Goal: Task Accomplishment & Management: Manage account settings

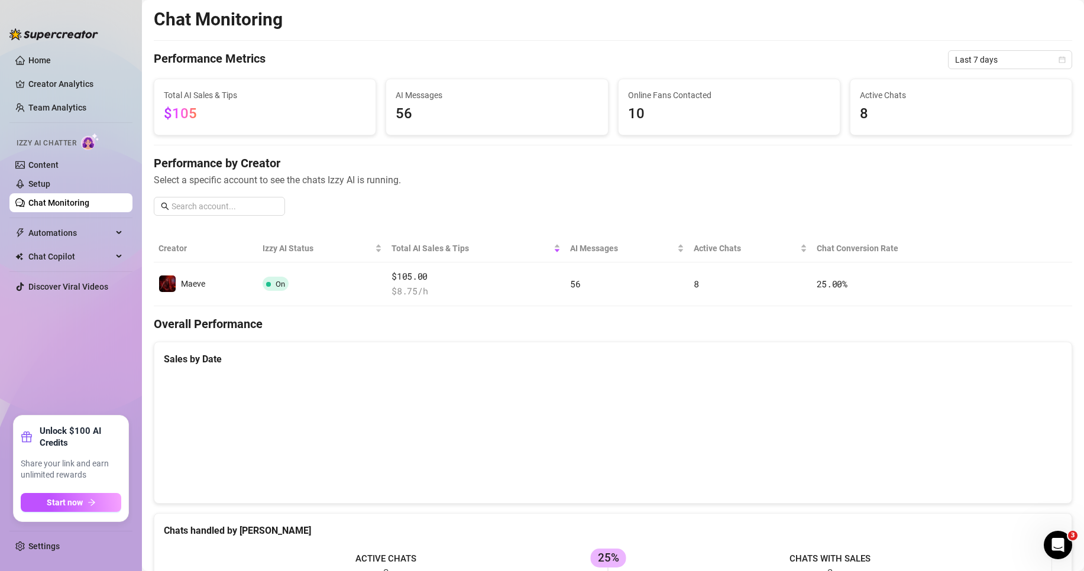
scroll to position [28, 0]
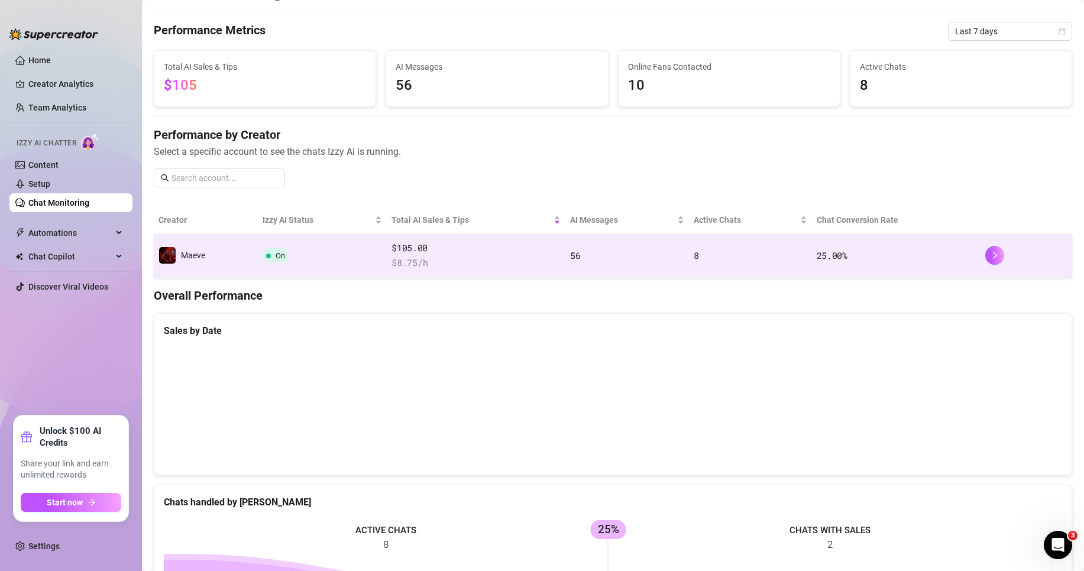
click at [775, 264] on td "8" at bounding box center [750, 256] width 122 height 44
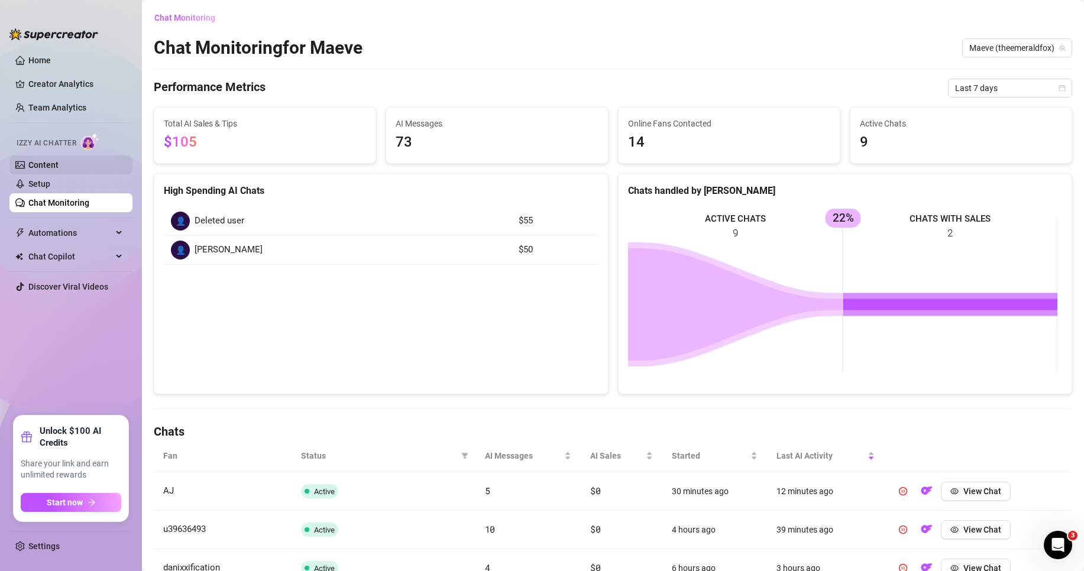
click at [56, 170] on link "Content" at bounding box center [43, 164] width 30 height 9
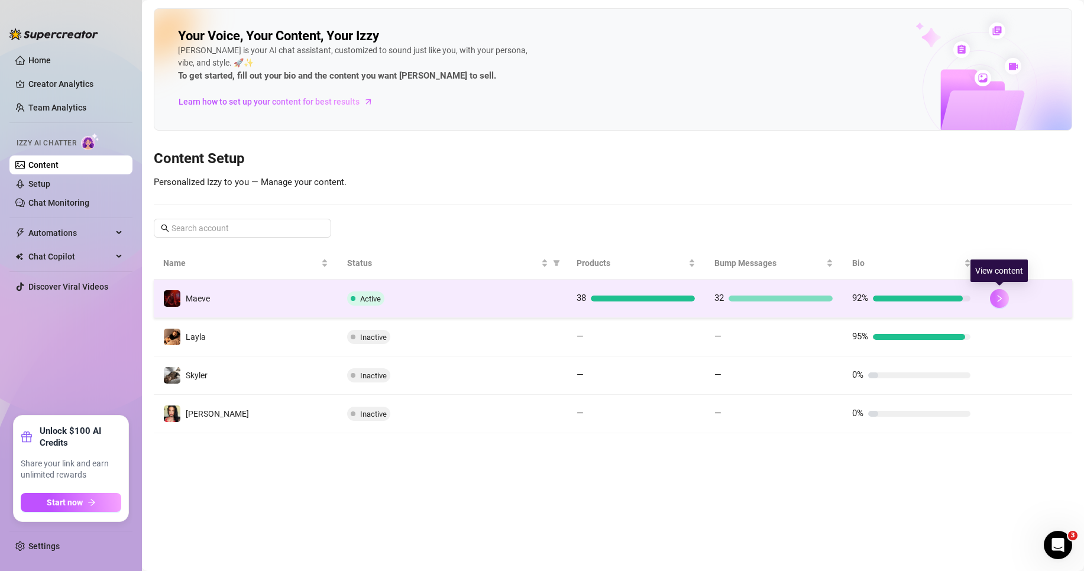
click at [1006, 294] on button "button" at bounding box center [999, 298] width 19 height 19
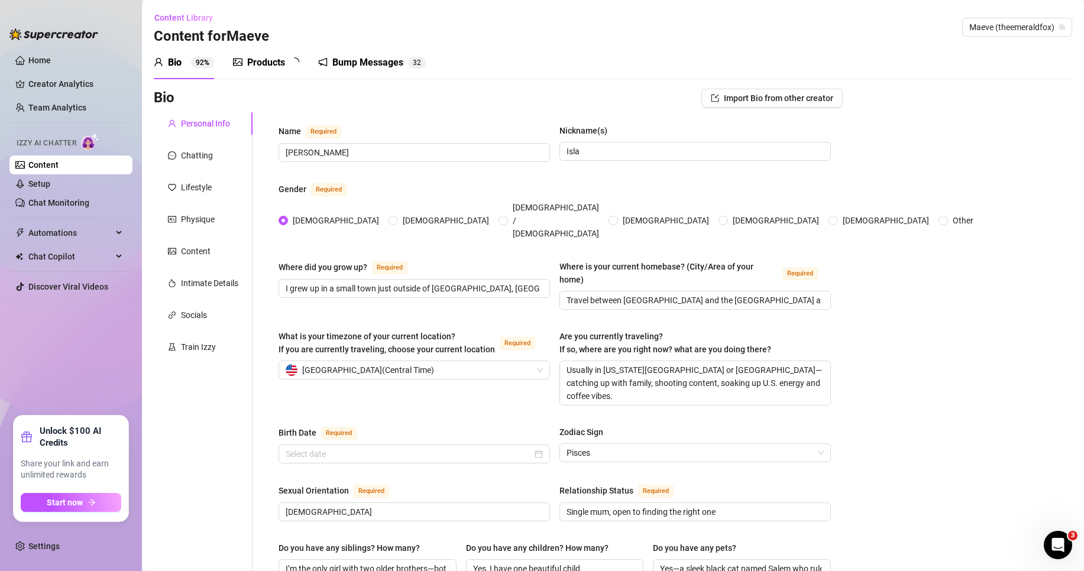
radio input "true"
type input "[DATE]"
click at [283, 62] on div "Products" at bounding box center [266, 63] width 38 height 14
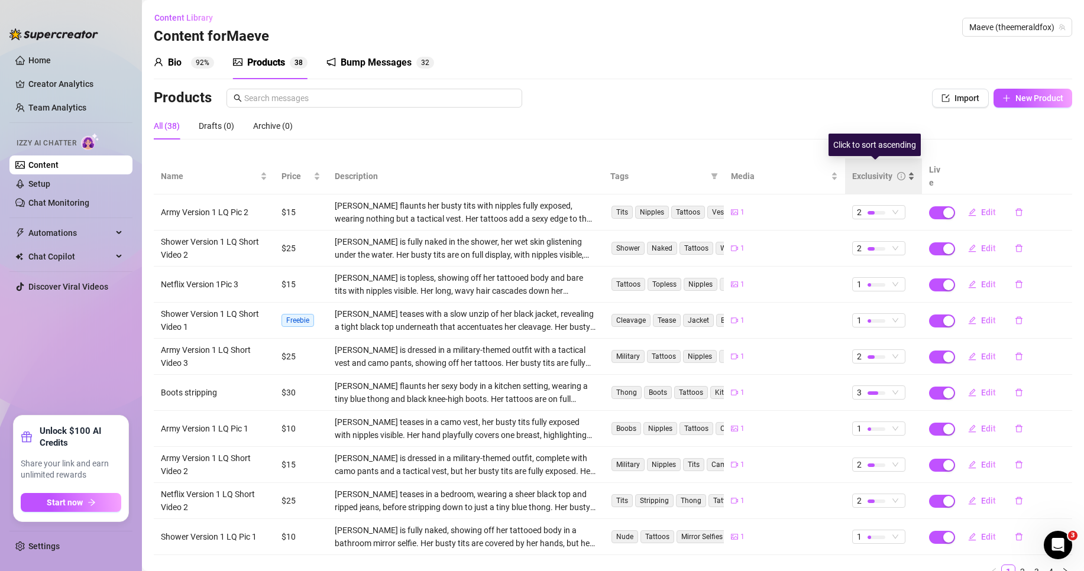
click at [866, 170] on div "Exclusivity" at bounding box center [883, 176] width 63 height 13
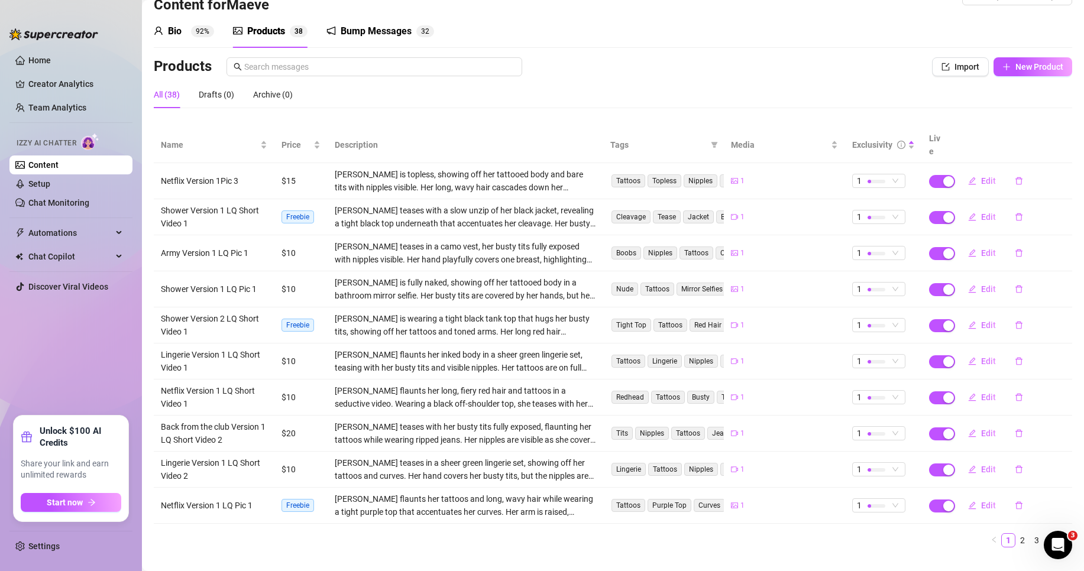
scroll to position [40, 0]
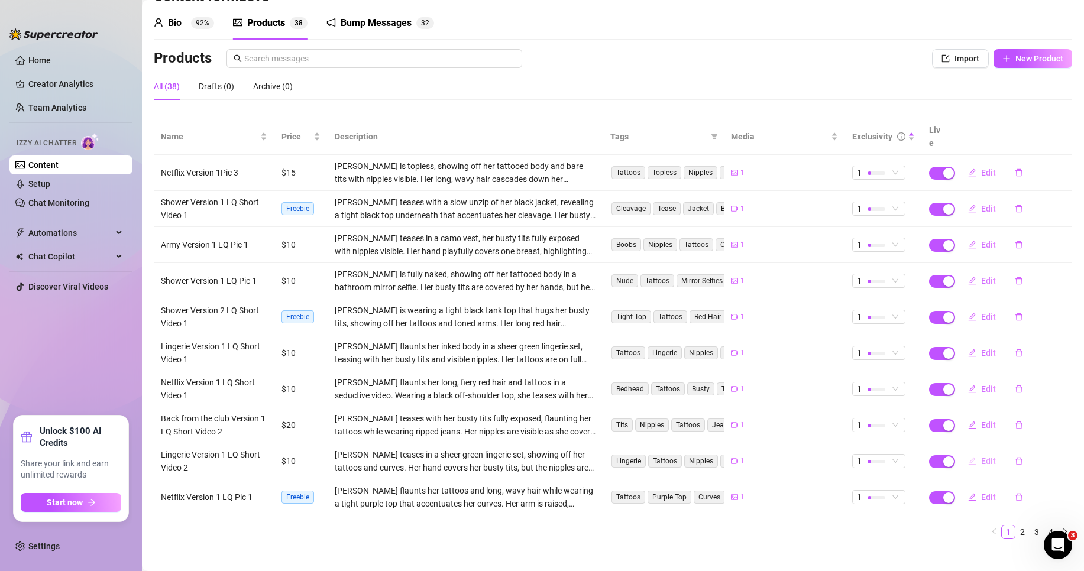
click at [971, 452] on button "Edit" at bounding box center [982, 461] width 47 height 19
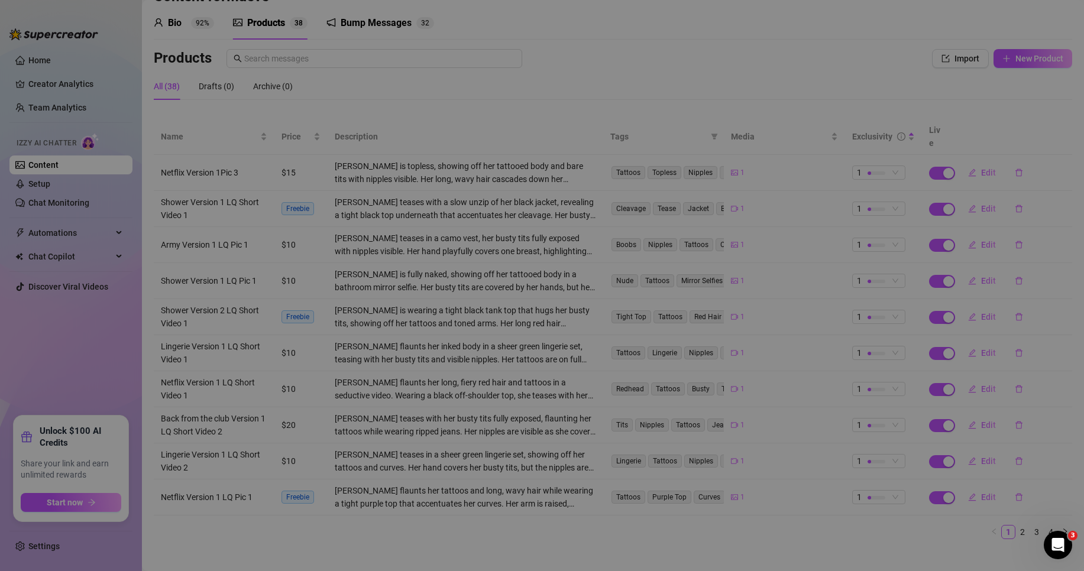
type textarea "Do you like to be teased? Or does daddy prefer to tease me 🤗"
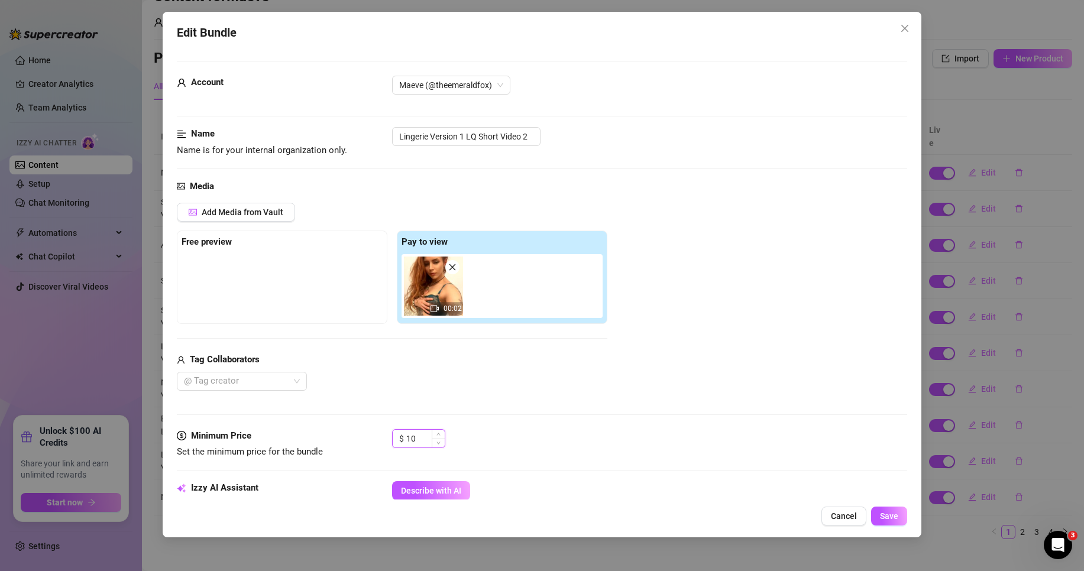
click at [420, 432] on input "10" at bounding box center [425, 439] width 38 height 18
type input "1"
type input "20"
click at [886, 519] on span "Save" at bounding box center [889, 516] width 18 height 9
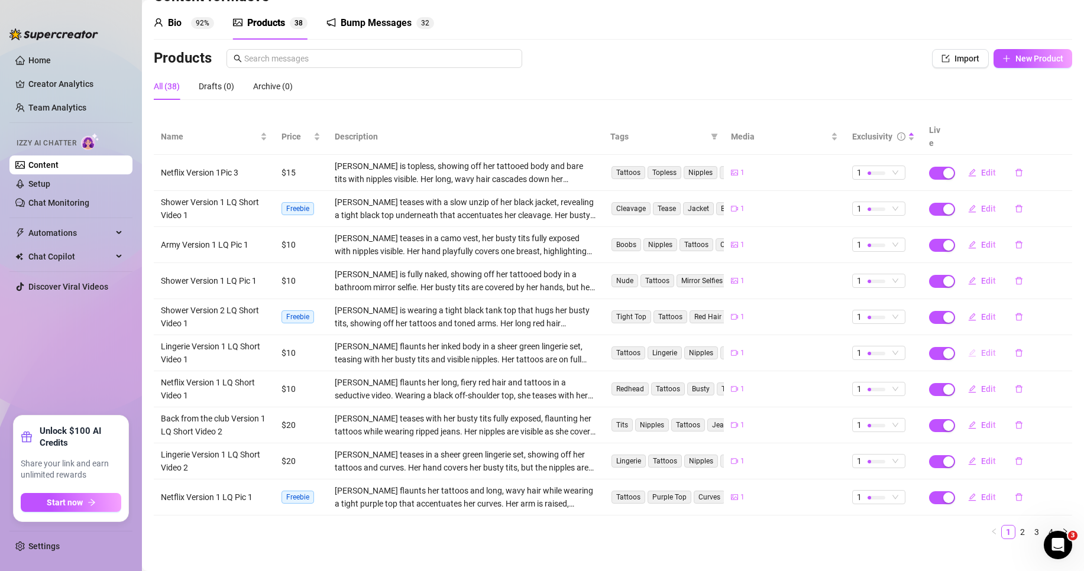
click at [981, 348] on span "Edit" at bounding box center [988, 352] width 15 height 9
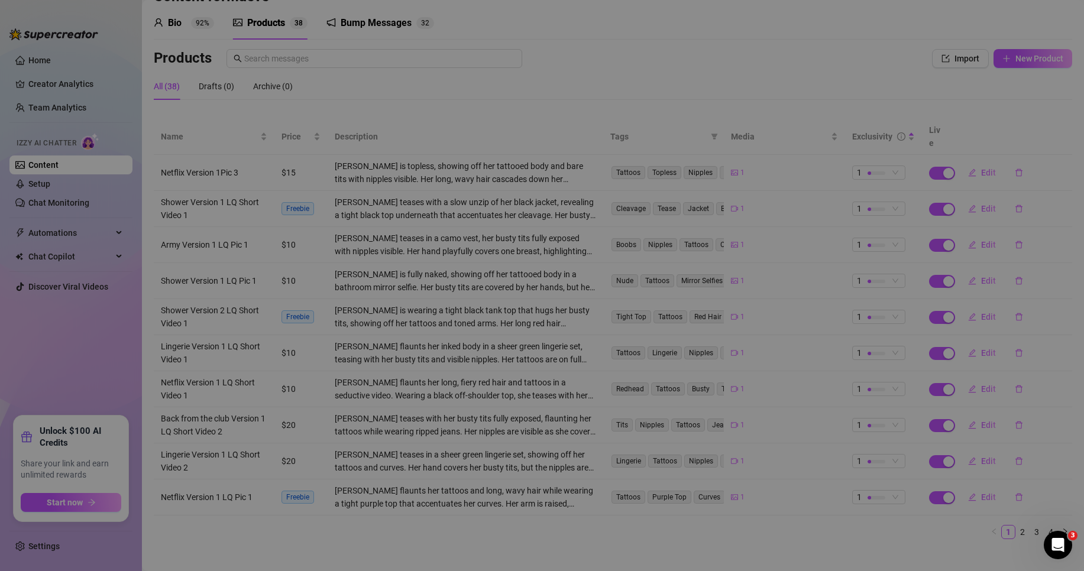
type textarea "Green lingerie just for you… do you like it, daddy? I’ve got plenty more to sho…"
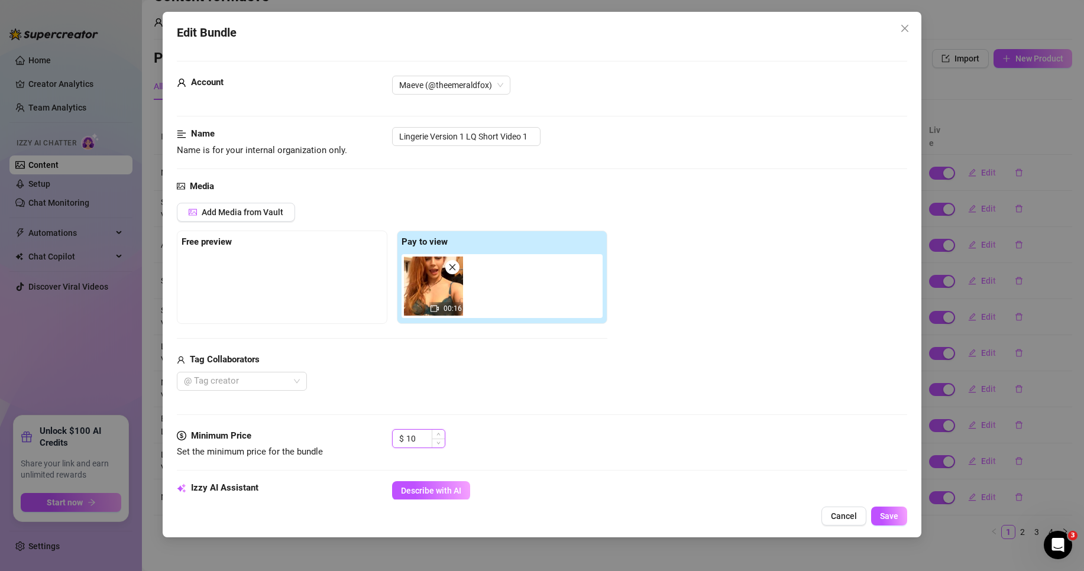
click at [416, 433] on input "10" at bounding box center [425, 439] width 38 height 18
type input "15"
click at [878, 519] on button "Save" at bounding box center [889, 516] width 36 height 19
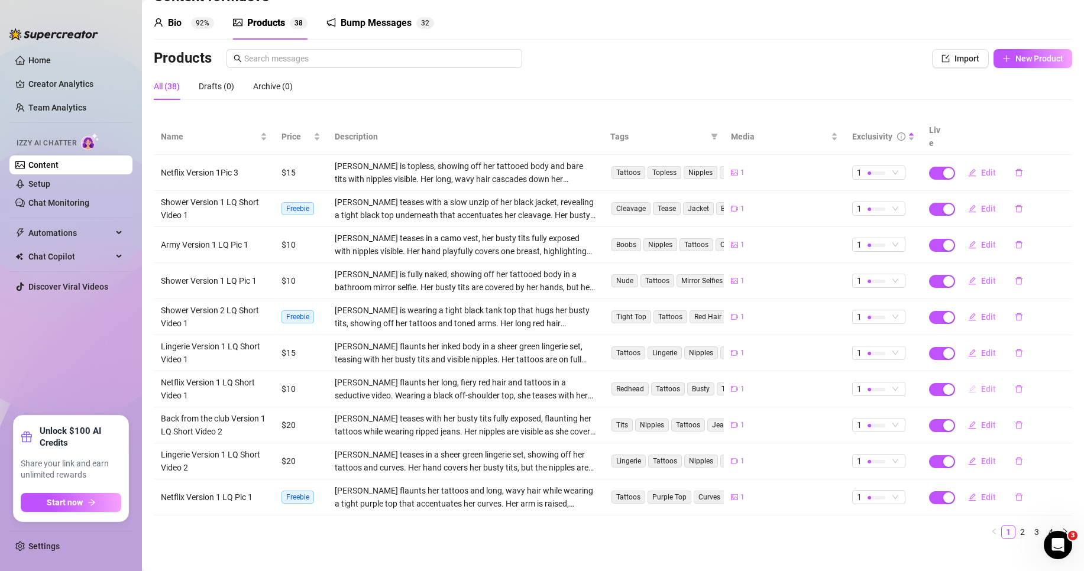
click at [981, 384] on span "Edit" at bounding box center [988, 388] width 15 height 9
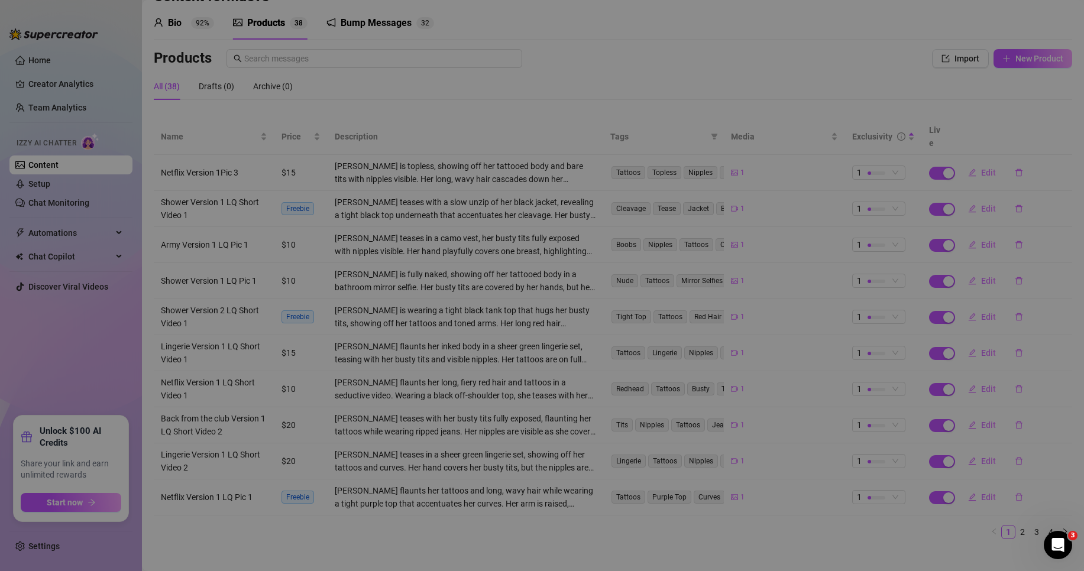
type textarea "Netflix and chill? Got any good ideas for movie night?... I guess the movie doe…"
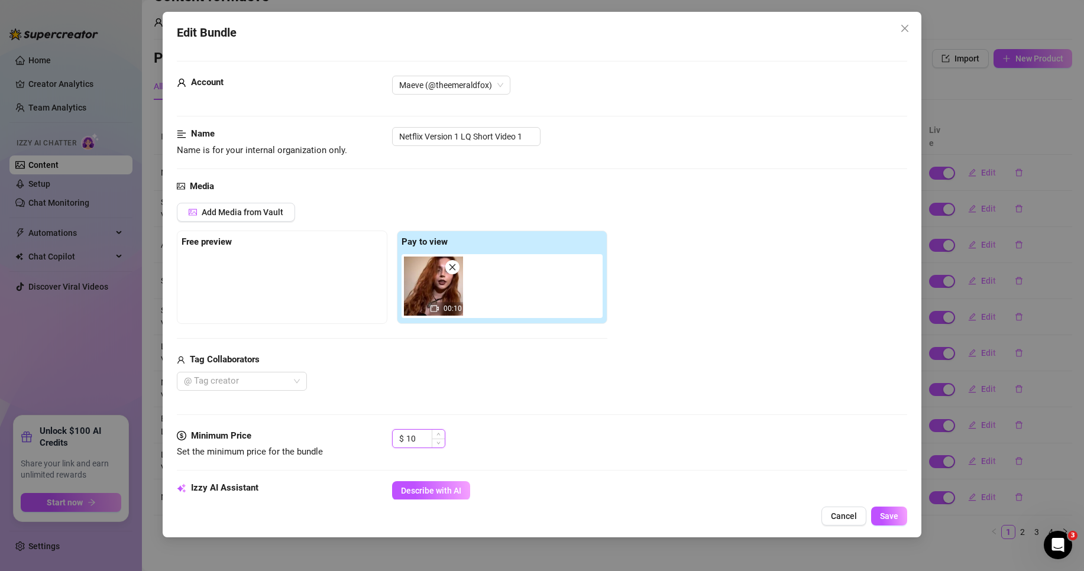
click at [423, 443] on input "10" at bounding box center [425, 439] width 38 height 18
type input "15"
click at [892, 522] on button "Save" at bounding box center [889, 516] width 36 height 19
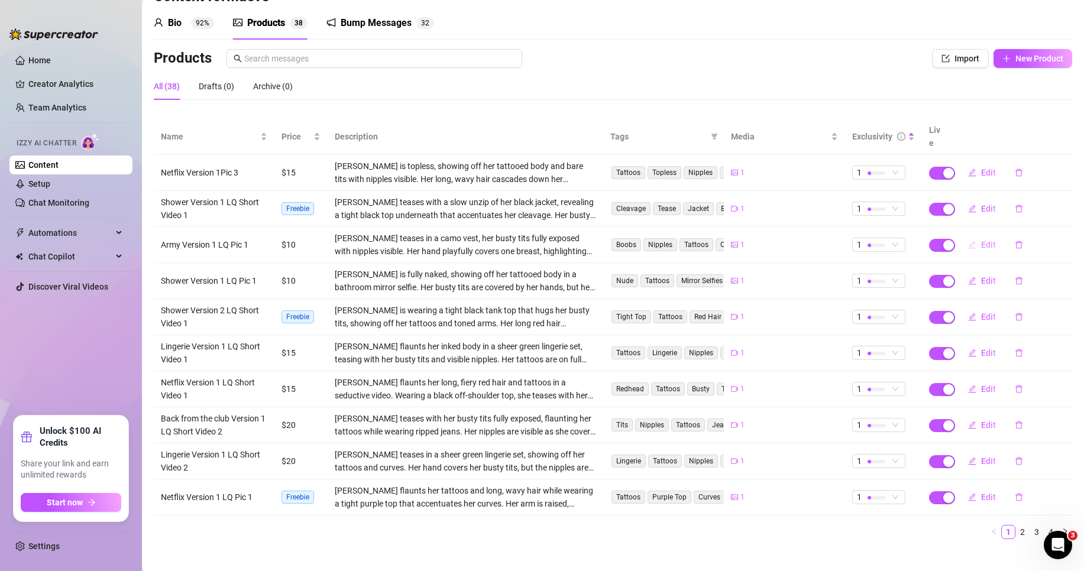
click at [986, 235] on button "Edit" at bounding box center [982, 244] width 47 height 19
type textarea "Are my weapons too sharp? Maybe I should cover them up 🫣"
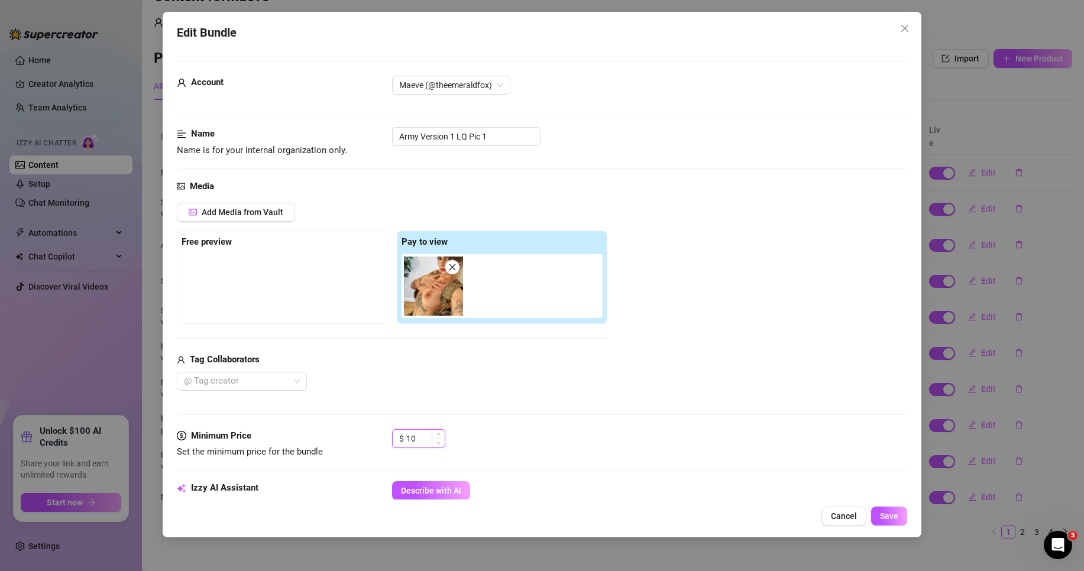
click at [426, 435] on input "10" at bounding box center [425, 439] width 38 height 18
type input "15"
click at [900, 514] on button "Save" at bounding box center [889, 516] width 36 height 19
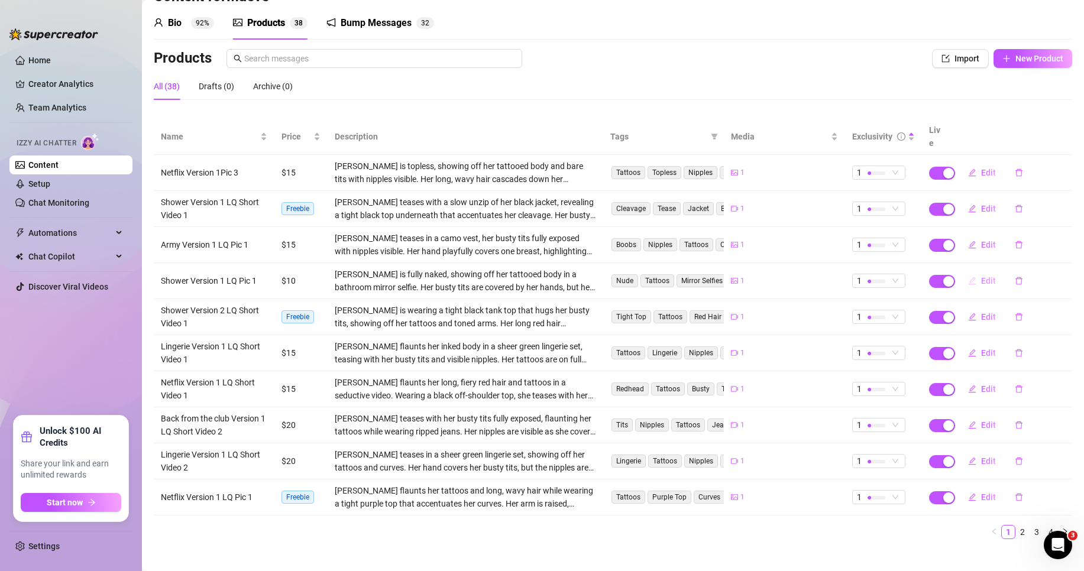
click at [981, 276] on span "Edit" at bounding box center [988, 280] width 15 height 9
type textarea "ready for me ? ❤️"
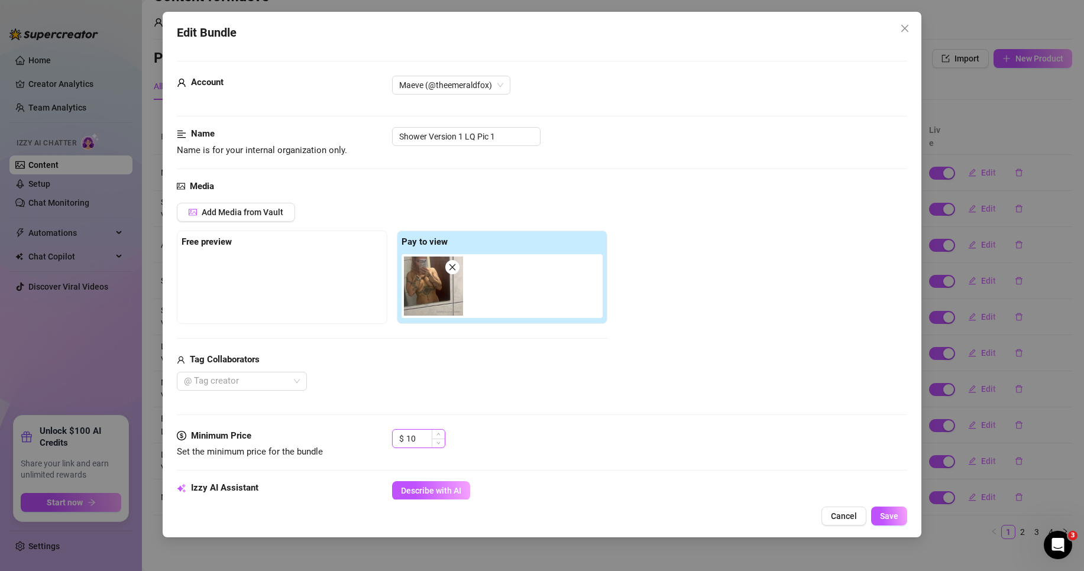
click at [425, 445] on input "10" at bounding box center [425, 439] width 38 height 18
type input "15"
drag, startPoint x: 887, startPoint y: 513, endPoint x: 868, endPoint y: 503, distance: 21.7
click at [888, 512] on span "Save" at bounding box center [889, 516] width 18 height 9
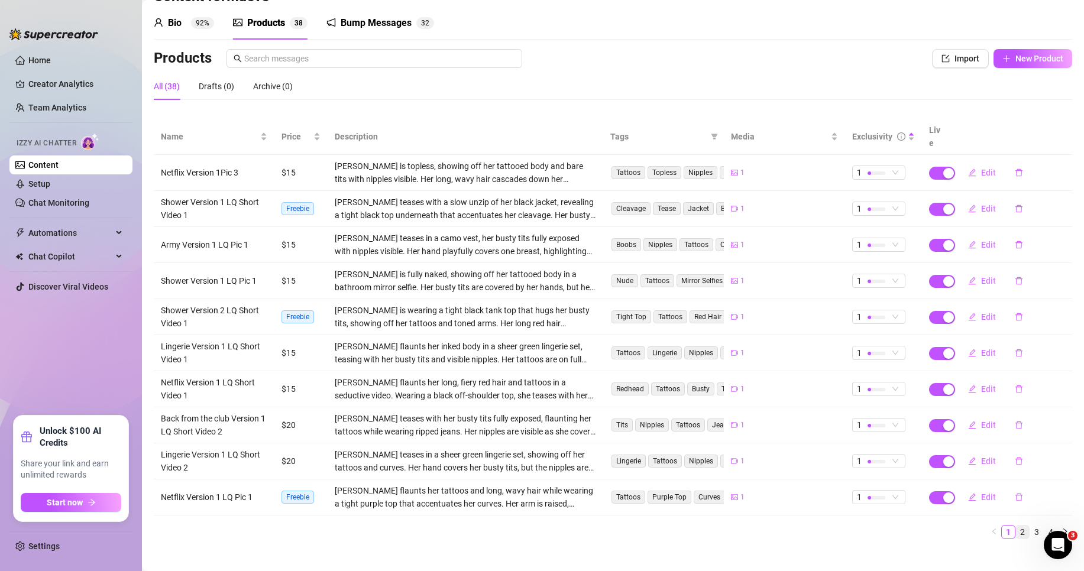
click at [1017, 526] on link "2" at bounding box center [1022, 532] width 13 height 13
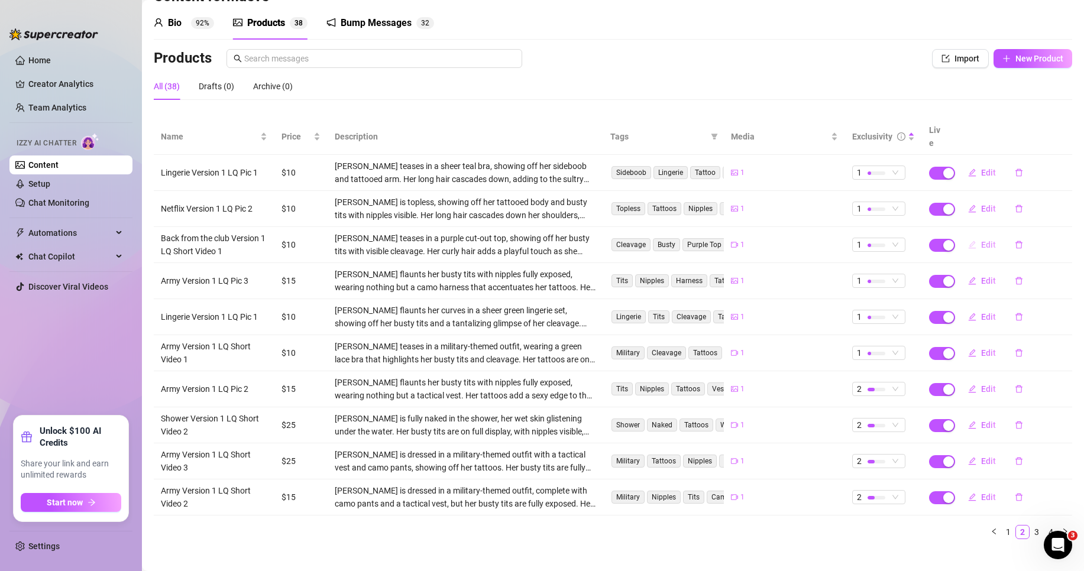
click at [971, 235] on button "Edit" at bounding box center [982, 244] width 47 height 19
type textarea "just got in what you think of what i am wearing? shall i take it off?"
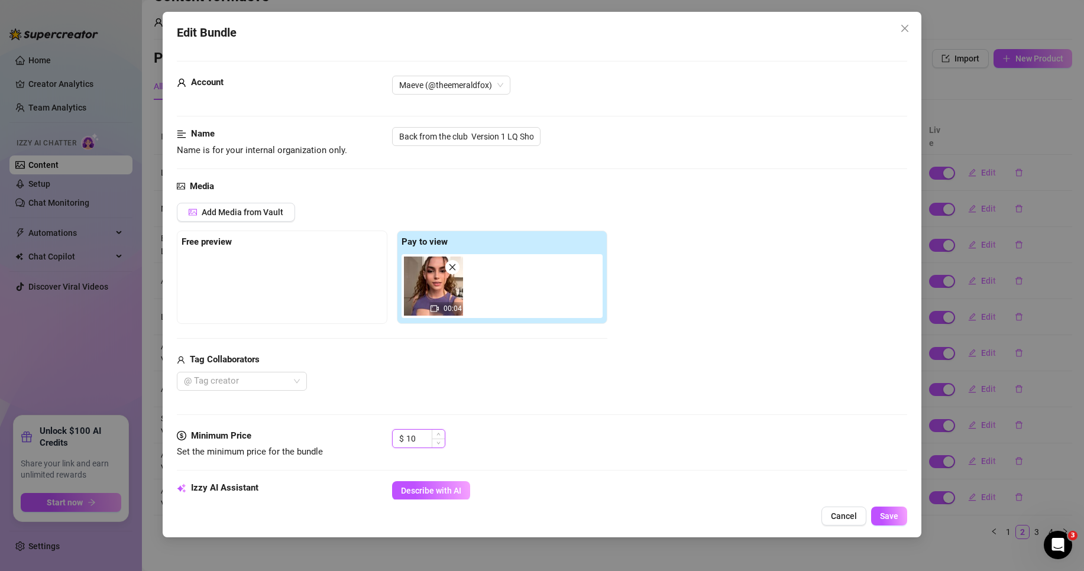
click at [426, 444] on input "10" at bounding box center [425, 439] width 38 height 18
type input "15"
click at [896, 509] on button "Save" at bounding box center [889, 516] width 36 height 19
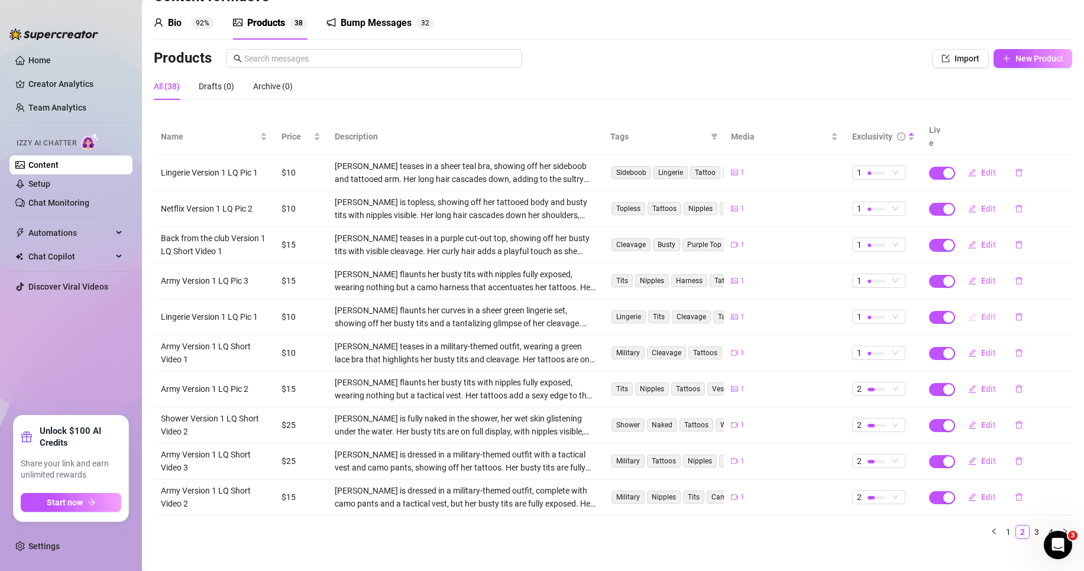
click at [981, 312] on span "Edit" at bounding box center [988, 316] width 15 height 9
type textarea "just bought this now, what do u think? aha x"
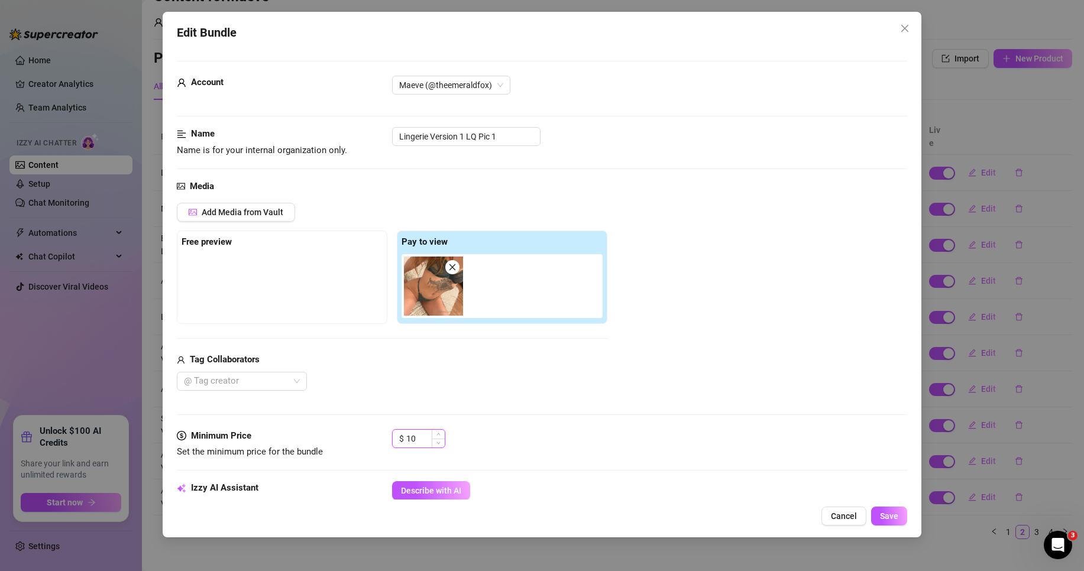
click at [415, 438] on input "10" at bounding box center [425, 439] width 38 height 18
type input "1"
type input "25"
click at [901, 514] on button "Save" at bounding box center [889, 516] width 36 height 19
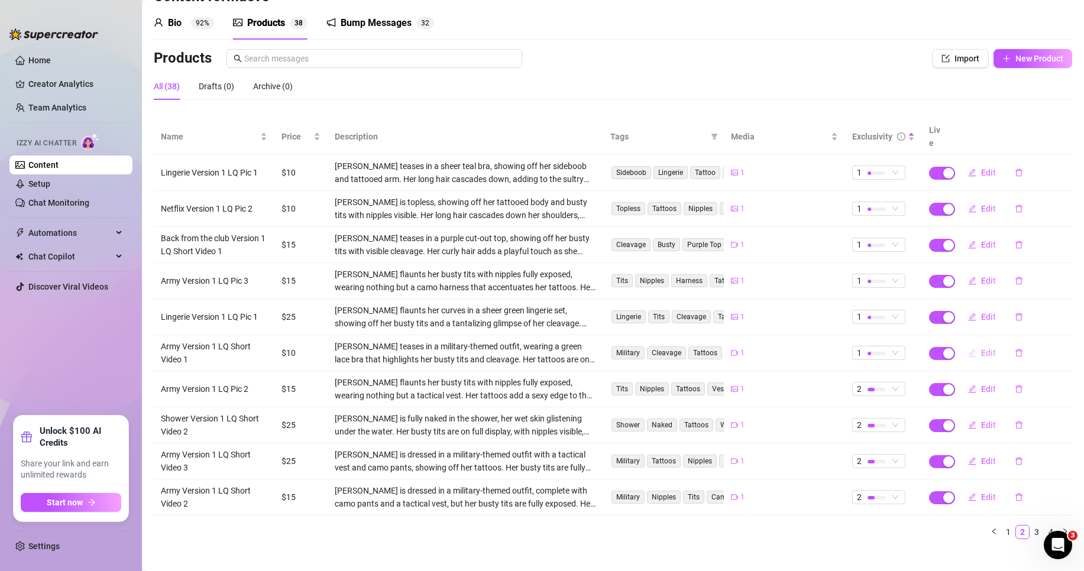
click at [989, 344] on button "Edit" at bounding box center [982, 353] width 47 height 19
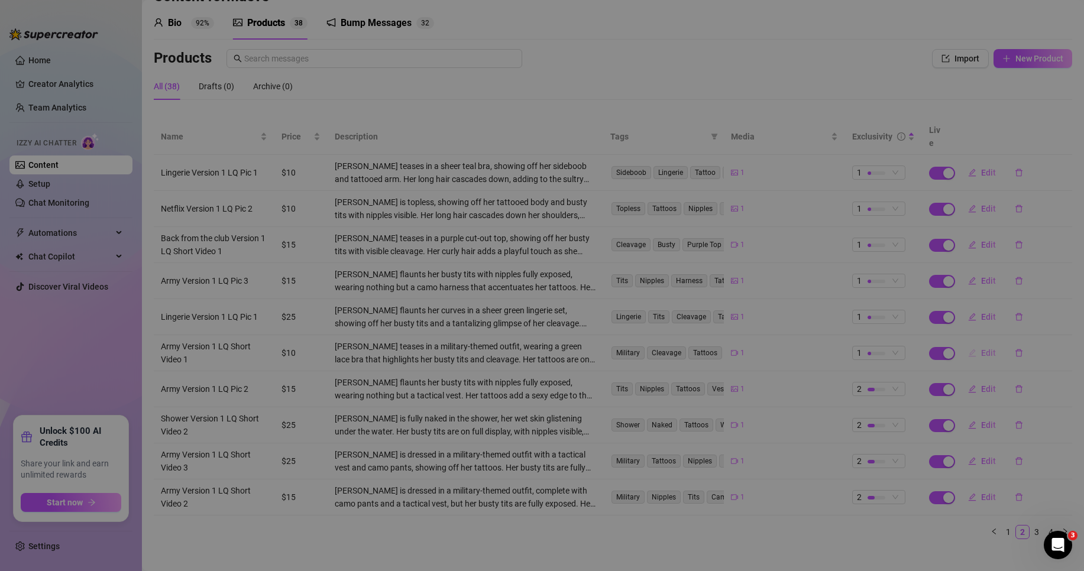
type textarea "Ready to stand at attention!"
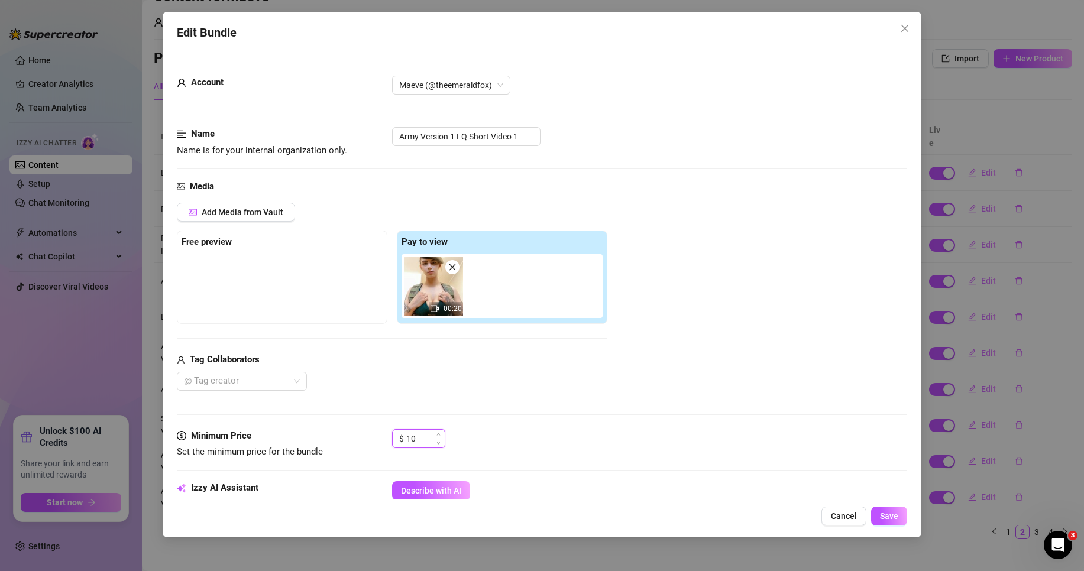
click at [422, 441] on input "10" at bounding box center [425, 439] width 38 height 18
type input "15"
drag, startPoint x: 910, startPoint y: 520, endPoint x: 903, endPoint y: 520, distance: 6.5
click at [904, 520] on div "Edit Bundle Account Maeve (@theemeraldfox) Name Name is for your internal organ…" at bounding box center [542, 275] width 759 height 526
click at [902, 520] on button "Save" at bounding box center [889, 516] width 36 height 19
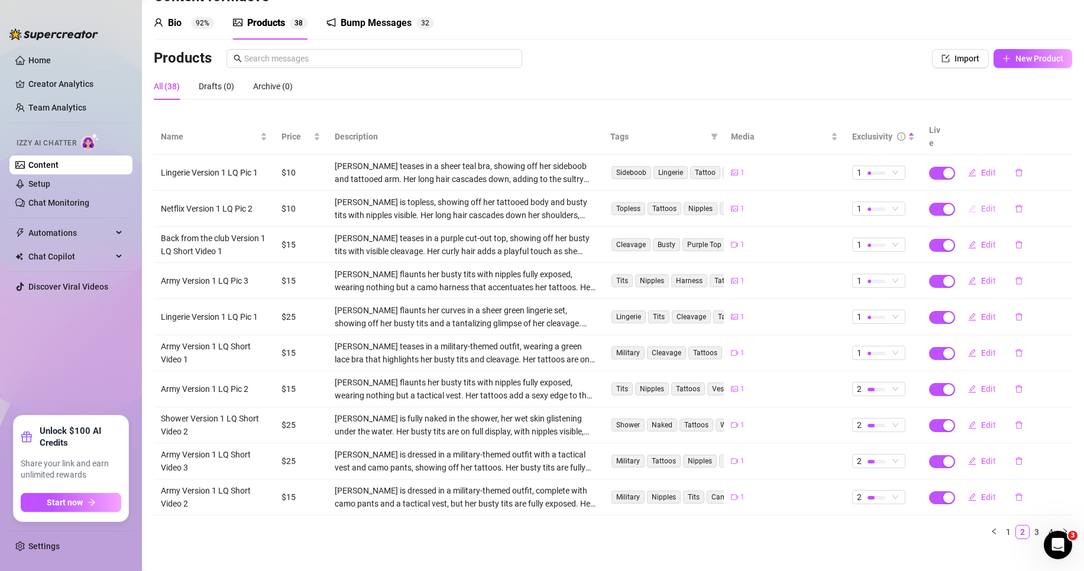
click at [981, 204] on span "Edit" at bounding box center [988, 208] width 15 height 9
type textarea "Is my hair in the way? 🫣"
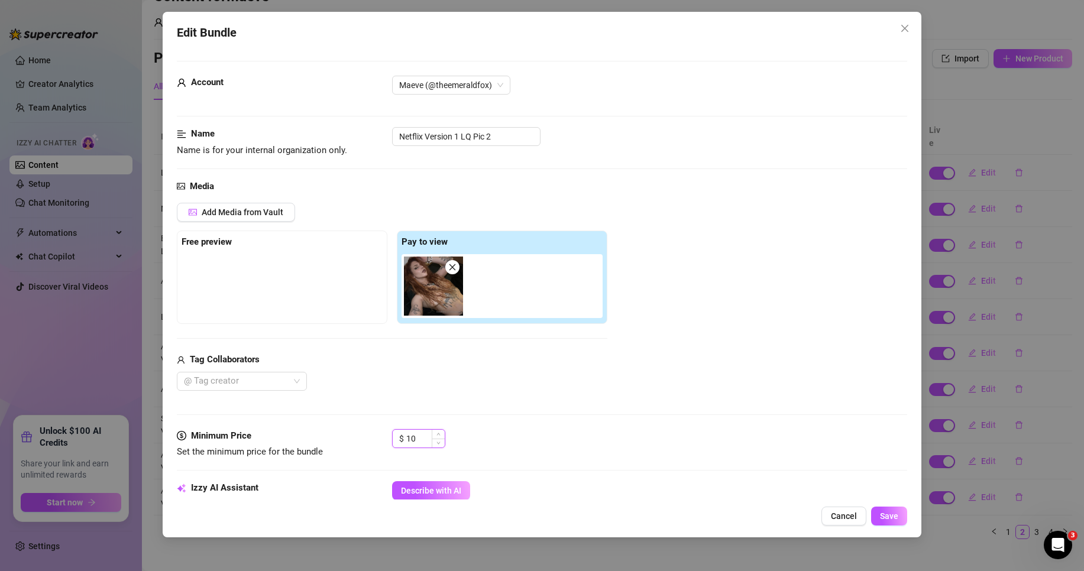
click at [415, 441] on input "10" at bounding box center [425, 439] width 38 height 18
type input "1"
type input "20"
click at [875, 513] on button "Save" at bounding box center [889, 516] width 36 height 19
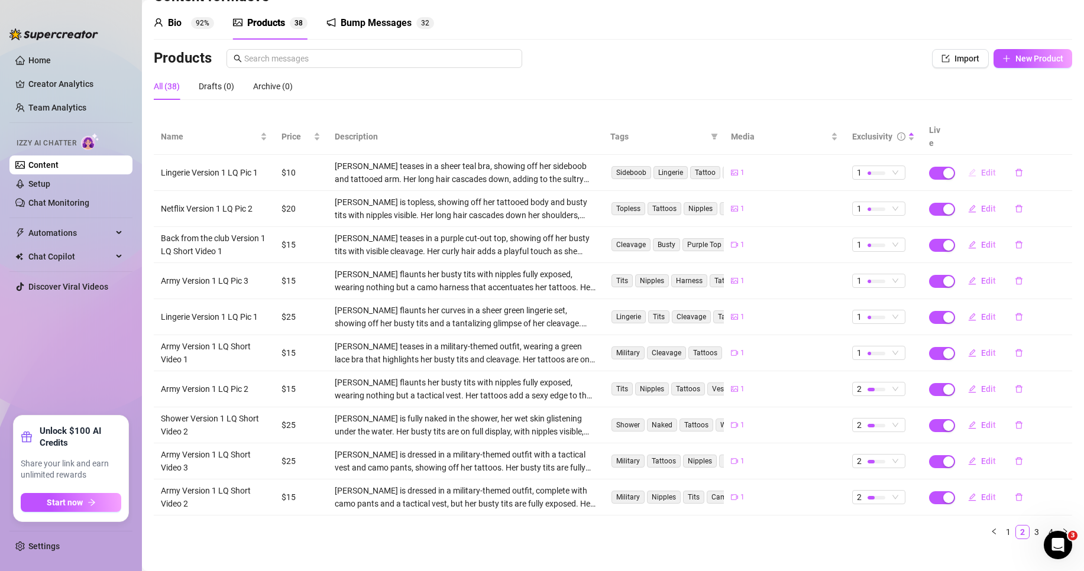
click at [981, 168] on span "Edit" at bounding box center [988, 172] width 15 height 9
type textarea "It felt cute <3"
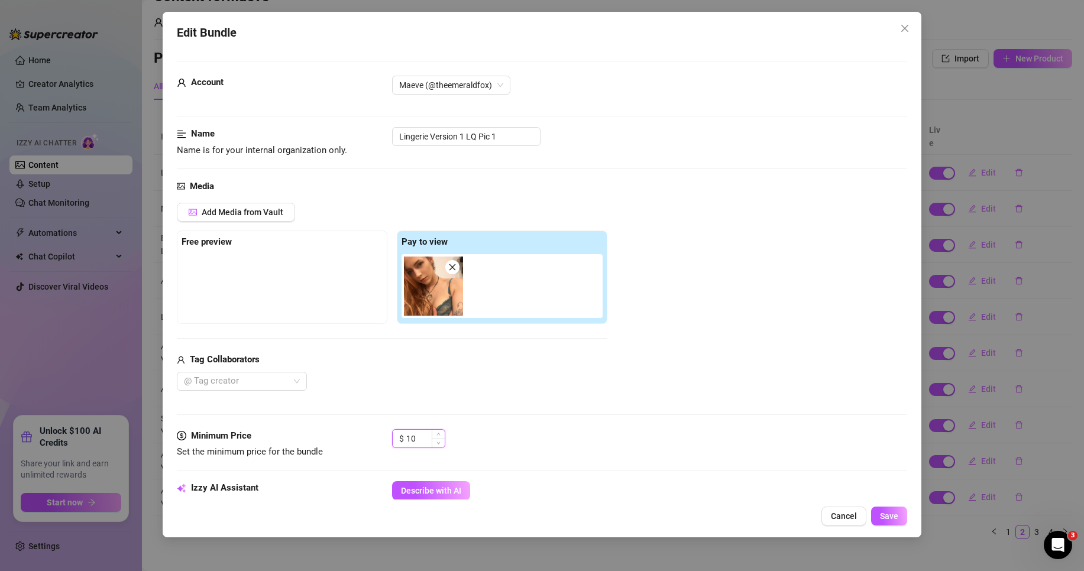
click at [415, 442] on input "10" at bounding box center [425, 439] width 38 height 18
type input "1"
type input "20"
click at [895, 516] on span "Save" at bounding box center [889, 516] width 18 height 9
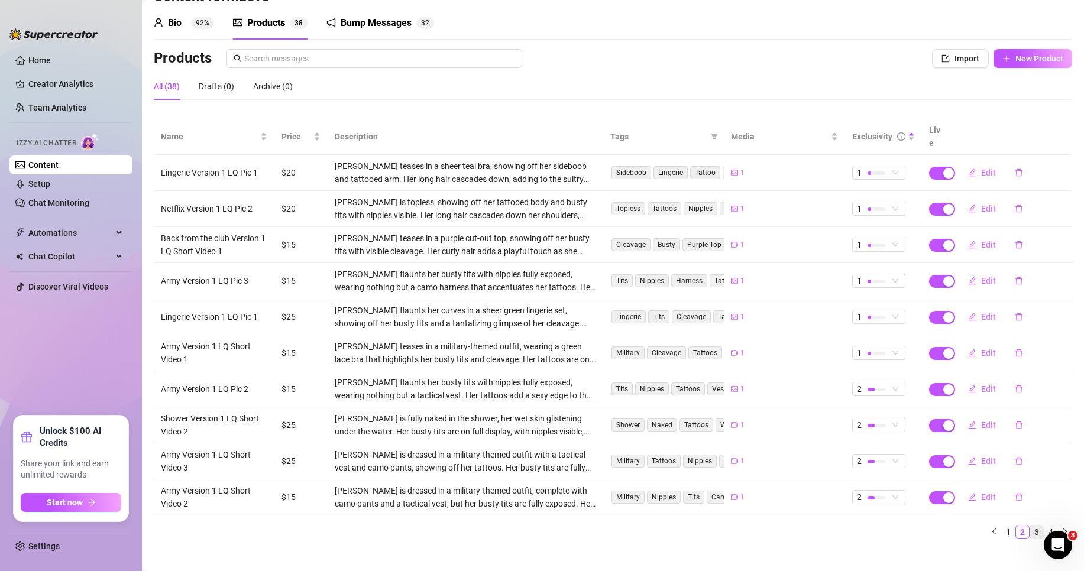
click at [1030, 526] on link "3" at bounding box center [1036, 532] width 13 height 13
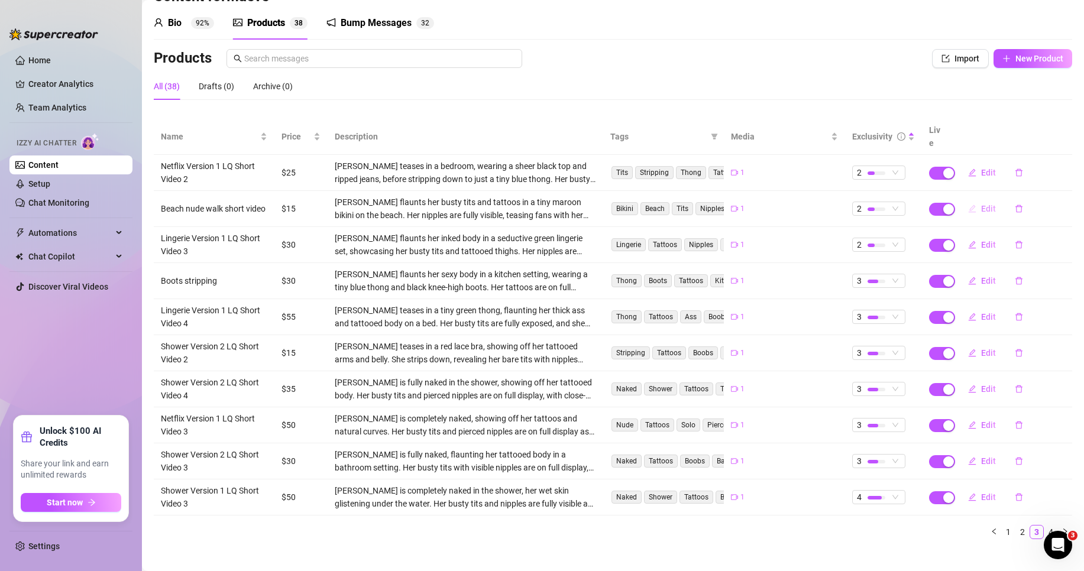
click at [992, 199] on button "Edit" at bounding box center [982, 208] width 47 height 19
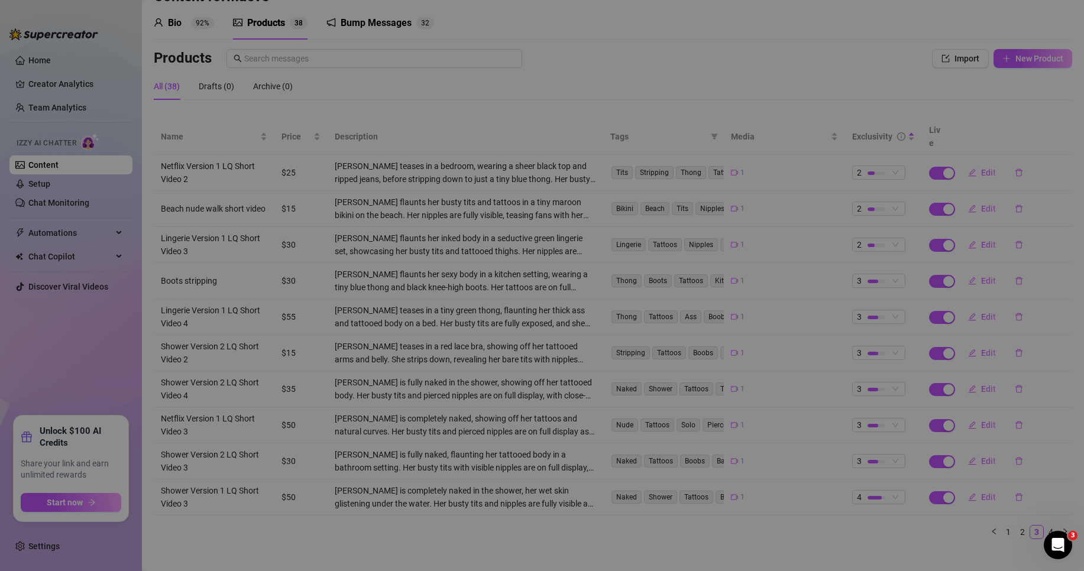
type textarea "Hope you like my tits in the sun <3"
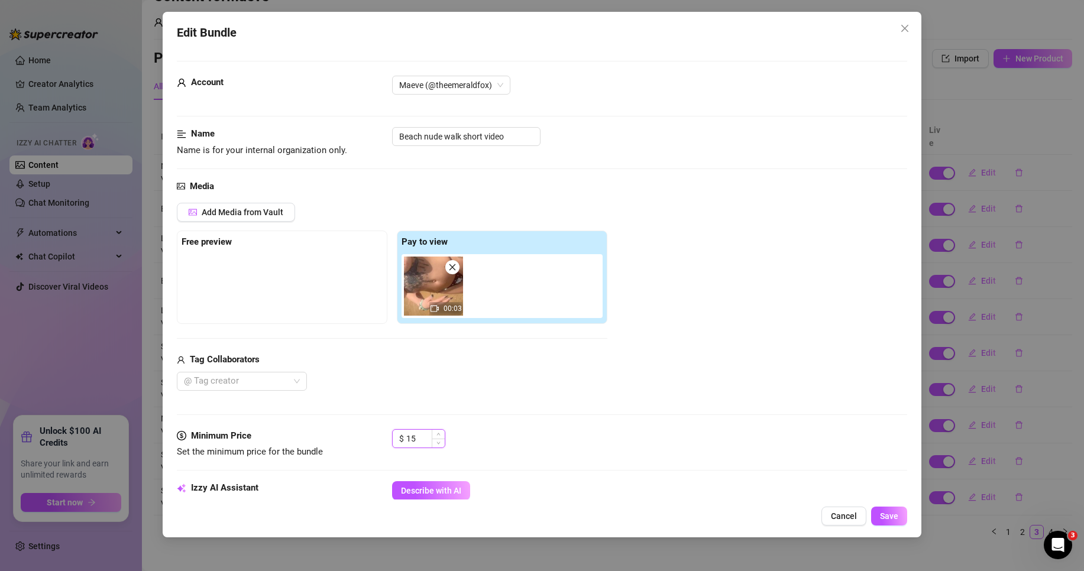
click at [413, 441] on input "15" at bounding box center [425, 439] width 38 height 18
type input "1"
type input "25"
click at [889, 509] on button "Save" at bounding box center [889, 516] width 36 height 19
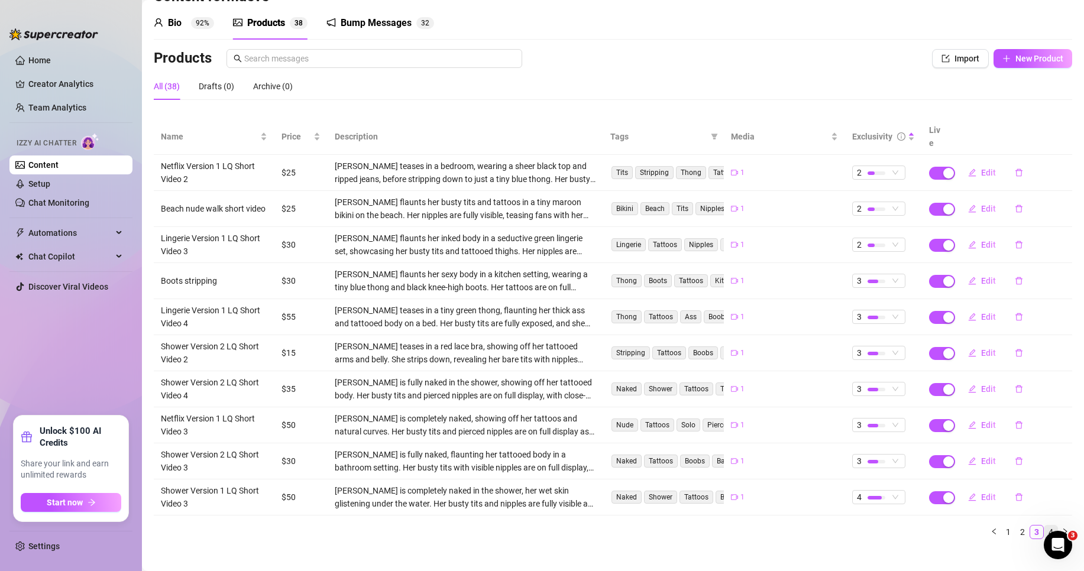
click at [1044, 526] on link "4" at bounding box center [1050, 532] width 13 height 13
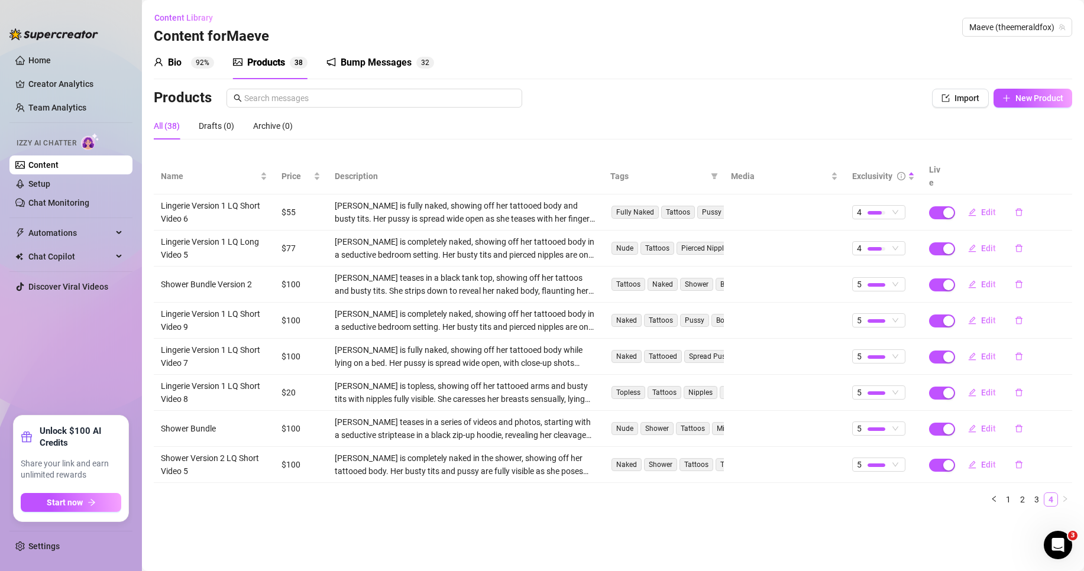
scroll to position [0, 0]
click at [988, 383] on button "Edit" at bounding box center [982, 392] width 47 height 19
type textarea "Hope you had as much fun as I did 😘"
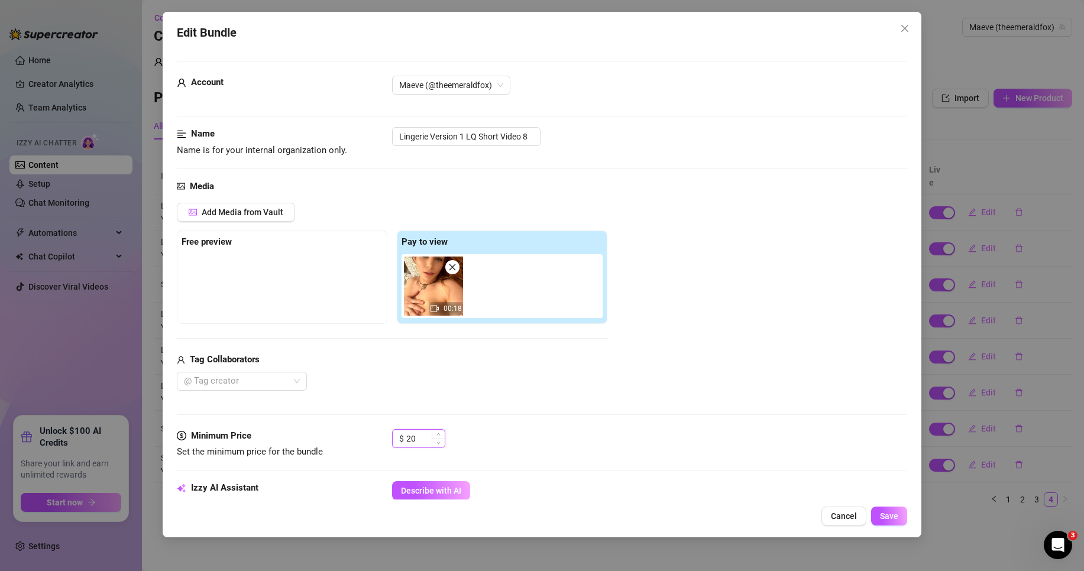
click at [414, 433] on input "20" at bounding box center [425, 439] width 38 height 18
click at [416, 433] on input "20" at bounding box center [425, 439] width 38 height 18
type input "2"
type input "35"
click at [888, 520] on span "Save" at bounding box center [889, 516] width 18 height 9
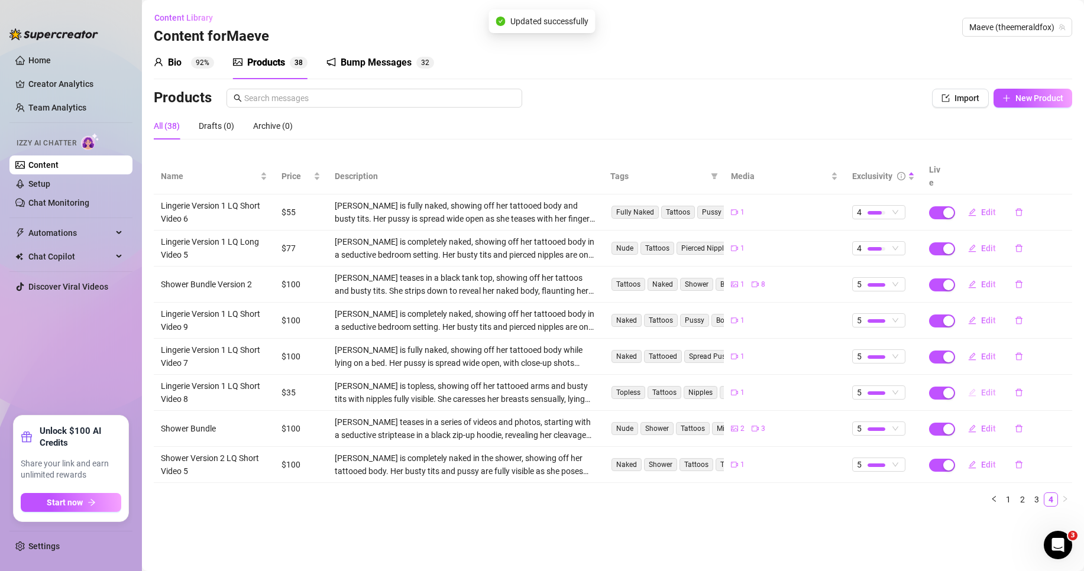
click at [993, 388] on span "Edit" at bounding box center [988, 392] width 15 height 9
type textarea "Hope you had as much fun as I did 😘"
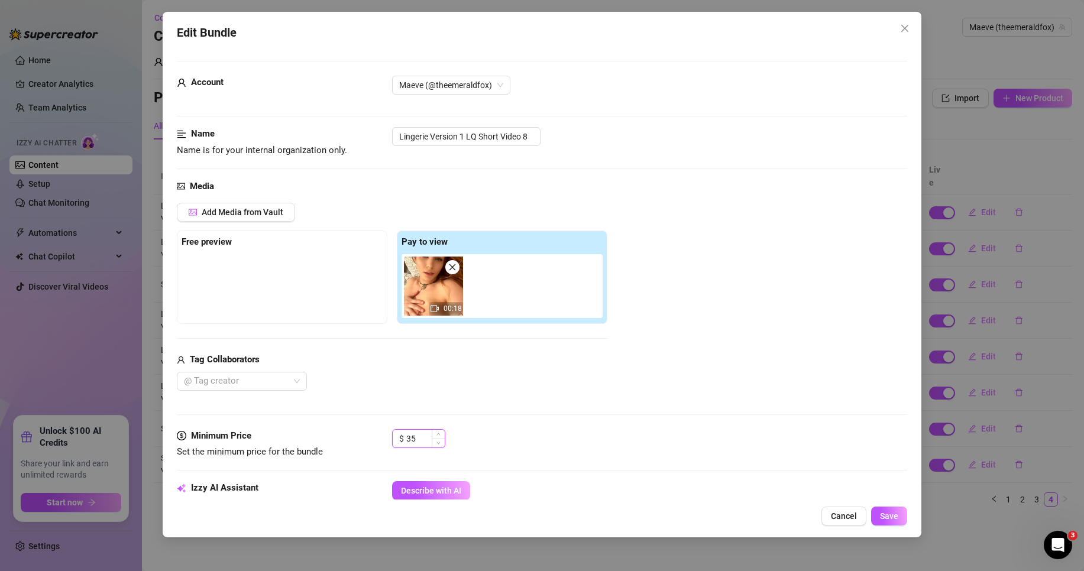
click at [417, 432] on input "35" at bounding box center [425, 439] width 38 height 18
type input "3"
type input "40"
click at [883, 519] on span "Save" at bounding box center [889, 516] width 18 height 9
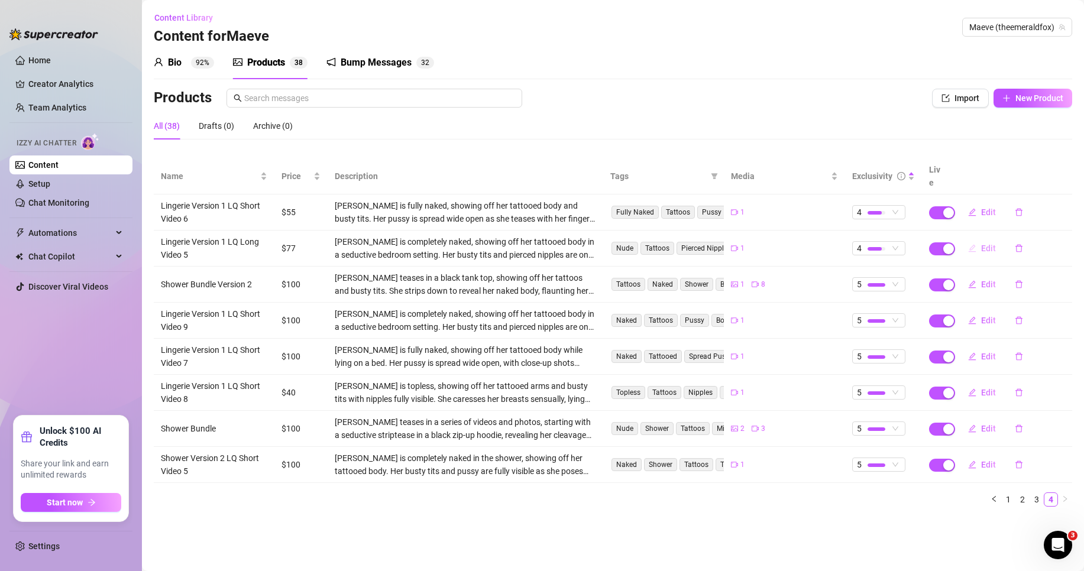
click at [981, 244] on span "Edit" at bounding box center [988, 248] width 15 height 9
type textarea "You’ve got the best seat in the house… I’m naked, touching myself, and moving i…"
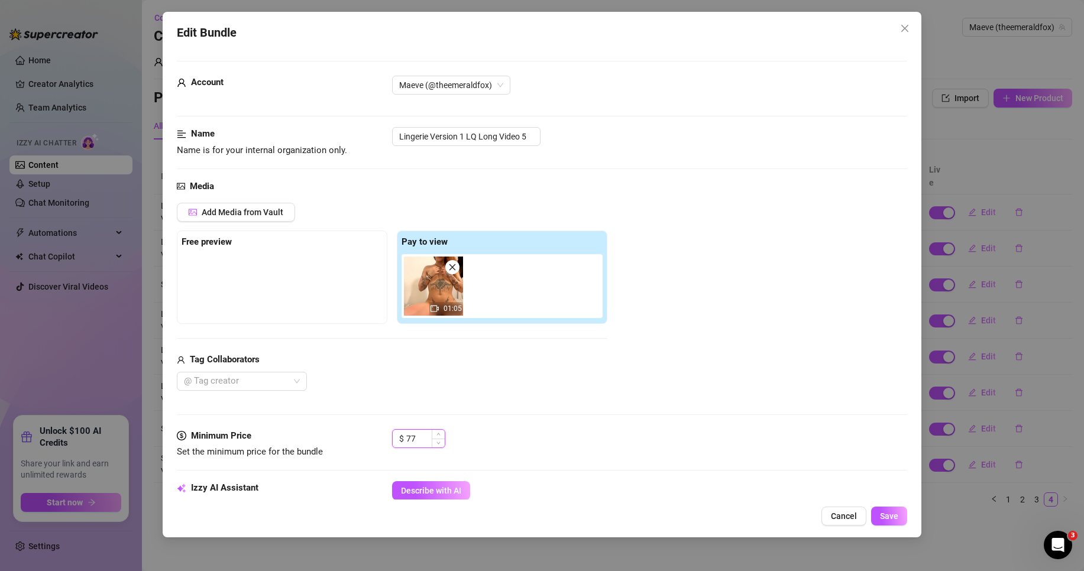
click at [421, 441] on input "77" at bounding box center [425, 439] width 38 height 18
type input "7"
type input "100"
click at [881, 509] on button "Save" at bounding box center [889, 516] width 36 height 19
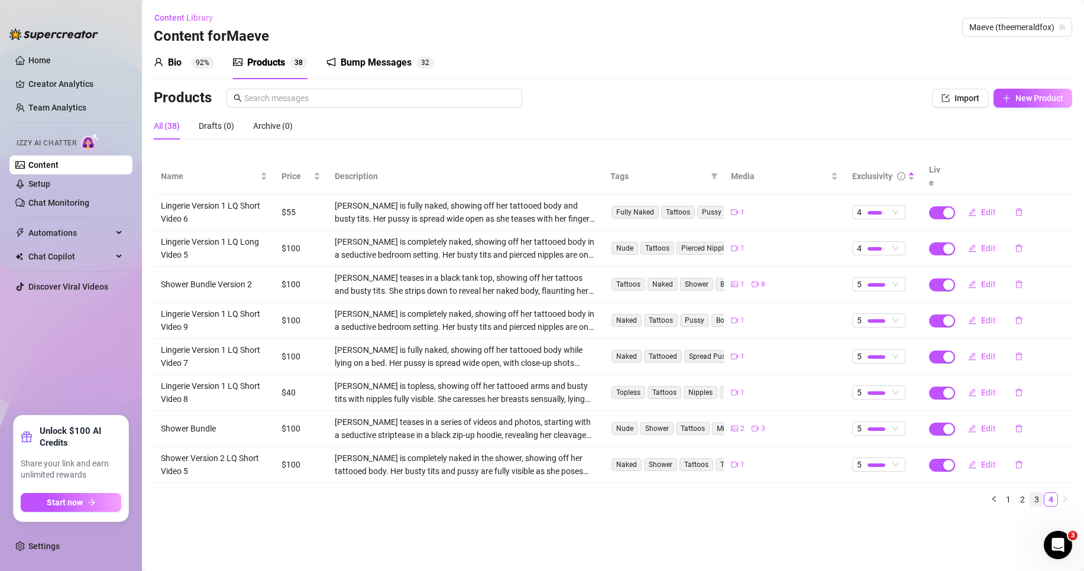
click at [1032, 493] on link "3" at bounding box center [1036, 499] width 13 height 13
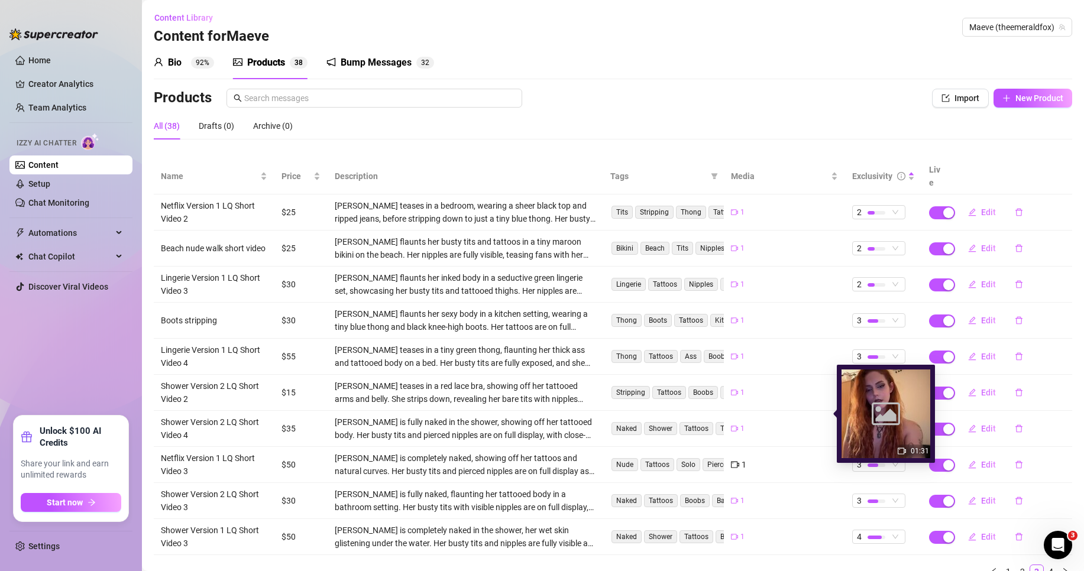
scroll to position [40, 0]
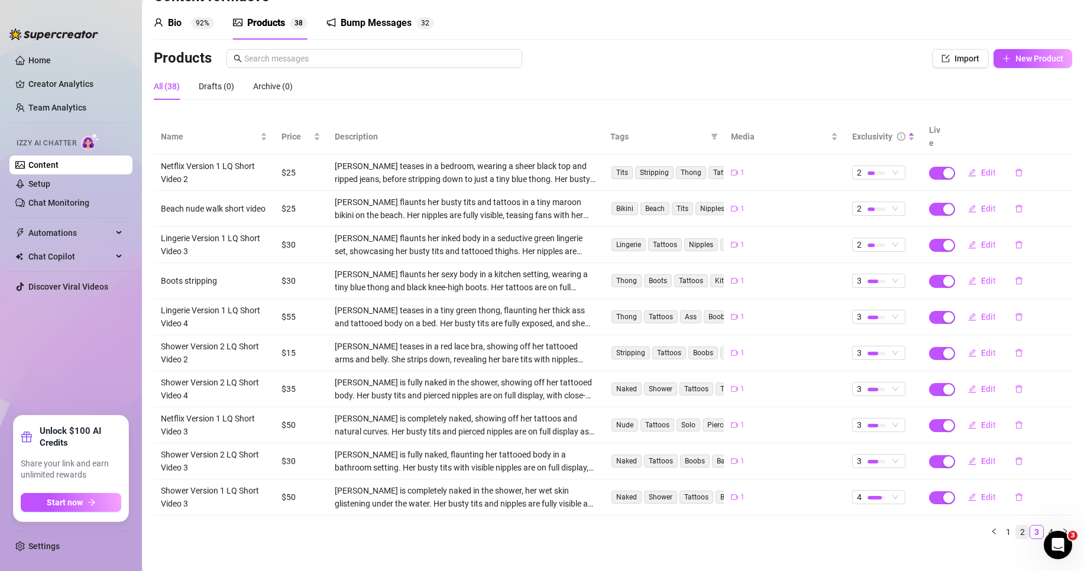
click at [1016, 526] on link "2" at bounding box center [1022, 532] width 13 height 13
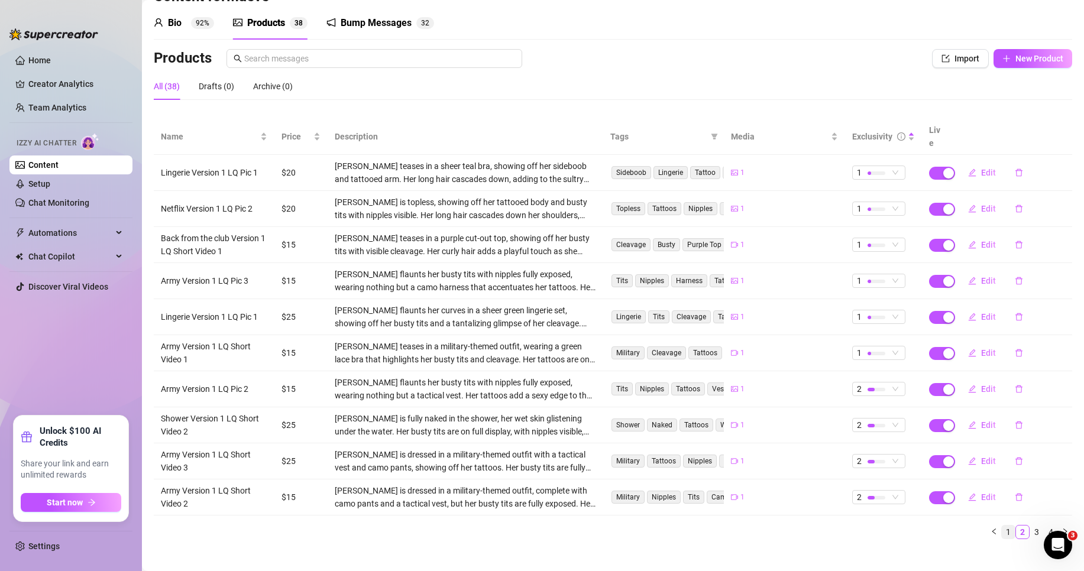
click at [1002, 526] on link "1" at bounding box center [1008, 532] width 13 height 13
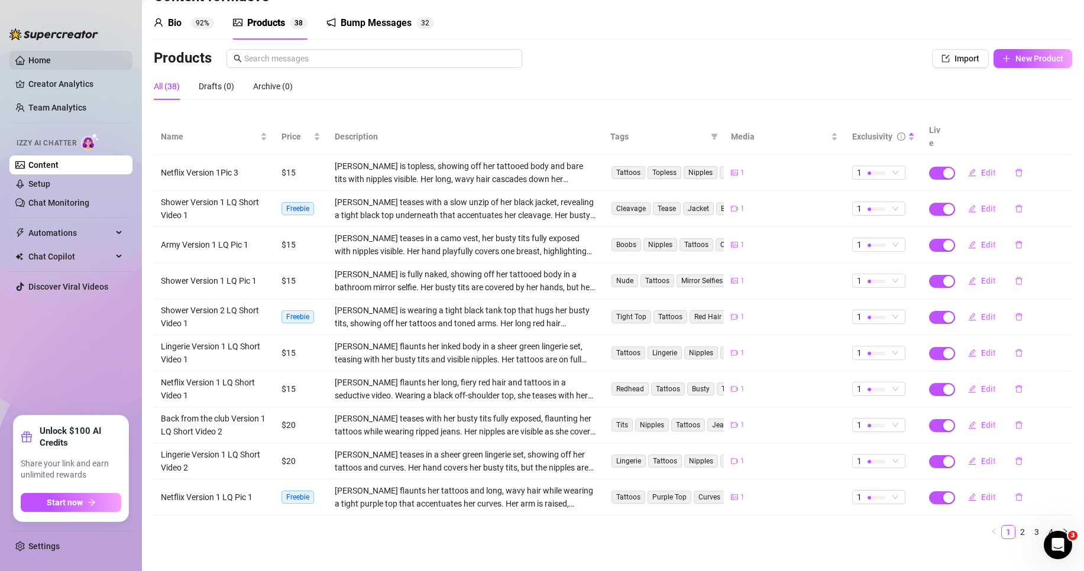
click at [50, 64] on link "Home" at bounding box center [39, 60] width 22 height 9
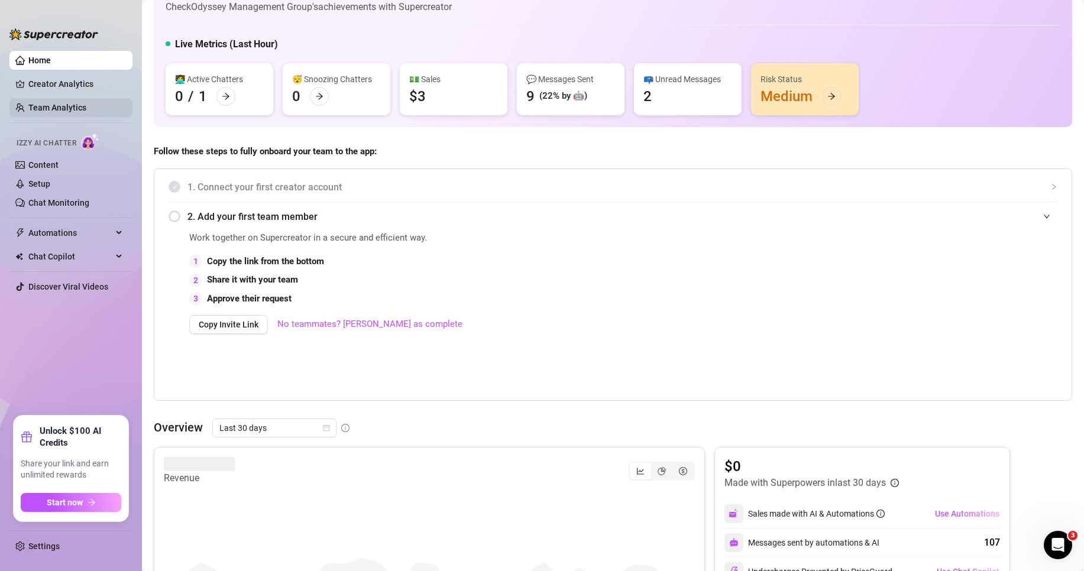
click at [59, 105] on link "Team Analytics" at bounding box center [57, 107] width 58 height 9
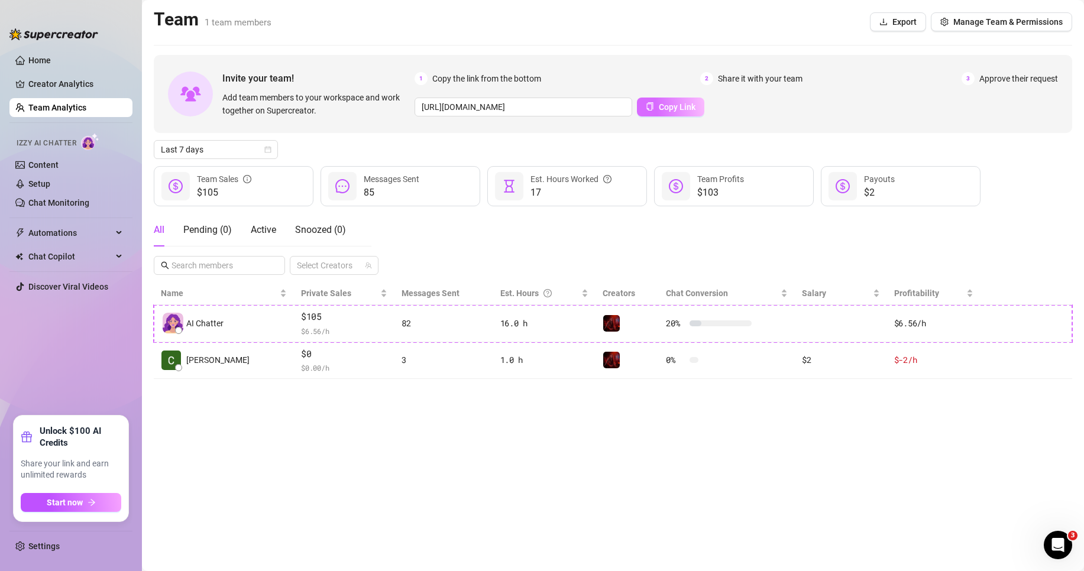
click at [680, 106] on span "Copy Link" at bounding box center [677, 106] width 37 height 9
click at [72, 77] on link "Creator Analytics" at bounding box center [75, 84] width 95 height 19
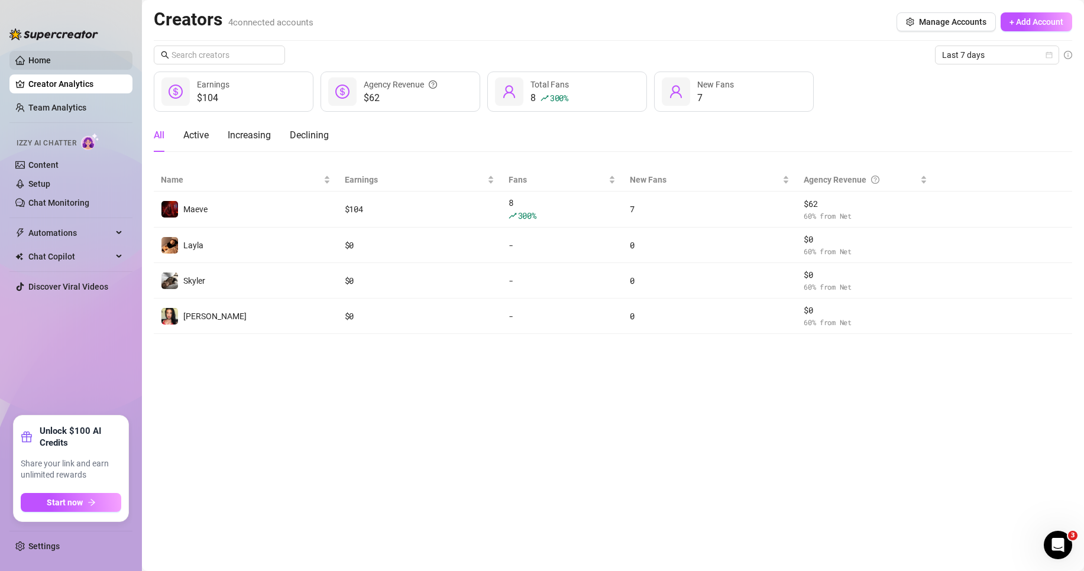
click at [51, 62] on link "Home" at bounding box center [39, 60] width 22 height 9
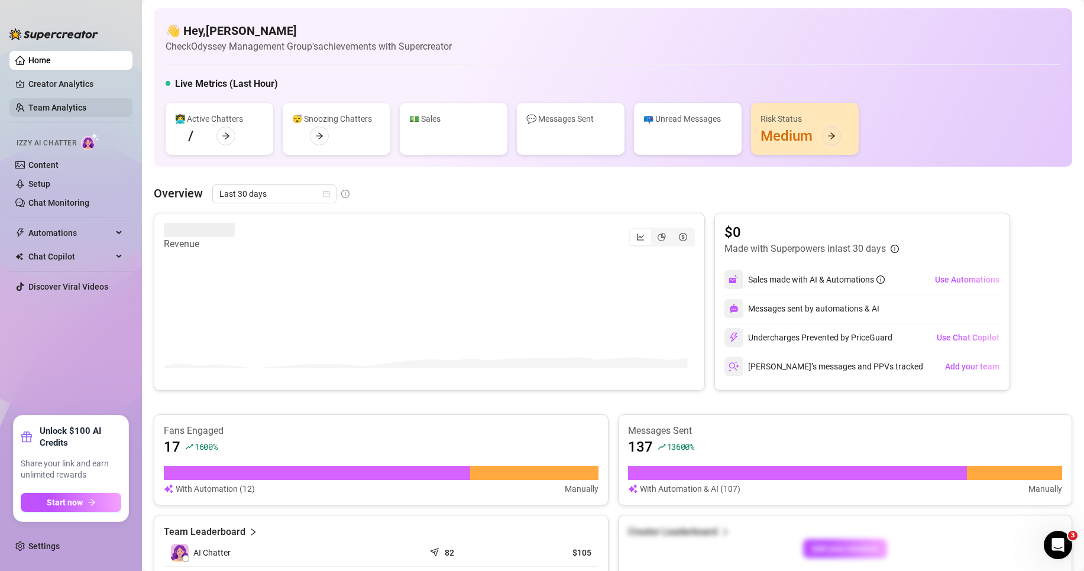
click at [73, 103] on link "Team Analytics" at bounding box center [57, 107] width 58 height 9
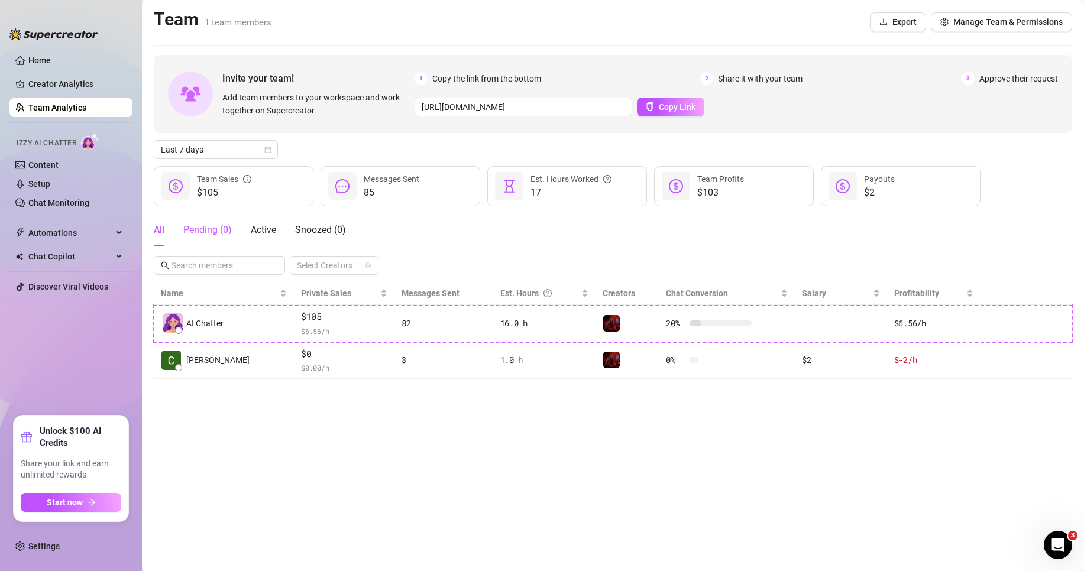
click at [216, 235] on div "Pending ( 0 )" at bounding box center [207, 230] width 48 height 14
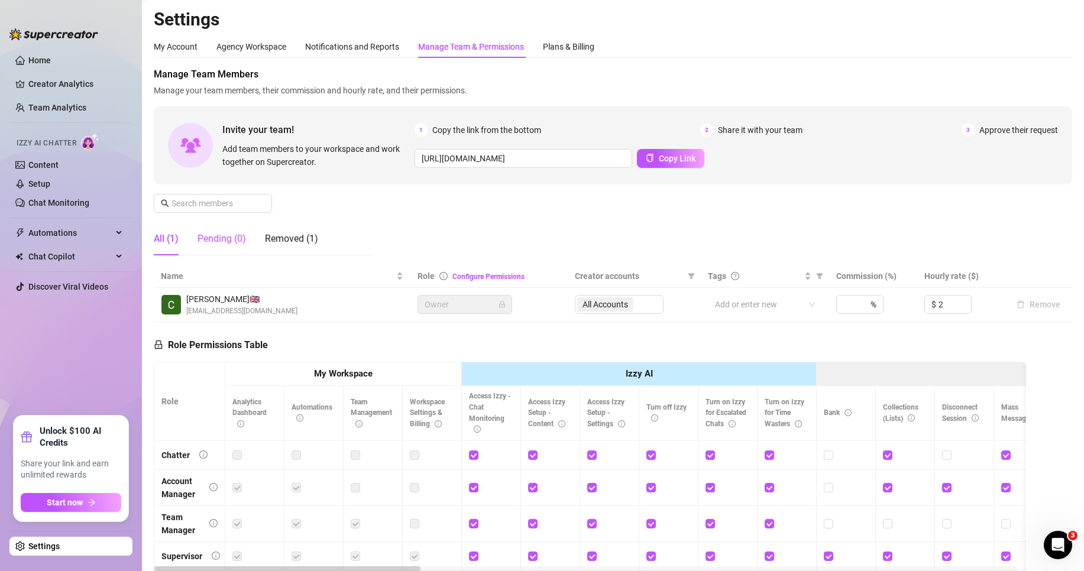
click at [236, 241] on div "Pending (0)" at bounding box center [222, 239] width 48 height 14
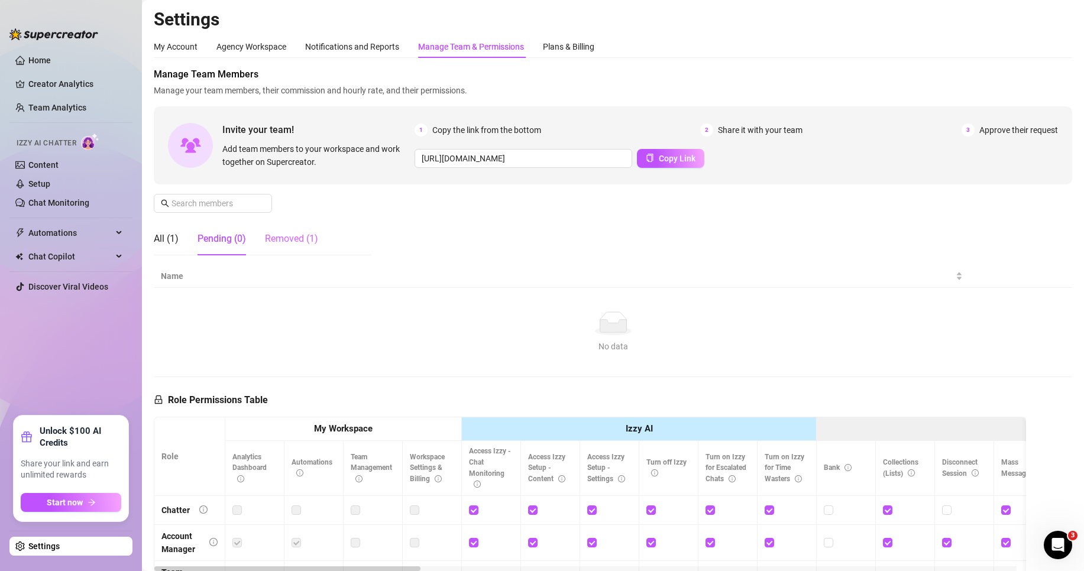
click at [292, 231] on div "Removed (1)" at bounding box center [291, 238] width 53 height 33
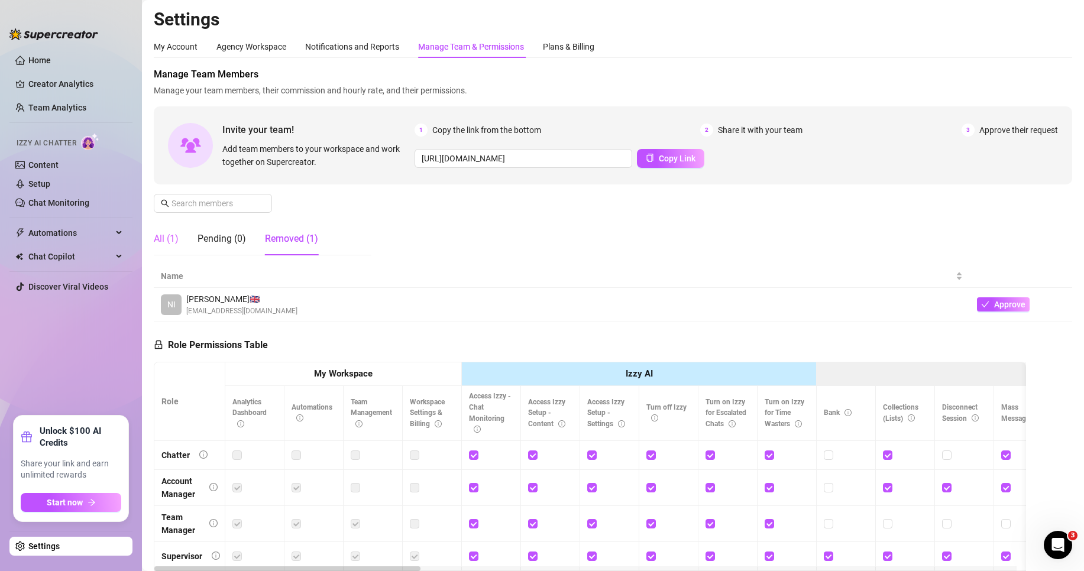
click at [164, 250] on div "All (1)" at bounding box center [166, 238] width 25 height 33
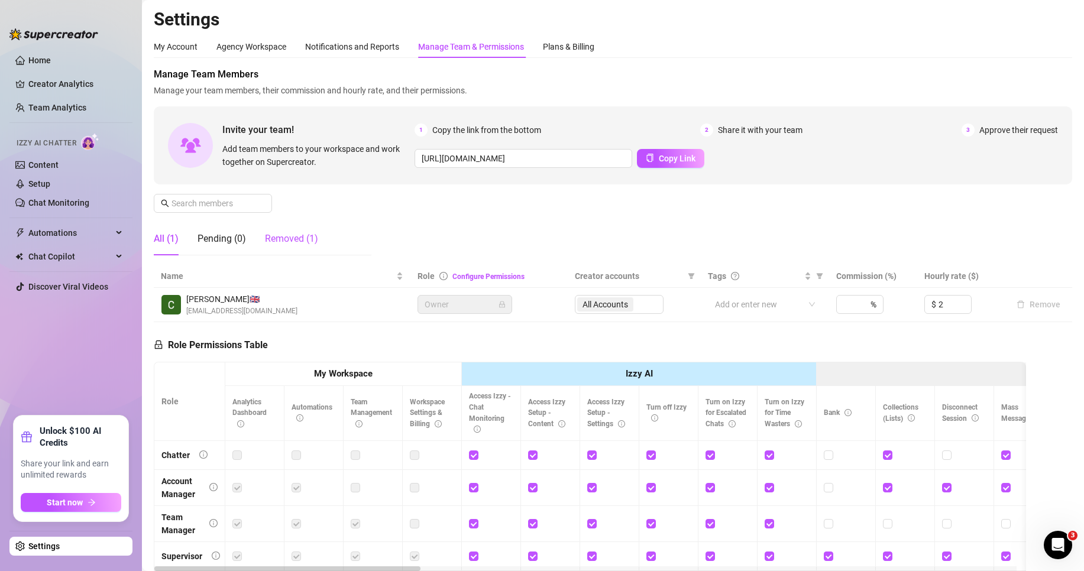
click at [268, 234] on div "Removed (1)" at bounding box center [291, 239] width 53 height 14
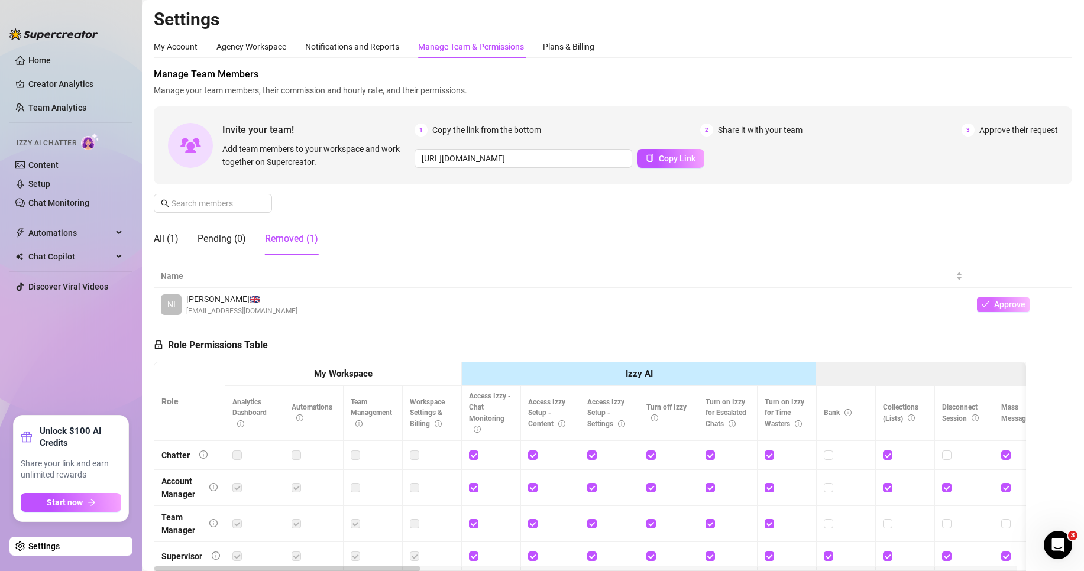
click at [994, 309] on span "Approve" at bounding box center [1009, 304] width 31 height 9
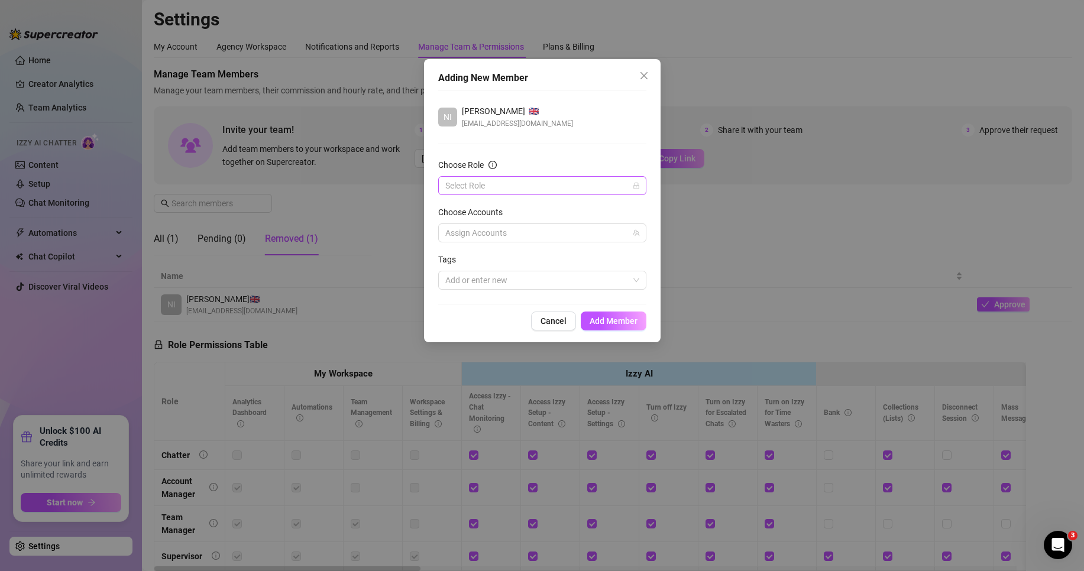
click at [571, 187] on input "Choose Role" at bounding box center [536, 186] width 183 height 18
click at [554, 209] on div "Chatter" at bounding box center [542, 209] width 189 height 13
click at [541, 235] on div at bounding box center [536, 233] width 191 height 17
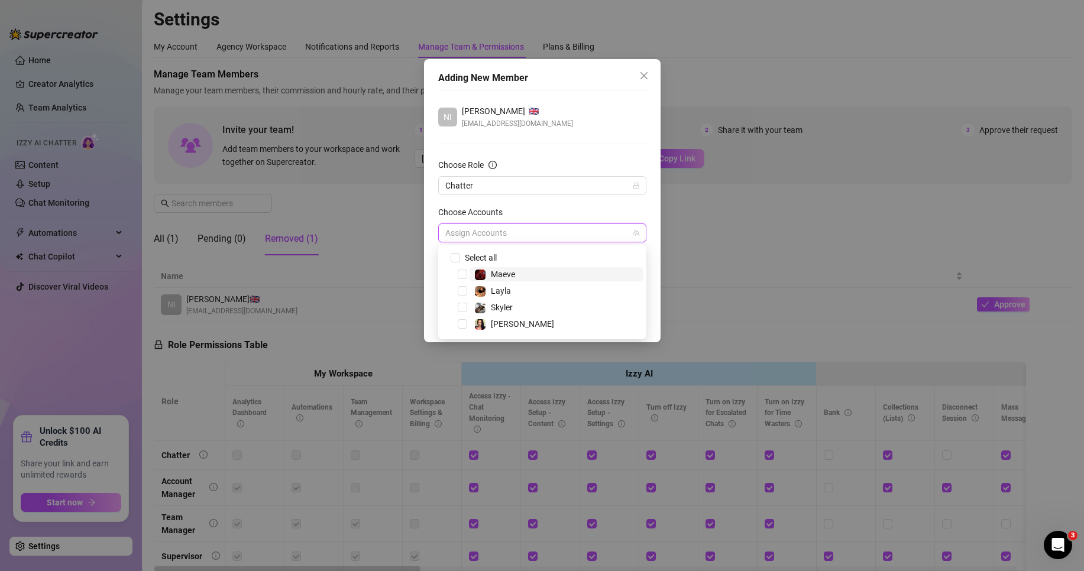
click at [533, 272] on span "Maeve" at bounding box center [557, 274] width 174 height 14
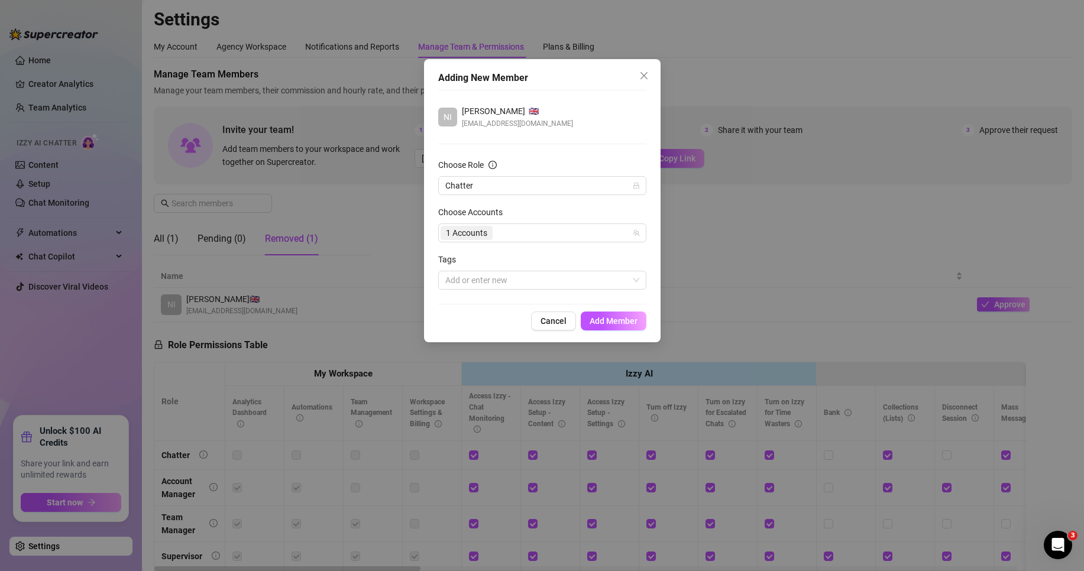
click at [587, 159] on div "Choose Role" at bounding box center [542, 167] width 208 height 18
click at [547, 278] on div at bounding box center [536, 280] width 191 height 17
click at [642, 272] on div "Add or enter new" at bounding box center [542, 280] width 208 height 19
click at [639, 313] on button "Add Member" at bounding box center [614, 321] width 66 height 19
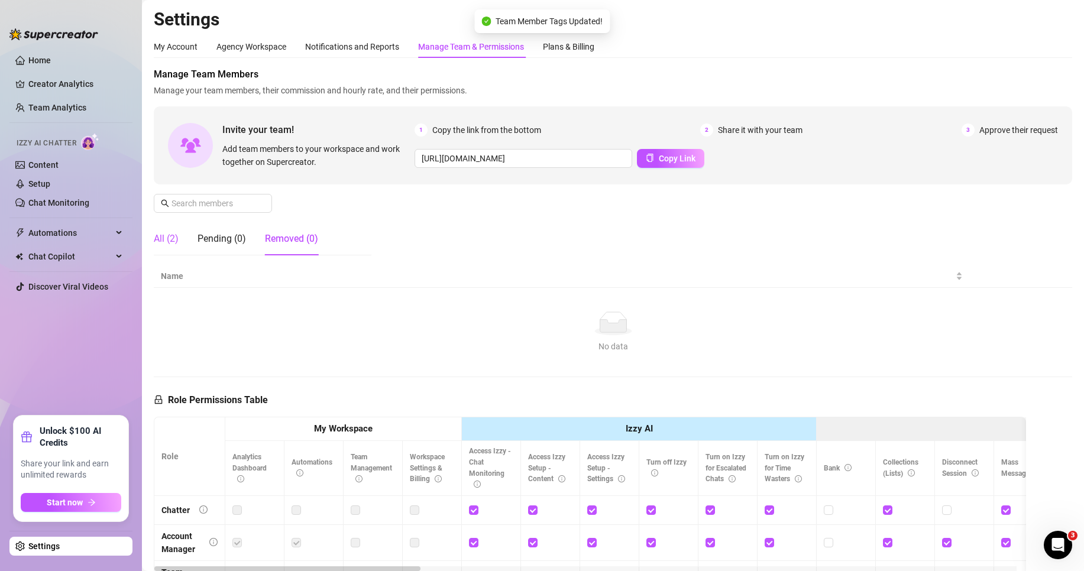
drag, startPoint x: 177, startPoint y: 241, endPoint x: 236, endPoint y: 257, distance: 60.7
click at [177, 241] on div "All (2)" at bounding box center [166, 239] width 25 height 14
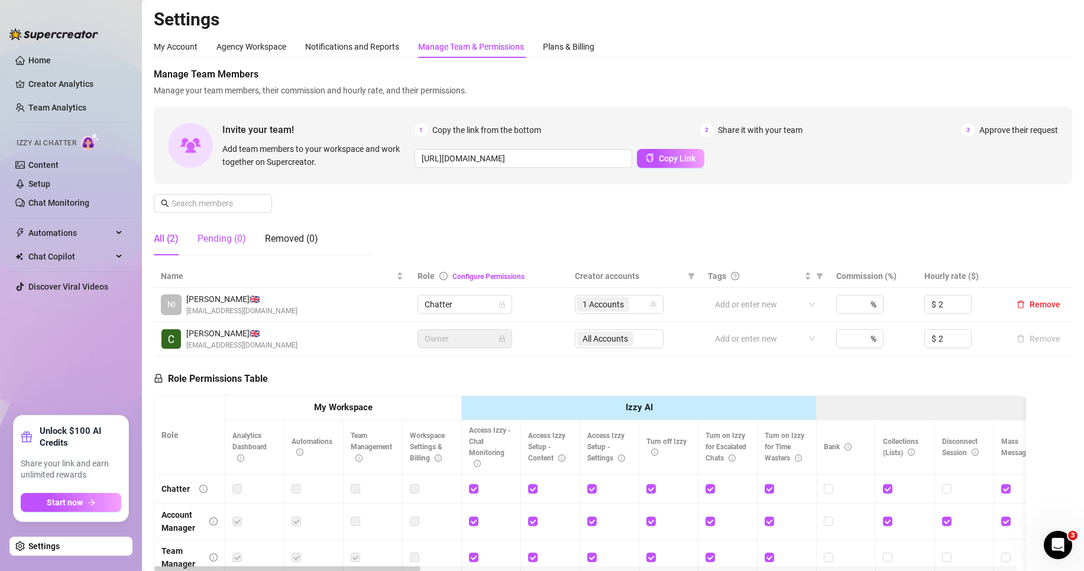
click at [232, 241] on div "Pending (0)" at bounding box center [222, 239] width 48 height 14
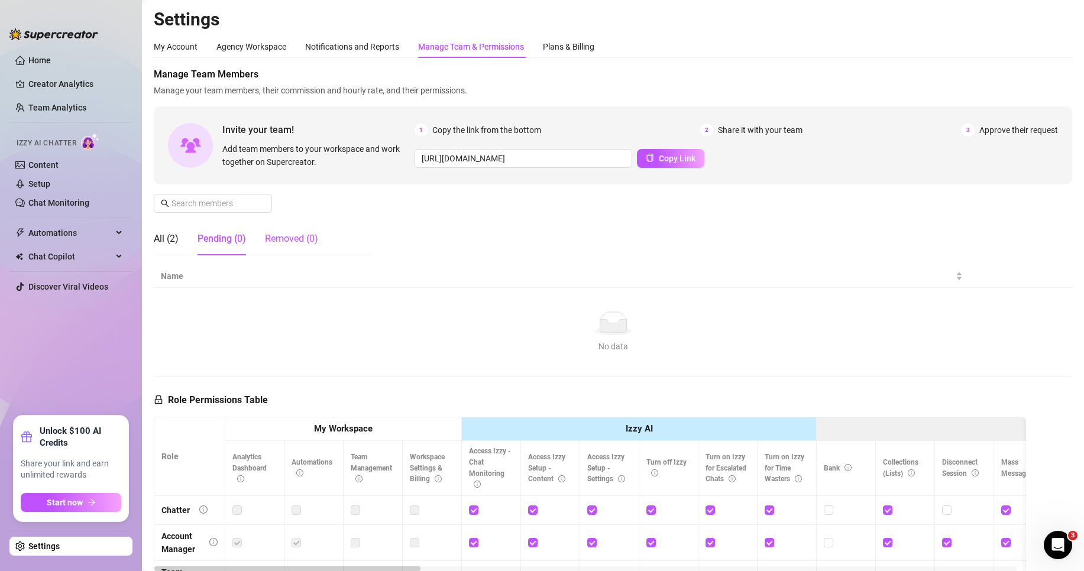
click at [302, 243] on div "Removed (0)" at bounding box center [291, 239] width 53 height 14
drag, startPoint x: 212, startPoint y: 236, endPoint x: 189, endPoint y: 236, distance: 23.1
click at [207, 236] on div "Pending (0)" at bounding box center [222, 239] width 48 height 14
click at [185, 235] on div "All (2) Pending (0) Removed (0)" at bounding box center [236, 238] width 164 height 33
click at [169, 234] on div "All (2)" at bounding box center [166, 239] width 25 height 14
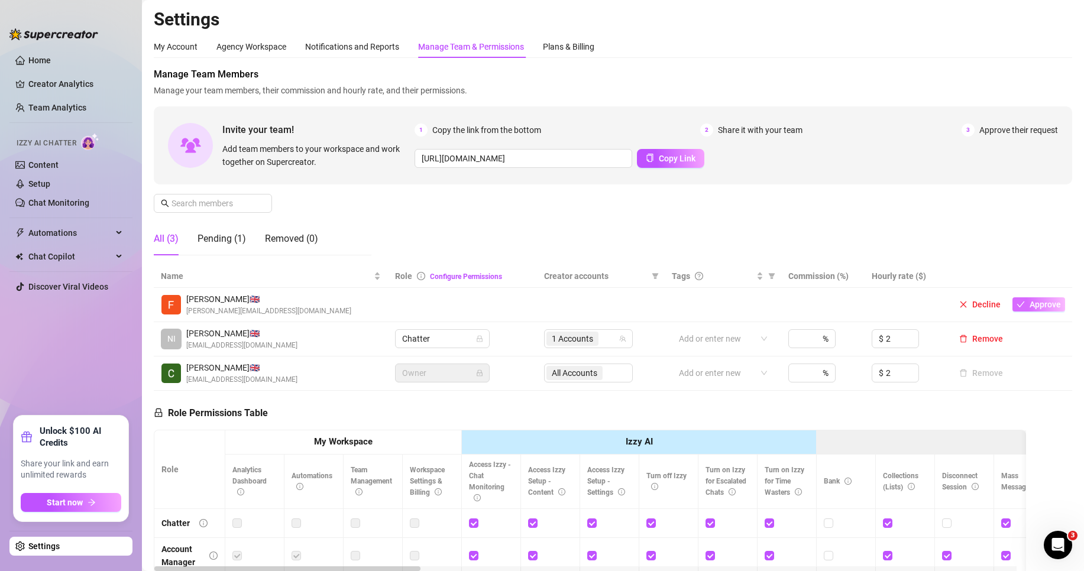
click at [1017, 306] on icon "check" at bounding box center [1021, 304] width 8 height 8
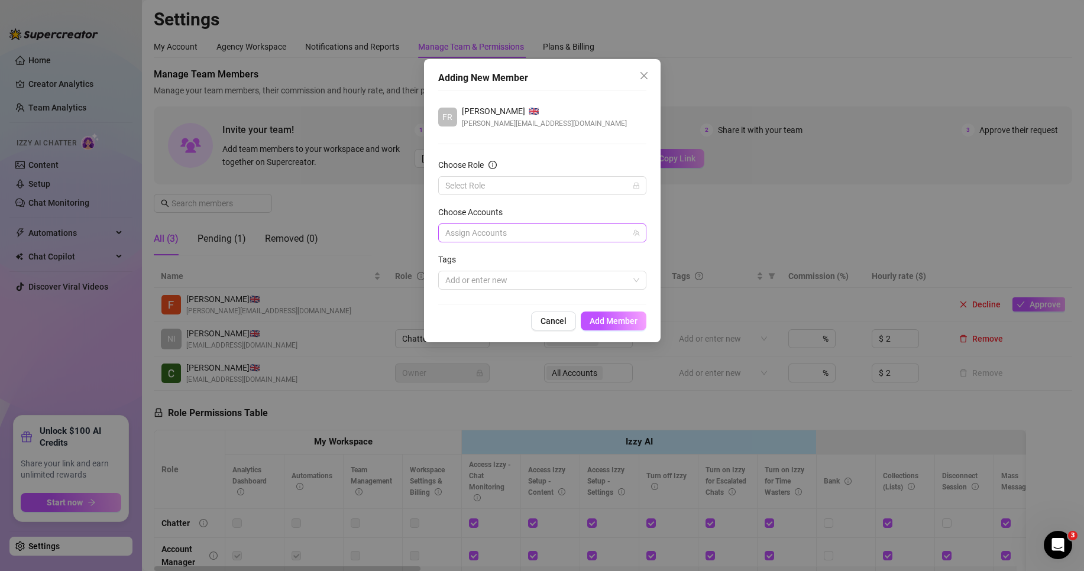
click at [540, 238] on div at bounding box center [536, 233] width 191 height 17
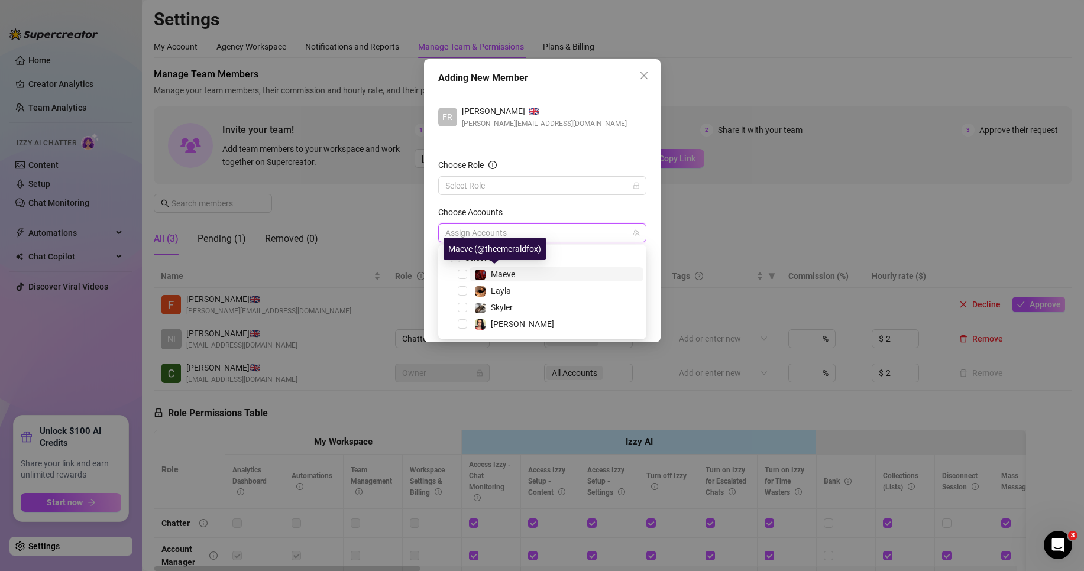
click at [514, 268] on div "Maeve" at bounding box center [503, 274] width 24 height 14
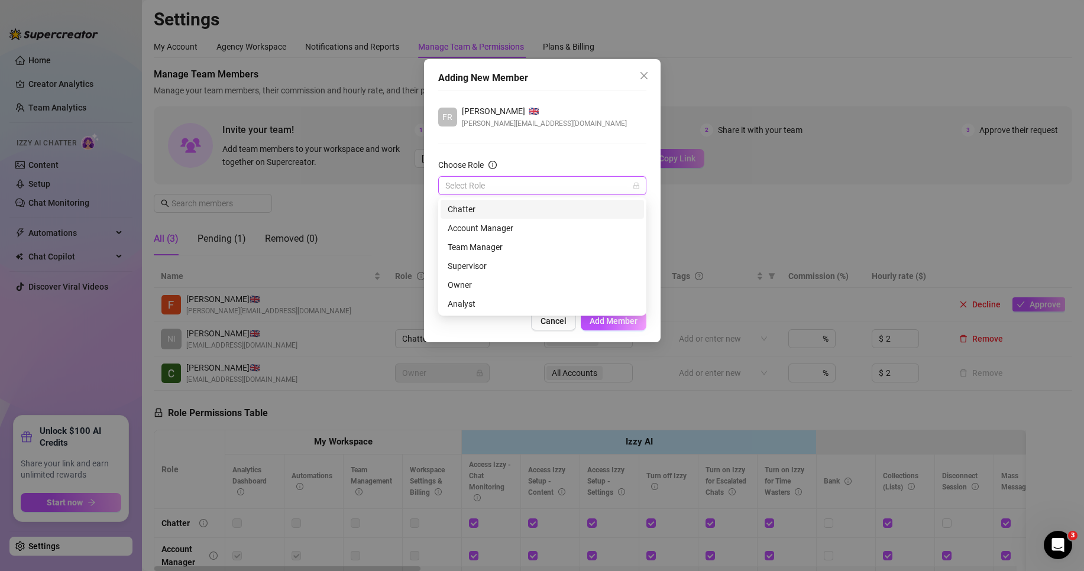
click at [542, 183] on input "Choose Role" at bounding box center [536, 186] width 183 height 18
click at [517, 208] on div "Chatter" at bounding box center [542, 209] width 189 height 13
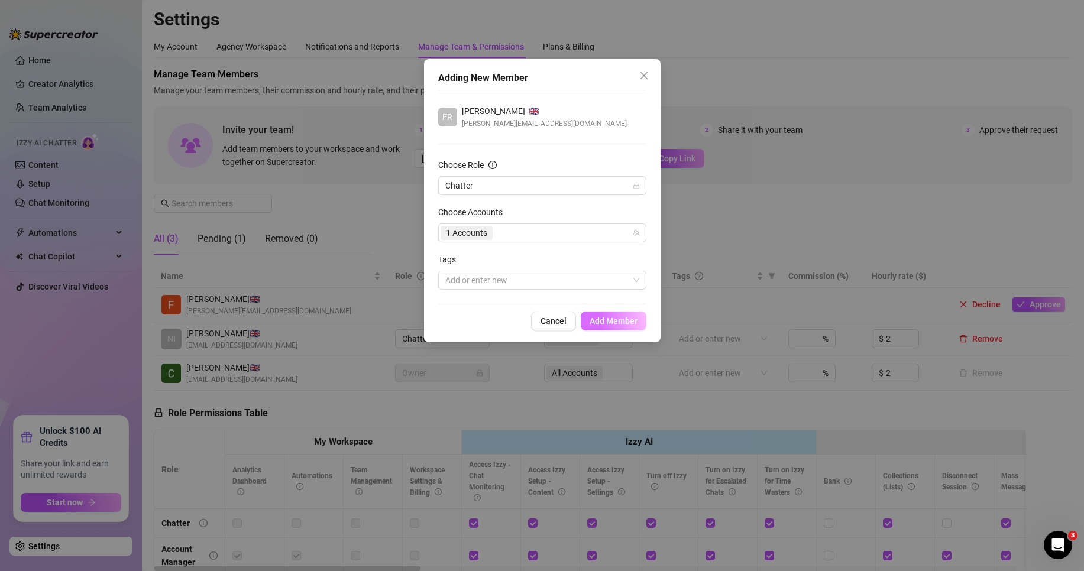
click at [609, 318] on span "Add Member" at bounding box center [614, 320] width 48 height 9
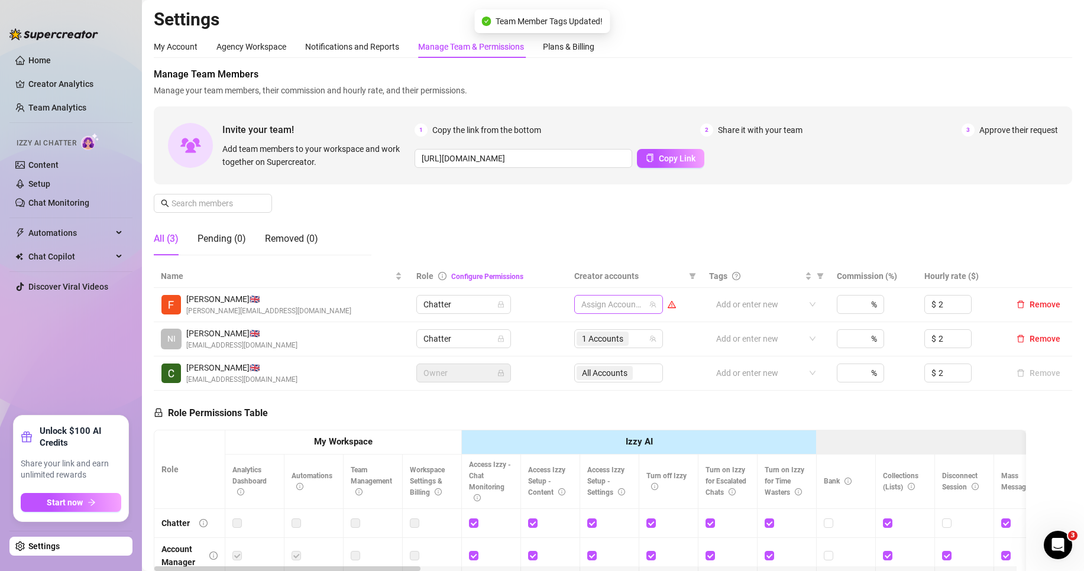
click at [588, 302] on div at bounding box center [613, 304] width 72 height 17
click at [613, 342] on img at bounding box center [611, 346] width 11 height 11
click at [740, 253] on div "Manage Team Members Manage your team members, their commission and hourly rate,…" at bounding box center [613, 166] width 918 height 198
click at [51, 65] on link "Home" at bounding box center [39, 60] width 22 height 9
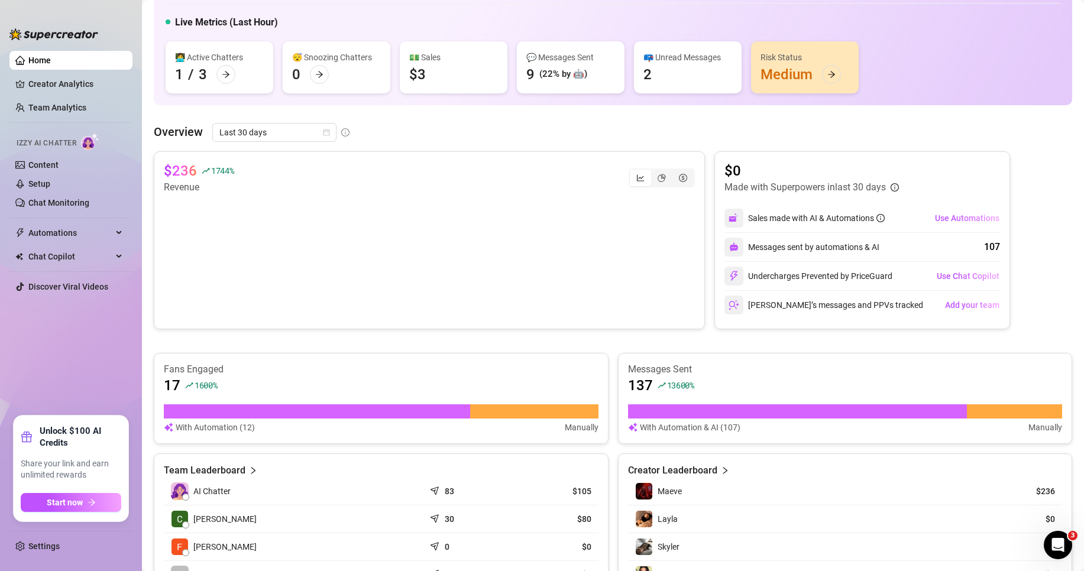
scroll to position [59, 0]
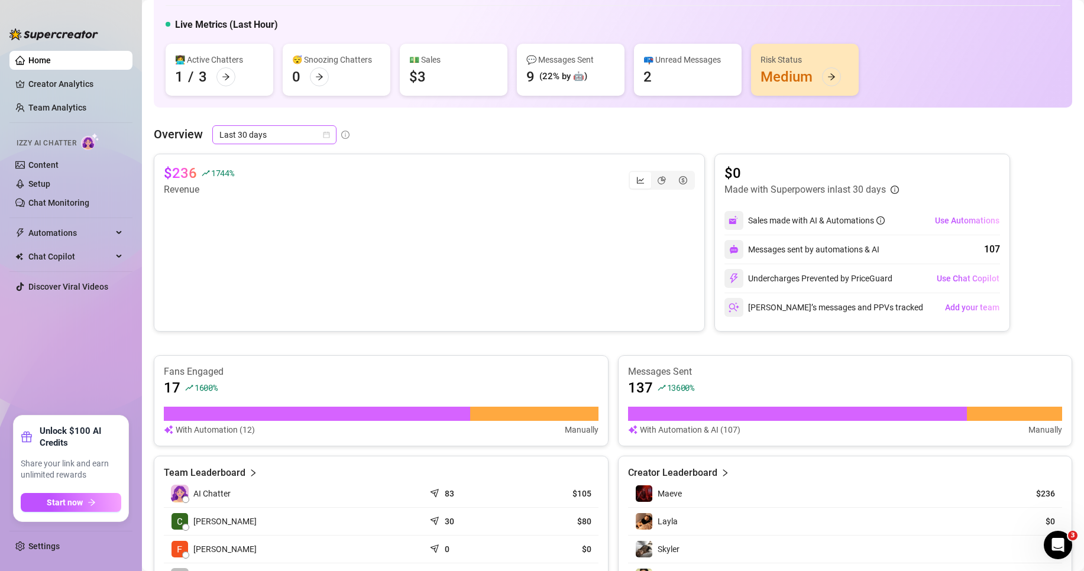
drag, startPoint x: 293, startPoint y: 144, endPoint x: 282, endPoint y: 138, distance: 12.7
click at [292, 145] on div "Overview Last 30 days $236 1744 % Revenue $0 Made with Superpowers in last 30 d…" at bounding box center [613, 363] width 918 height 476
click at [277, 163] on div "Last 24 hours" at bounding box center [273, 158] width 105 height 13
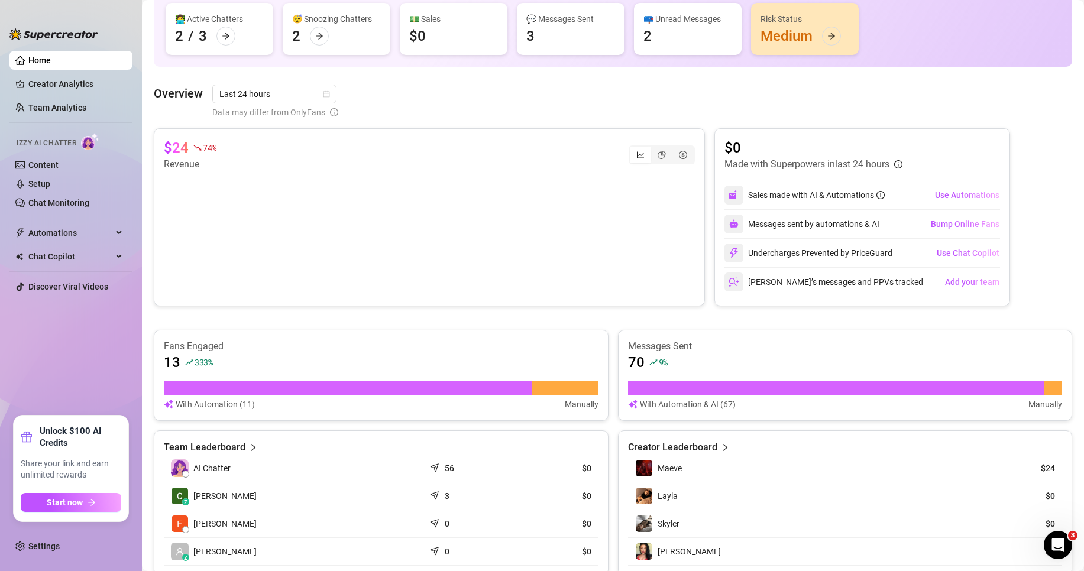
scroll to position [118, 0]
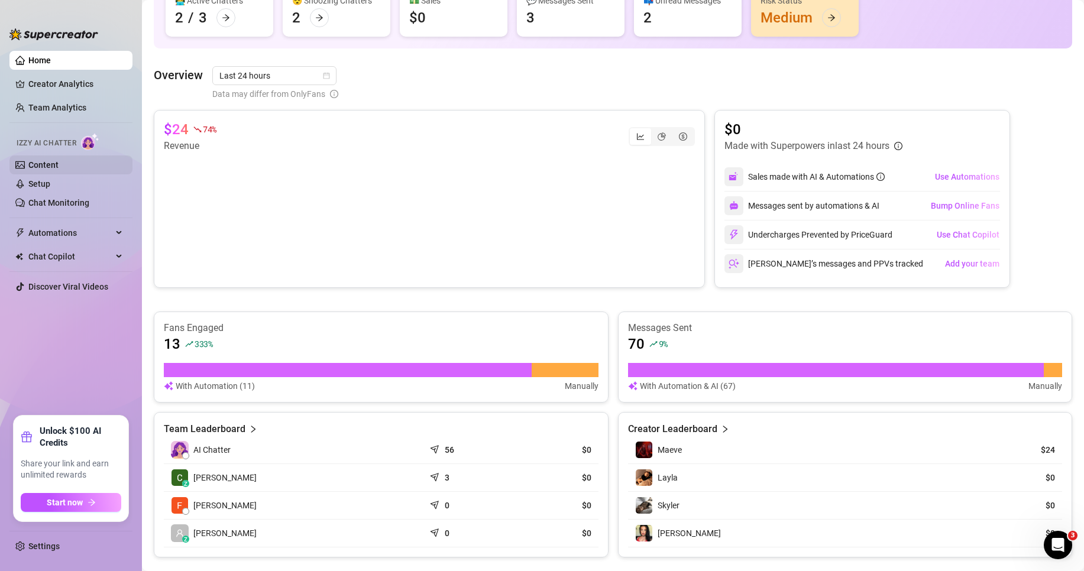
click at [59, 167] on link "Content" at bounding box center [43, 164] width 30 height 9
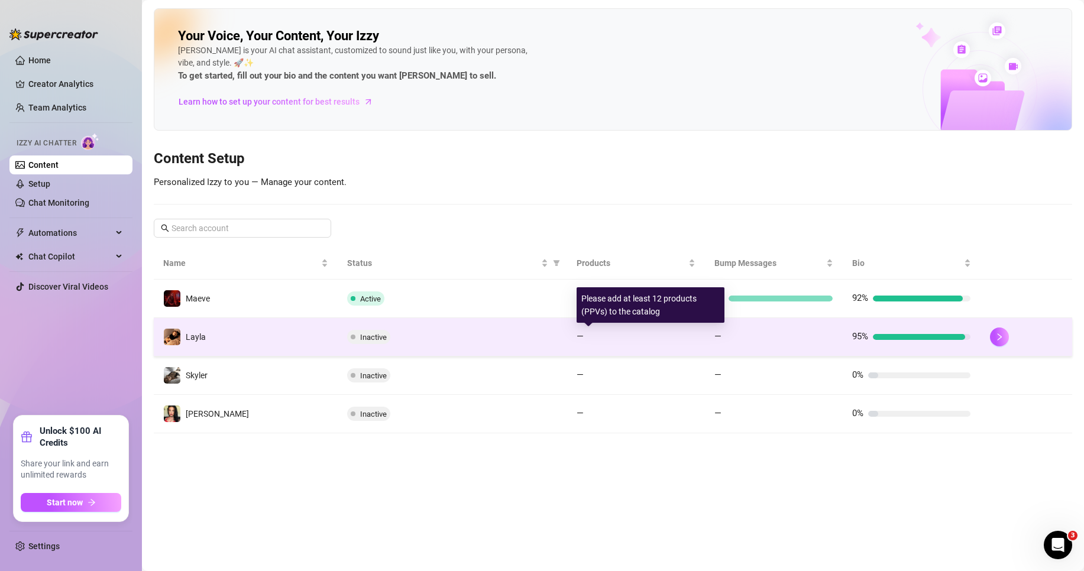
click at [595, 338] on div at bounding box center [641, 337] width 106 height 6
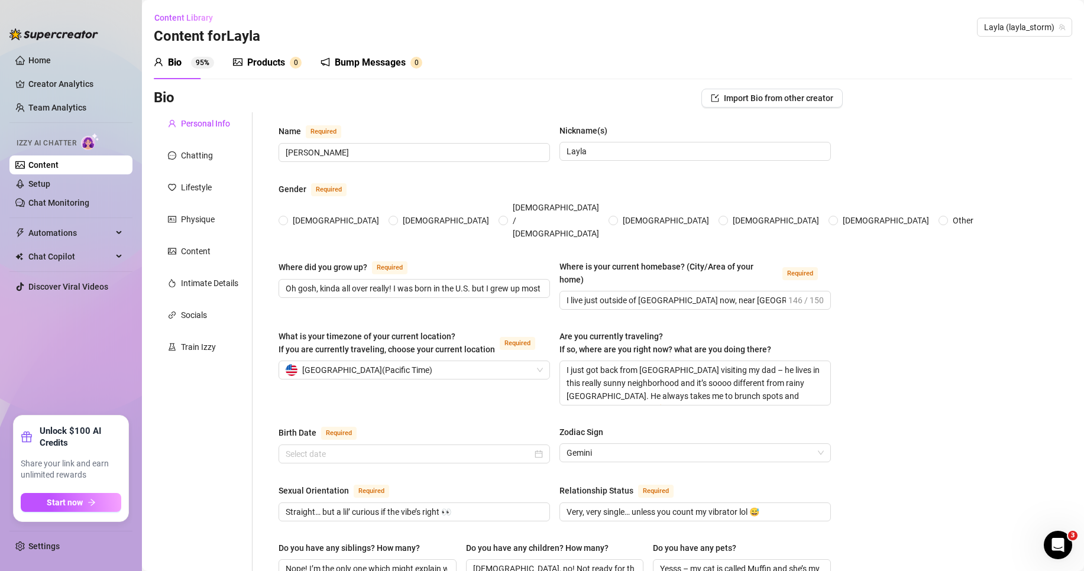
click at [258, 67] on div "Products" at bounding box center [266, 63] width 38 height 14
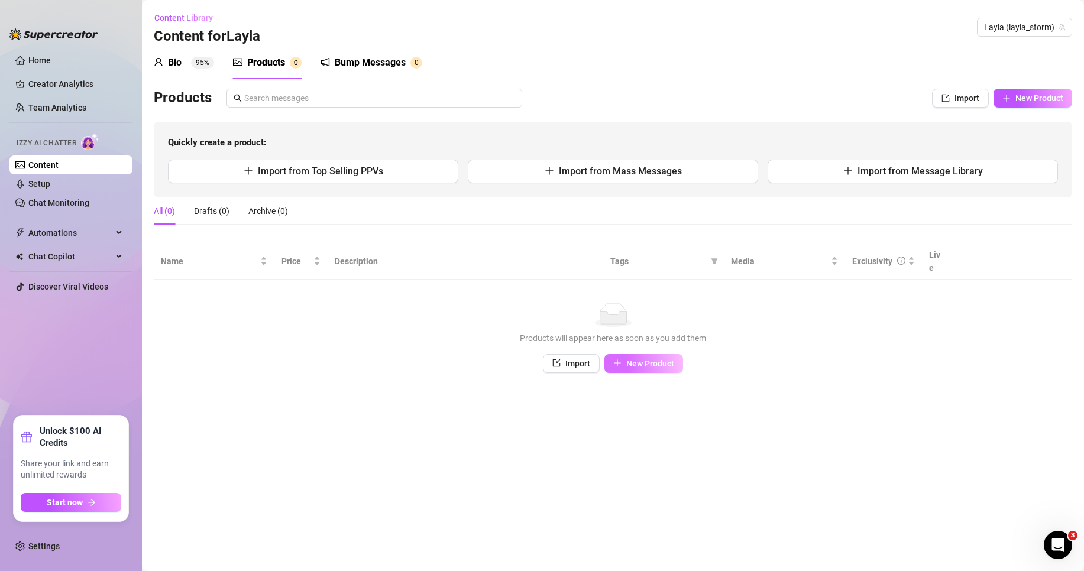
click at [652, 357] on button "New Product" at bounding box center [643, 363] width 79 height 19
type textarea "Type your message here..."
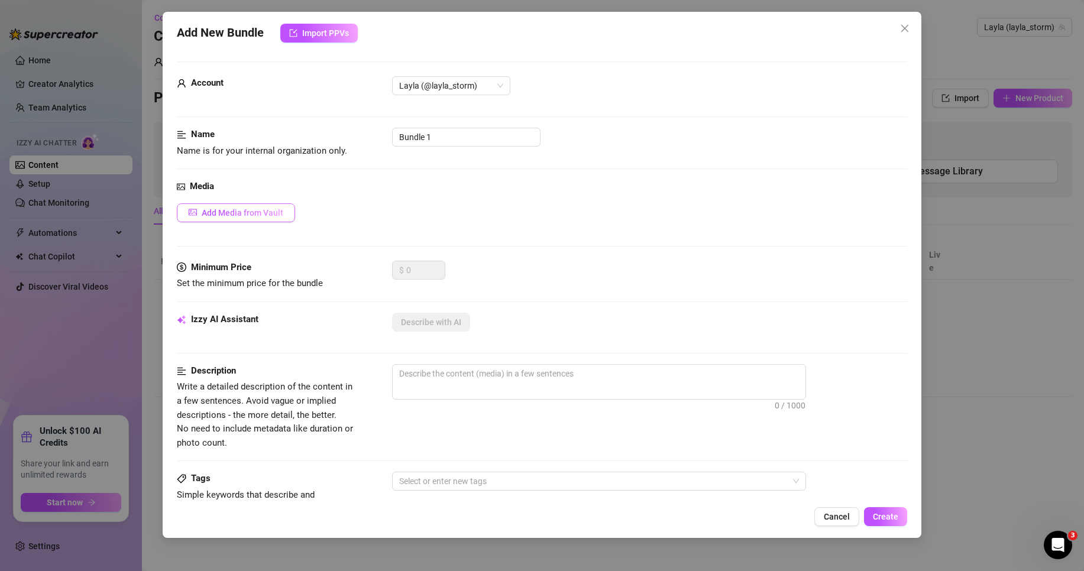
click at [279, 218] on span "Add Media from Vault" at bounding box center [243, 212] width 82 height 9
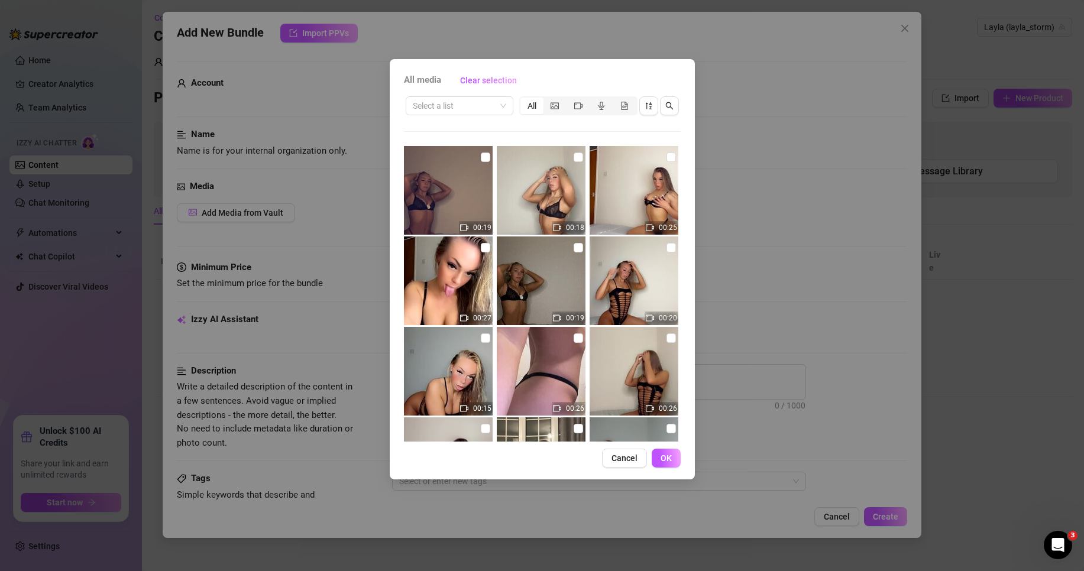
click at [448, 174] on img at bounding box center [448, 190] width 89 height 89
click at [481, 154] on input "checkbox" at bounding box center [485, 157] width 9 height 9
click at [481, 157] on input "checkbox" at bounding box center [485, 157] width 9 height 9
checkbox input "false"
click at [473, 101] on input "search" at bounding box center [454, 106] width 83 height 18
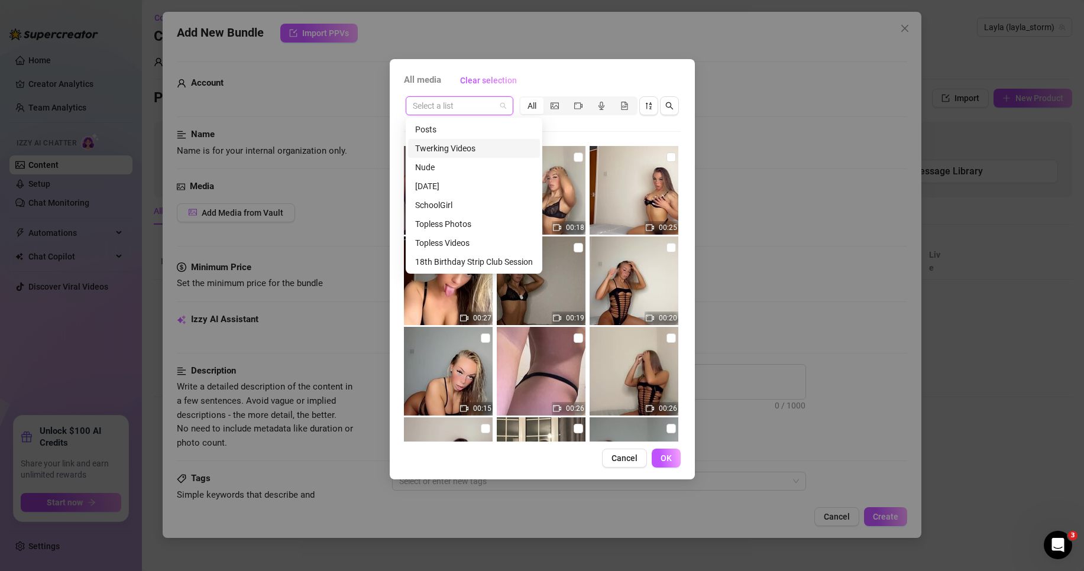
click at [473, 154] on div "Twerking Videos" at bounding box center [474, 148] width 118 height 13
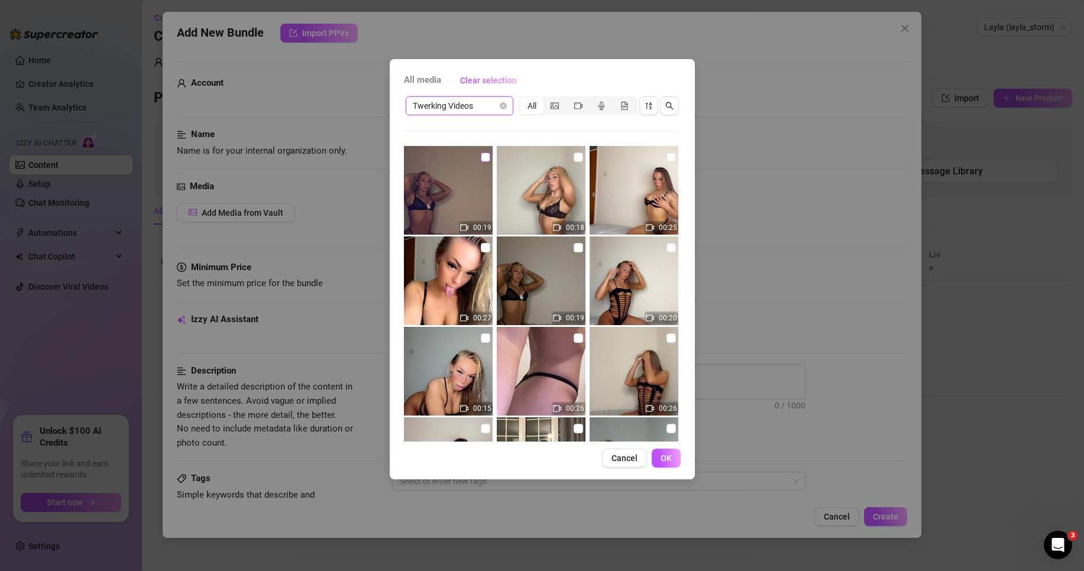
click at [484, 158] on input "checkbox" at bounding box center [485, 157] width 9 height 9
checkbox input "true"
click at [662, 455] on span "OK" at bounding box center [666, 458] width 11 height 9
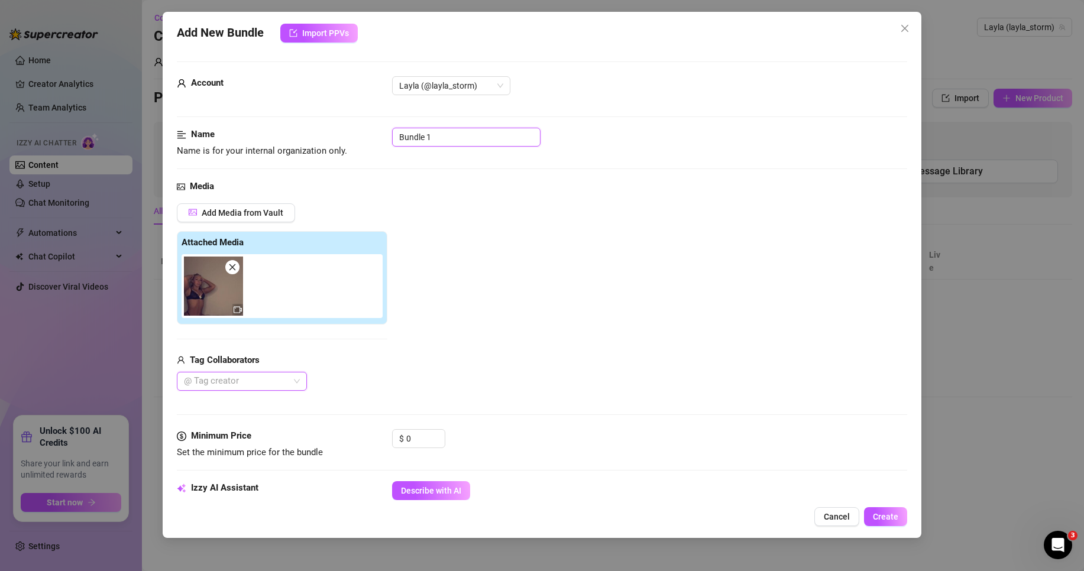
click at [437, 140] on input "Bundle 1" at bounding box center [466, 137] width 148 height 19
click at [436, 140] on input "Bundle 1" at bounding box center [466, 137] width 148 height 19
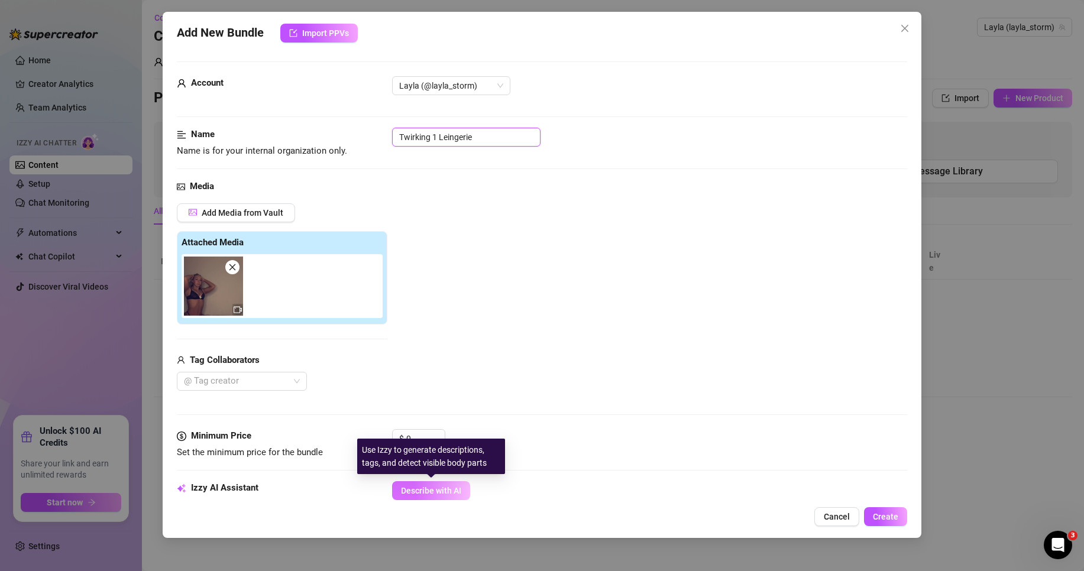
type input "Twirking 1 Leingerie"
click at [450, 494] on span "Describe with AI" at bounding box center [431, 490] width 60 height 9
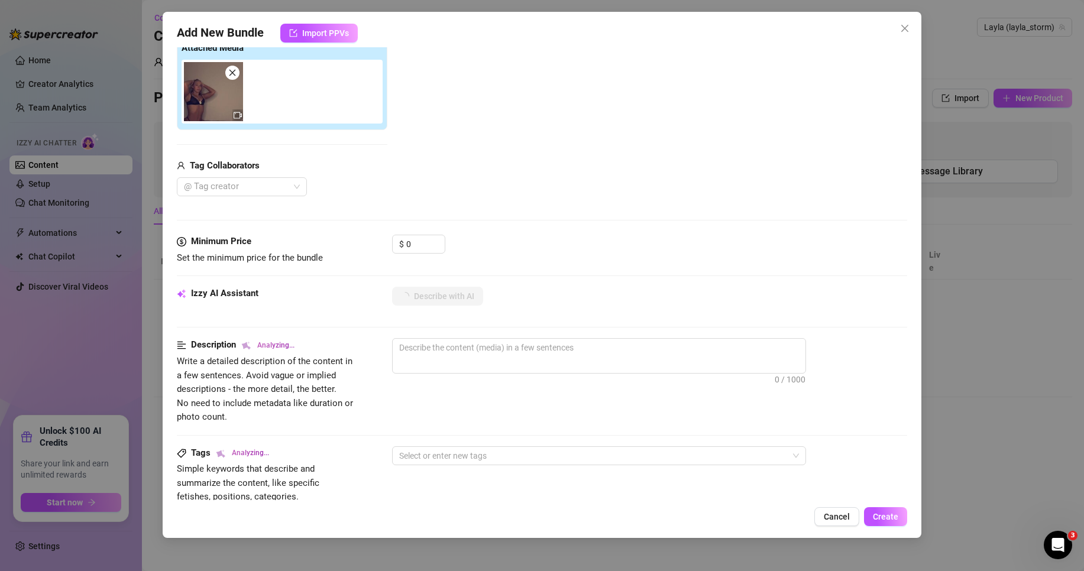
scroll to position [237, 0]
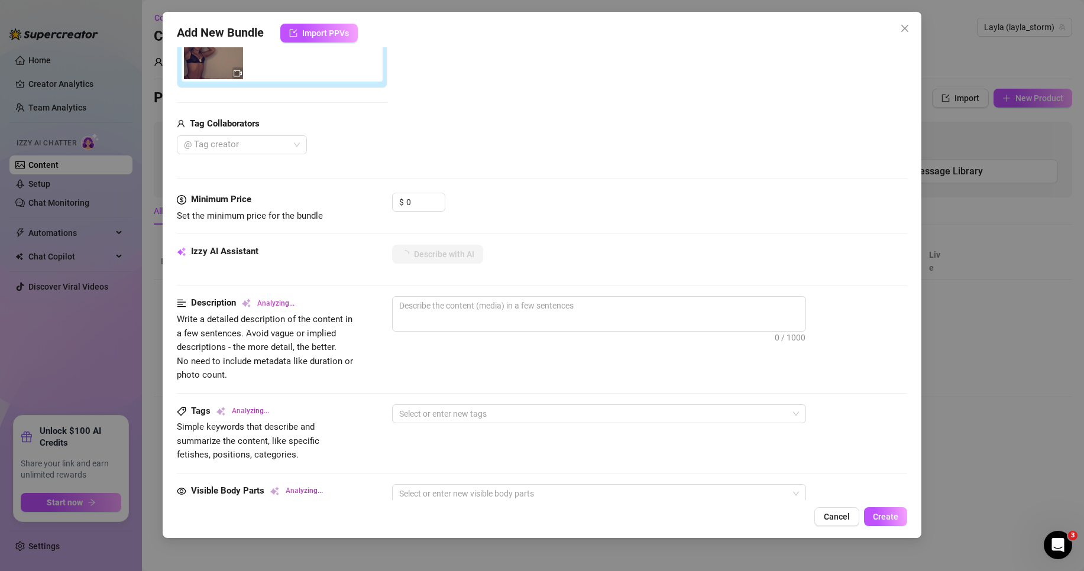
type textarea "Layla"
type textarea "[PERSON_NAME] wears"
type textarea "[PERSON_NAME] wears a"
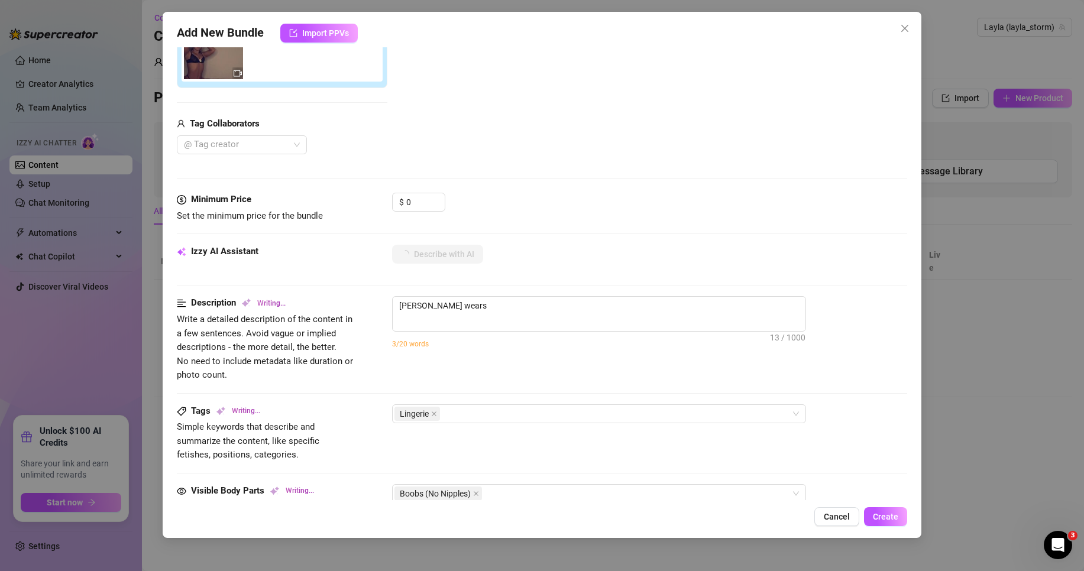
type textarea "[PERSON_NAME] wears a"
type textarea "[PERSON_NAME] wears a skimpy"
type textarea "[PERSON_NAME] wears a skimpy black"
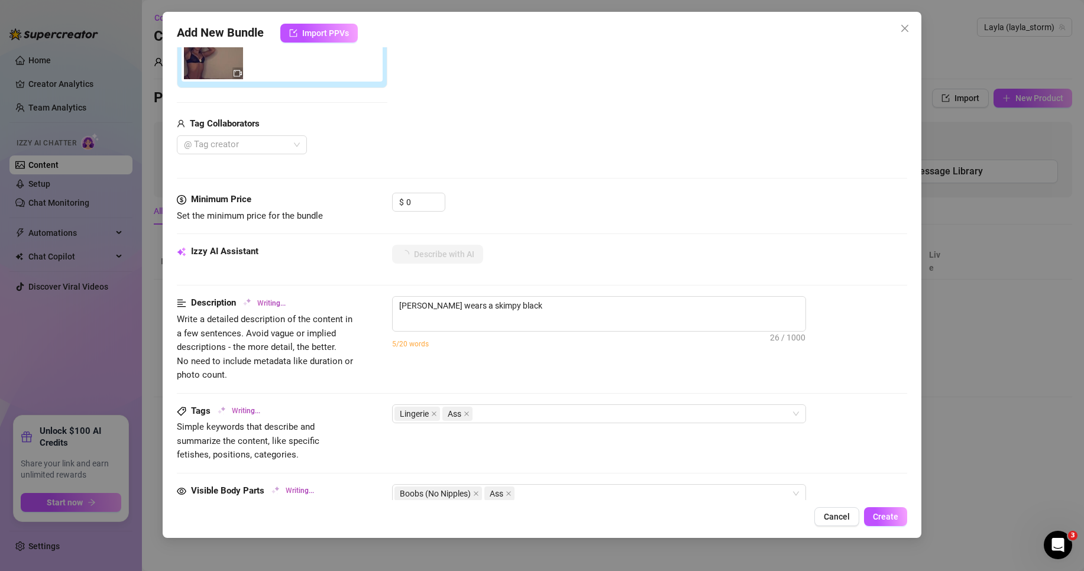
type textarea "[PERSON_NAME] wears a skimpy black lace"
type textarea "[PERSON_NAME] wears a skimpy black lace bra"
type textarea "[PERSON_NAME] wears a skimpy black lace bra and"
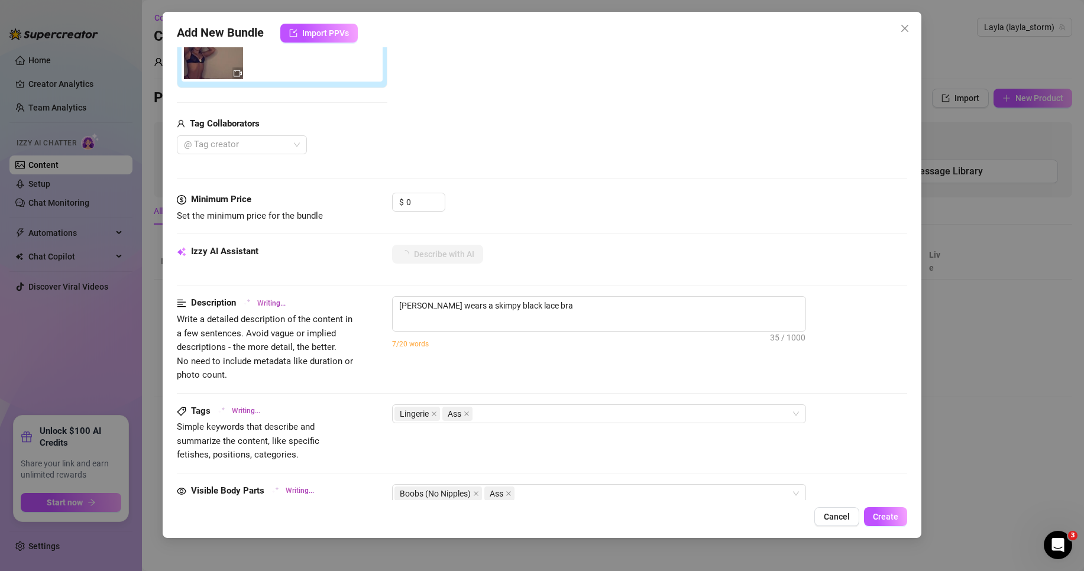
type textarea "[PERSON_NAME] wears a skimpy black lace bra and"
type textarea "[PERSON_NAME] wears a skimpy black lace bra and matching"
type textarea "[PERSON_NAME] wears a skimpy black lace bra and matching thong,"
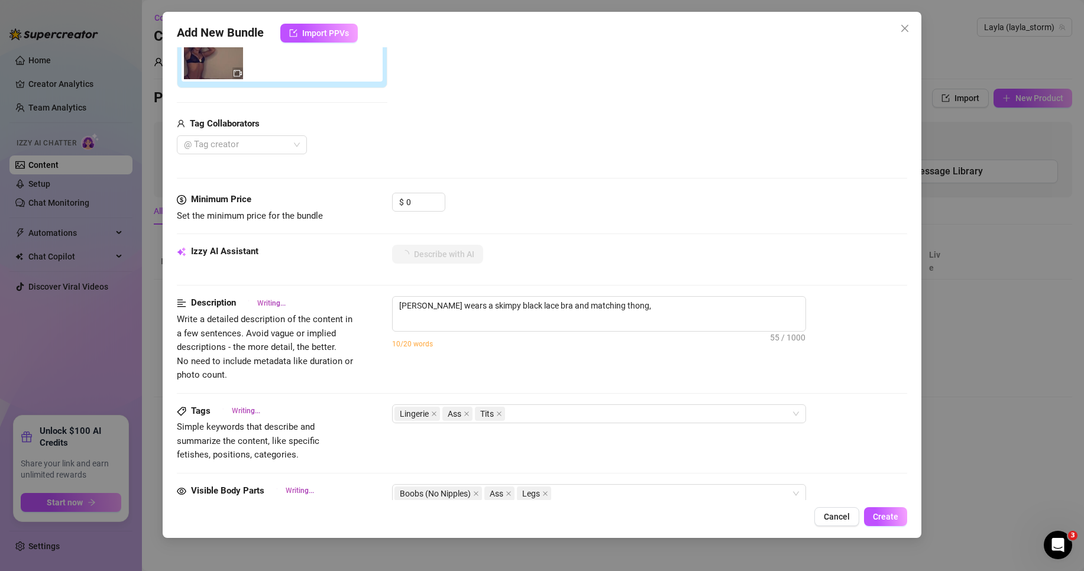
type textarea "[PERSON_NAME] wears a skimpy black lace bra and matching thong, showing"
type textarea "[PERSON_NAME] wears a skimpy black lace bra and matching thong, showing off"
type textarea "[PERSON_NAME] wears a skimpy black lace bra and matching thong, showing off her"
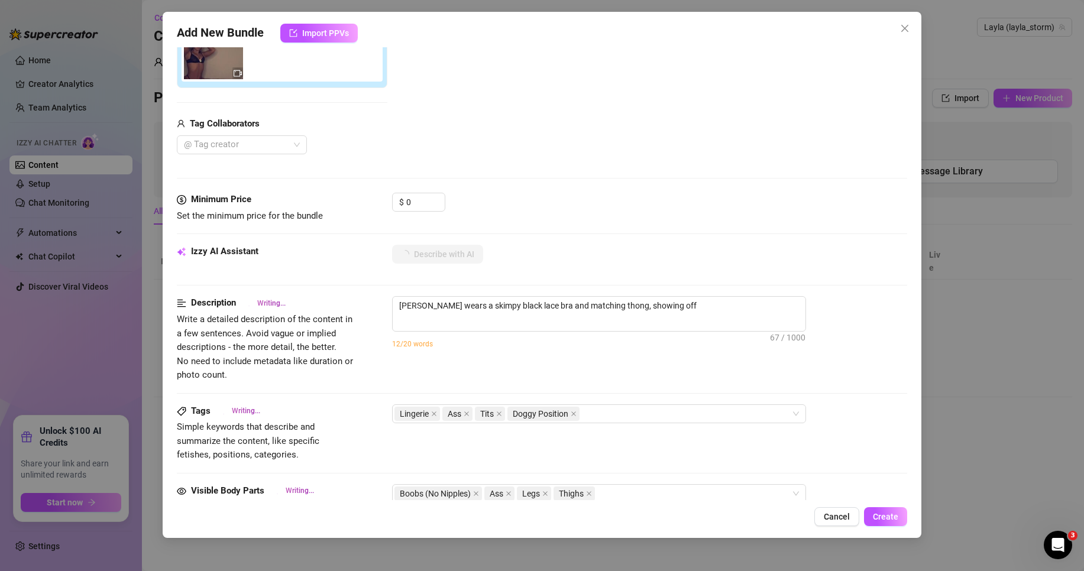
type textarea "[PERSON_NAME] wears a skimpy black lace bra and matching thong, showing off her"
type textarea "[PERSON_NAME] wears a skimpy black lace bra and matching thong, showing off her…"
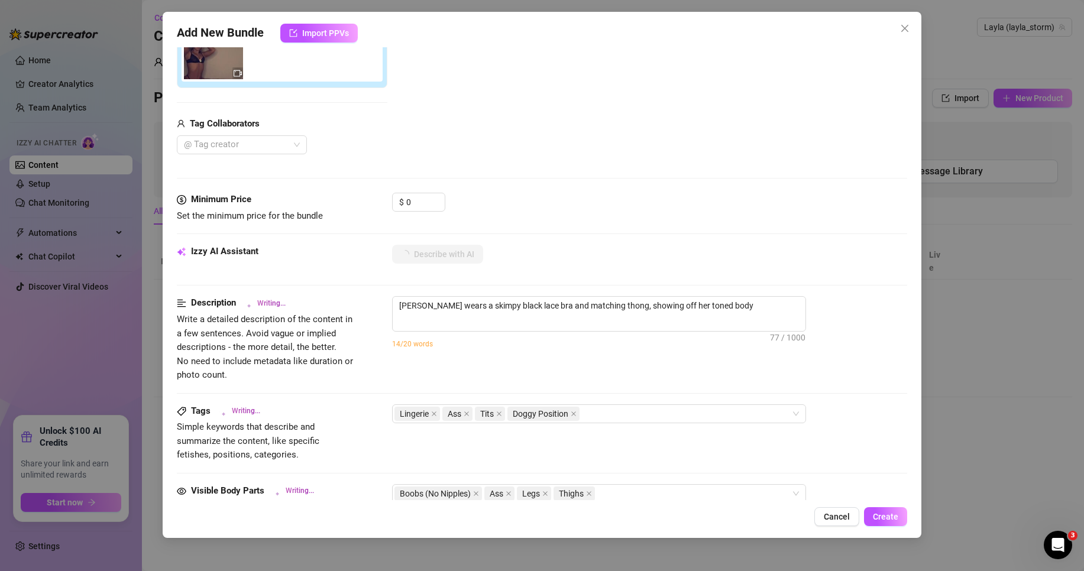
type textarea "[PERSON_NAME] wears a skimpy black lace bra and matching thong, showing off her…"
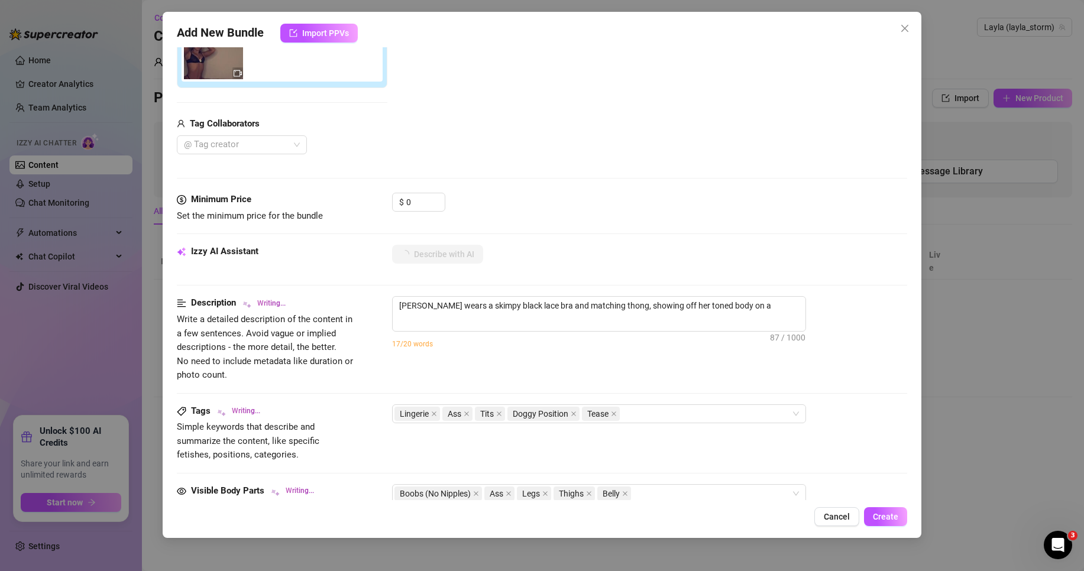
type textarea "[PERSON_NAME] wears a skimpy black lace bra and matching thong, showing off her…"
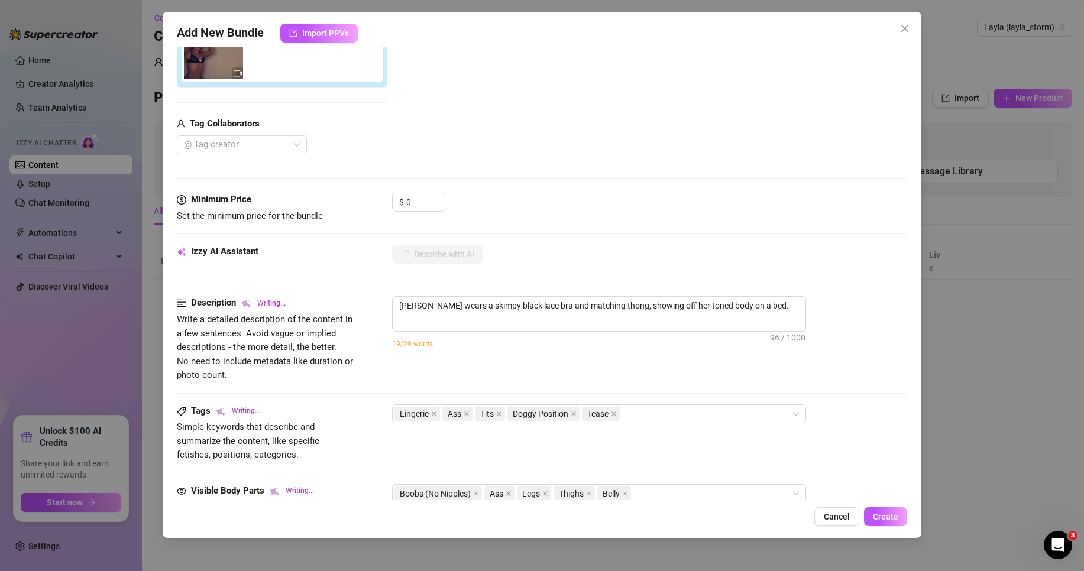
type textarea "[PERSON_NAME] wears a skimpy black lace bra and matching thong, showing off her…"
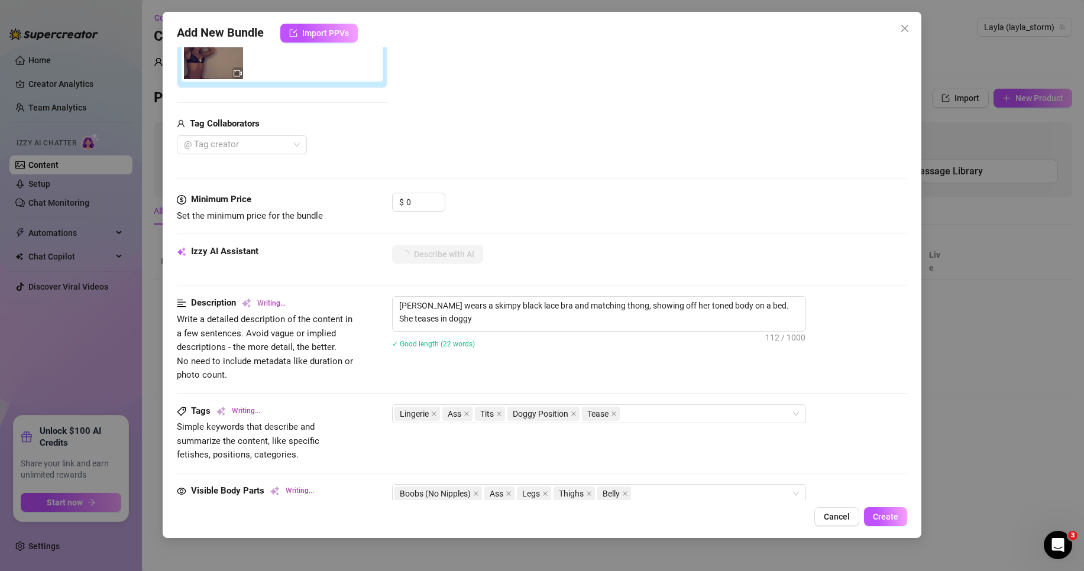
type textarea "[PERSON_NAME] wears a skimpy black lace bra and matching thong, showing off her…"
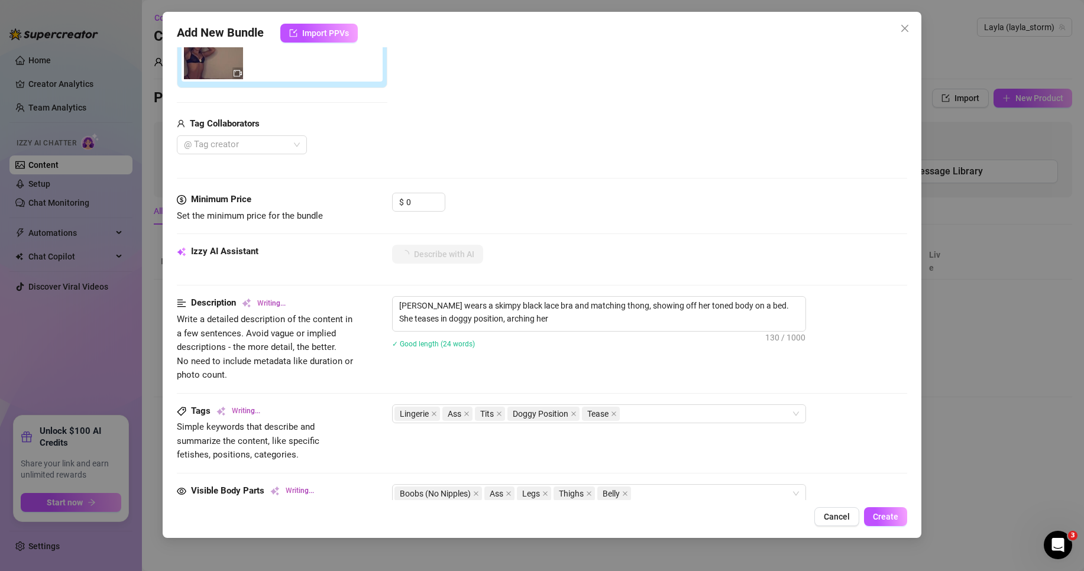
type textarea "[PERSON_NAME] wears a skimpy black lace bra and matching thong, showing off her…"
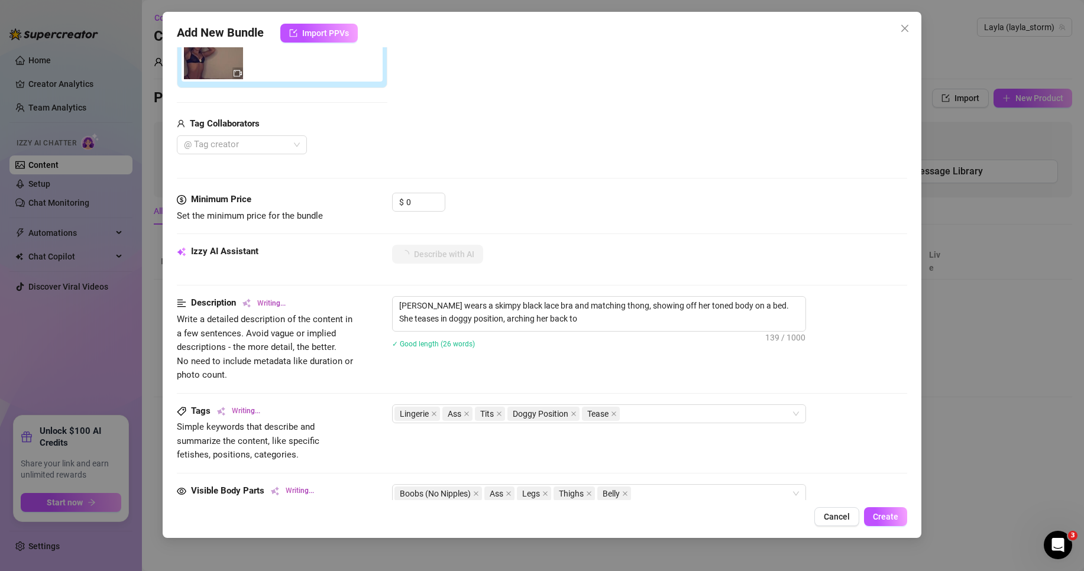
type textarea "[PERSON_NAME] wears a skimpy black lace bra and matching thong, showing off her…"
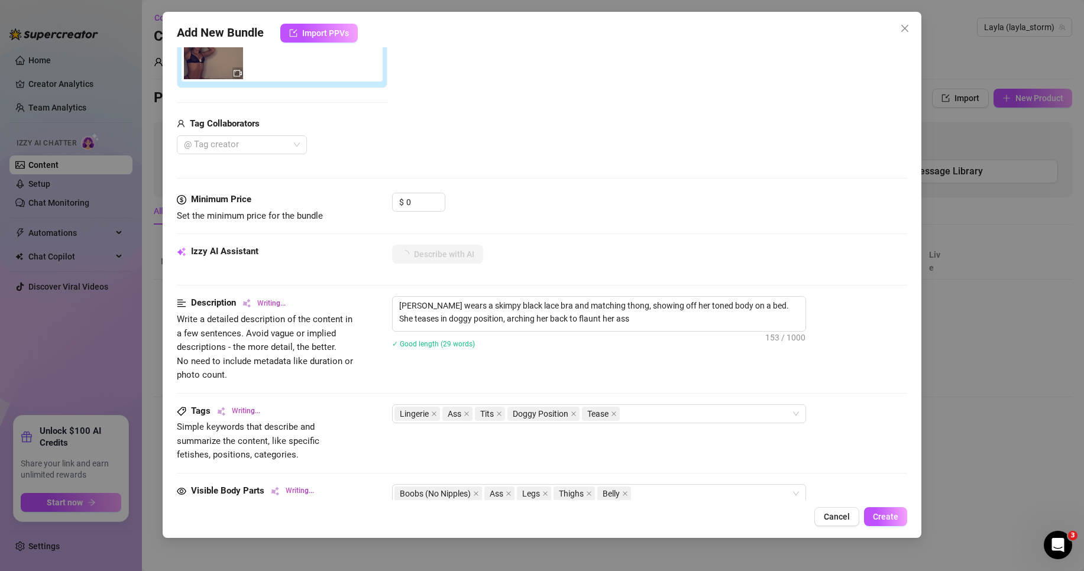
type textarea "[PERSON_NAME] wears a skimpy black lace bra and matching thong, showing off her…"
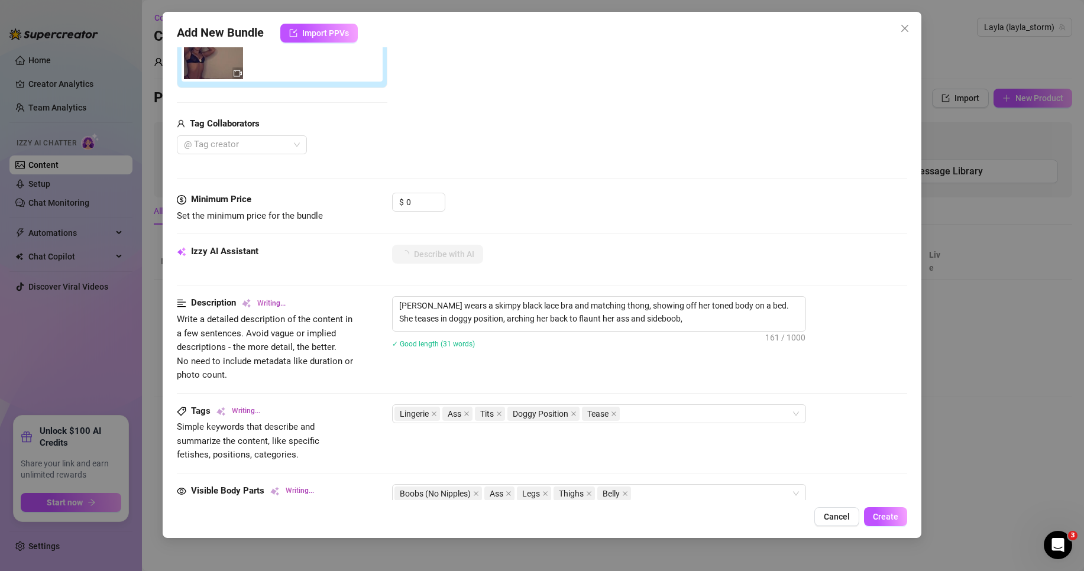
type textarea "[PERSON_NAME] wears a skimpy black lace bra and matching thong, showing off her…"
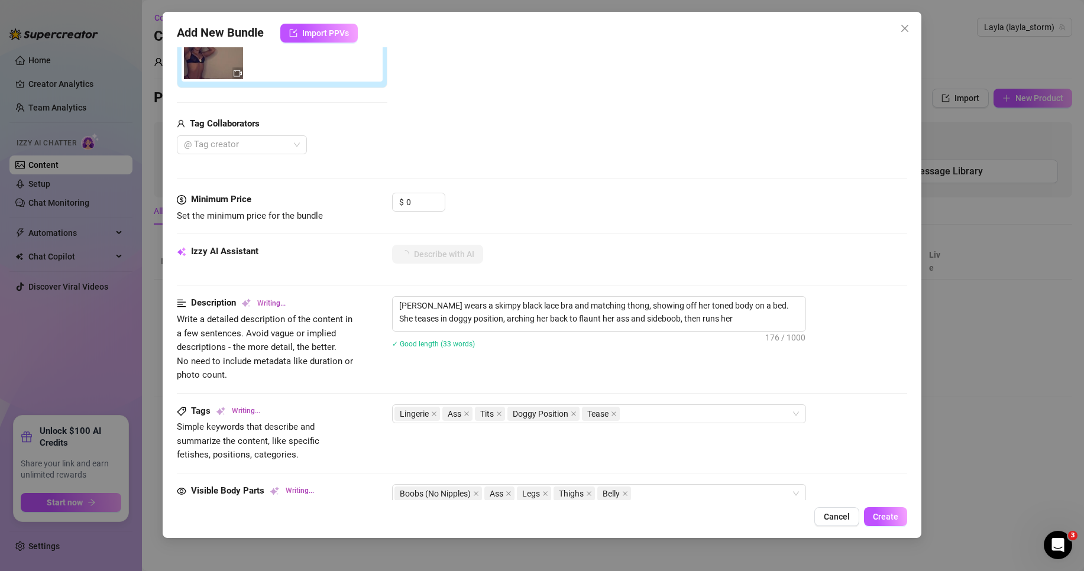
type textarea "[PERSON_NAME] wears a skimpy black lace bra and matching thong, showing off her…"
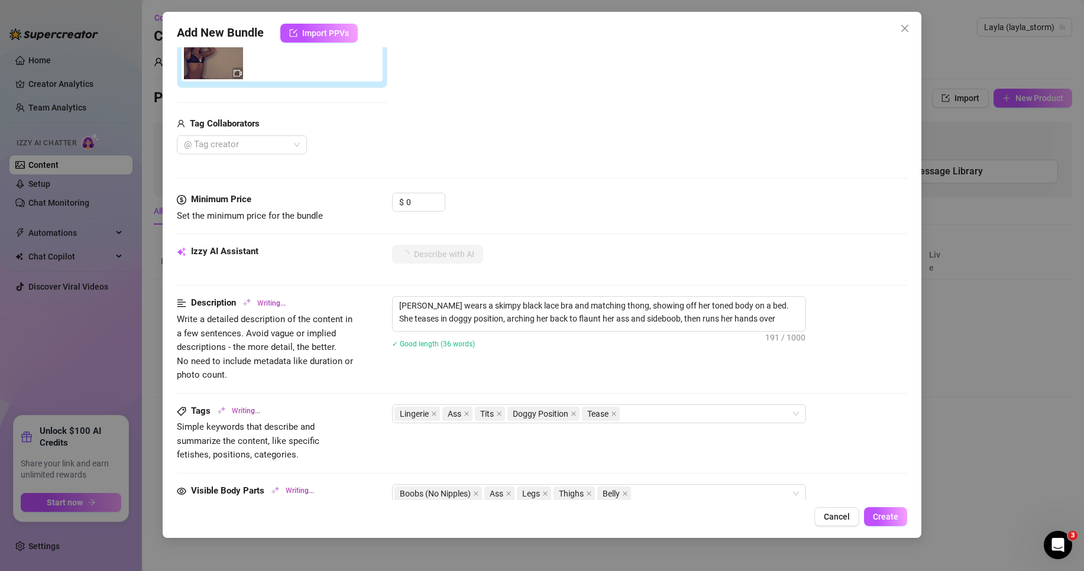
type textarea "[PERSON_NAME] wears a skimpy black lace bra and matching thong, showing off her…"
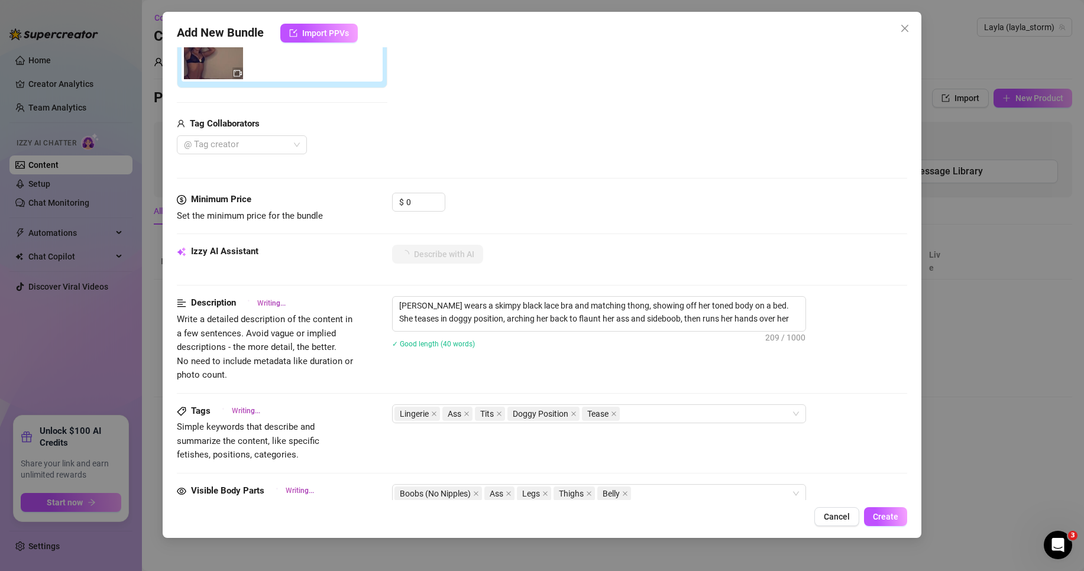
type textarea "[PERSON_NAME] wears a skimpy black lace bra and matching thong, showing off her…"
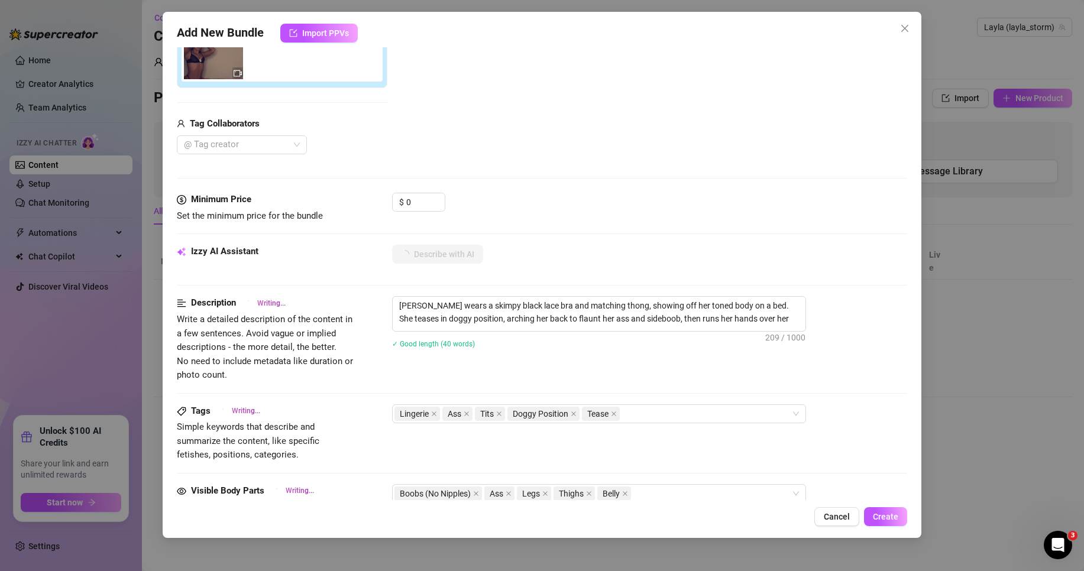
type textarea "[PERSON_NAME] wears a skimpy black lace bra and matching thong, showing off her…"
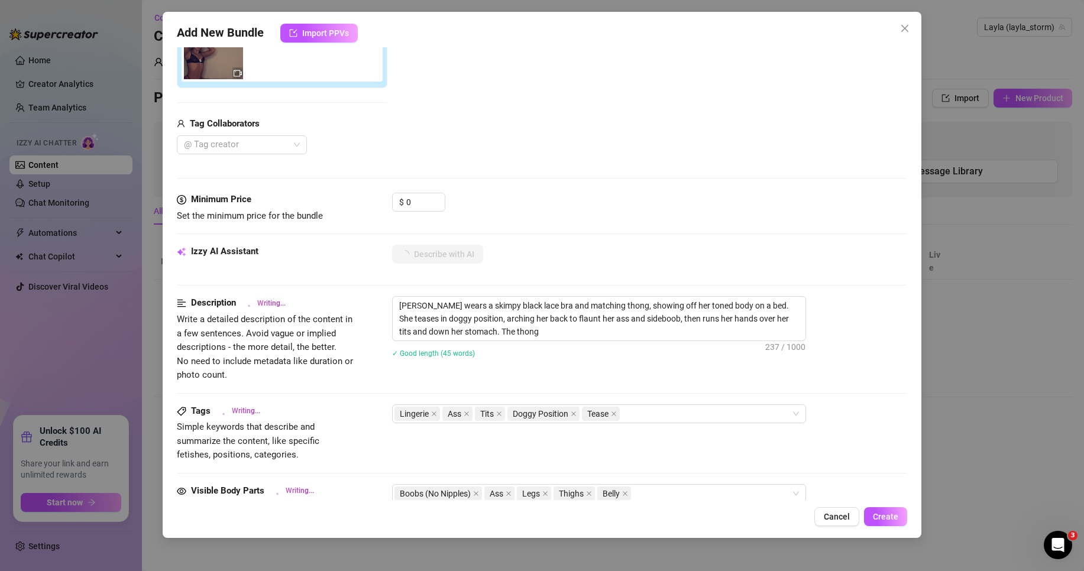
type textarea "[PERSON_NAME] wears a skimpy black lace bra and matching thong, showing off her…"
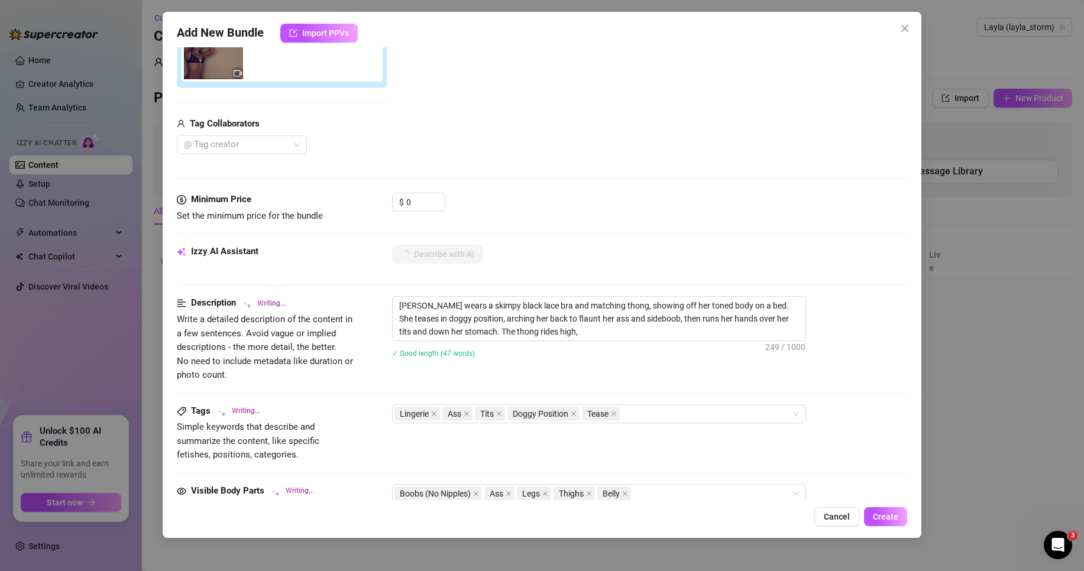
type textarea "[PERSON_NAME] wears a skimpy black lace bra and matching thong, showing off her…"
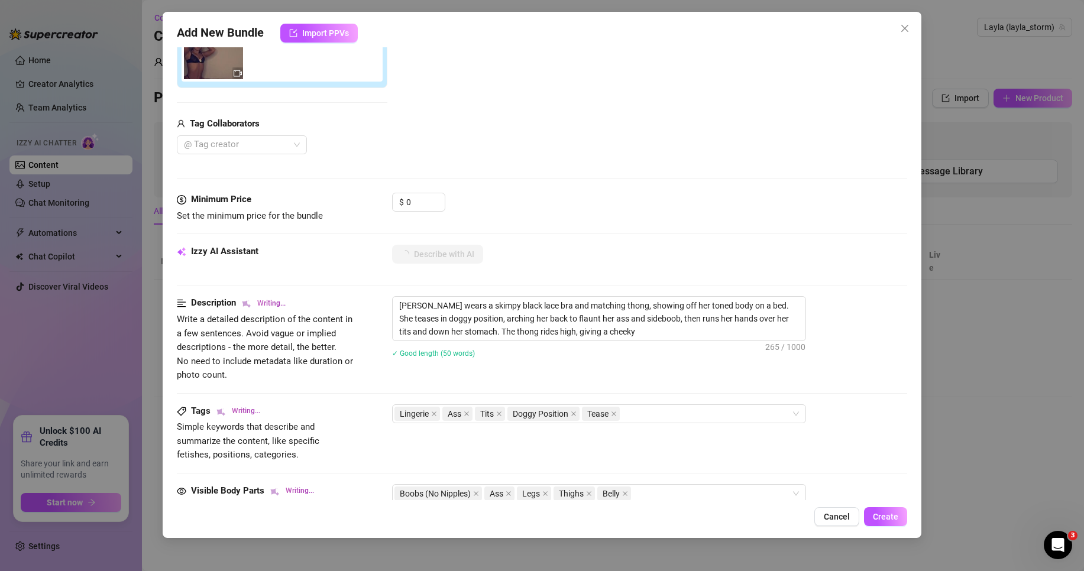
type textarea "[PERSON_NAME] wears a skimpy black lace bra and matching thong, showing off her…"
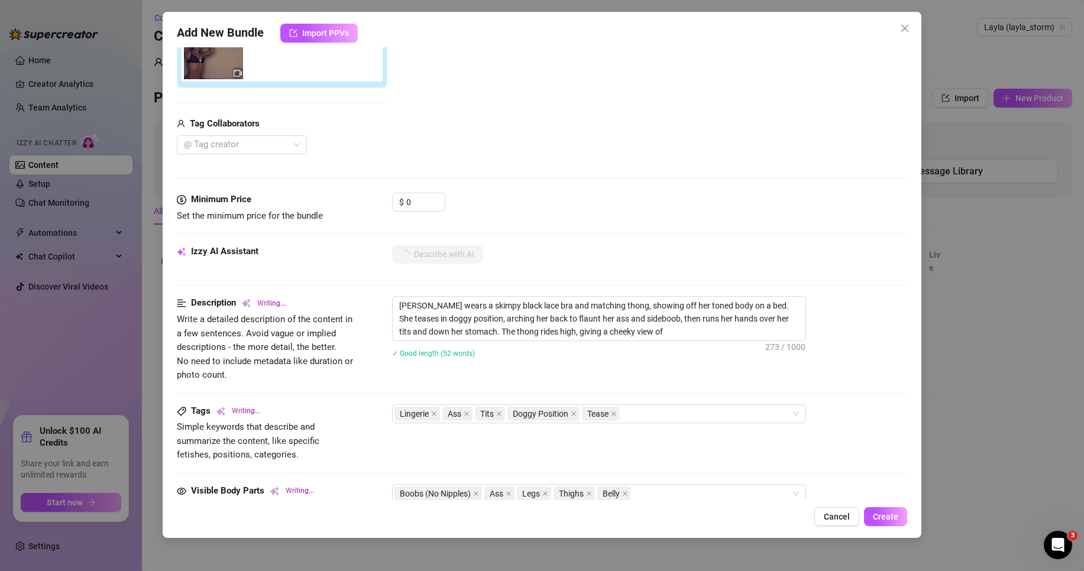
type textarea "[PERSON_NAME] wears a skimpy black lace bra and matching thong, showing off her…"
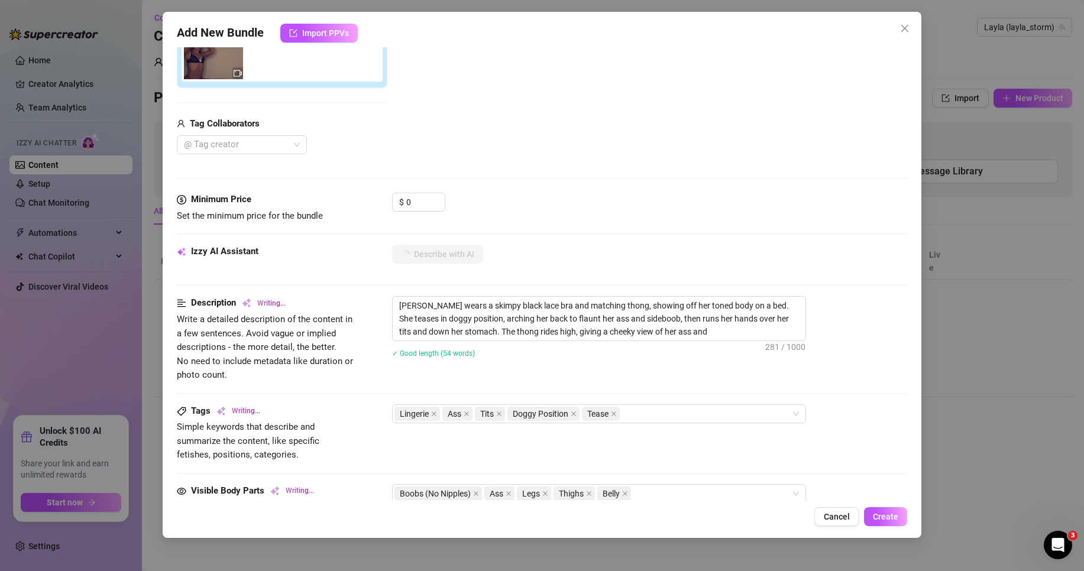
type textarea "[PERSON_NAME] wears a skimpy black lace bra and matching thong, showing off her…"
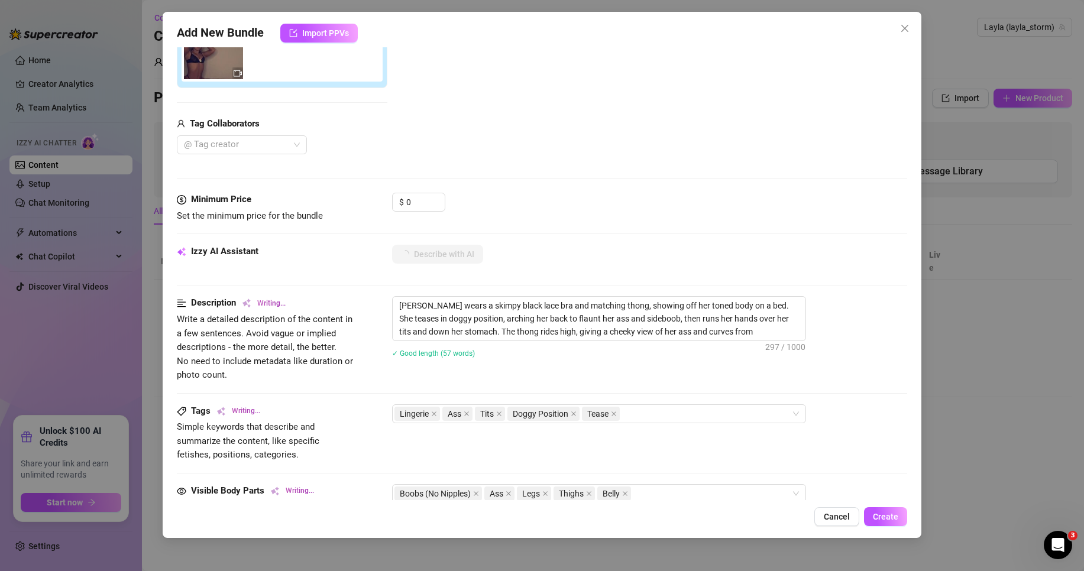
type textarea "[PERSON_NAME] wears a skimpy black lace bra and matching thong, showing off her…"
click at [424, 206] on input "0" at bounding box center [425, 202] width 38 height 18
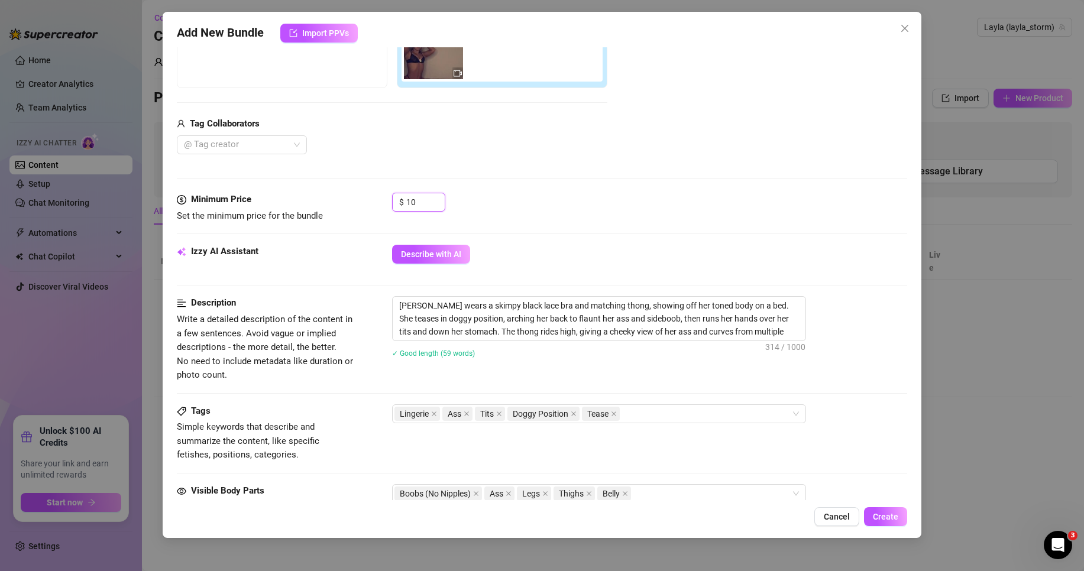
type input "10"
drag, startPoint x: 603, startPoint y: 217, endPoint x: 610, endPoint y: 217, distance: 6.5
click at [609, 217] on div "$ 10" at bounding box center [649, 208] width 515 height 30
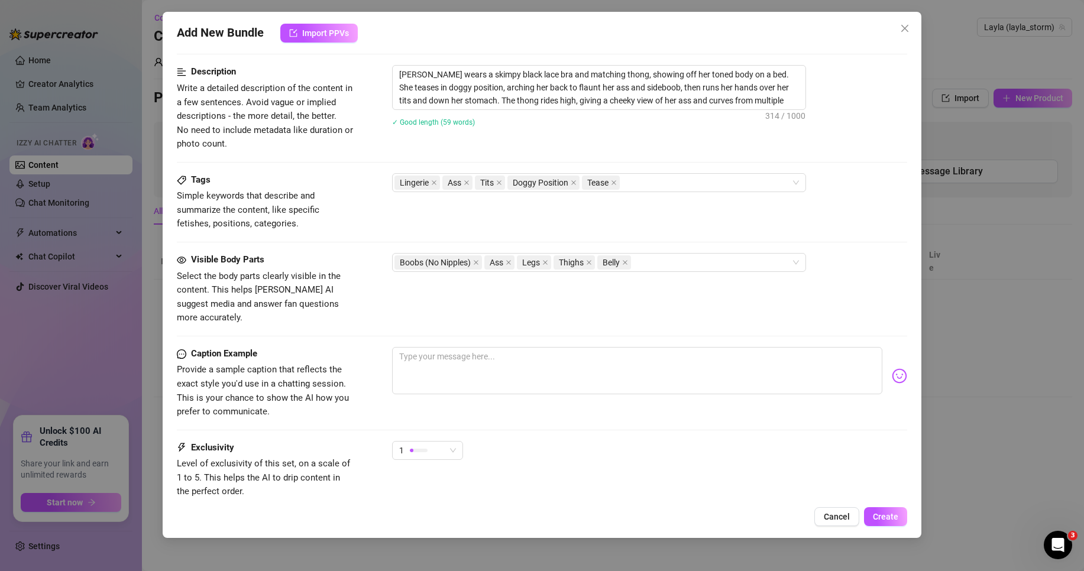
scroll to position [473, 0]
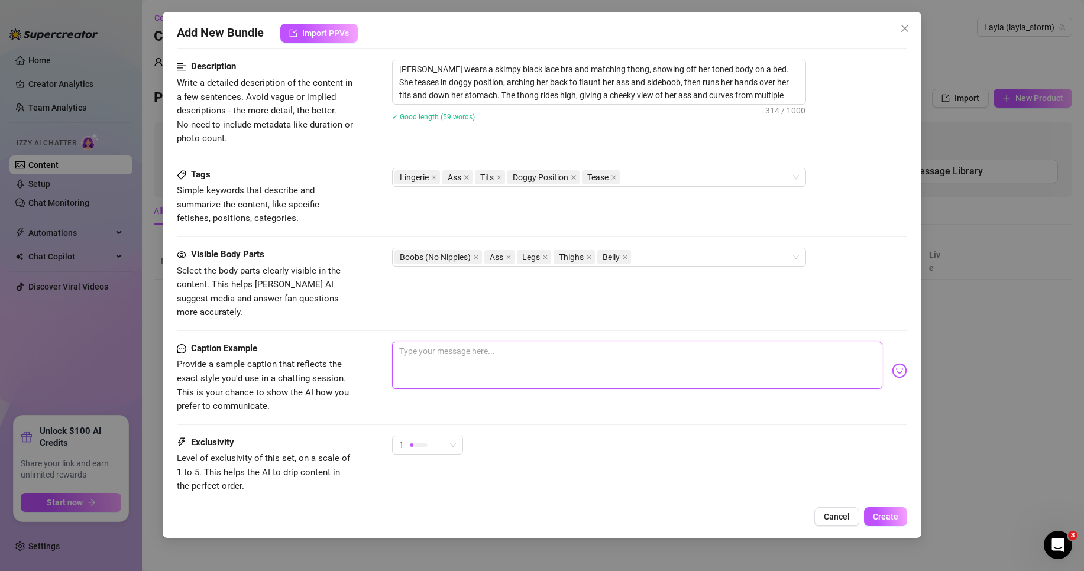
click at [499, 349] on textarea at bounding box center [637, 365] width 490 height 47
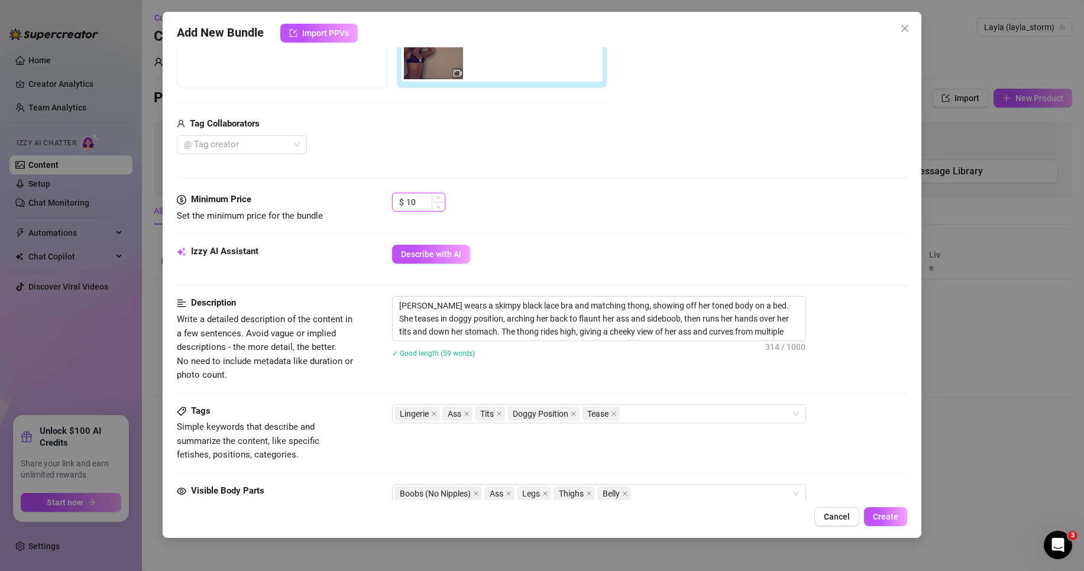
click at [429, 203] on input "10" at bounding box center [425, 202] width 38 height 18
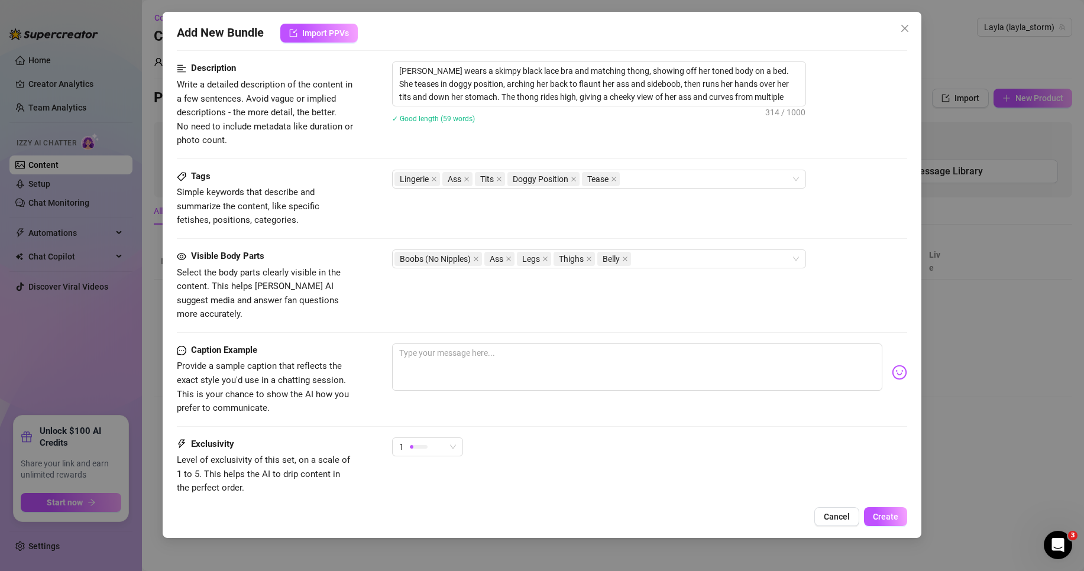
scroll to position [473, 0]
click at [613, 364] on textarea at bounding box center [637, 365] width 490 height 47
type textarea "j"
type textarea "ju"
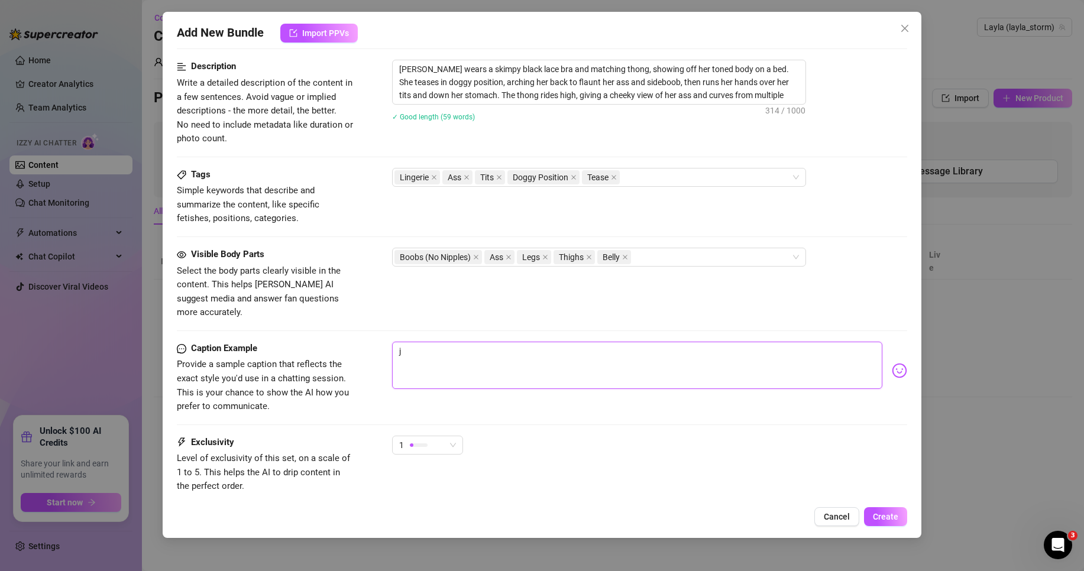
type textarea "ju"
type textarea "jus"
type textarea "just"
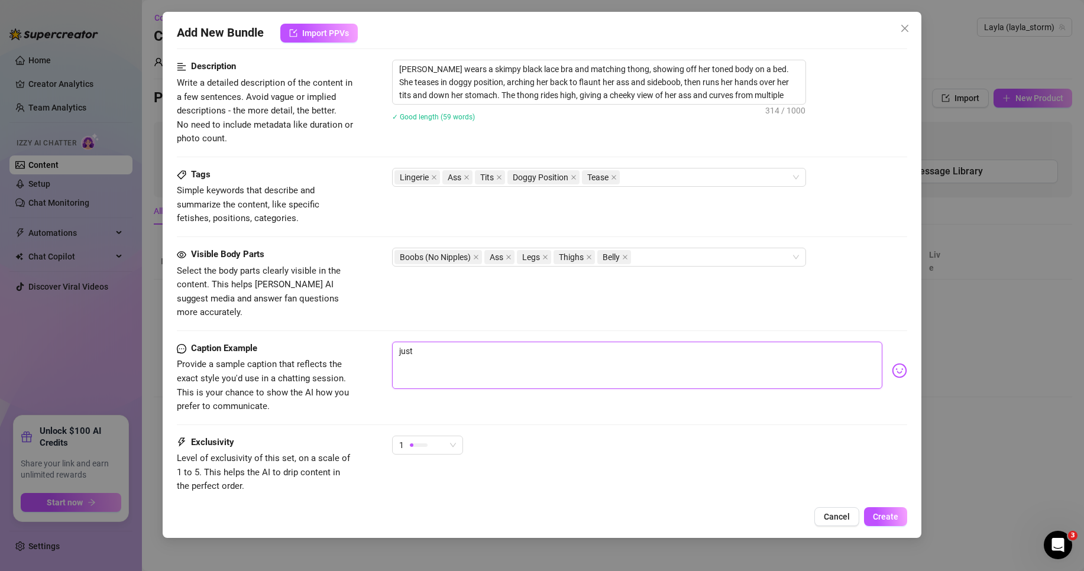
type textarea "just"
type textarea "just g"
type textarea "just go"
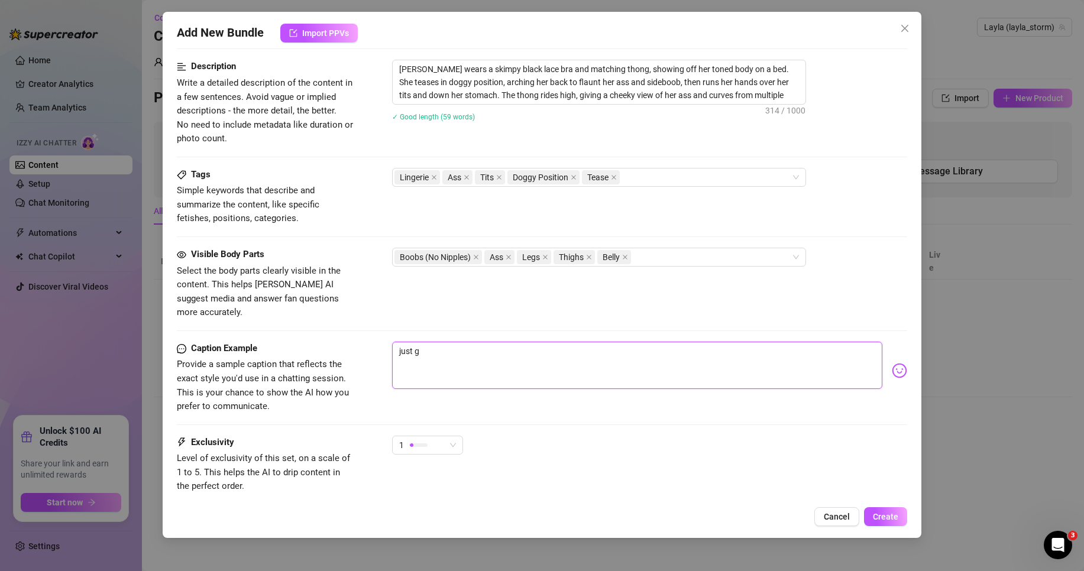
type textarea "just go"
type textarea "just got"
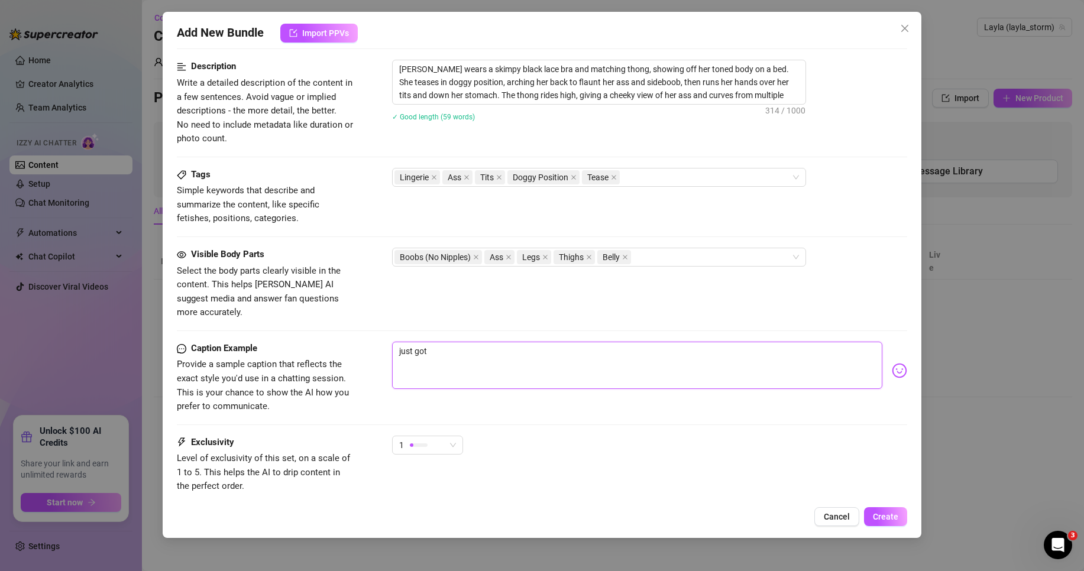
type textarea "just got a"
type textarea "just got a n"
type textarea "just got a ne"
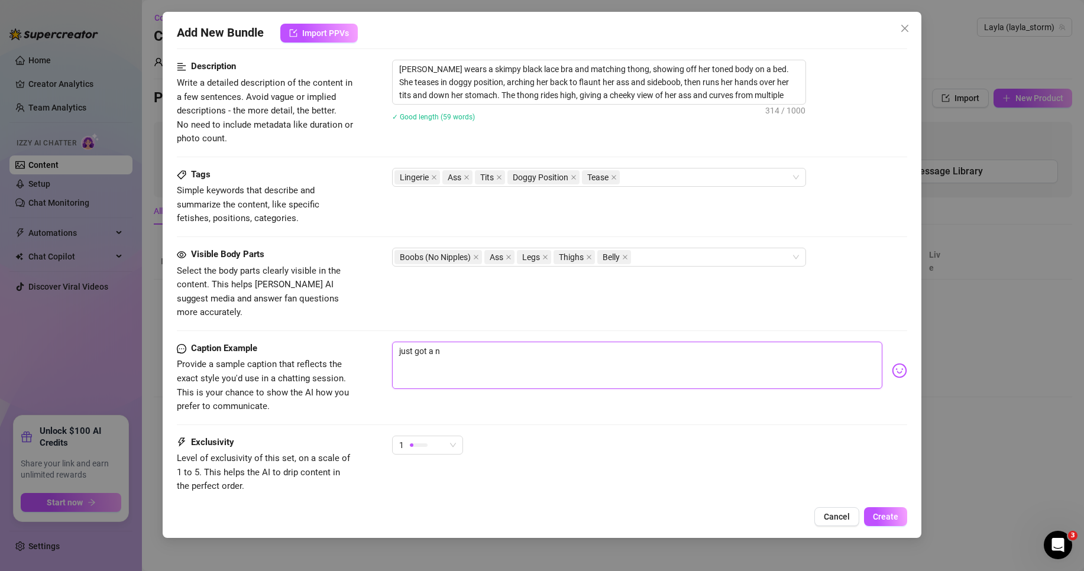
type textarea "just got a ne"
type textarea "just got a new"
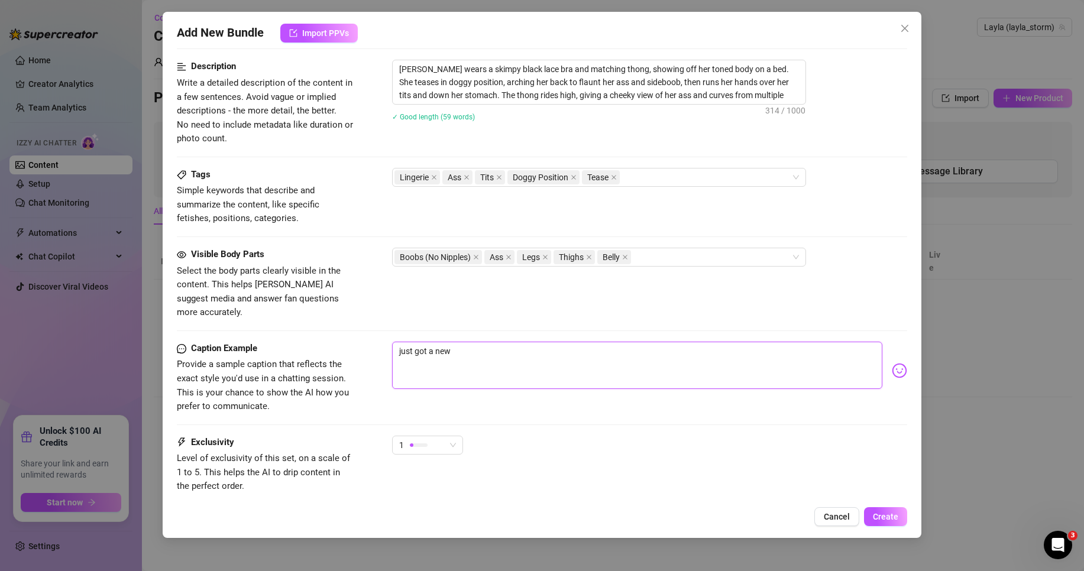
type textarea "just got a new o"
type textarea "just got a new ou"
type textarea "just got a new out"
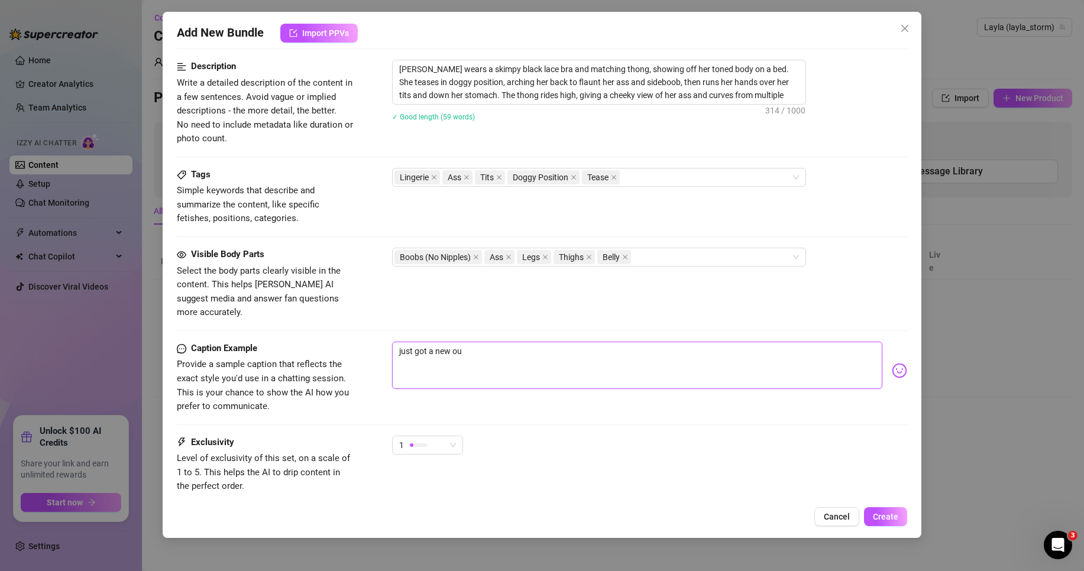
type textarea "just got a new out"
type textarea "just got a new outf"
type textarea "just got a new outfi"
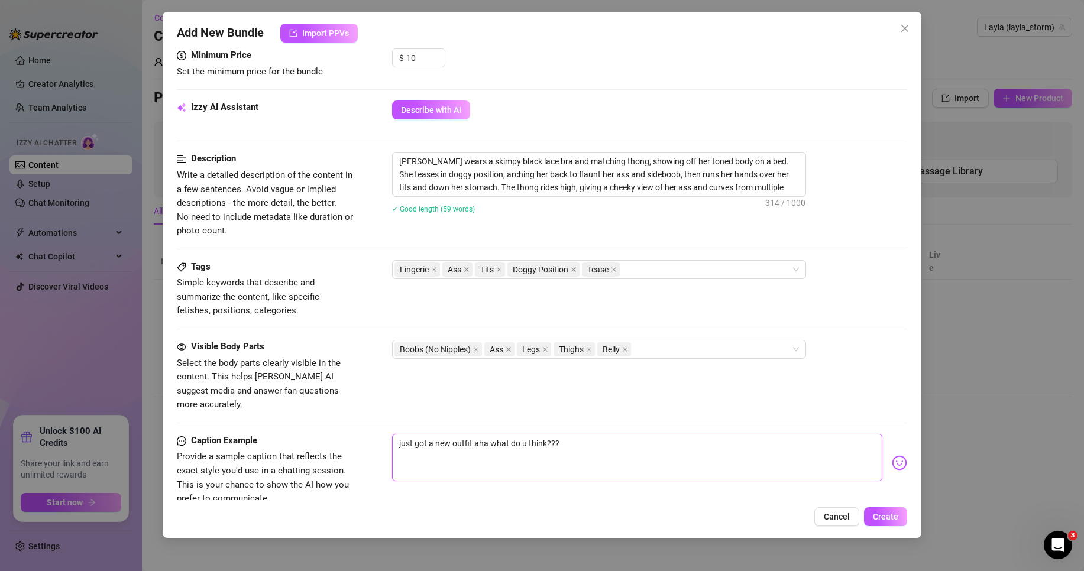
scroll to position [355, 0]
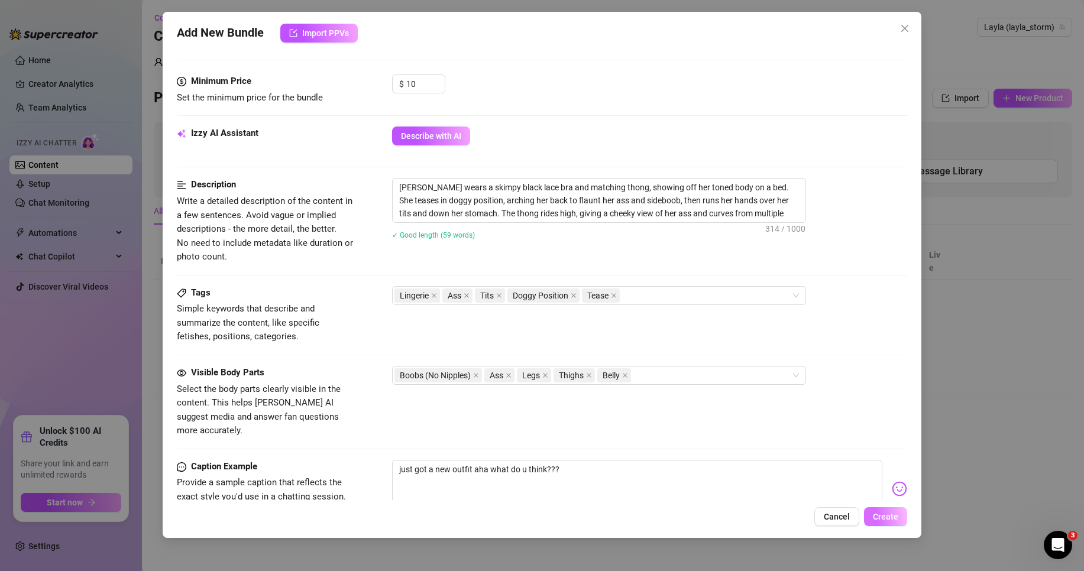
click at [885, 514] on span "Create" at bounding box center [885, 516] width 25 height 9
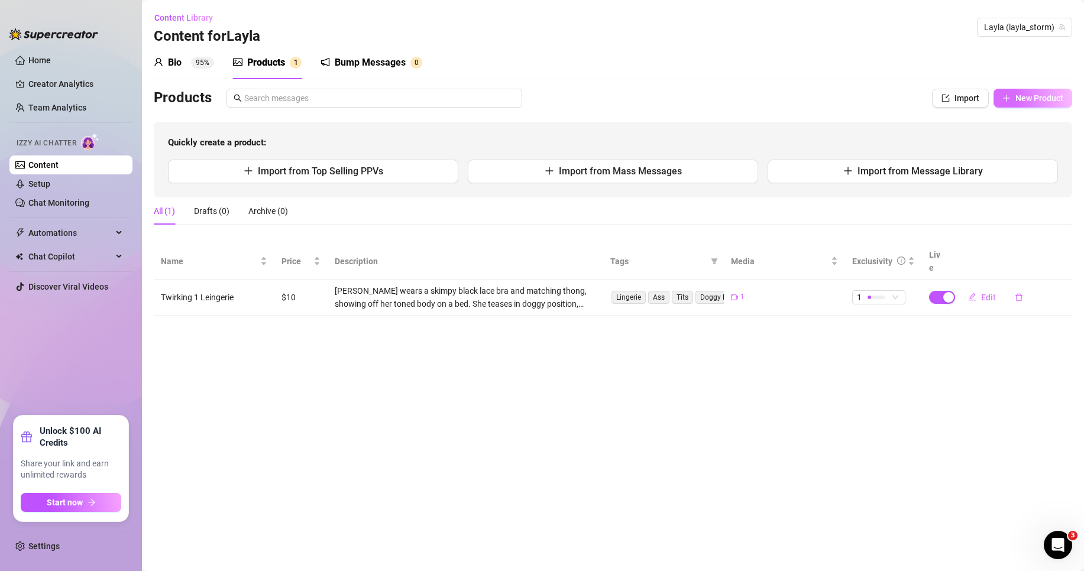
click at [1043, 91] on button "New Product" at bounding box center [1032, 98] width 79 height 19
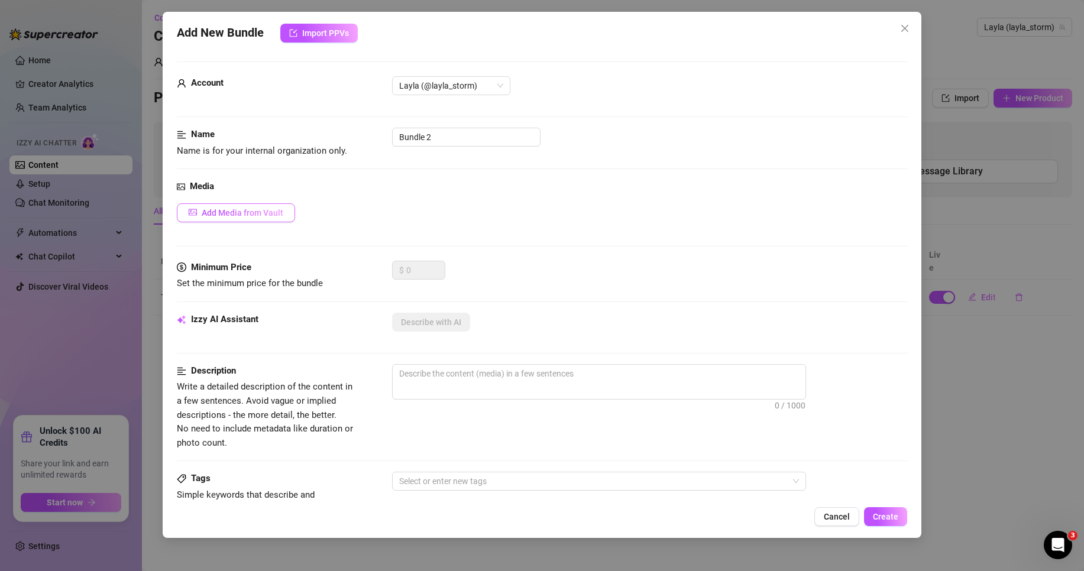
click at [260, 212] on span "Add Media from Vault" at bounding box center [243, 212] width 82 height 9
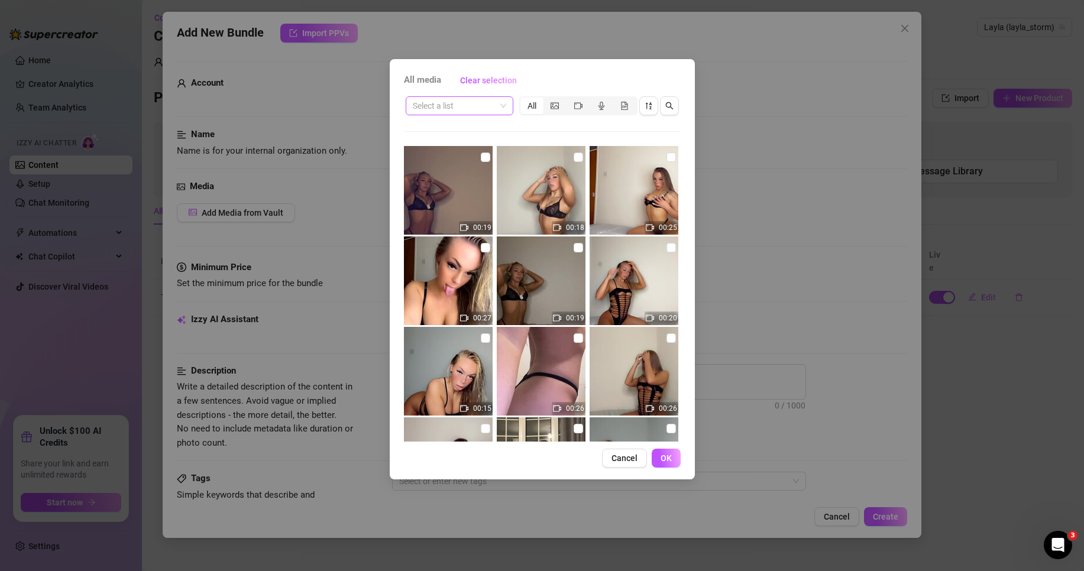
click at [487, 97] on input "search" at bounding box center [454, 106] width 83 height 18
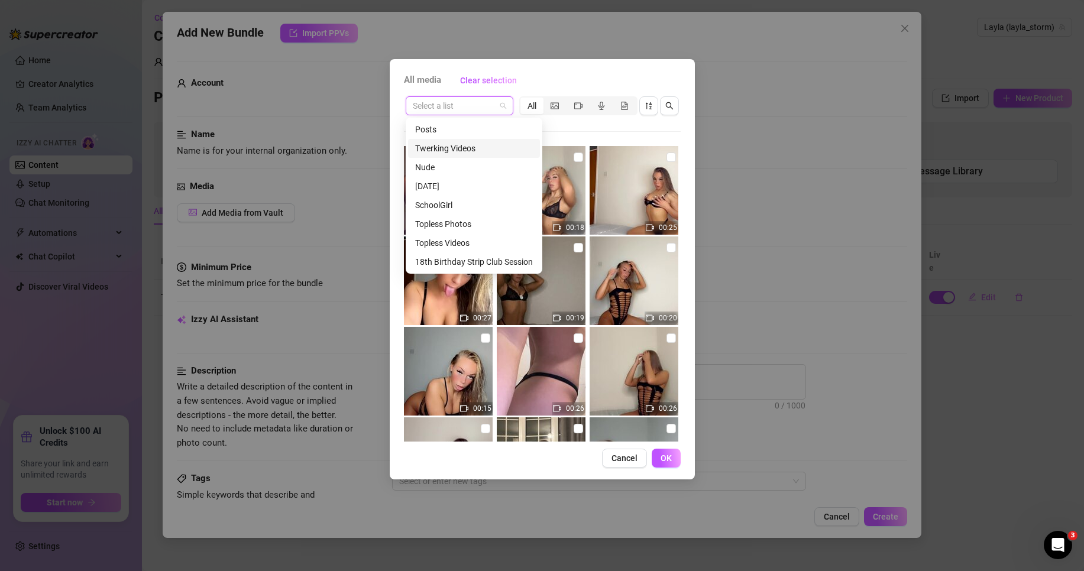
click at [472, 152] on div "Twerking Videos" at bounding box center [474, 148] width 118 height 13
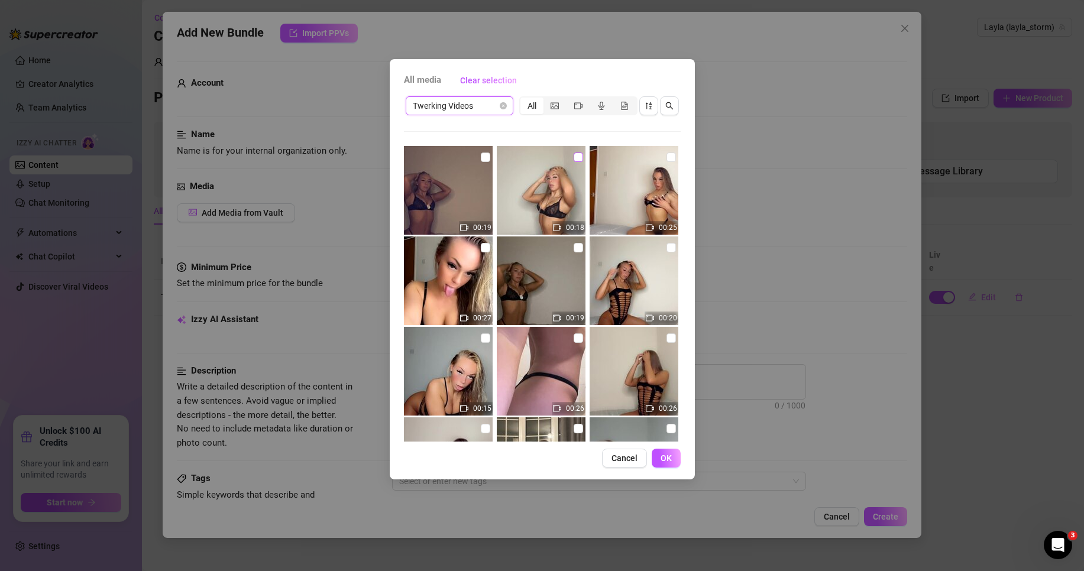
click at [575, 161] on input "checkbox" at bounding box center [578, 157] width 9 height 9
click at [664, 455] on span "OK" at bounding box center [666, 458] width 11 height 9
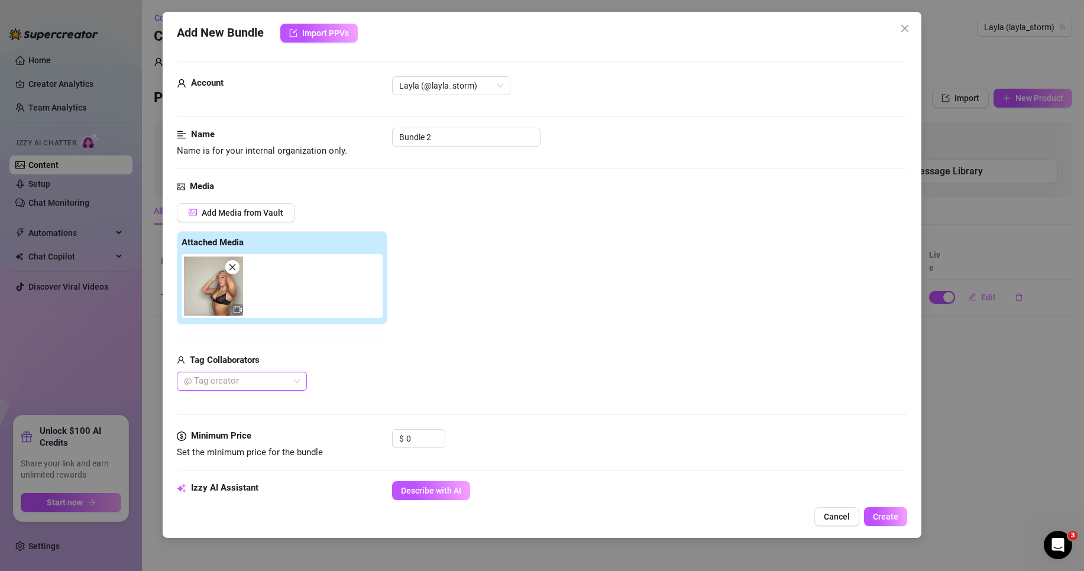
click at [445, 150] on div "Name Name is for your internal organization only. Bundle 2" at bounding box center [542, 143] width 730 height 30
click at [435, 142] on input "Bundle 2" at bounding box center [466, 137] width 148 height 19
click at [434, 142] on input "Bundle 2" at bounding box center [466, 137] width 148 height 19
click at [416, 209] on div "Add Media from Vault Attached Media Tag Collaborators @ Tag creator" at bounding box center [542, 297] width 730 height 188
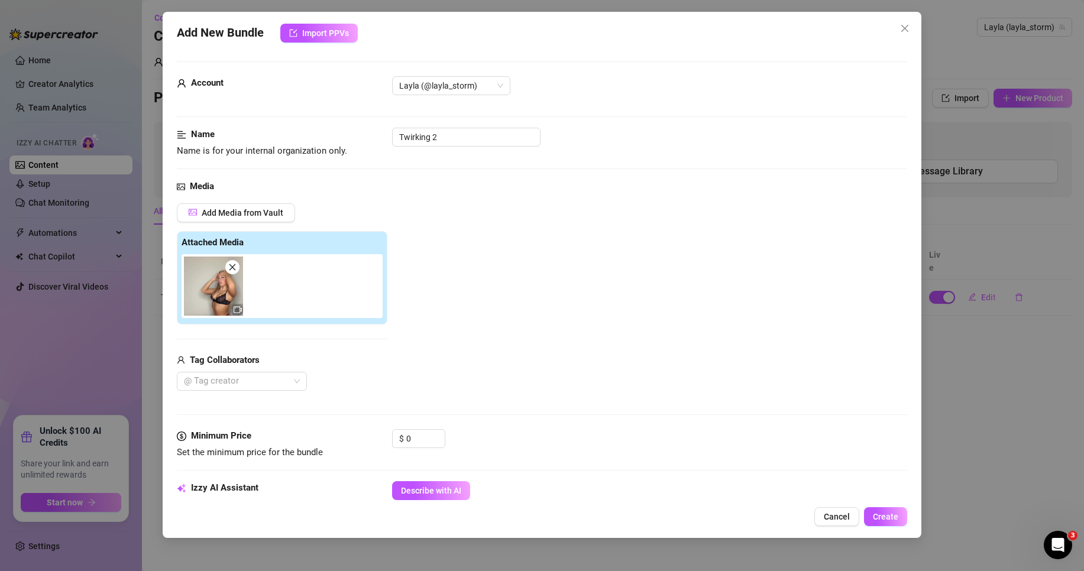
click at [426, 502] on div "Add New Bundle Import PPVs Account Layla (@layla_storm) Name Name is for your i…" at bounding box center [542, 275] width 759 height 526
click at [426, 493] on span "Describe with AI" at bounding box center [431, 490] width 60 height 9
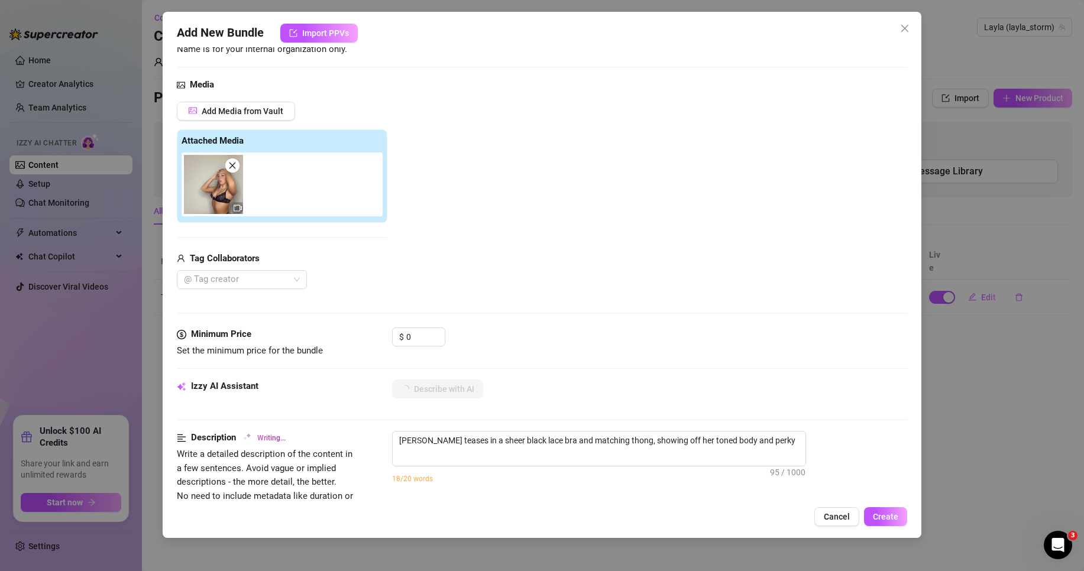
scroll to position [177, 0]
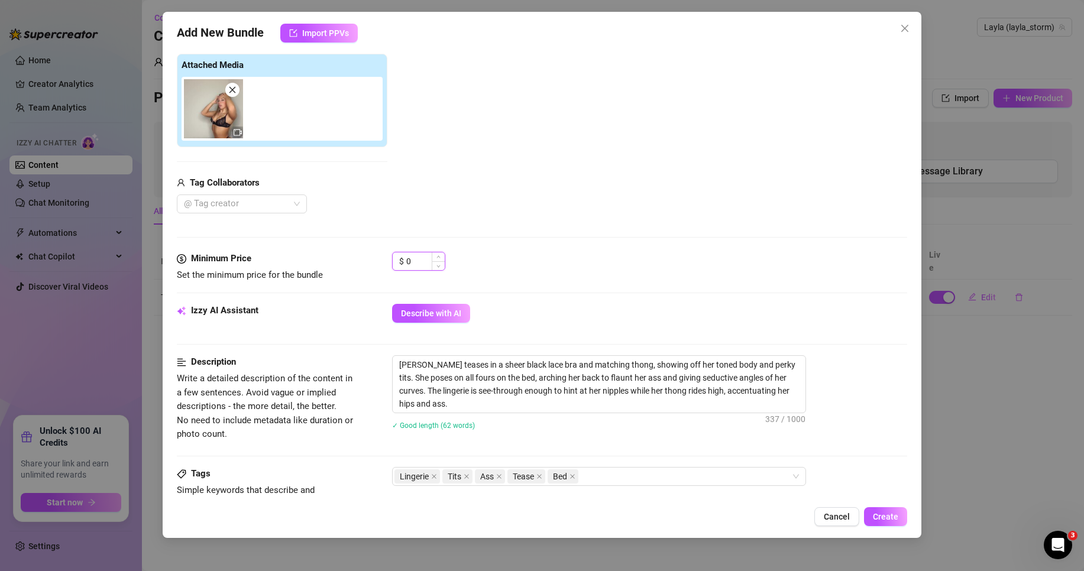
click at [420, 259] on input "0" at bounding box center [425, 262] width 38 height 18
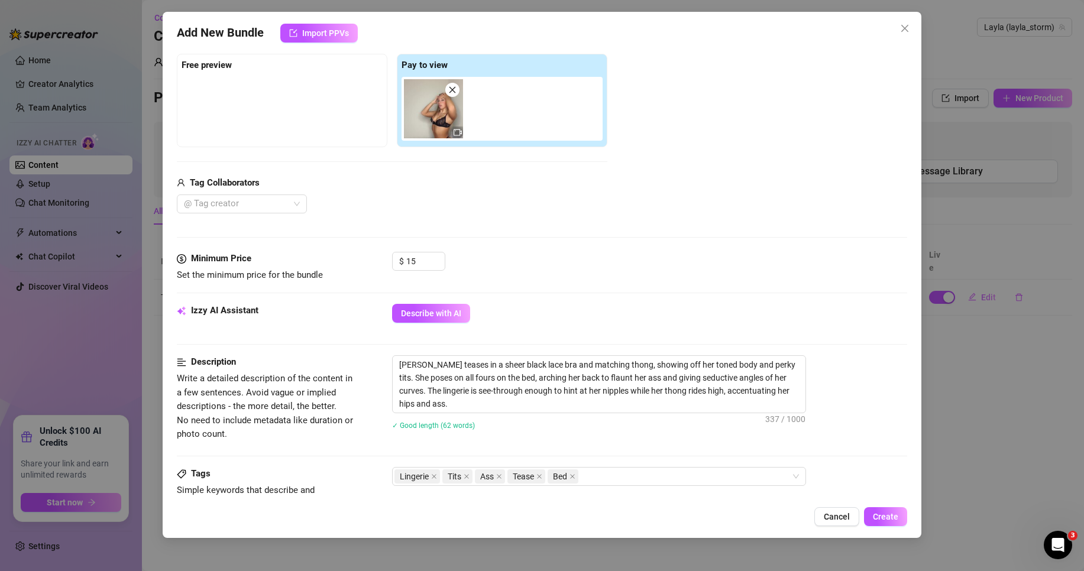
click at [620, 154] on div "Add Media from Vault Free preview Pay to view Tag Collaborators @ Tag creator" at bounding box center [542, 120] width 730 height 188
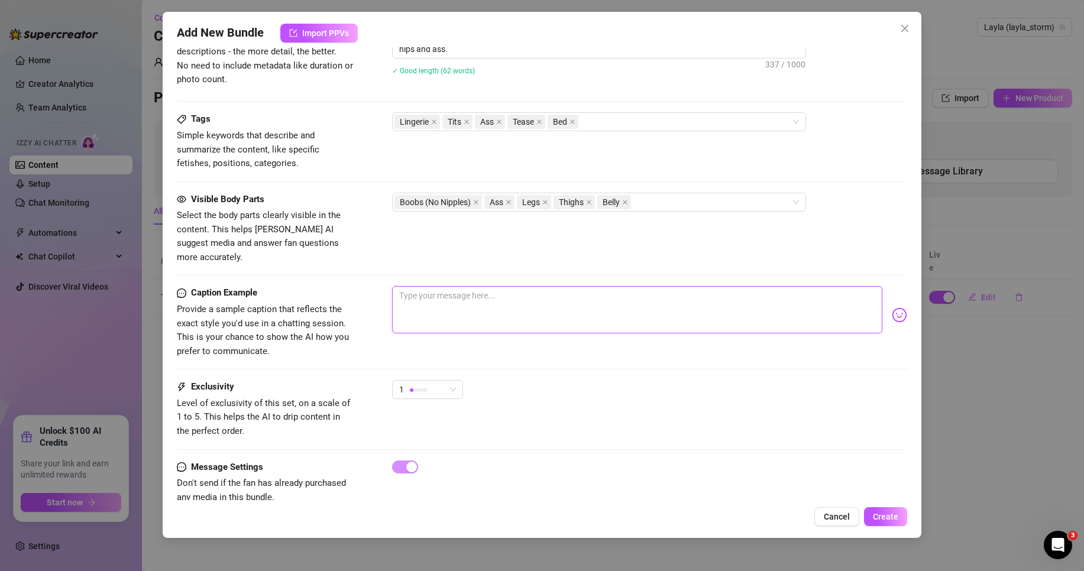
click at [465, 296] on textarea at bounding box center [637, 309] width 490 height 47
click at [892, 308] on img at bounding box center [899, 315] width 15 height 15
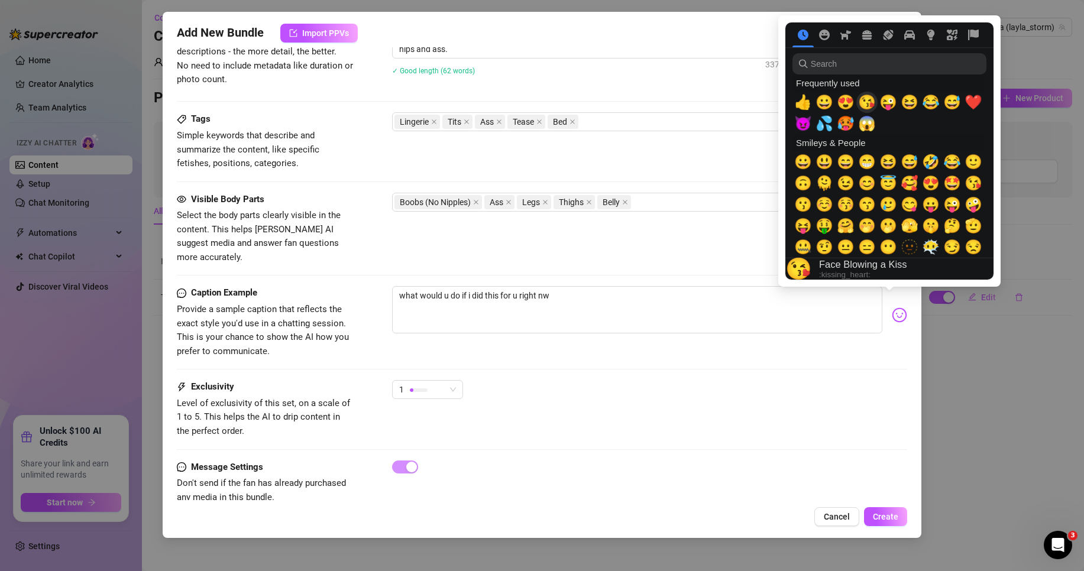
click at [858, 102] on span "😘" at bounding box center [867, 102] width 18 height 17
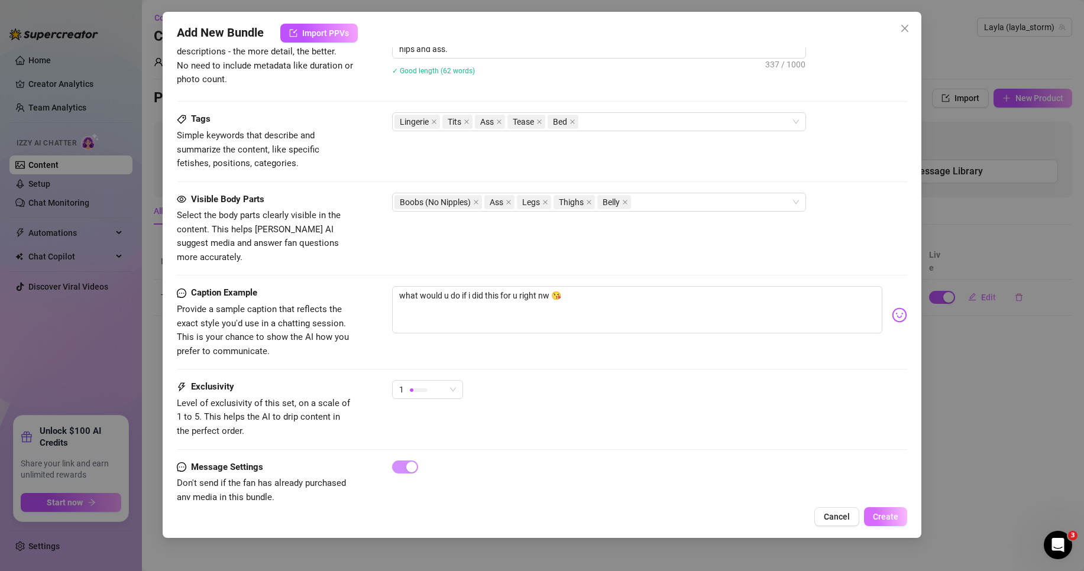
click at [873, 512] on button "Create" at bounding box center [885, 516] width 43 height 19
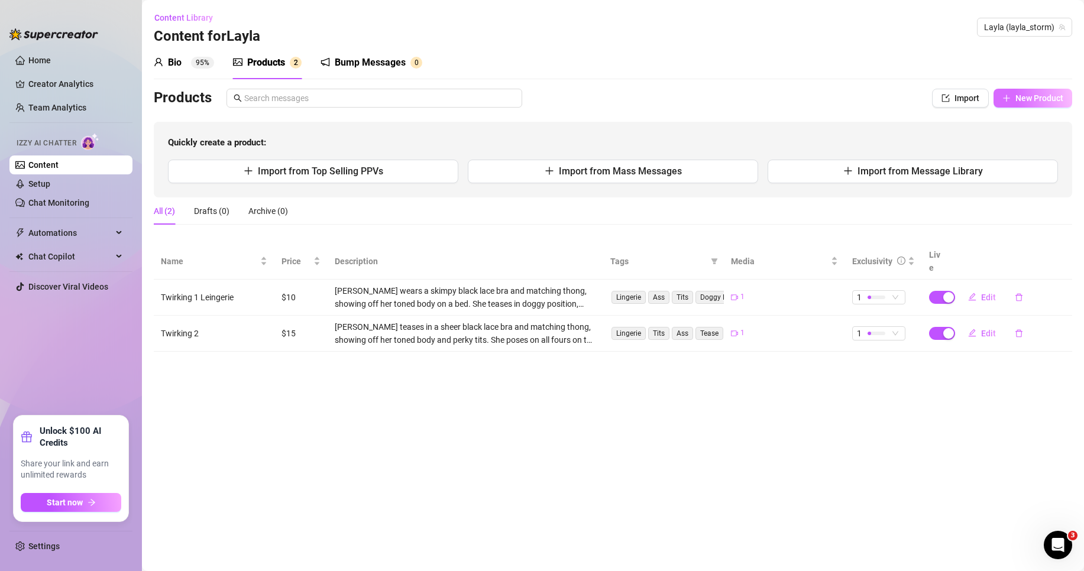
click at [1063, 95] on span "New Product" at bounding box center [1039, 97] width 48 height 9
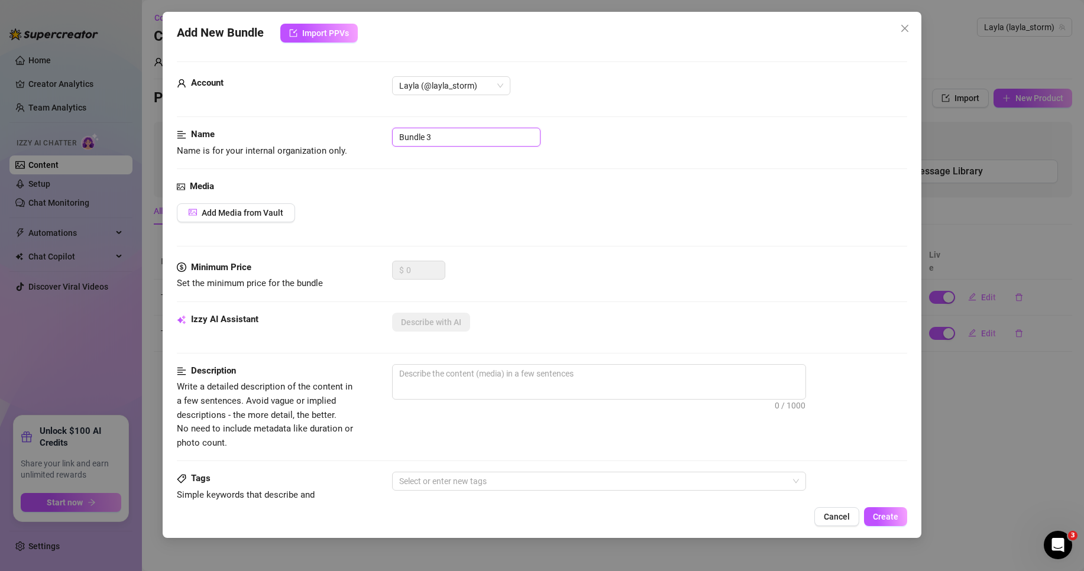
click at [437, 140] on input "Bundle 3" at bounding box center [466, 137] width 148 height 19
click at [268, 211] on span "Add Media from Vault" at bounding box center [243, 212] width 82 height 9
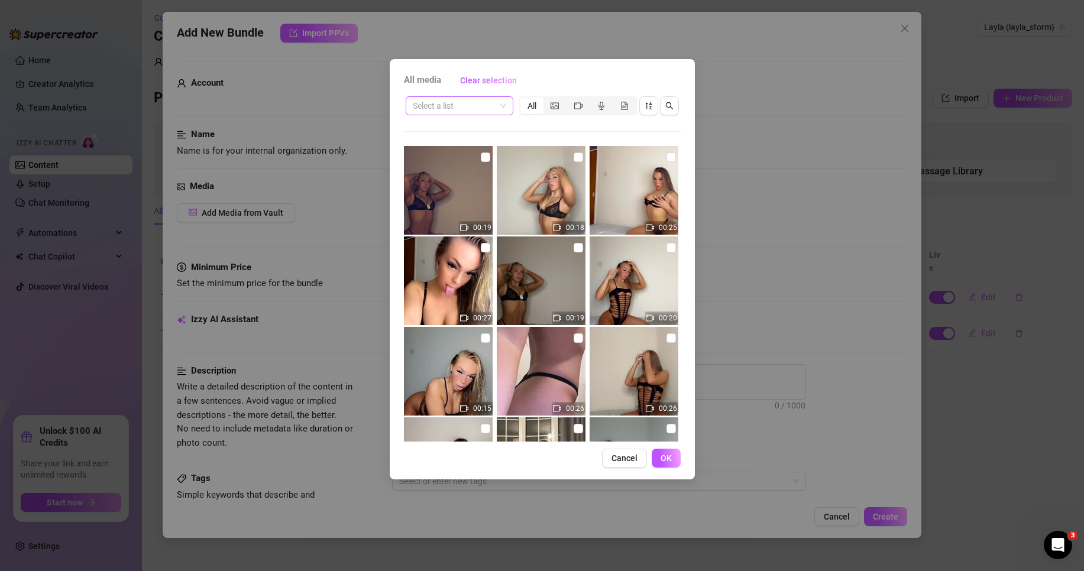
click at [503, 108] on span at bounding box center [459, 106] width 93 height 18
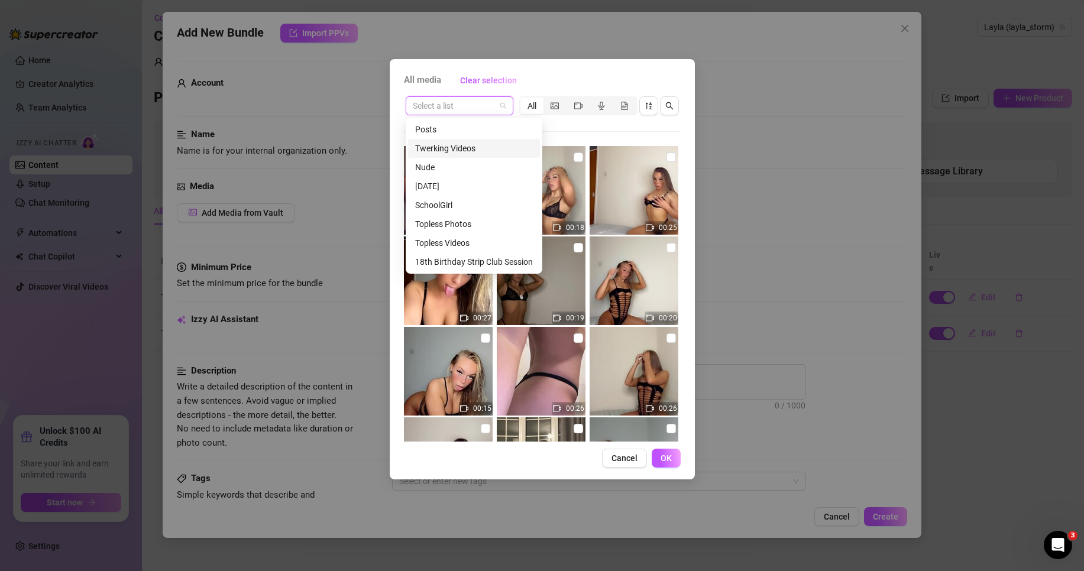
click at [488, 150] on div "Twerking Videos" at bounding box center [474, 148] width 118 height 13
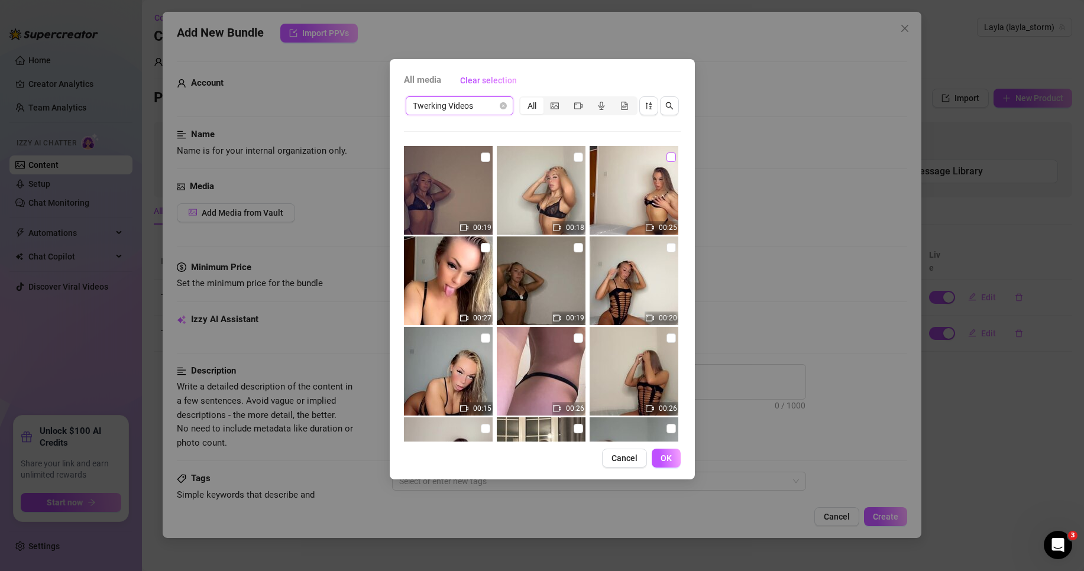
click at [666, 157] on input "checkbox" at bounding box center [670, 157] width 9 height 9
click at [669, 464] on button "OK" at bounding box center [666, 458] width 29 height 19
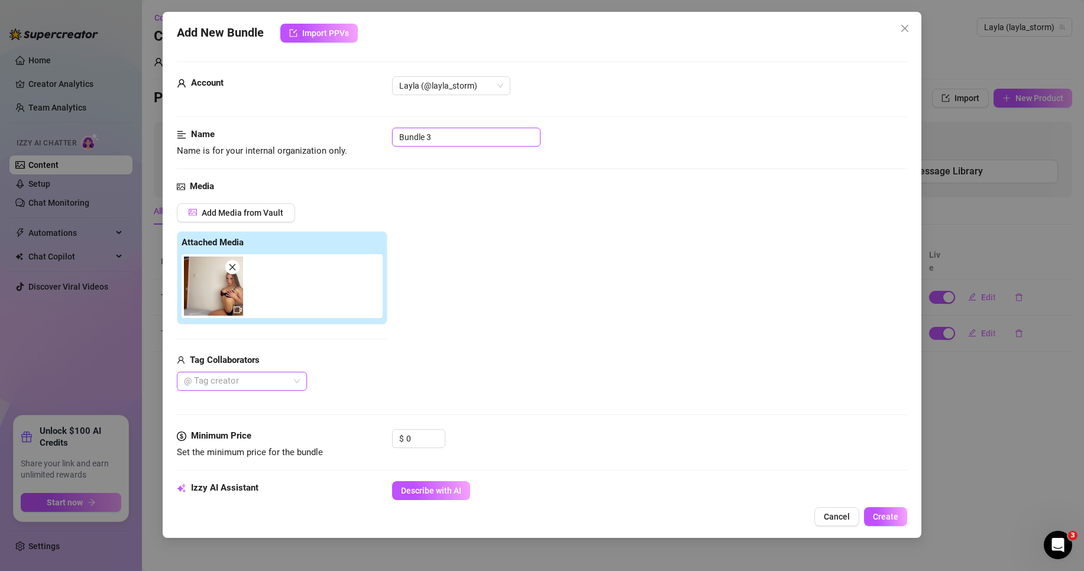
click at [448, 145] on input "Bundle 3" at bounding box center [466, 137] width 148 height 19
click at [423, 441] on input "0" at bounding box center [425, 439] width 38 height 18
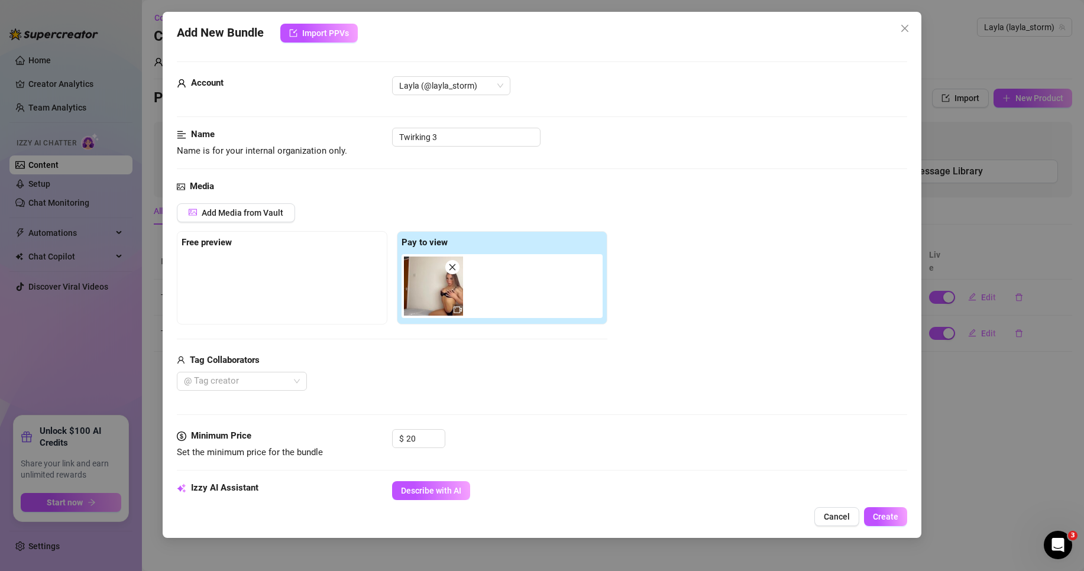
click at [522, 438] on div "$ 20" at bounding box center [649, 444] width 515 height 30
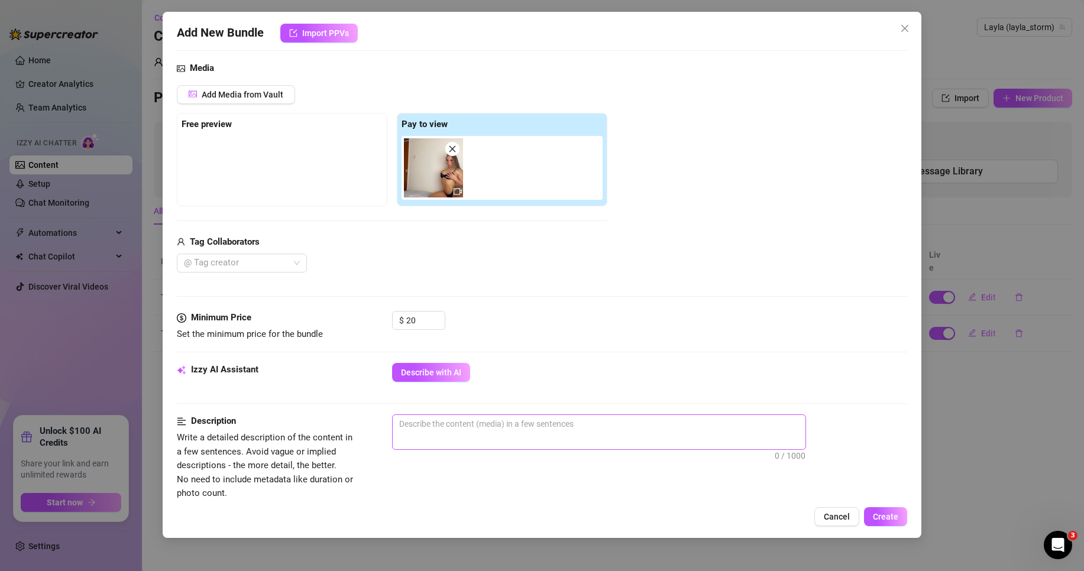
click at [445, 373] on span "Describe with AI" at bounding box center [431, 372] width 60 height 9
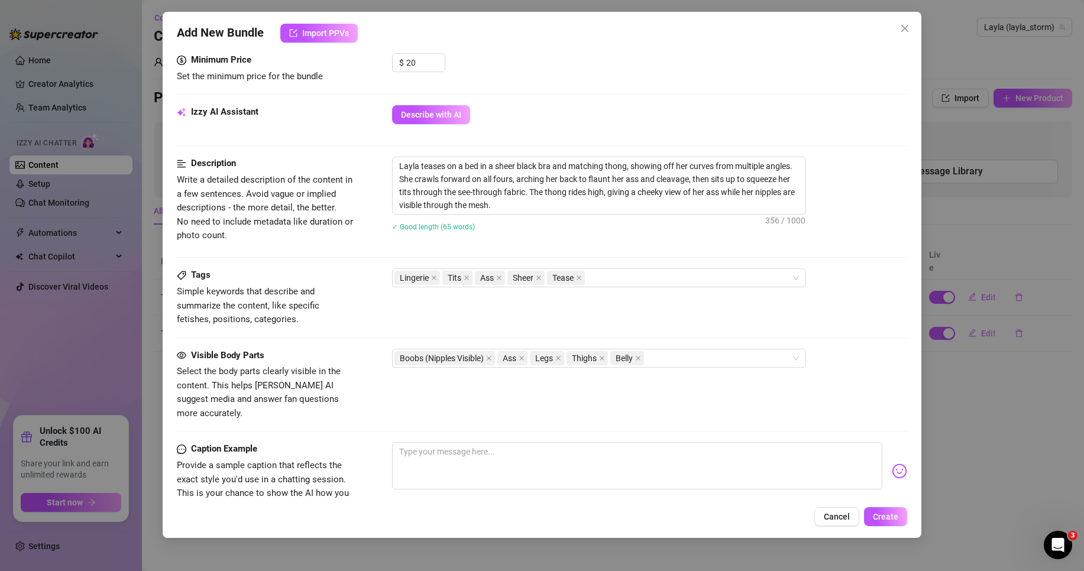
scroll to position [545, 0]
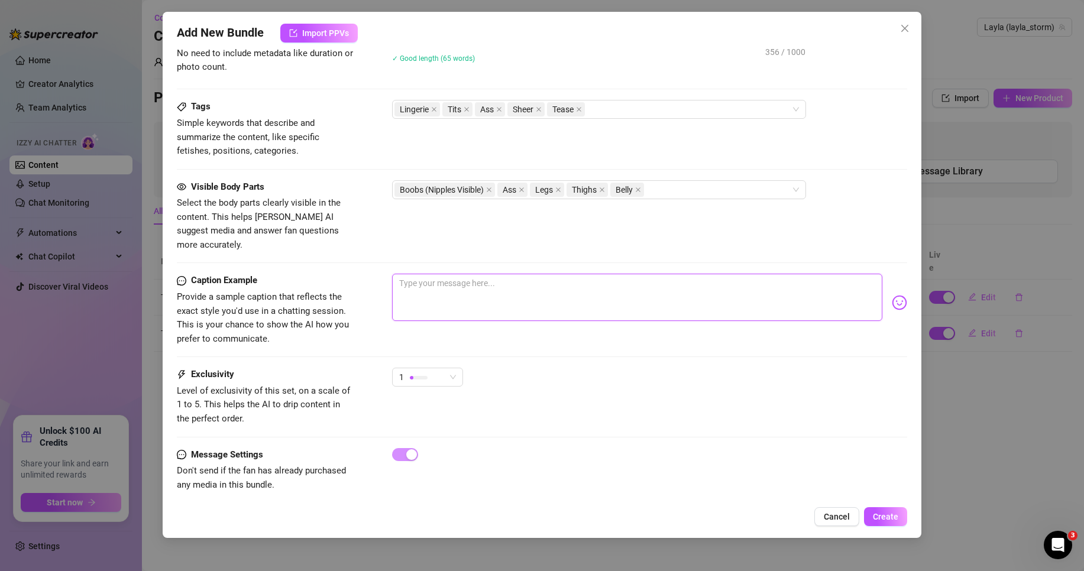
click at [526, 287] on textarea at bounding box center [637, 297] width 490 height 47
click at [484, 274] on textarea "want me to do this ch" at bounding box center [637, 297] width 490 height 47
click at [452, 276] on textarea "want me to do this ch" at bounding box center [637, 297] width 490 height 47
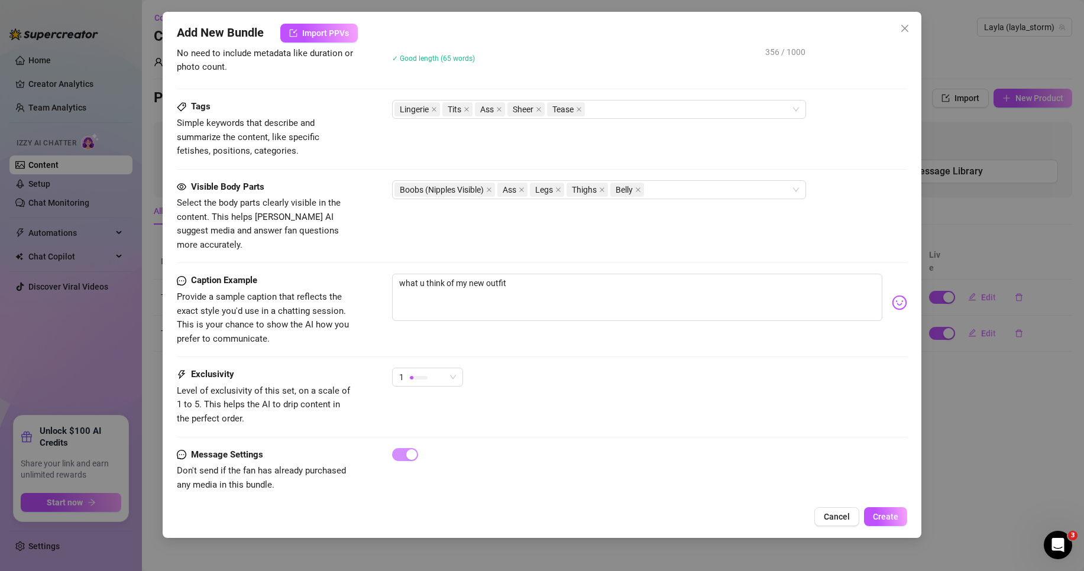
click at [886, 299] on div "what u think of my new outfit" at bounding box center [649, 303] width 515 height 58
click at [892, 295] on img at bounding box center [899, 302] width 15 height 15
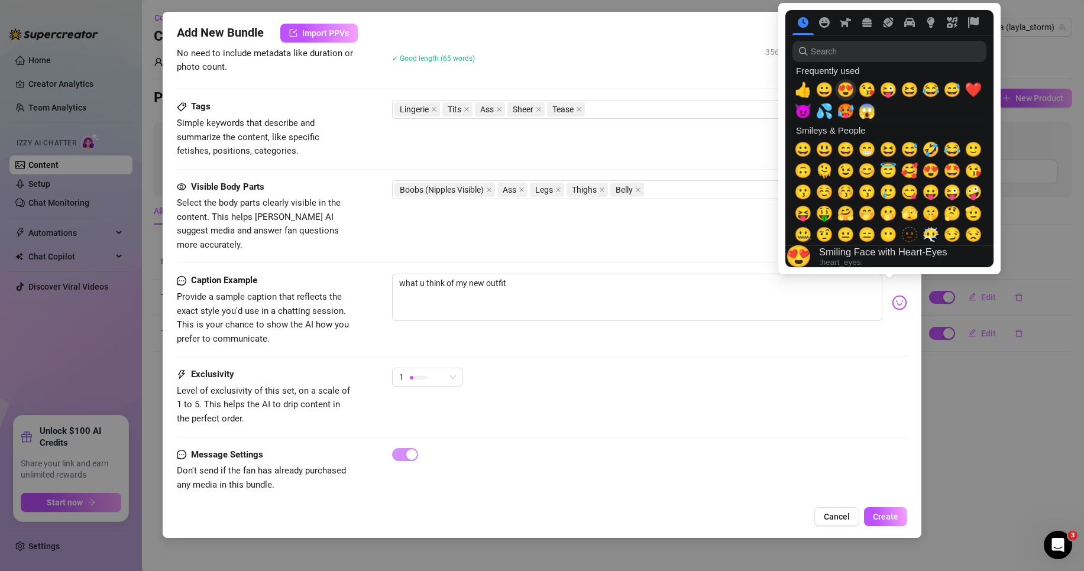
click at [839, 83] on span "😍" at bounding box center [846, 90] width 18 height 17
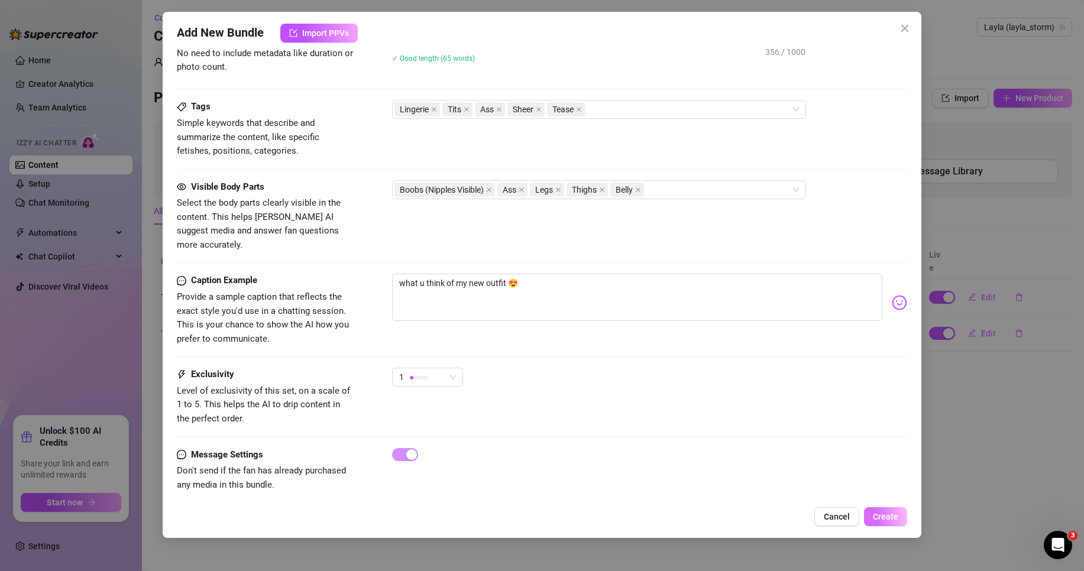
click at [888, 514] on span "Create" at bounding box center [885, 516] width 25 height 9
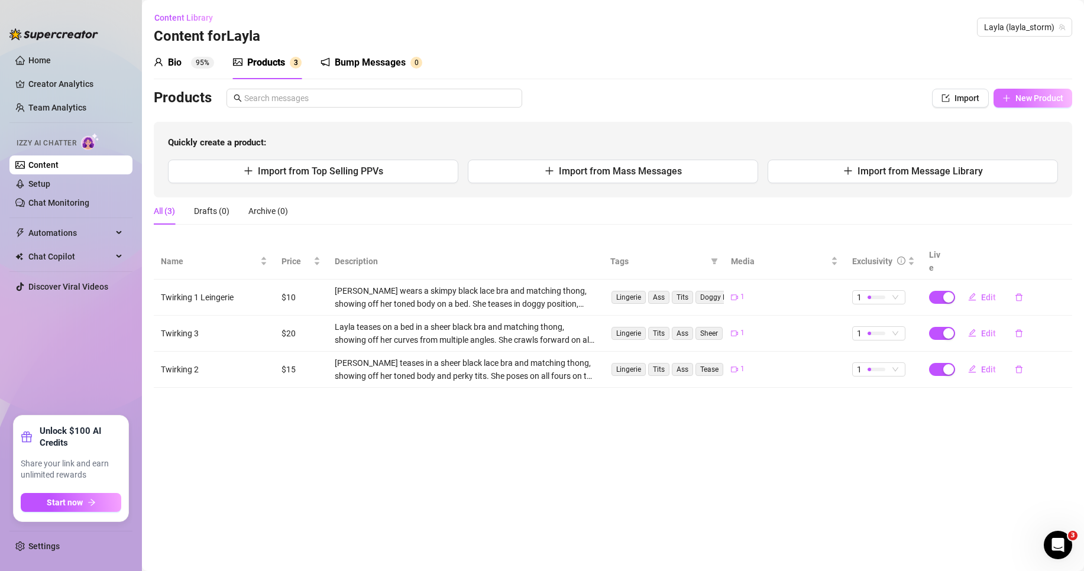
click at [1014, 106] on button "New Product" at bounding box center [1032, 98] width 79 height 19
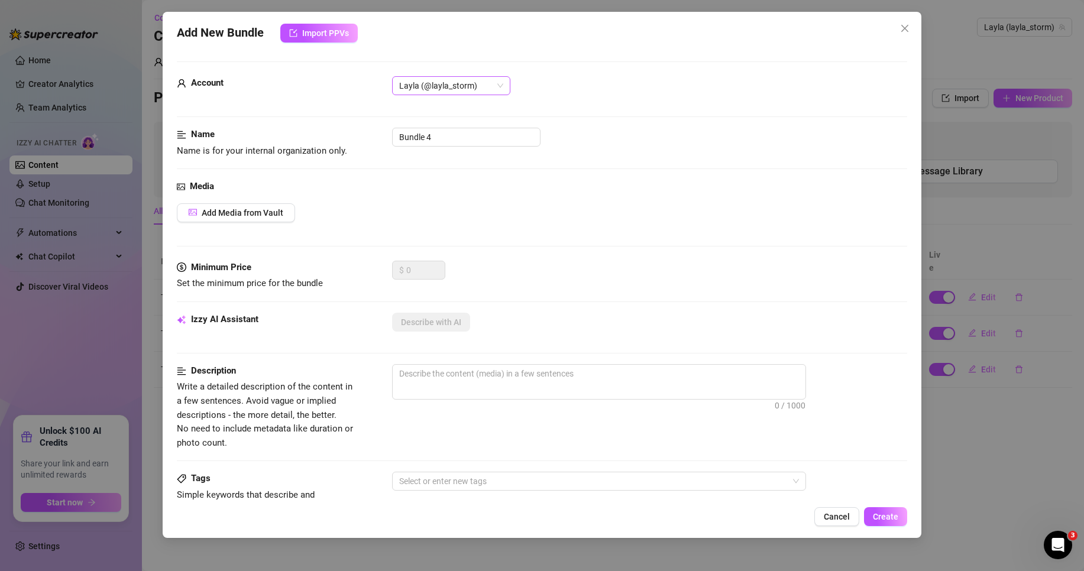
click at [428, 80] on span "Layla (@layla_storm)" at bounding box center [451, 86] width 104 height 18
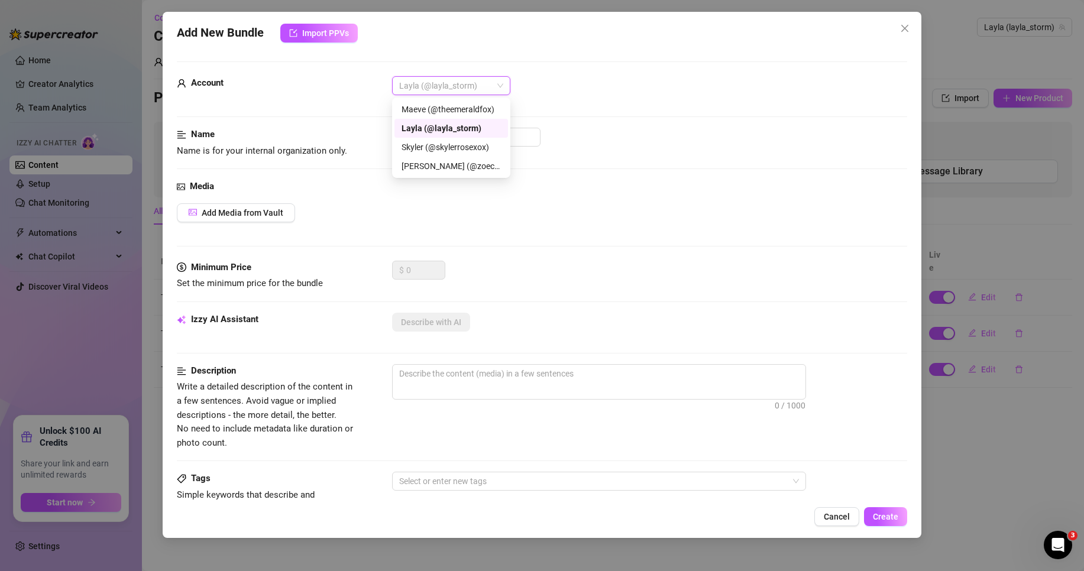
click at [587, 86] on div "Layla (@layla_storm)" at bounding box center [649, 85] width 515 height 19
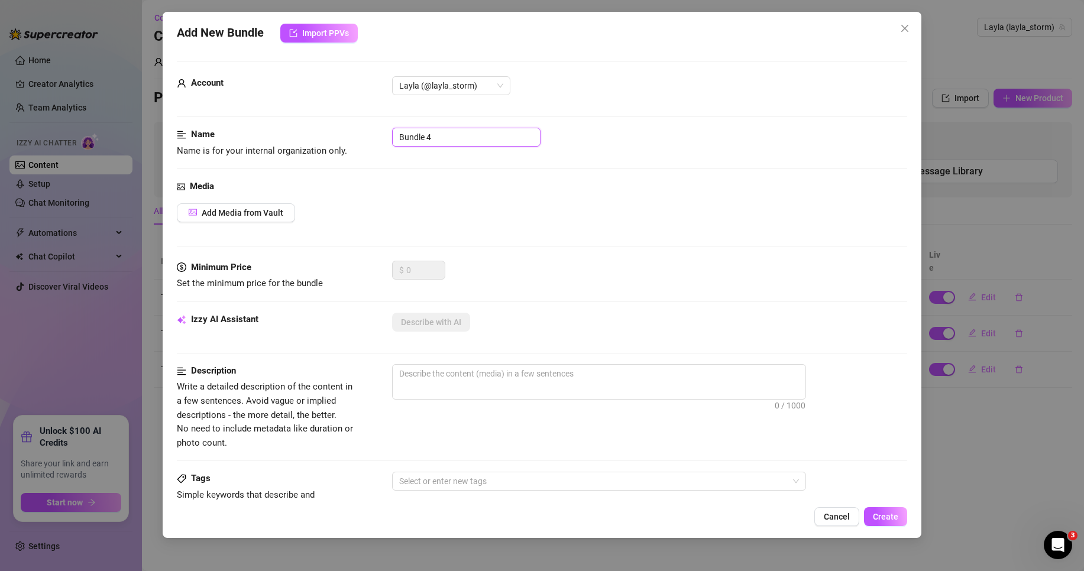
click at [520, 134] on input "Bundle 4" at bounding box center [466, 137] width 148 height 19
click at [285, 196] on div "Media Add Media from Vault" at bounding box center [542, 220] width 730 height 81
click at [276, 206] on button "Add Media from Vault" at bounding box center [236, 212] width 118 height 19
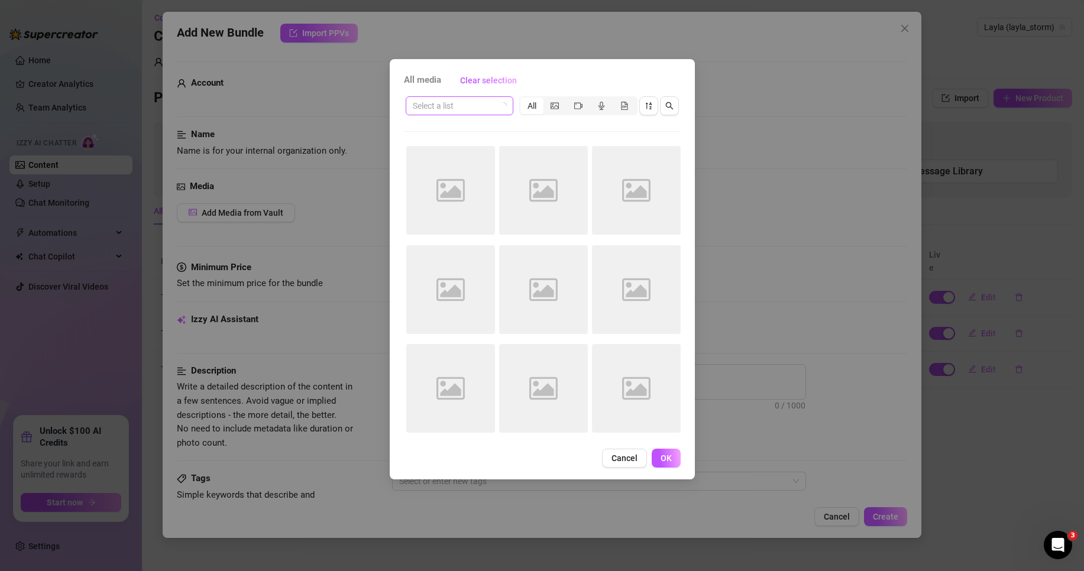
click at [457, 108] on input "search" at bounding box center [454, 106] width 83 height 18
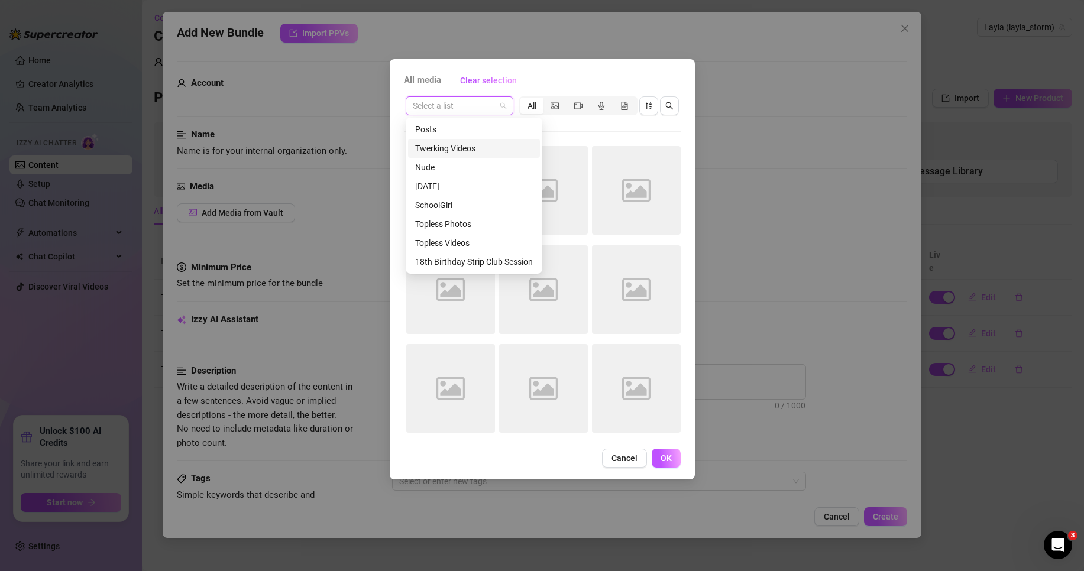
click at [451, 151] on div "Twerking Videos" at bounding box center [474, 148] width 118 height 13
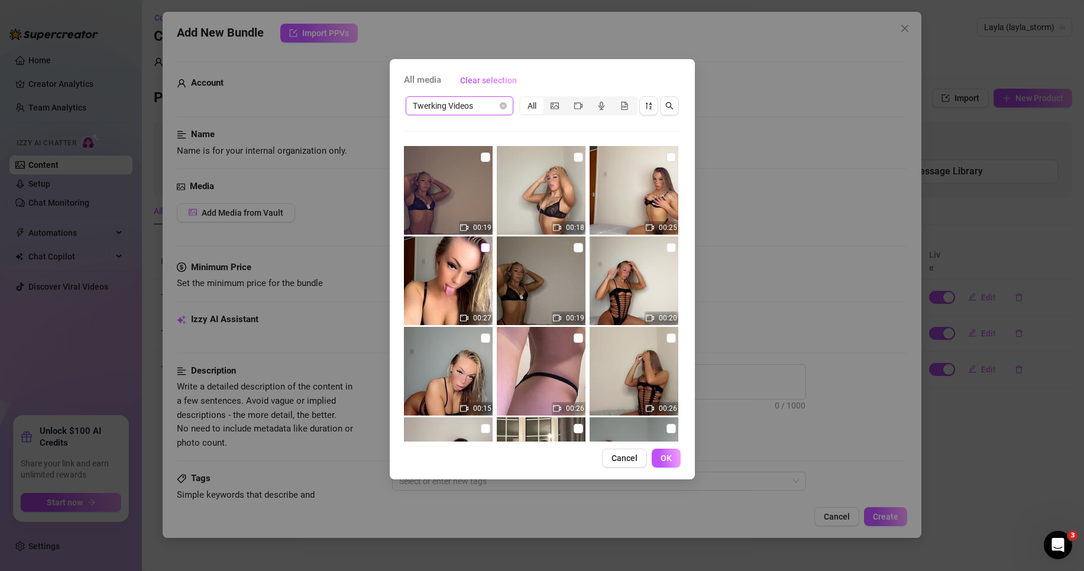
click at [481, 250] on input "checkbox" at bounding box center [485, 247] width 9 height 9
click at [658, 452] on button "OK" at bounding box center [666, 458] width 29 height 19
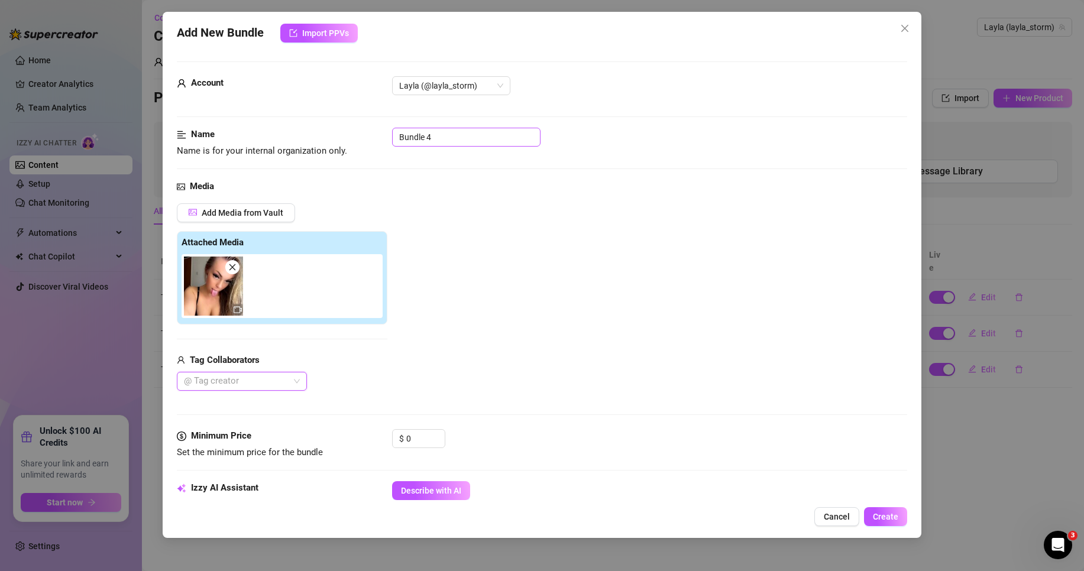
click at [444, 148] on div "Name Name is for your internal organization only. Bundle 4" at bounding box center [542, 143] width 730 height 30
click at [442, 138] on input "Bundle 4" at bounding box center [466, 137] width 148 height 19
click at [445, 137] on input "Bundle 4" at bounding box center [466, 137] width 148 height 19
click at [466, 140] on input "Twirking video 4" at bounding box center [466, 137] width 148 height 19
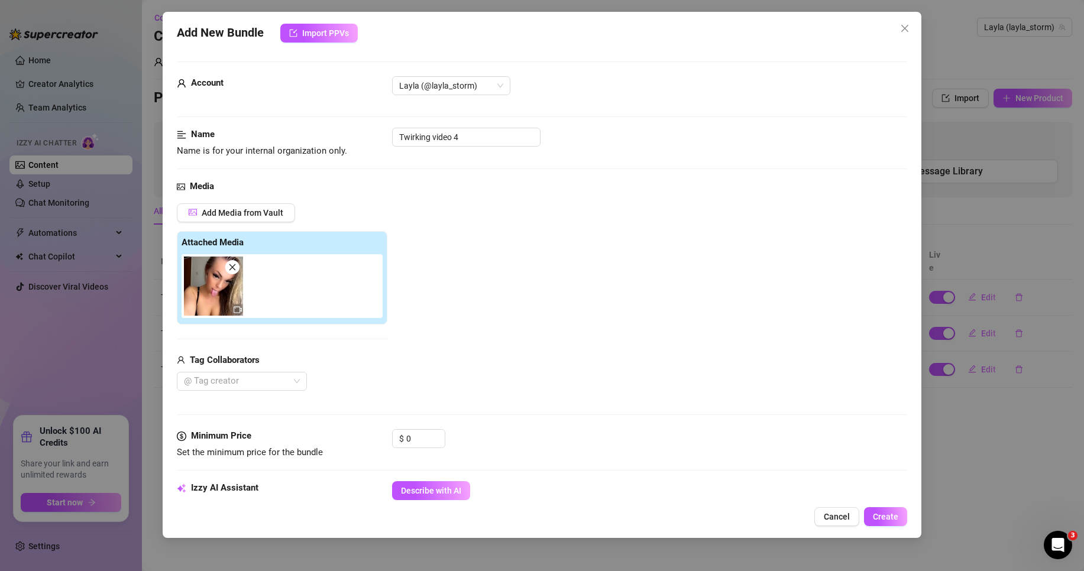
click at [558, 357] on div "Add Media from Vault Attached Media Tag Collaborators @ Tag creator" at bounding box center [542, 297] width 730 height 188
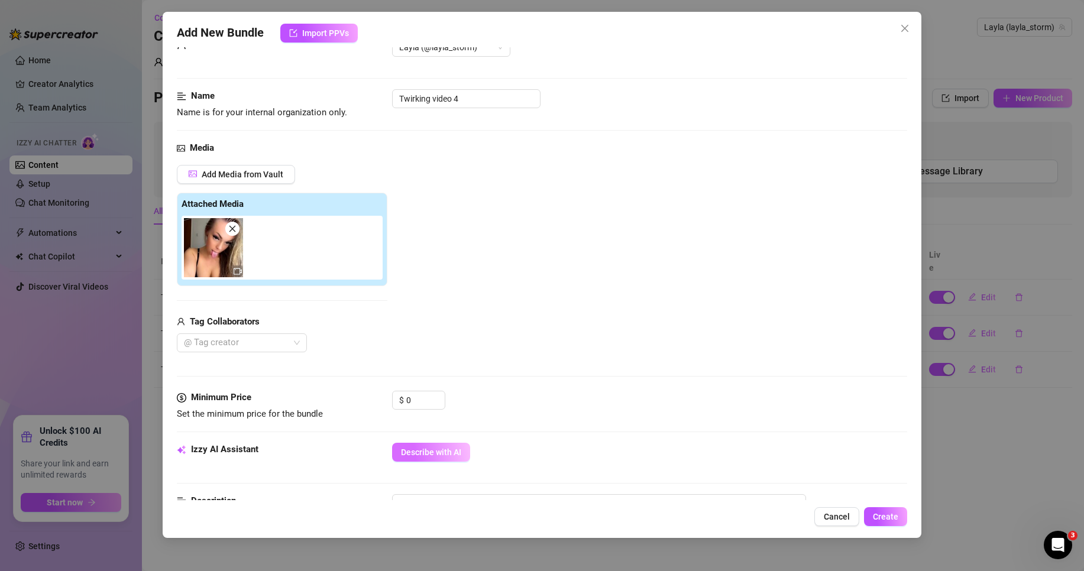
scroll to position [59, 0]
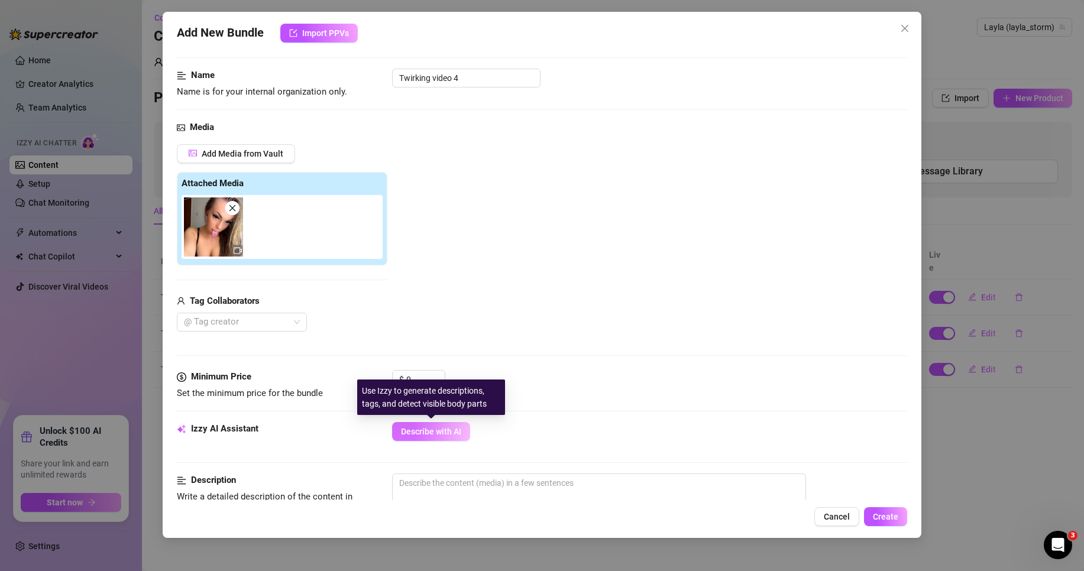
click at [423, 423] on button "Describe with AI" at bounding box center [431, 431] width 78 height 19
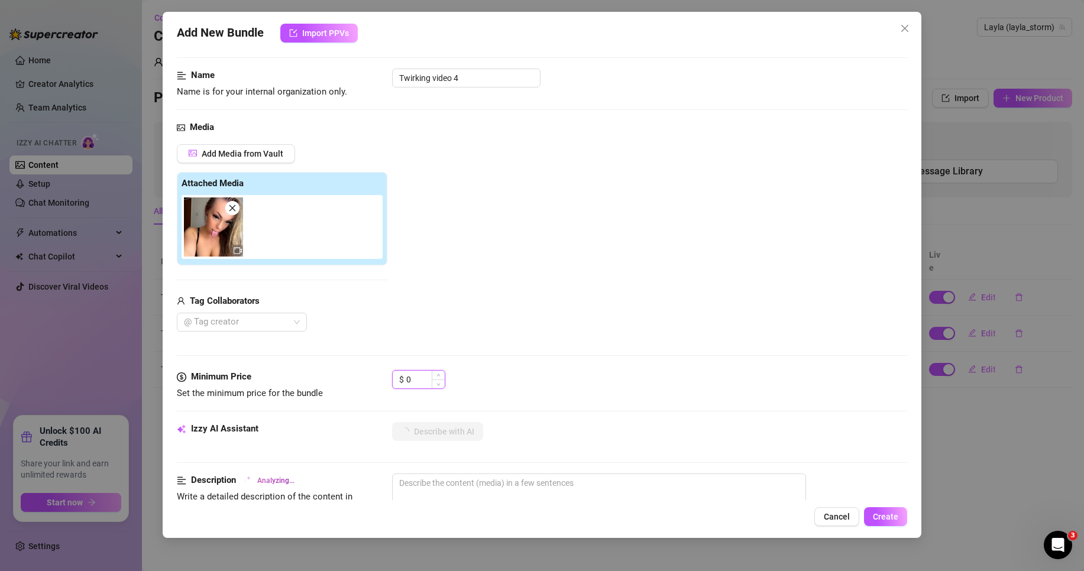
click at [413, 378] on input "0" at bounding box center [425, 380] width 38 height 18
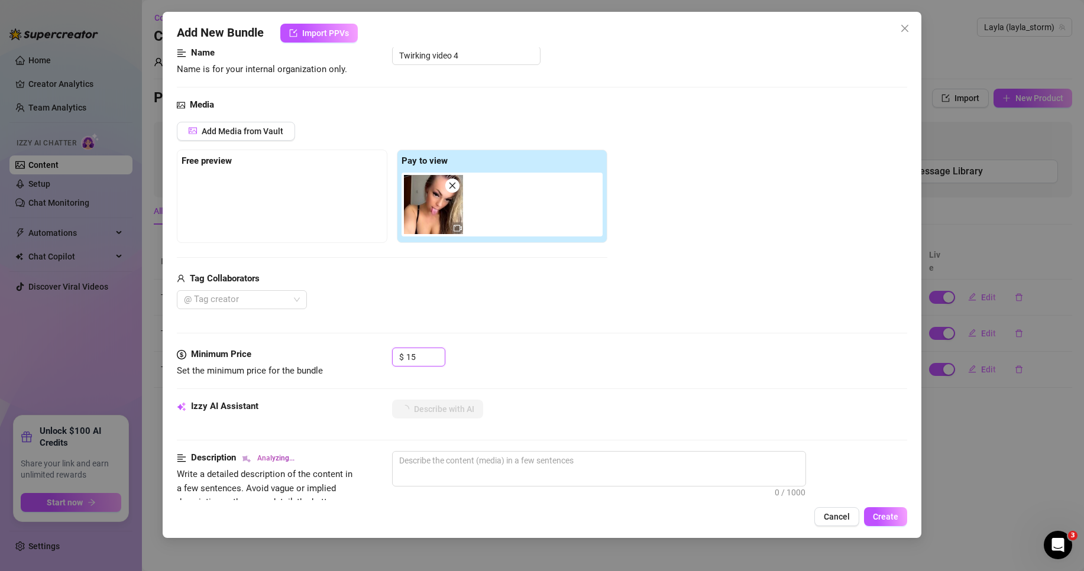
scroll to position [118, 0]
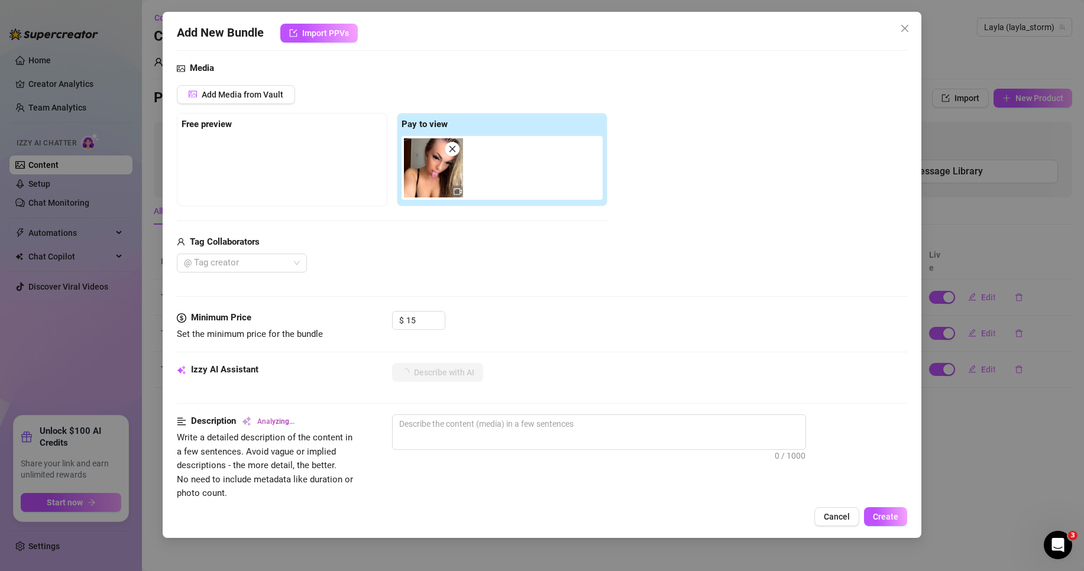
click at [635, 351] on div "Minimum Price Set the minimum price for the bundle $ 15" at bounding box center [542, 337] width 730 height 52
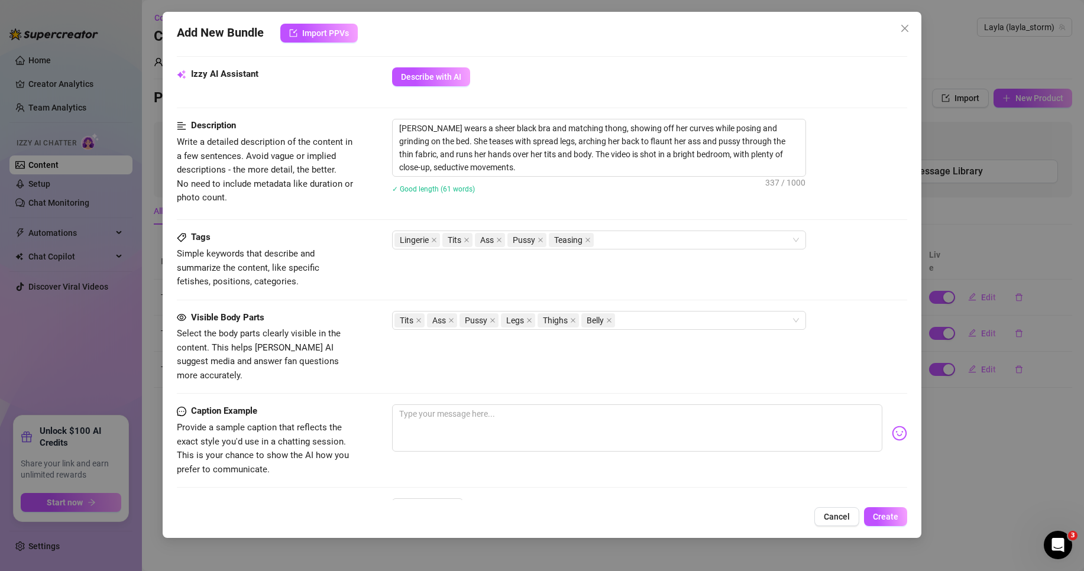
scroll to position [532, 0]
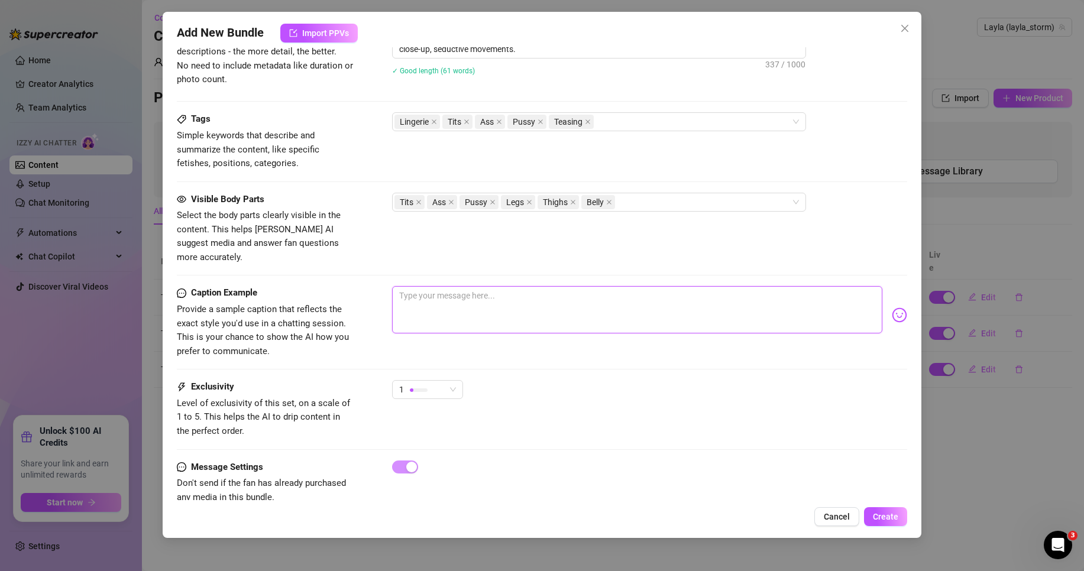
click at [632, 290] on textarea at bounding box center [637, 309] width 490 height 47
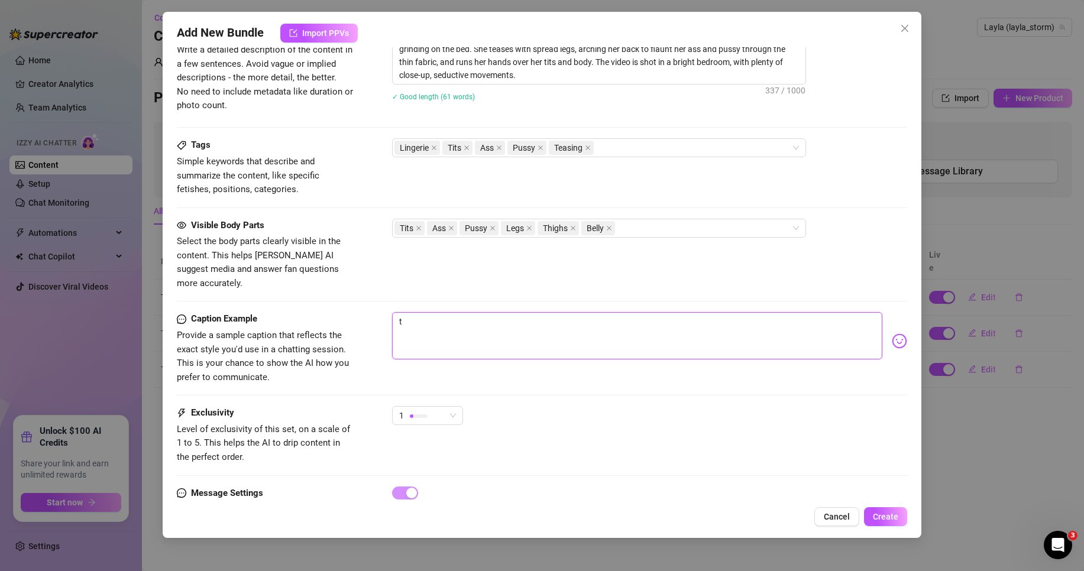
scroll to position [486, 0]
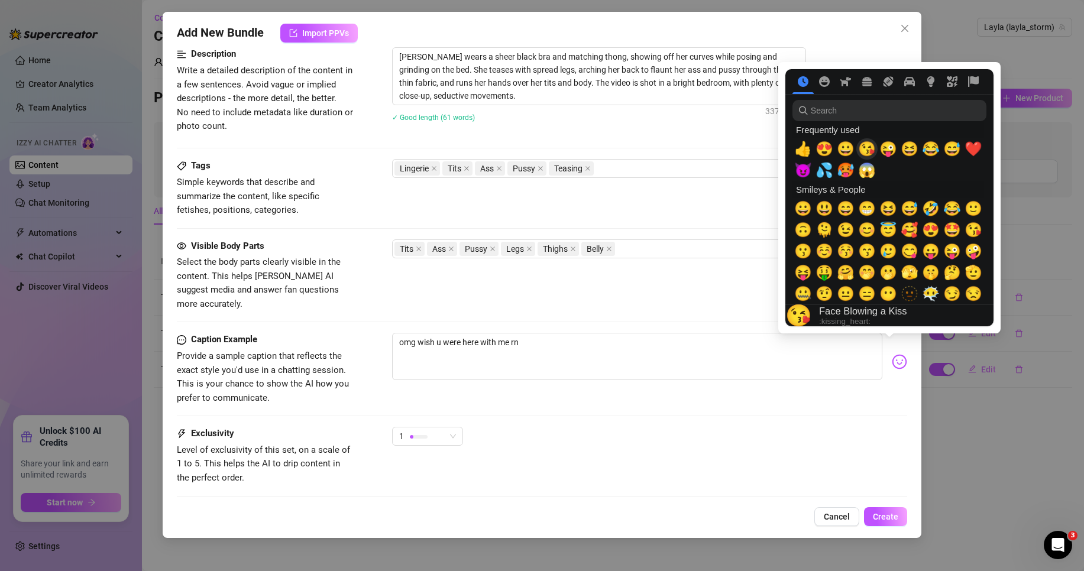
click at [870, 148] on span "😘" at bounding box center [867, 149] width 18 height 17
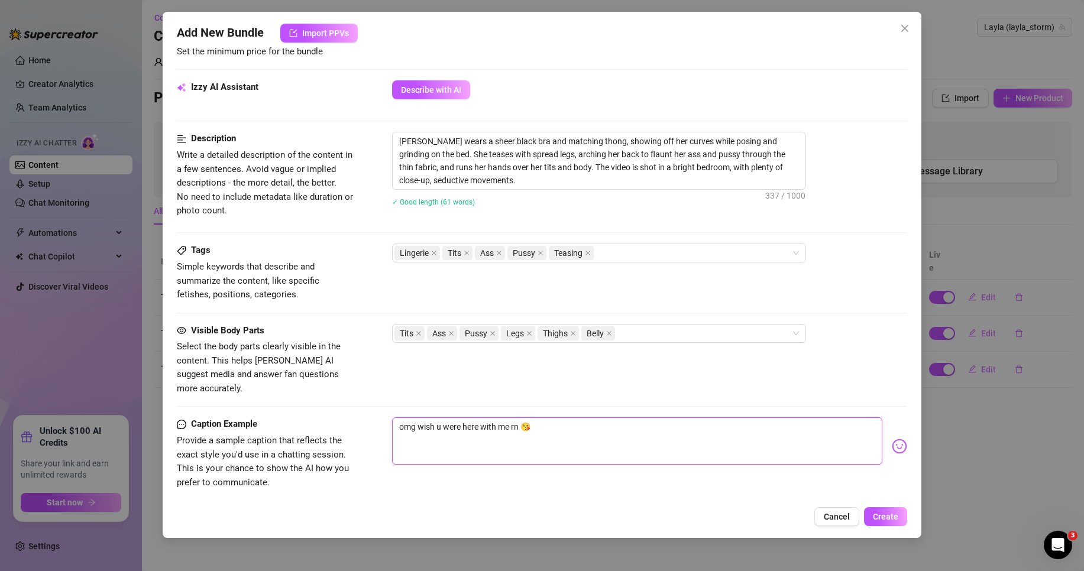
scroll to position [426, 0]
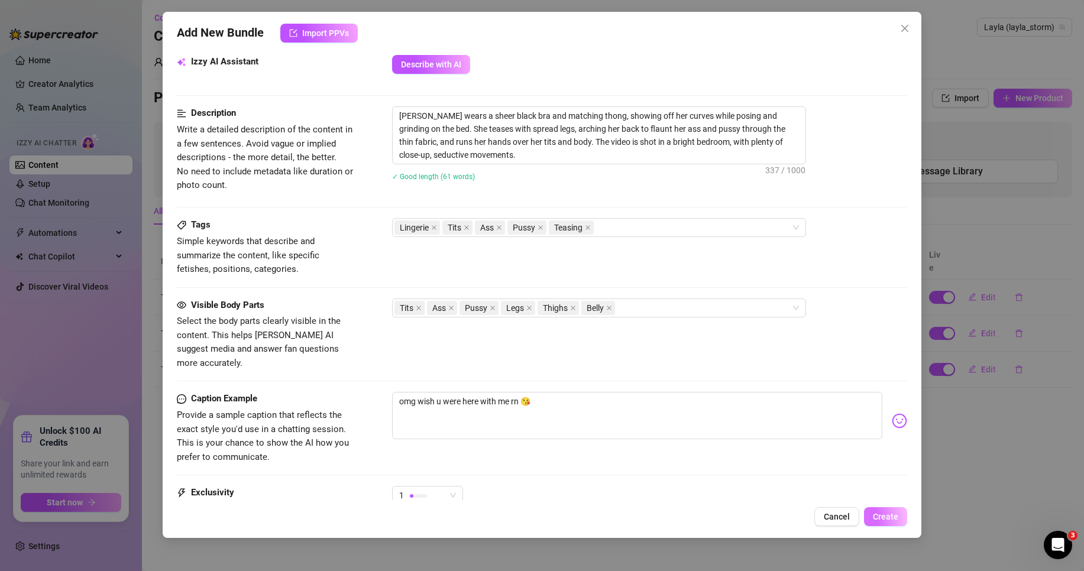
click at [902, 520] on button "Create" at bounding box center [885, 516] width 43 height 19
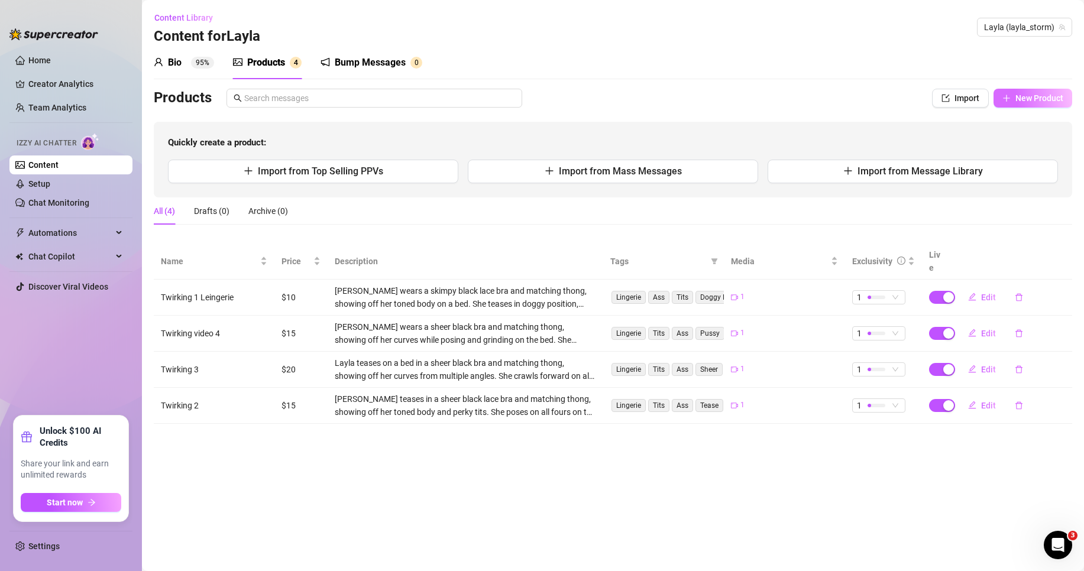
click at [1021, 92] on button "New Product" at bounding box center [1032, 98] width 79 height 19
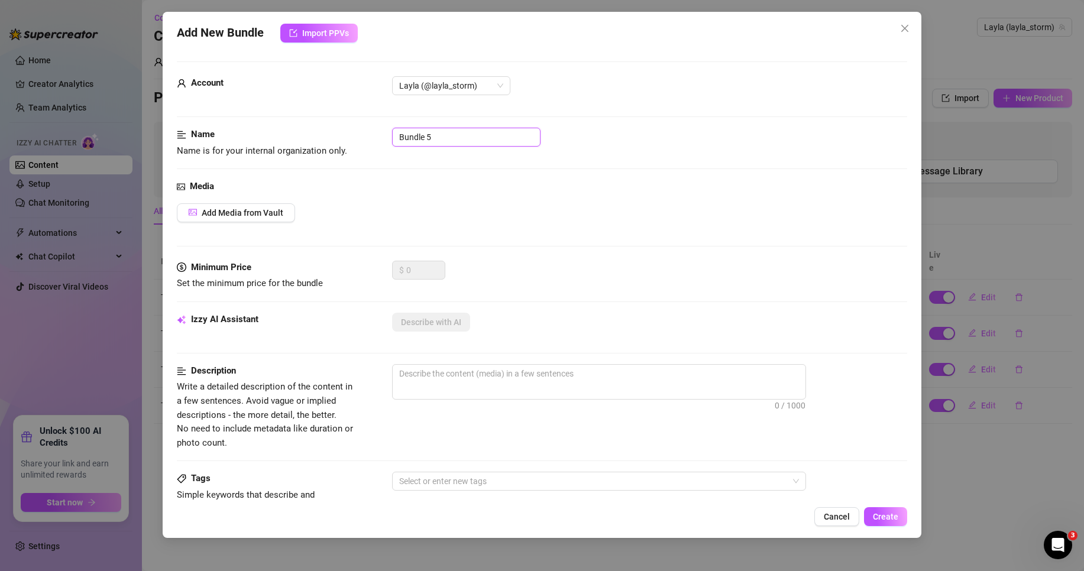
click at [426, 141] on input "Bundle 5" at bounding box center [466, 137] width 148 height 19
click at [427, 141] on input "Bundle 5" at bounding box center [466, 137] width 148 height 19
click at [427, 142] on input "Bundle 5" at bounding box center [466, 137] width 148 height 19
click at [270, 212] on span "Add Media from Vault" at bounding box center [243, 212] width 82 height 9
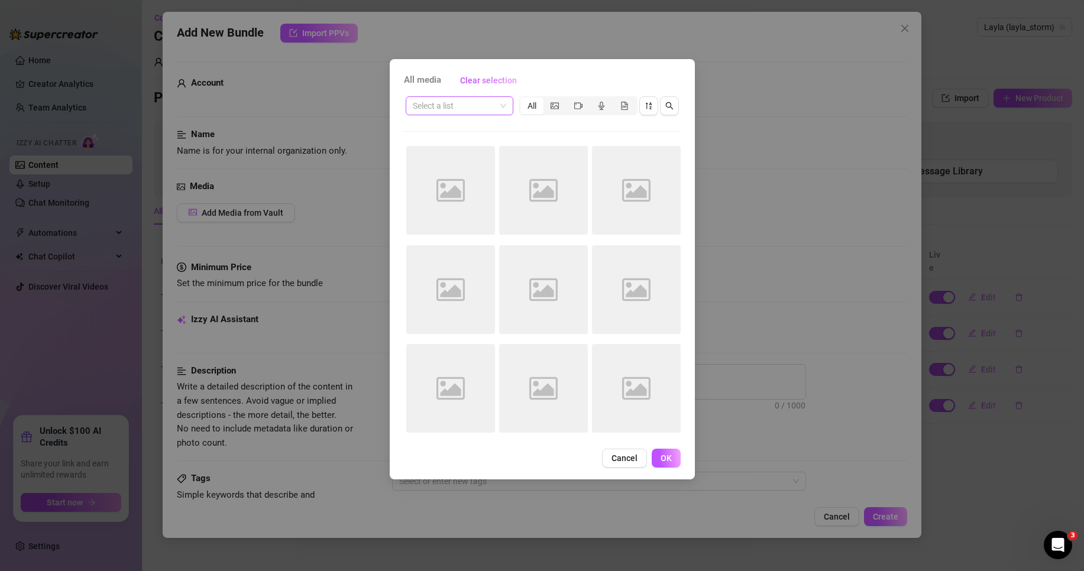
drag, startPoint x: 506, startPoint y: 106, endPoint x: 500, endPoint y: 111, distance: 7.1
click at [505, 106] on span at bounding box center [459, 106] width 93 height 18
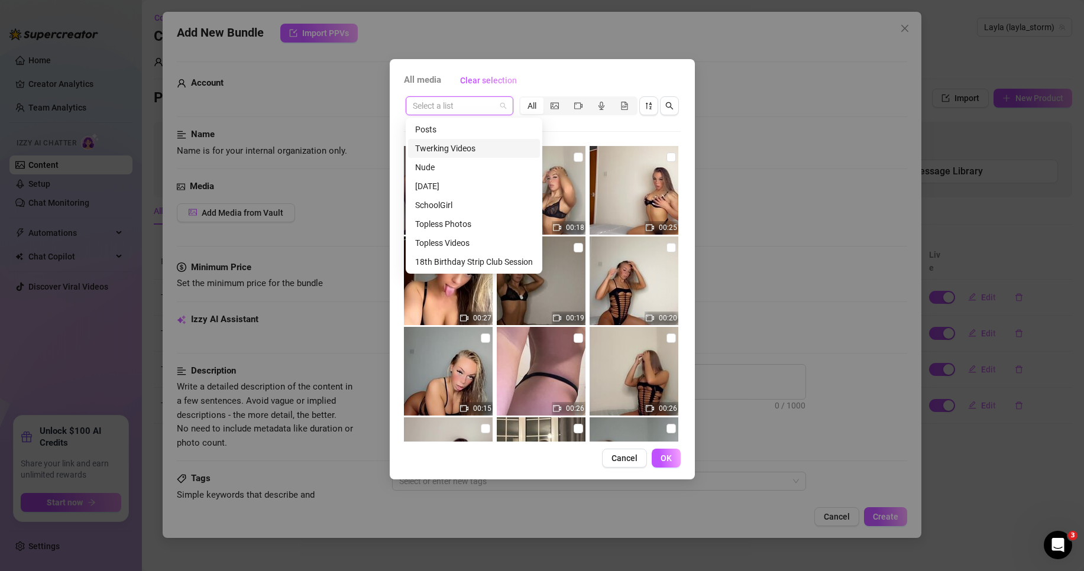
click at [496, 148] on div "Twerking Videos" at bounding box center [474, 148] width 118 height 13
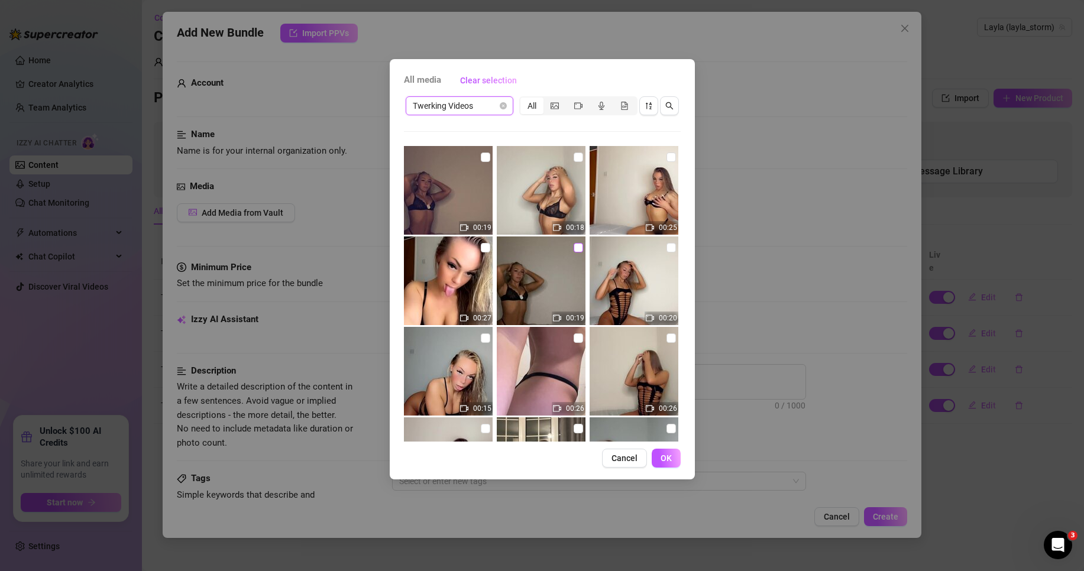
click at [576, 248] on input "checkbox" at bounding box center [578, 247] width 9 height 9
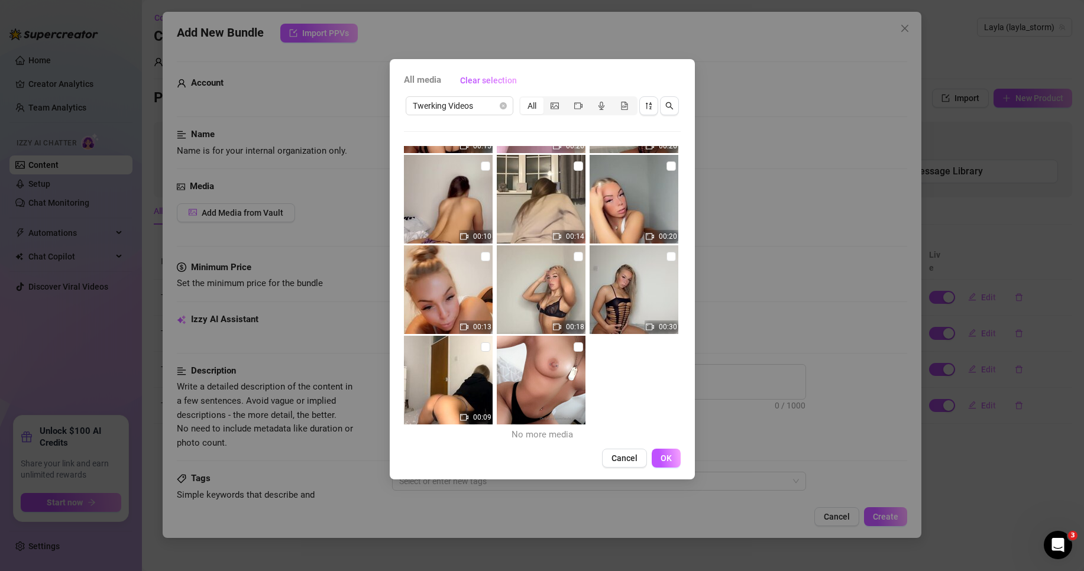
scroll to position [265, 0]
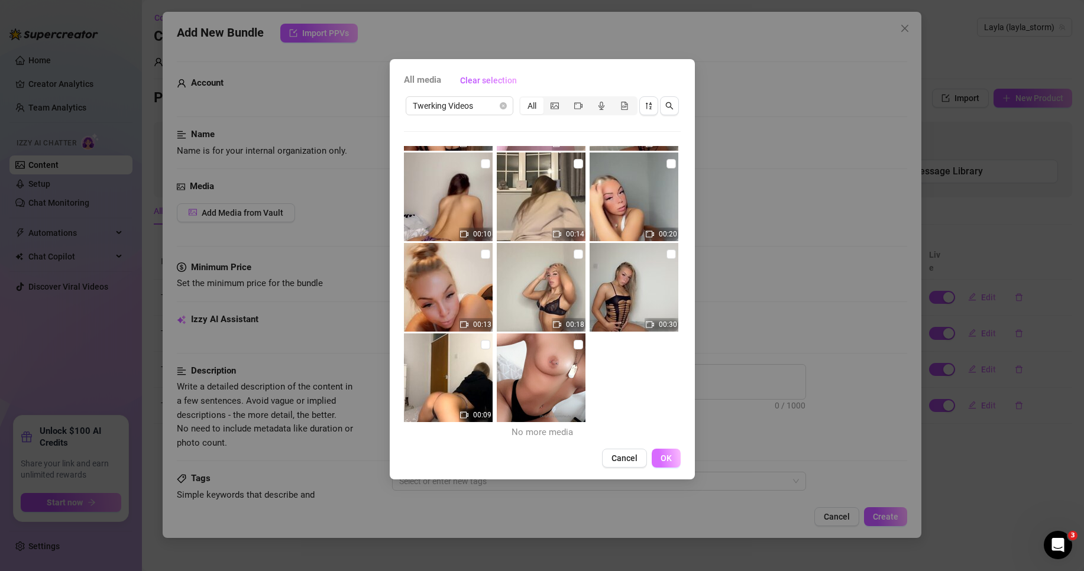
click at [663, 461] on span "OK" at bounding box center [666, 458] width 11 height 9
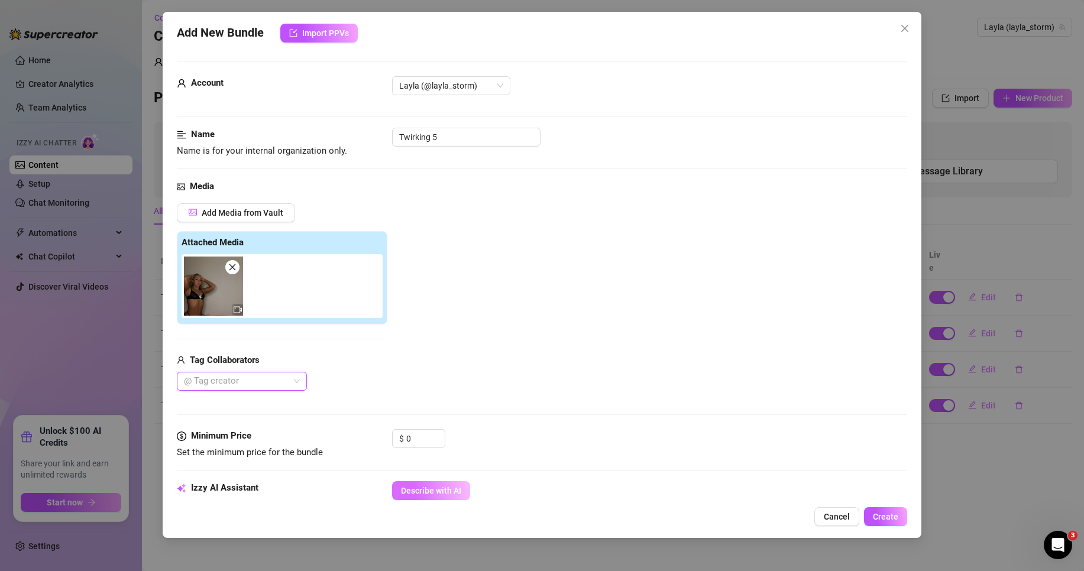
click at [411, 490] on span "Describe with AI" at bounding box center [431, 490] width 60 height 9
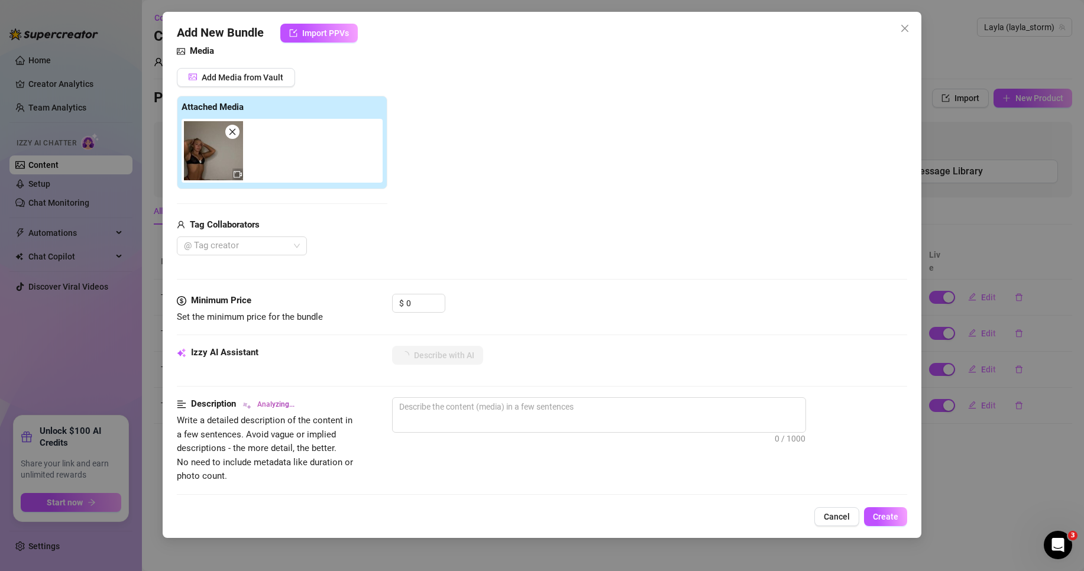
scroll to position [177, 0]
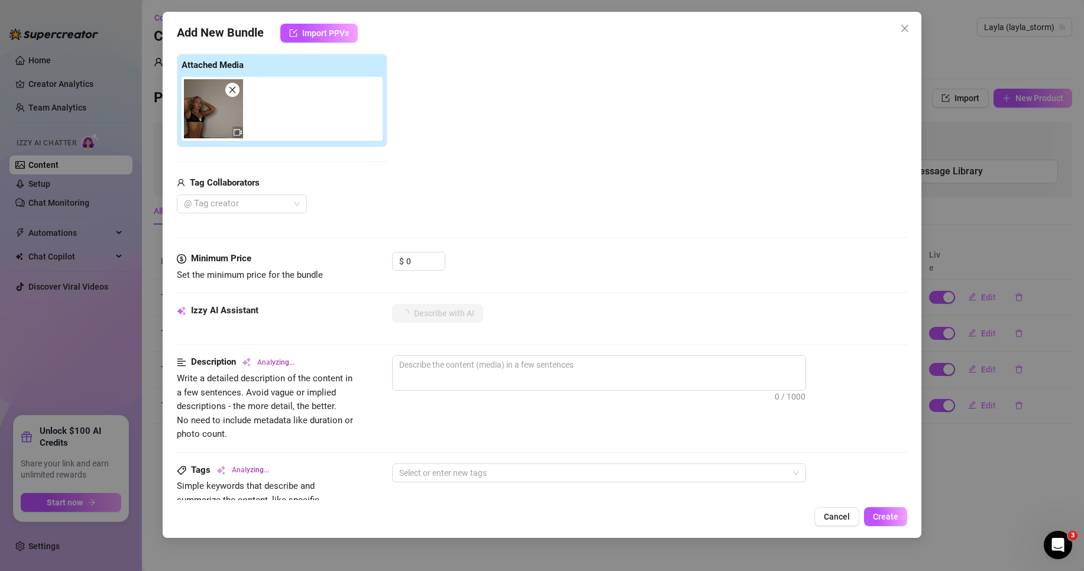
click at [410, 248] on div "Media Add Media from Vault Attached Media Tag Collaborators @ Tag creator" at bounding box center [542, 127] width 730 height 250
click at [407, 265] on input "0" at bounding box center [425, 262] width 38 height 18
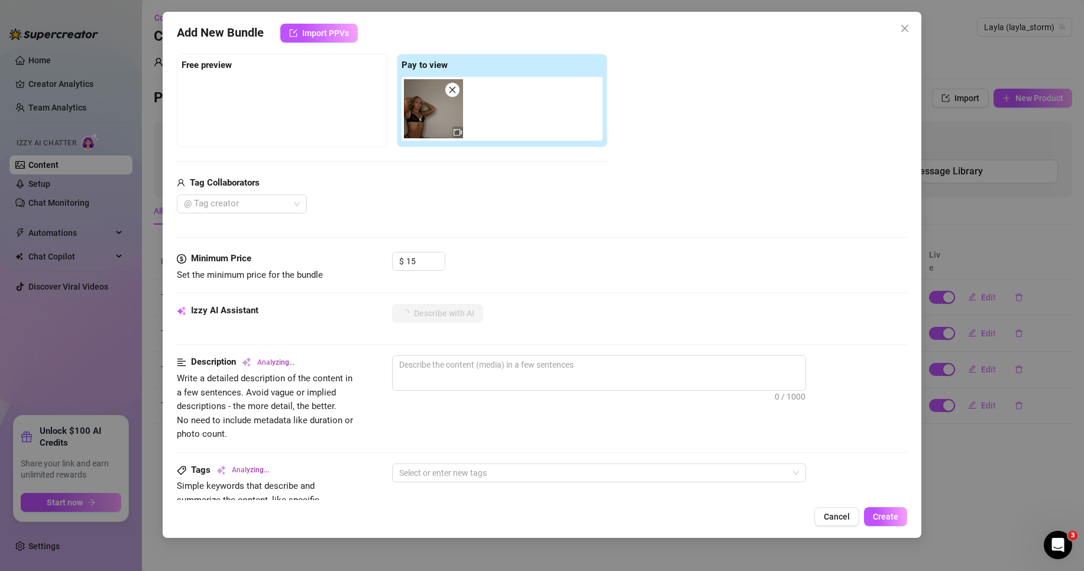
click at [337, 170] on div "Add Media from Vault Free preview Pay to view Tag Collaborators @ Tag creator" at bounding box center [392, 120] width 431 height 188
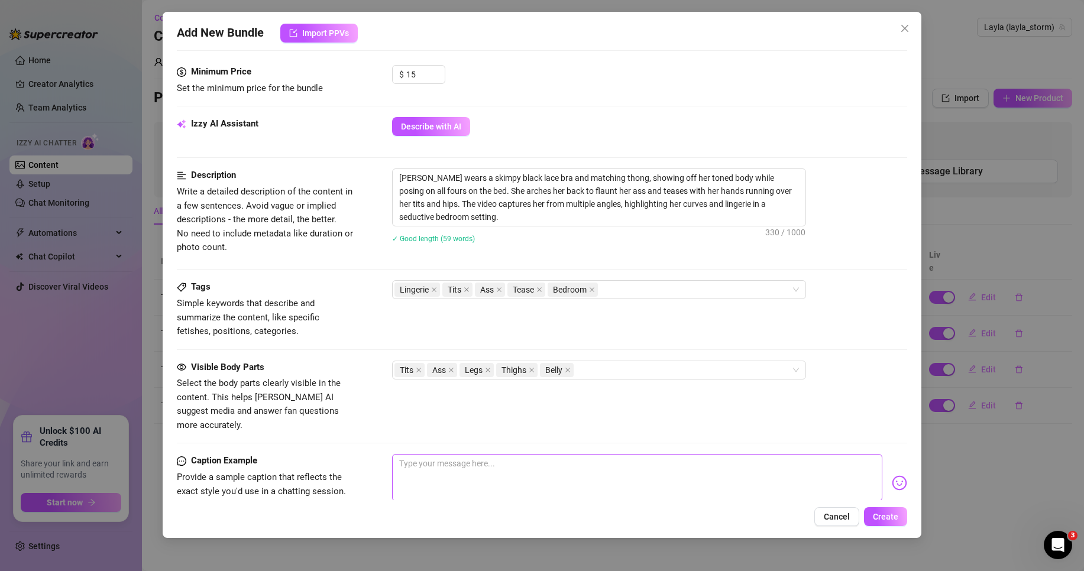
scroll to position [414, 0]
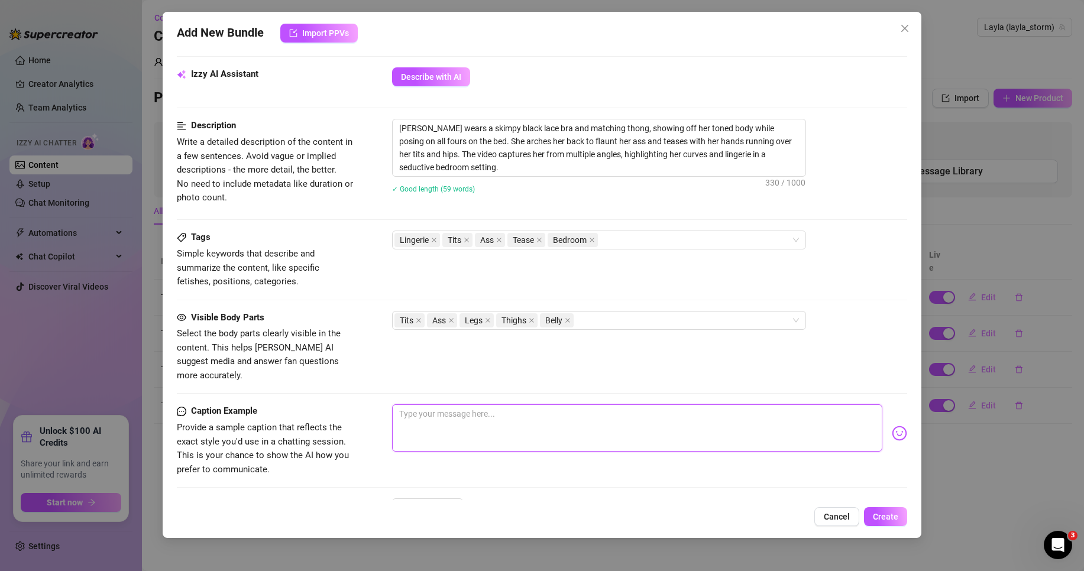
click at [481, 437] on textarea at bounding box center [637, 427] width 490 height 47
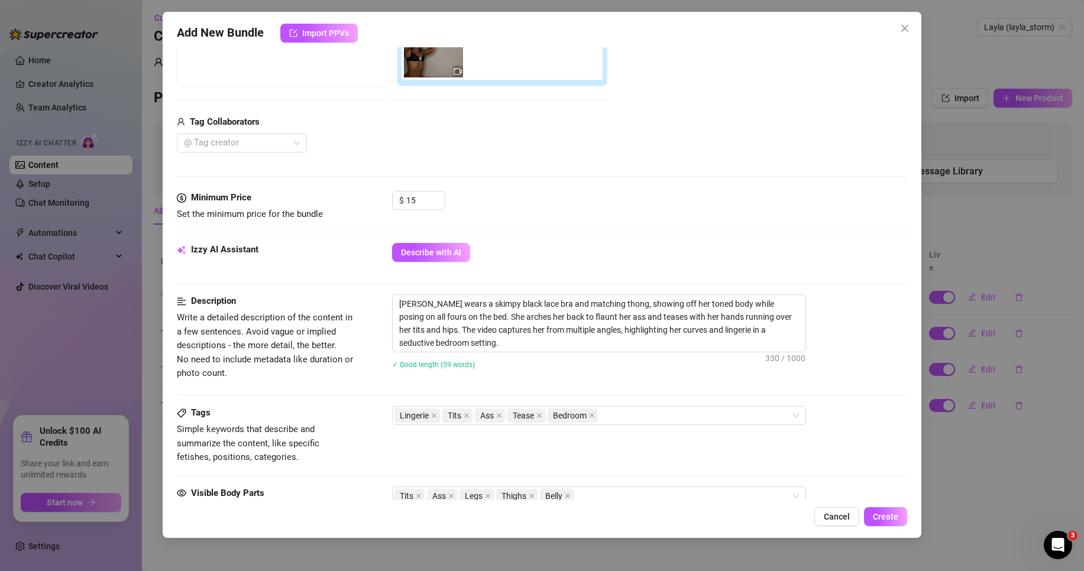
scroll to position [296, 0]
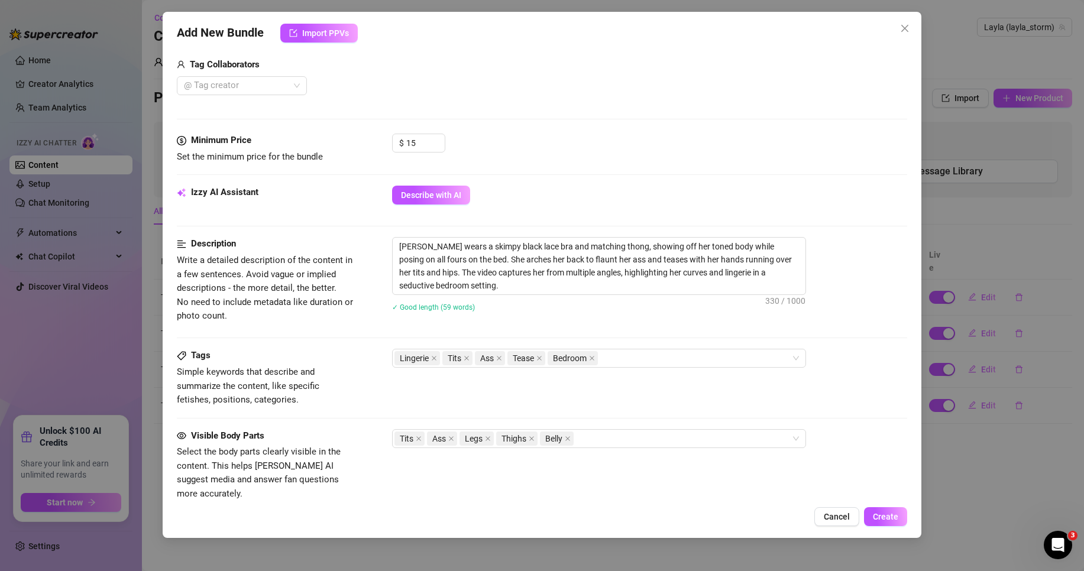
click at [526, 476] on div "Visible Body Parts Select the body parts clearly visible in the content. This h…" at bounding box center [542, 465] width 730 height 72
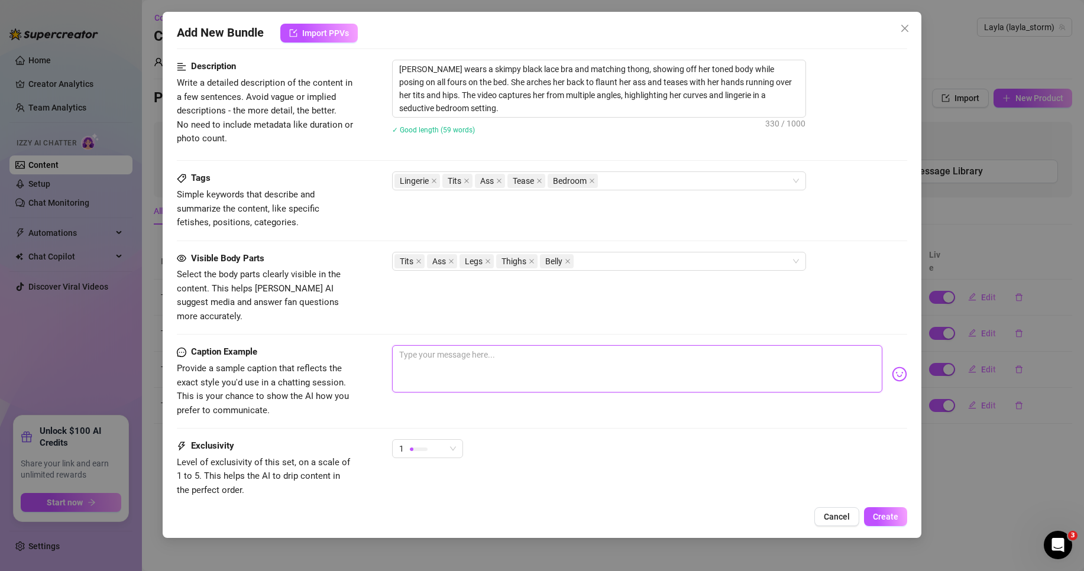
click at [494, 356] on textarea at bounding box center [637, 368] width 490 height 47
click at [563, 372] on textarea "new outfit wat u" at bounding box center [637, 368] width 490 height 47
click at [893, 367] on img at bounding box center [899, 374] width 15 height 15
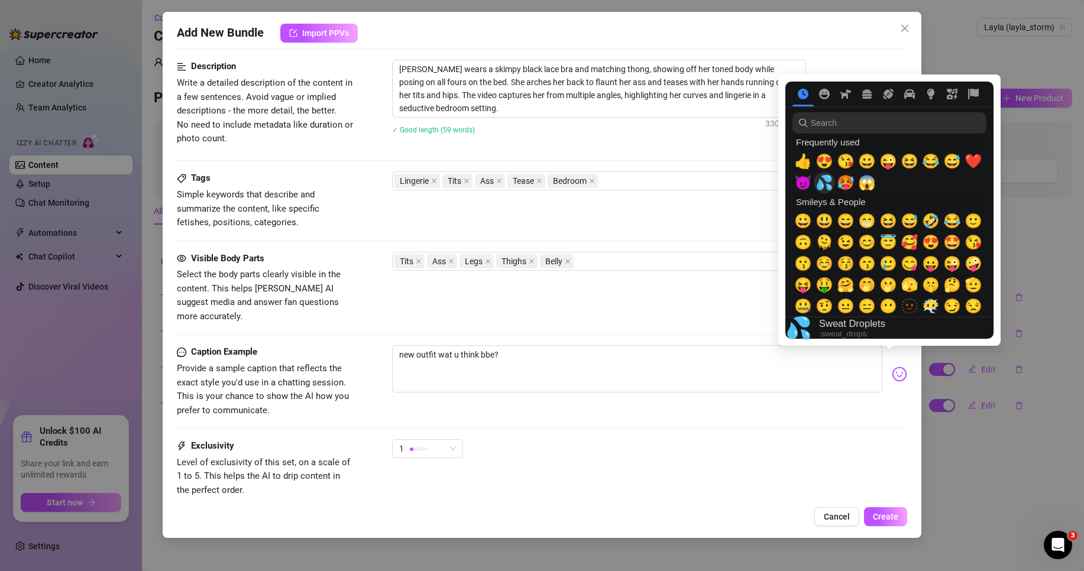
click at [828, 185] on span "💦" at bounding box center [824, 182] width 18 height 17
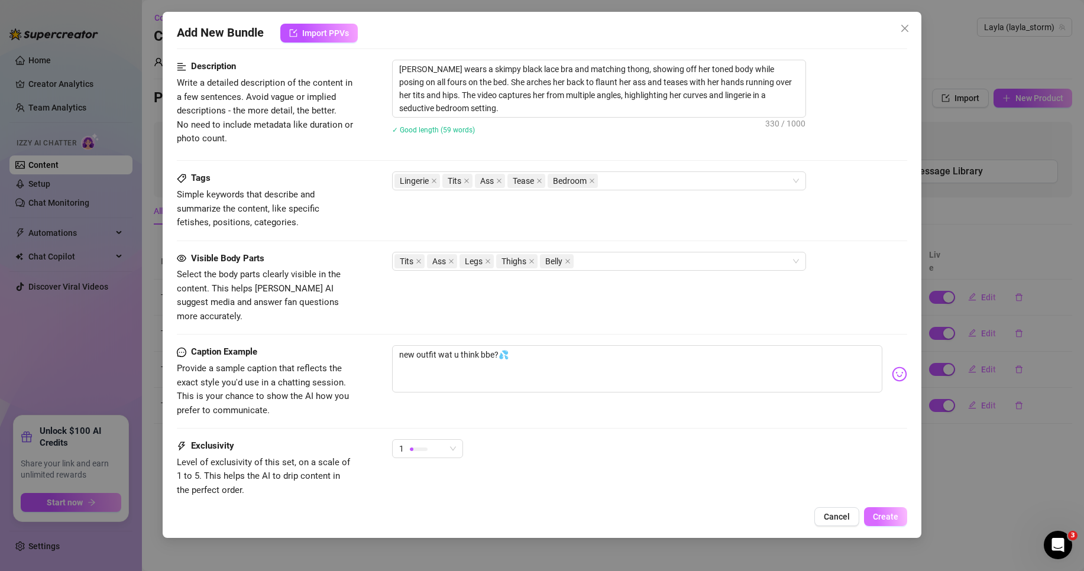
click at [875, 511] on button "Create" at bounding box center [885, 516] width 43 height 19
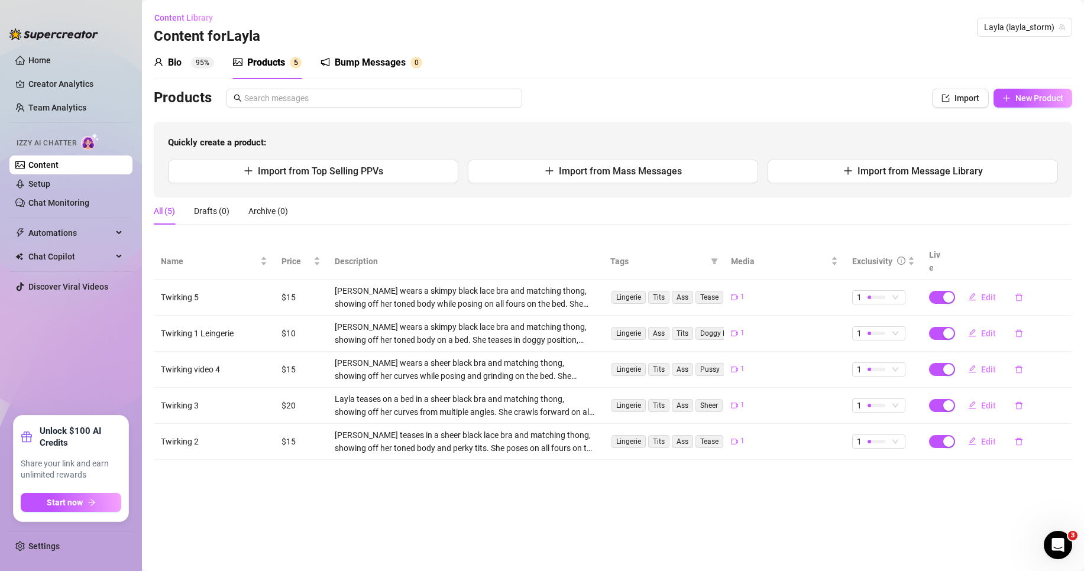
click at [260, 62] on div "Products" at bounding box center [266, 63] width 38 height 14
click at [1027, 94] on span "New Product" at bounding box center [1039, 97] width 48 height 9
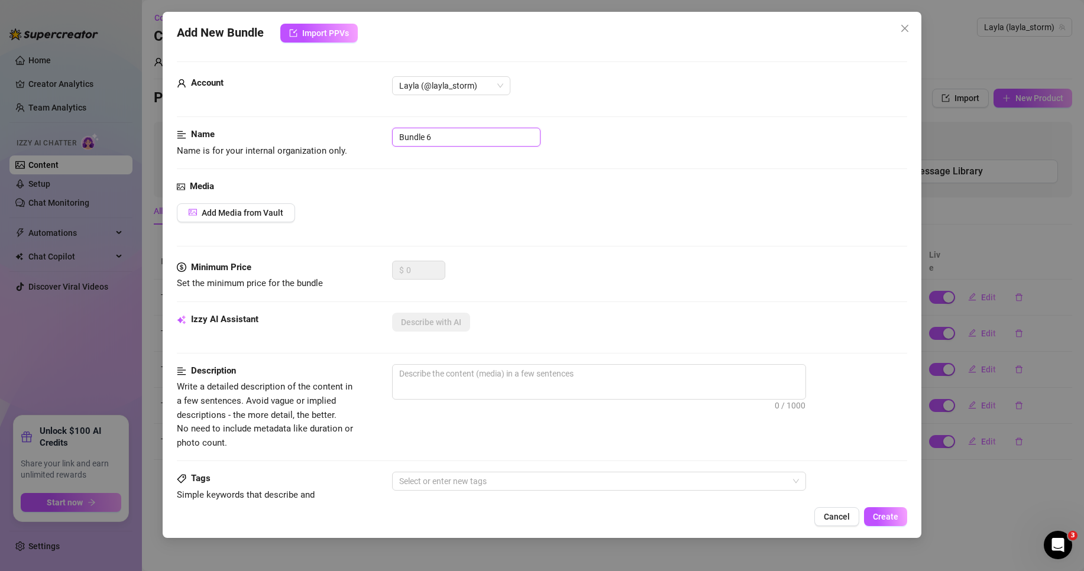
click at [426, 130] on input "Bundle 6" at bounding box center [466, 137] width 148 height 19
click at [496, 198] on div "Media Add Media from Vault" at bounding box center [542, 220] width 730 height 81
click at [248, 210] on span "Add Media from Vault" at bounding box center [243, 212] width 82 height 9
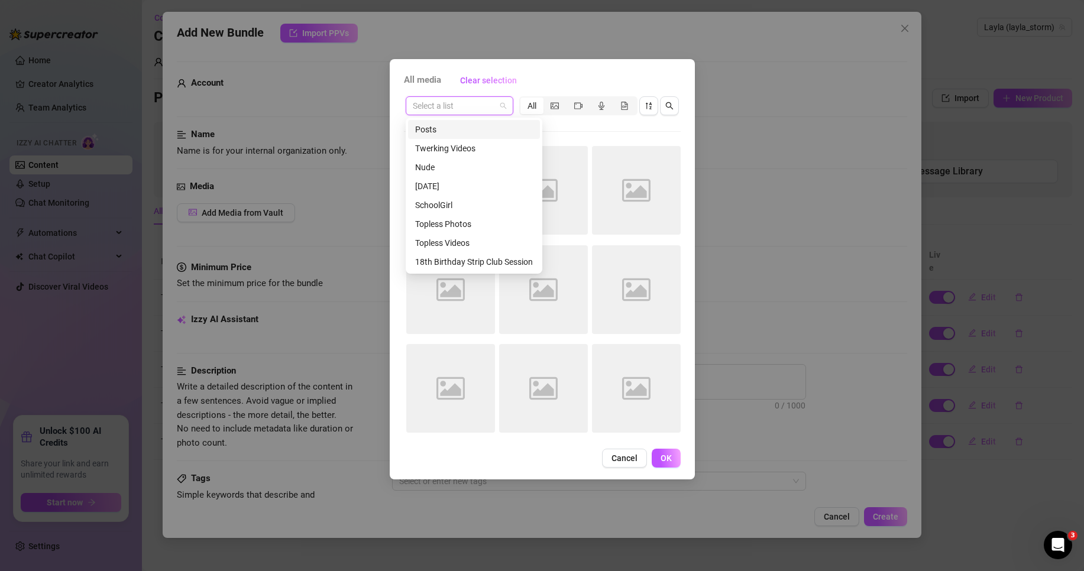
click at [493, 102] on input "search" at bounding box center [454, 106] width 83 height 18
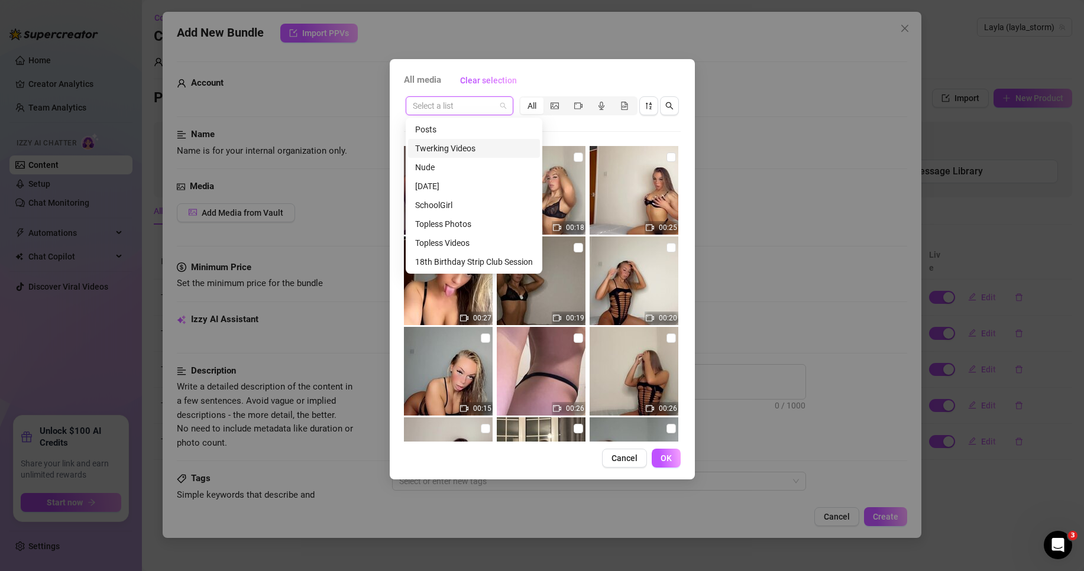
click at [470, 148] on div "Twerking Videos" at bounding box center [474, 148] width 118 height 13
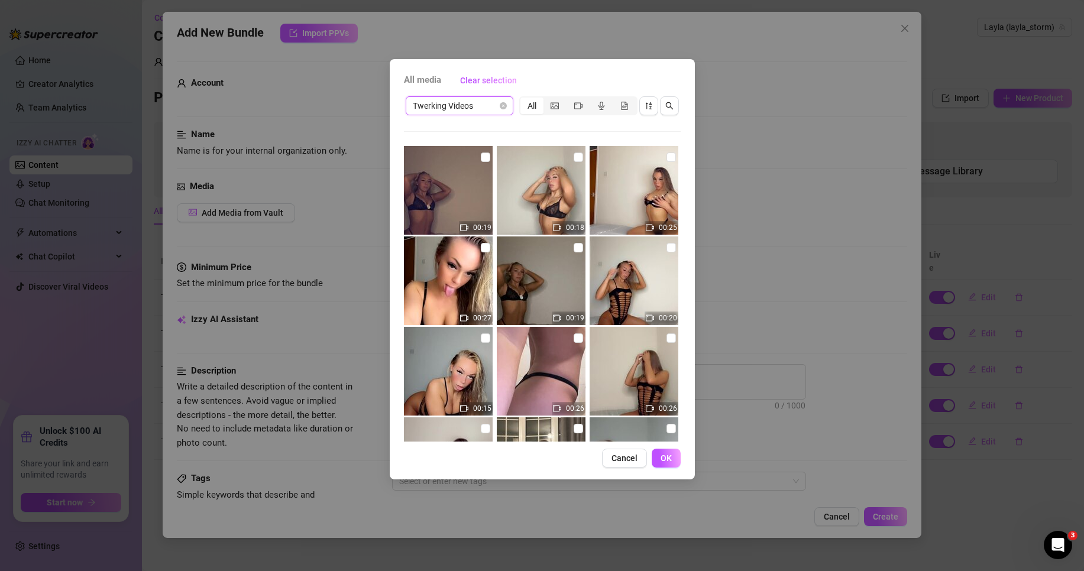
click at [655, 242] on img at bounding box center [634, 281] width 89 height 89
click at [666, 246] on input "checkbox" at bounding box center [670, 247] width 9 height 9
click at [668, 457] on span "OK" at bounding box center [666, 458] width 11 height 9
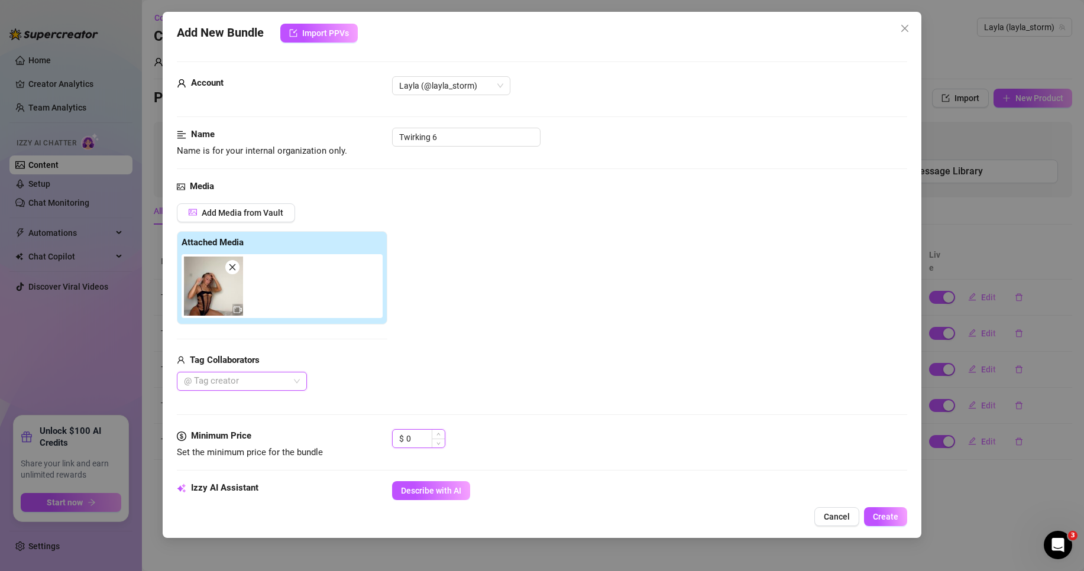
click at [411, 442] on input "0" at bounding box center [425, 439] width 38 height 18
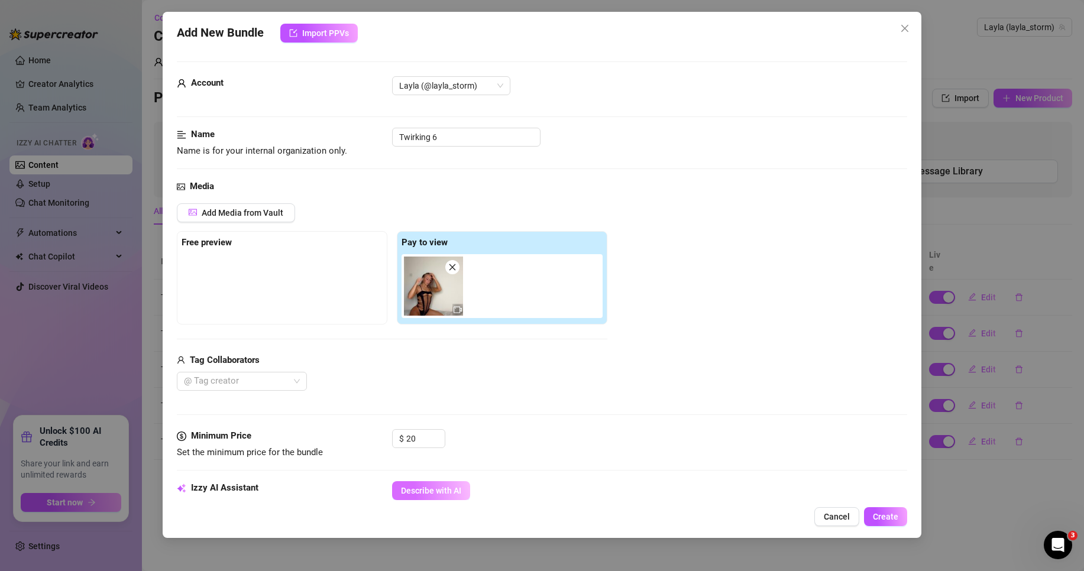
click at [462, 491] on button "Describe with AI" at bounding box center [431, 490] width 78 height 19
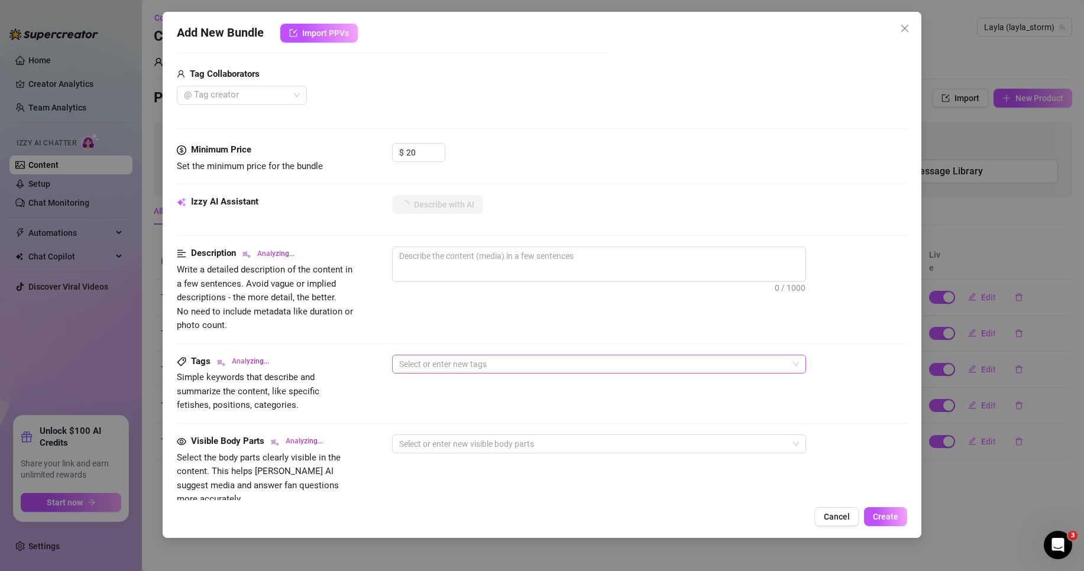
scroll to position [355, 0]
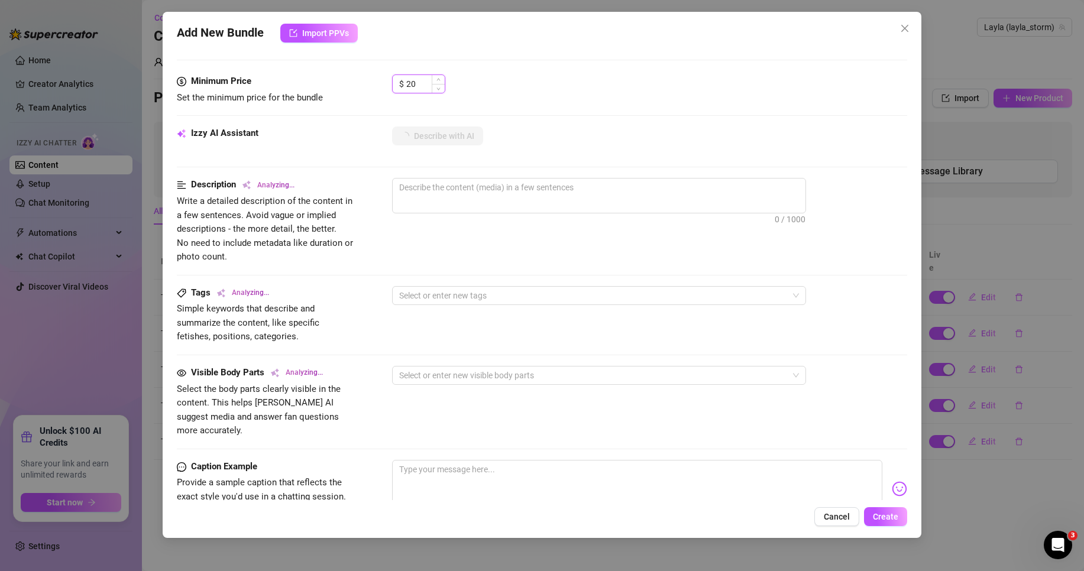
click at [425, 89] on input "20" at bounding box center [425, 84] width 38 height 18
click at [620, 151] on div "Izzy AI Assistant Describe with AI" at bounding box center [542, 142] width 730 height 30
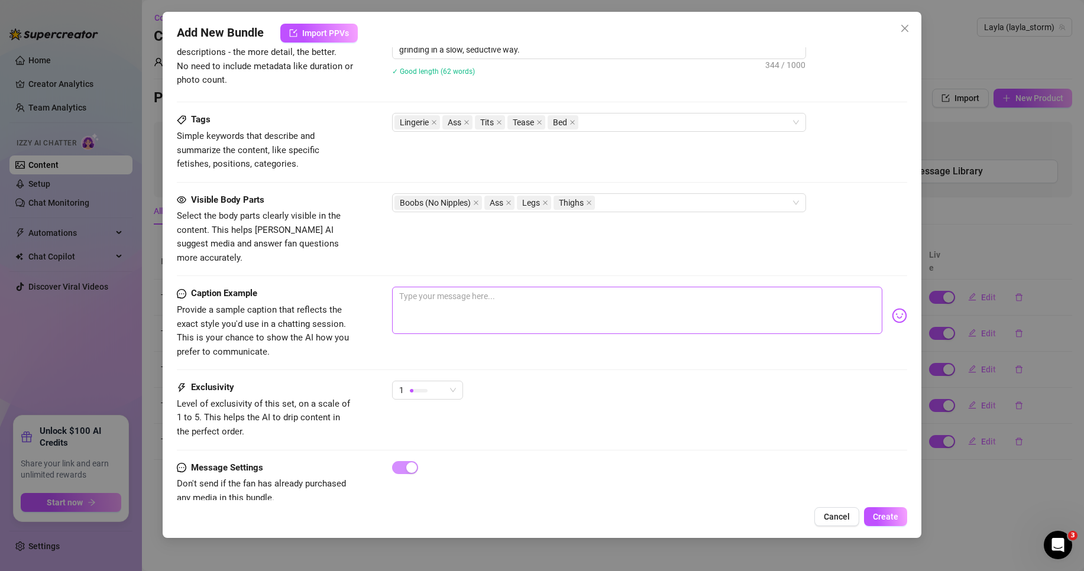
scroll to position [532, 0]
click at [500, 271] on div "Visible Body Parts Select the body parts clearly visible in the content. This h…" at bounding box center [542, 240] width 730 height 94
click at [497, 293] on textarea at bounding box center [637, 309] width 490 height 47
click at [892, 308] on img at bounding box center [899, 315] width 15 height 15
click at [661, 310] on textarea "imagine me crawling up to u like this" at bounding box center [637, 309] width 490 height 47
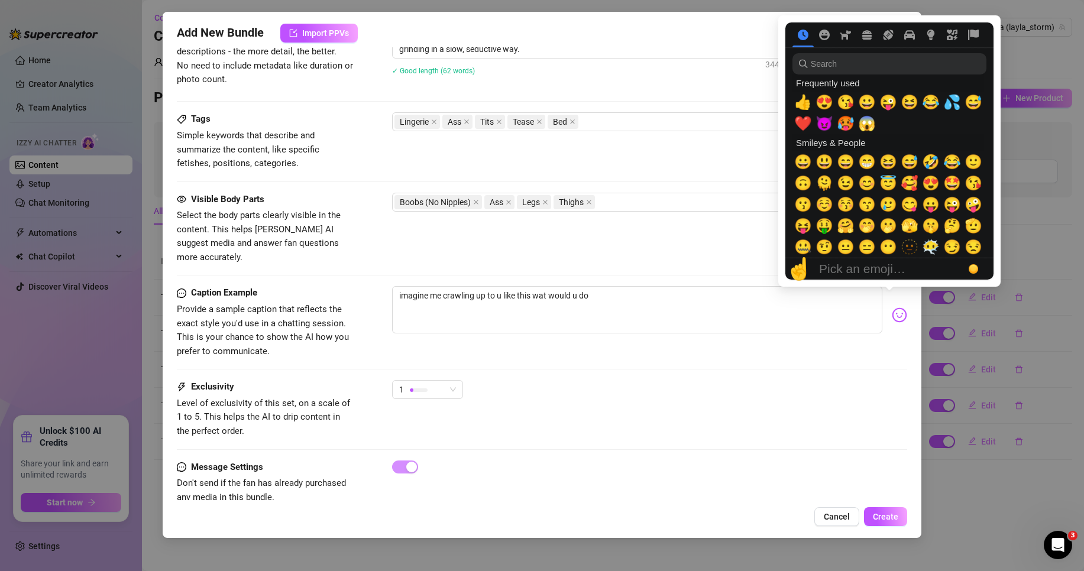
click at [893, 308] on img at bounding box center [899, 315] width 15 height 15
click at [843, 102] on span "😘" at bounding box center [846, 102] width 18 height 17
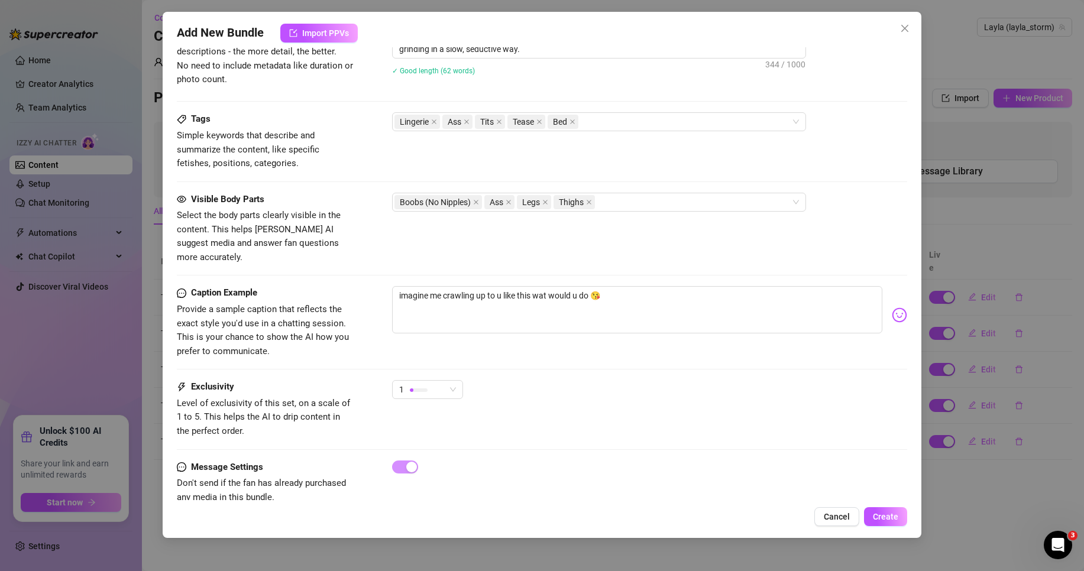
click at [832, 474] on div "Message Settings Don't send if the fan has already purchased any media in this …" at bounding box center [542, 483] width 730 height 44
click at [894, 517] on span "Create" at bounding box center [885, 516] width 25 height 9
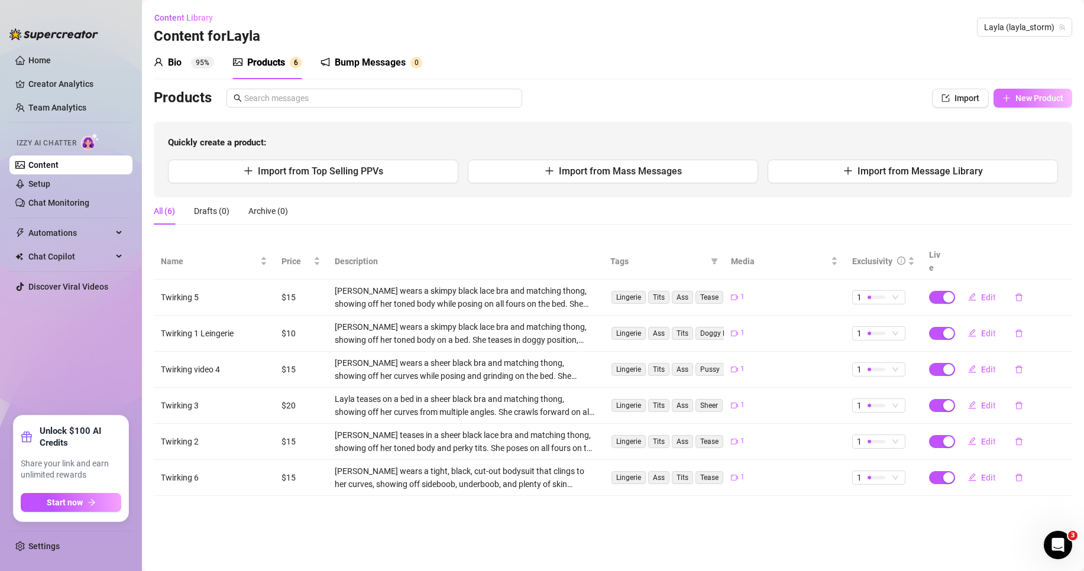
click at [1062, 94] on span "New Product" at bounding box center [1039, 97] width 48 height 9
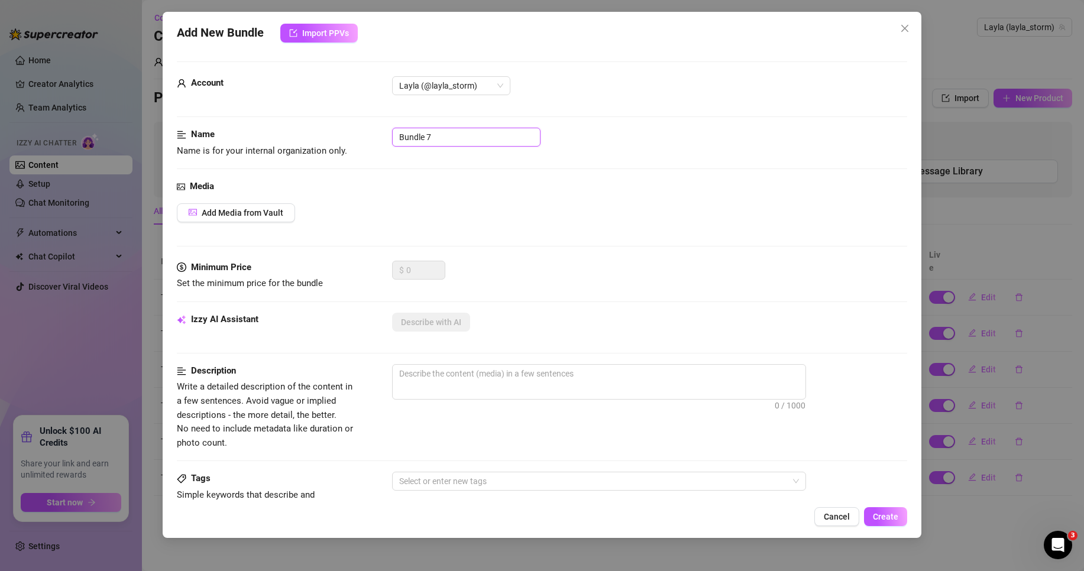
click at [449, 144] on input "Bundle 7" at bounding box center [466, 137] width 148 height 19
click at [229, 208] on span "Add Media from Vault" at bounding box center [243, 212] width 82 height 9
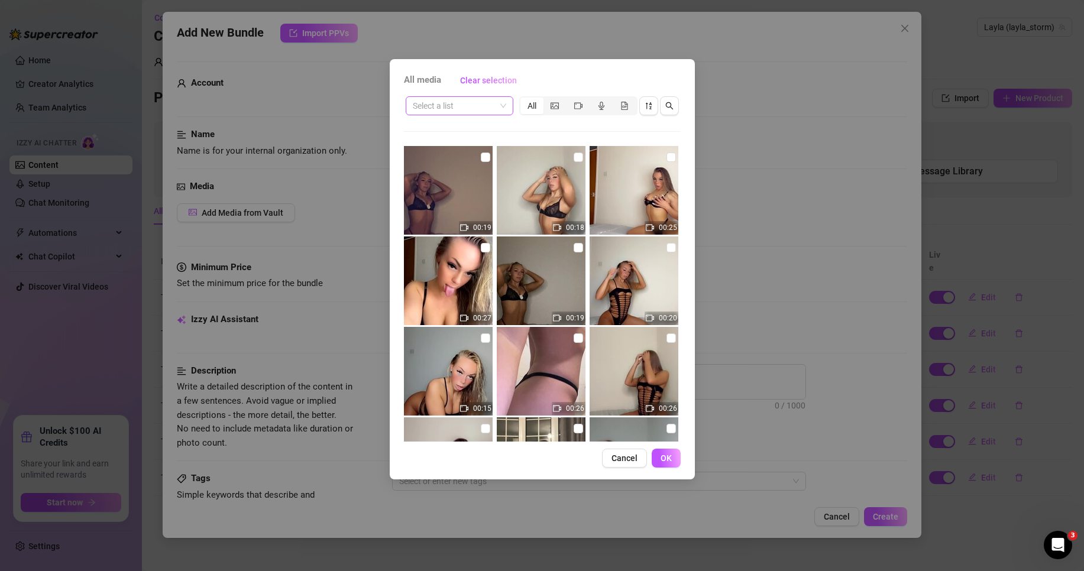
click at [503, 111] on span at bounding box center [459, 106] width 93 height 18
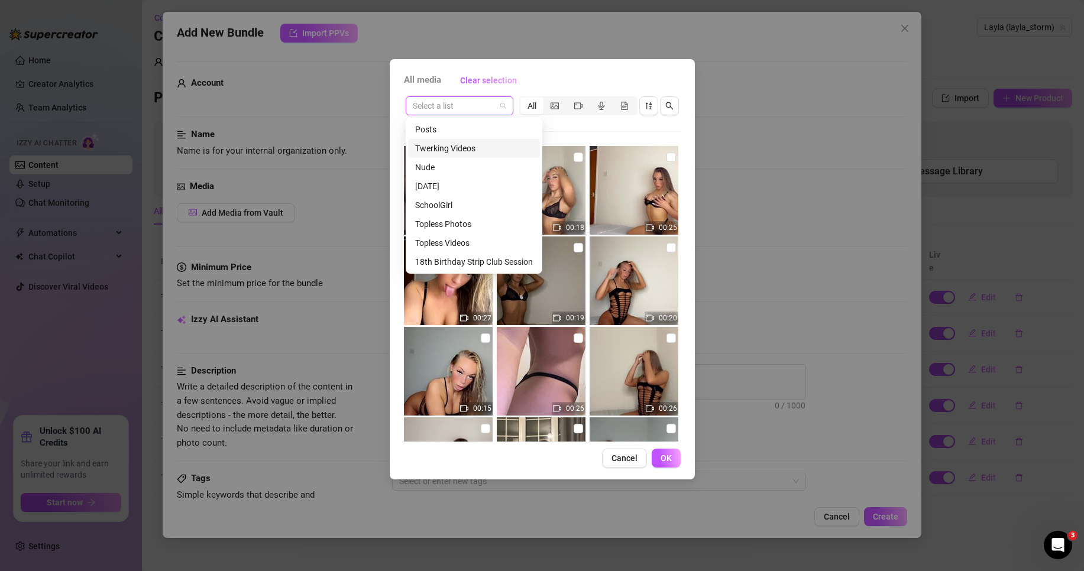
click at [499, 151] on div "Twerking Videos" at bounding box center [474, 148] width 118 height 13
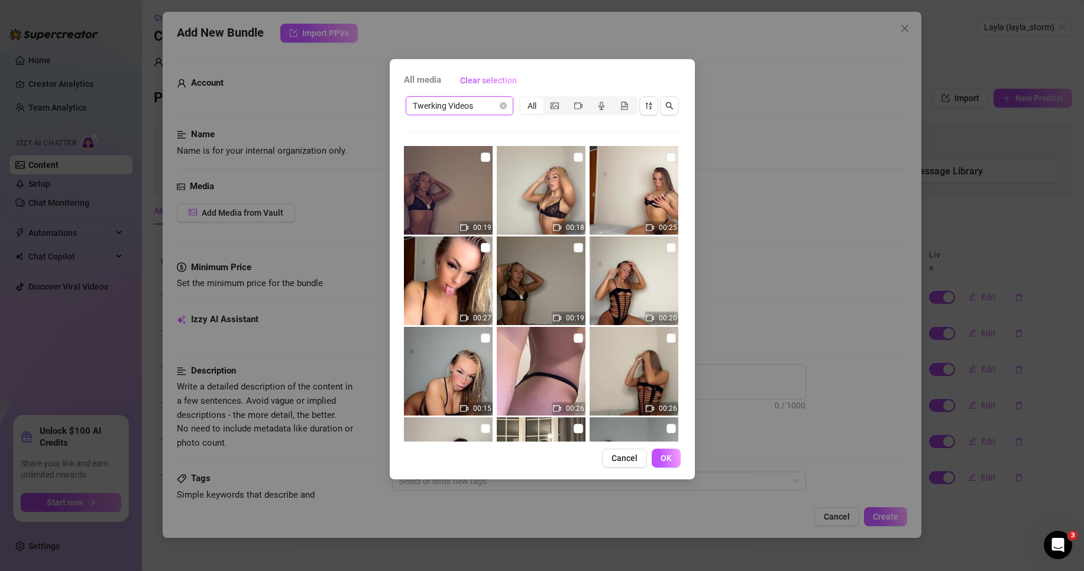
click at [480, 331] on img at bounding box center [448, 371] width 89 height 89
click at [481, 337] on input "checkbox" at bounding box center [485, 338] width 9 height 9
click at [674, 457] on button "OK" at bounding box center [666, 458] width 29 height 19
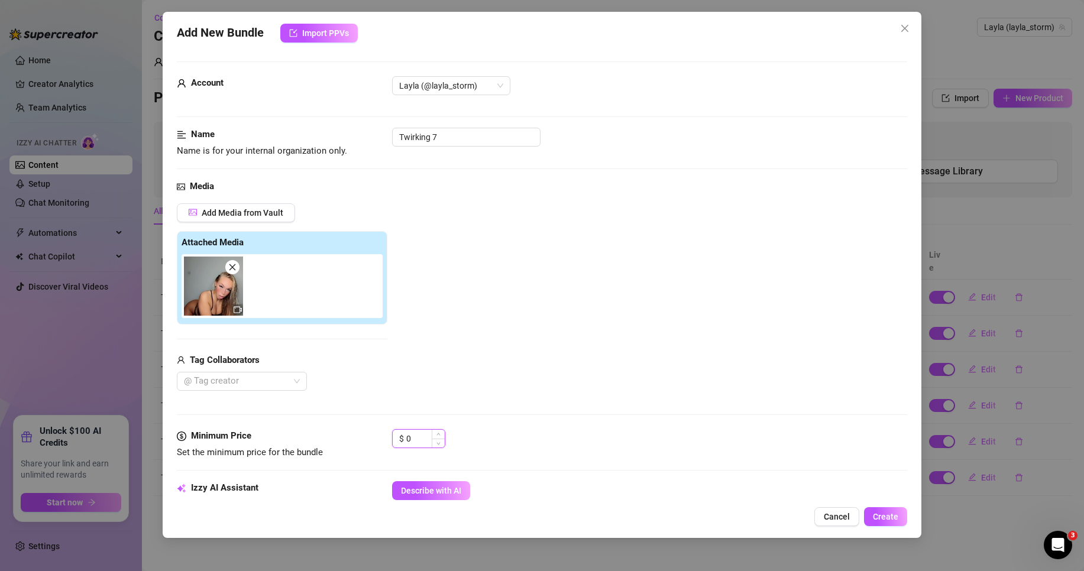
click at [423, 438] on input "0" at bounding box center [425, 439] width 38 height 18
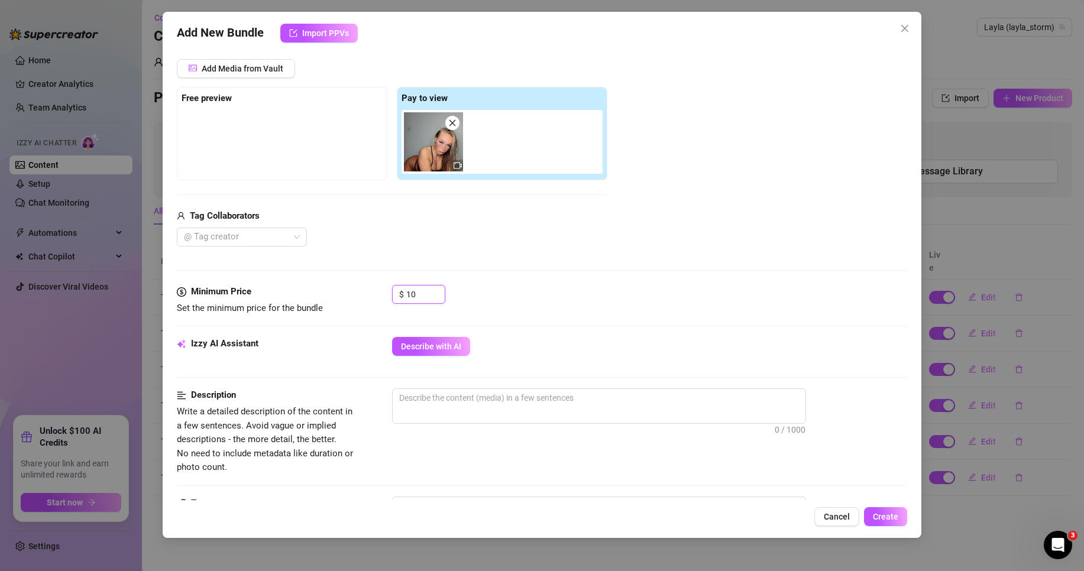
scroll to position [177, 0]
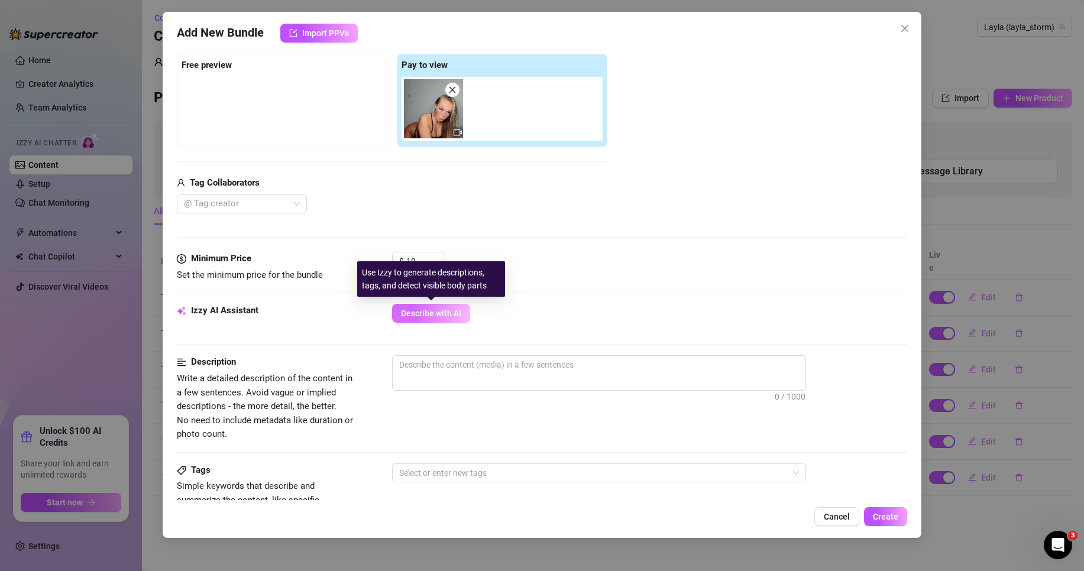
click at [436, 313] on span "Describe with AI" at bounding box center [431, 313] width 60 height 9
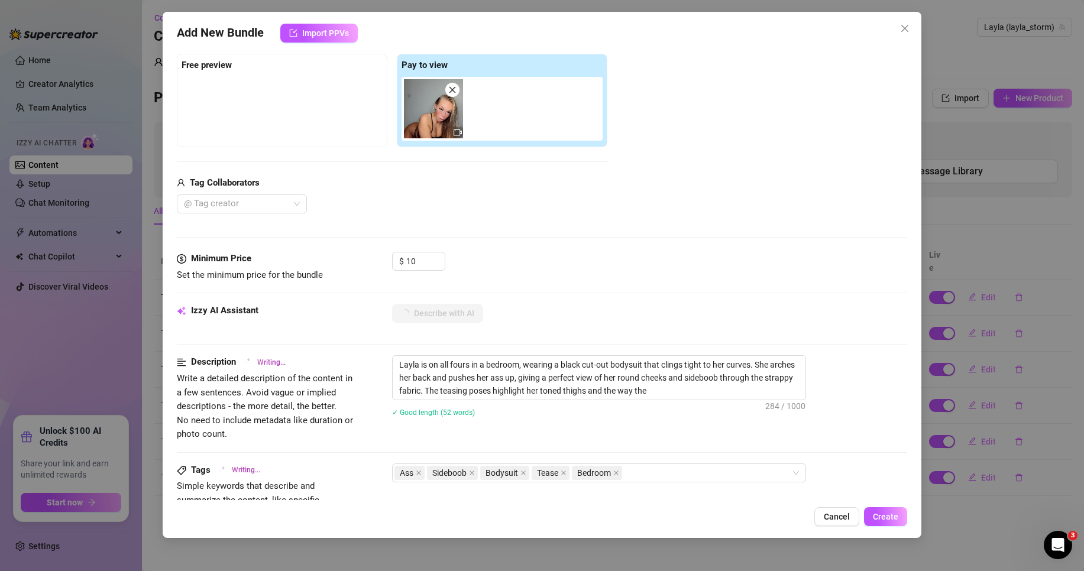
click at [800, 273] on div "$ 10" at bounding box center [649, 267] width 515 height 30
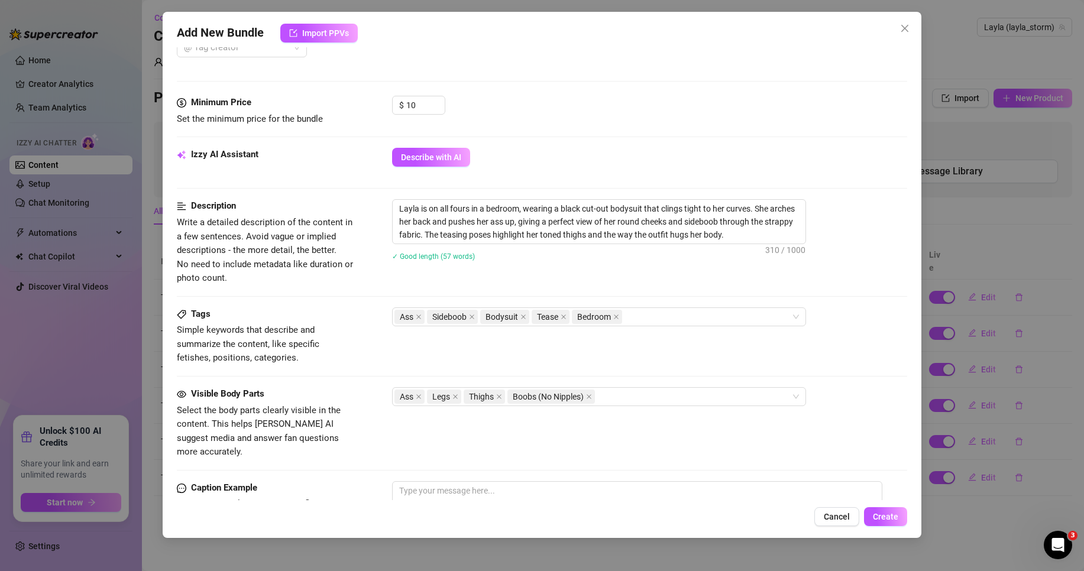
scroll to position [414, 0]
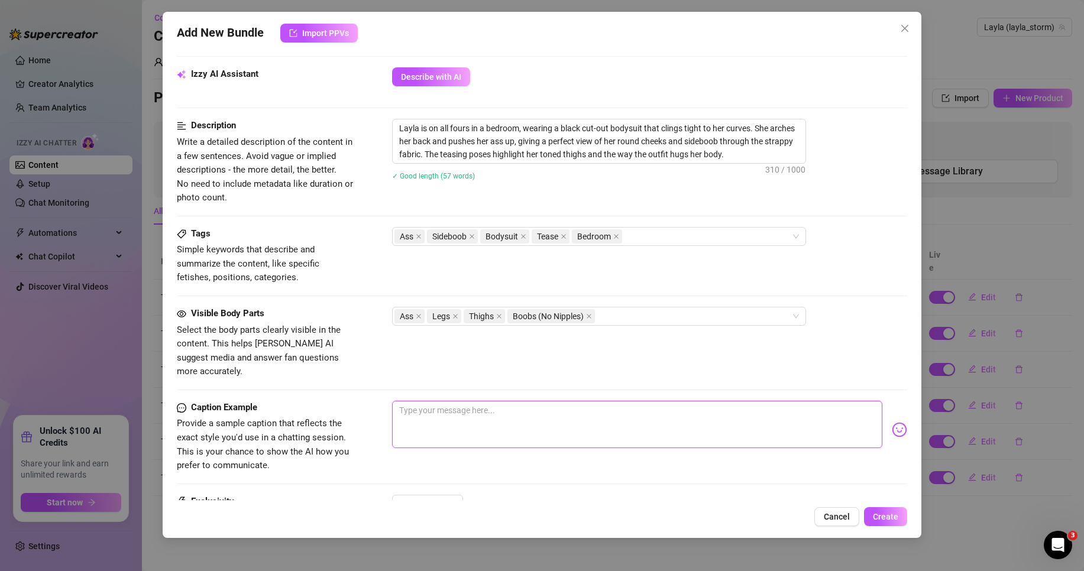
click at [545, 420] on textarea at bounding box center [637, 424] width 490 height 47
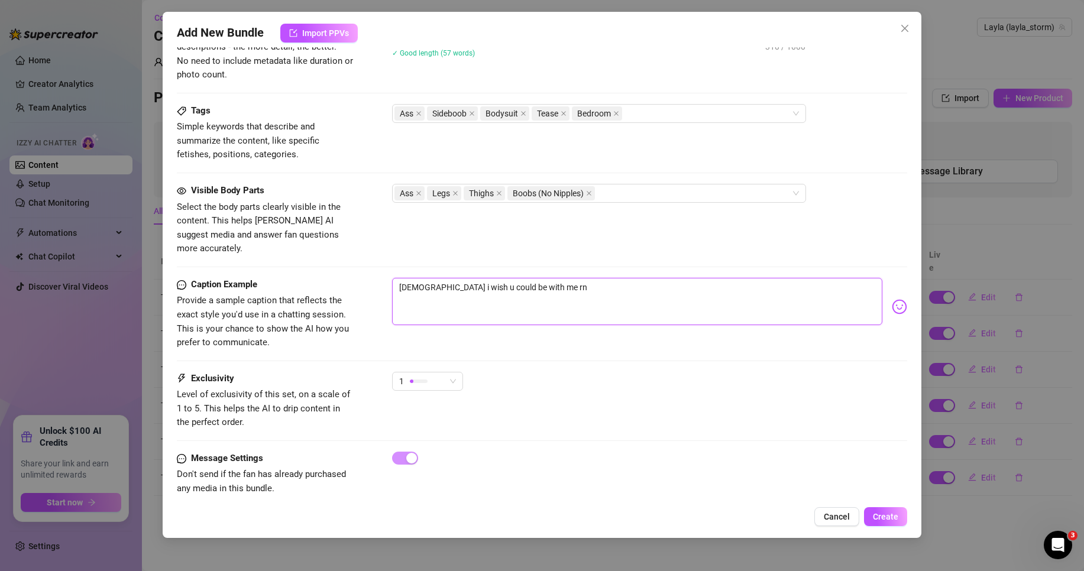
scroll to position [540, 0]
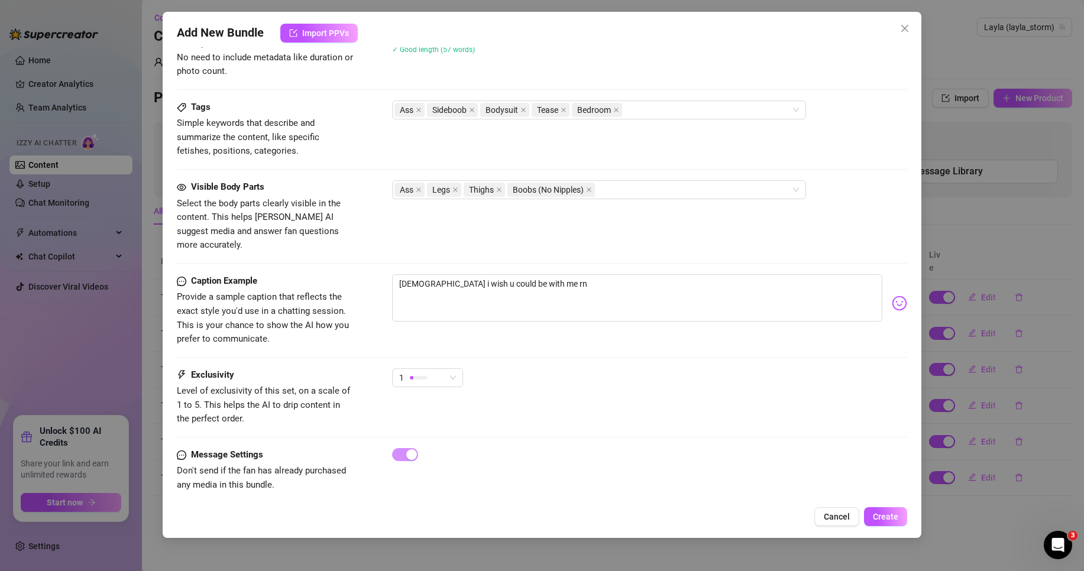
click at [893, 296] on img at bounding box center [899, 303] width 15 height 15
click at [569, 290] on textarea "[DEMOGRAPHIC_DATA] i wish u could be with me rn" at bounding box center [637, 297] width 490 height 47
click at [892, 296] on img at bounding box center [899, 303] width 15 height 15
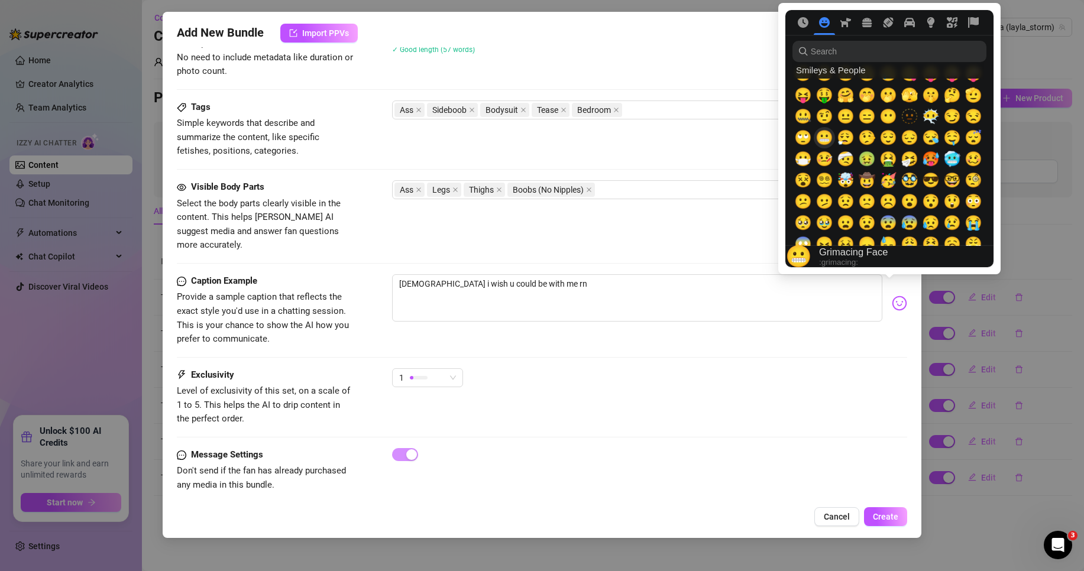
scroll to position [59, 0]
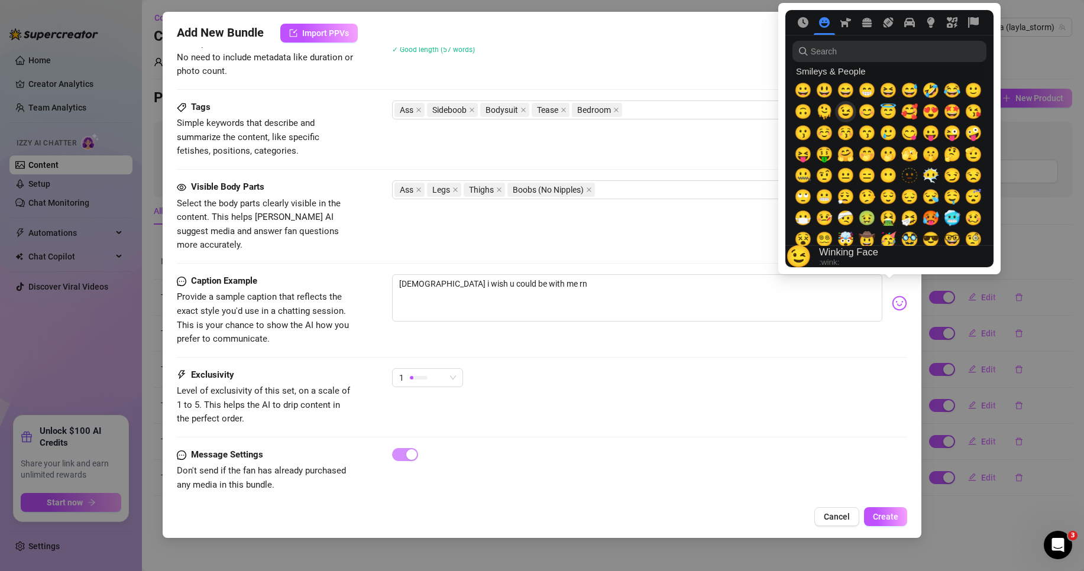
click at [839, 110] on span "😉" at bounding box center [846, 111] width 18 height 17
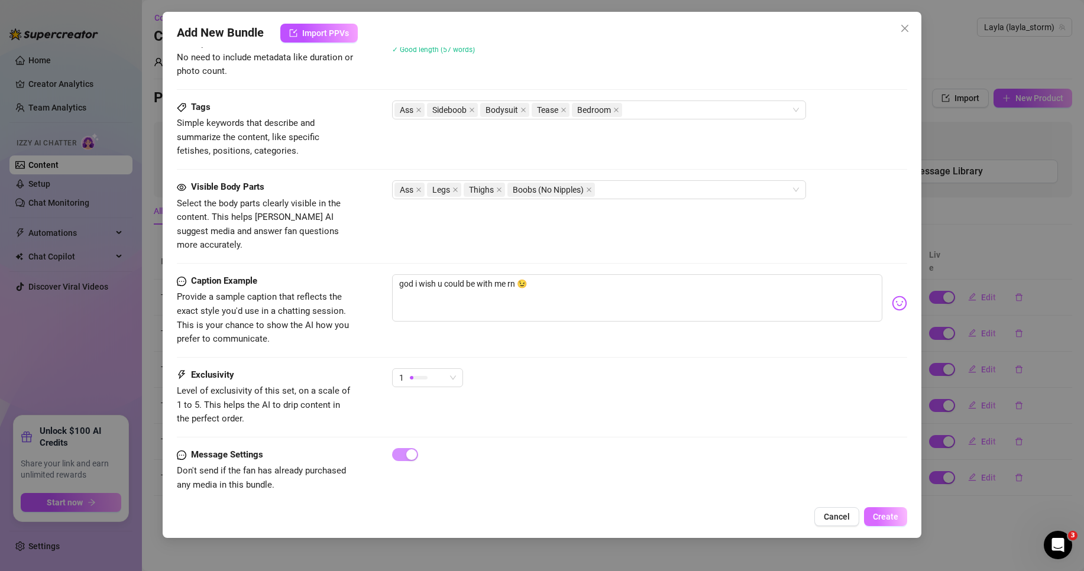
click at [884, 506] on div "Add New Bundle Import PPVs Account Layla (@layla_storm) Name Name is for your i…" at bounding box center [542, 275] width 759 height 526
click at [883, 510] on button "Create" at bounding box center [885, 516] width 43 height 19
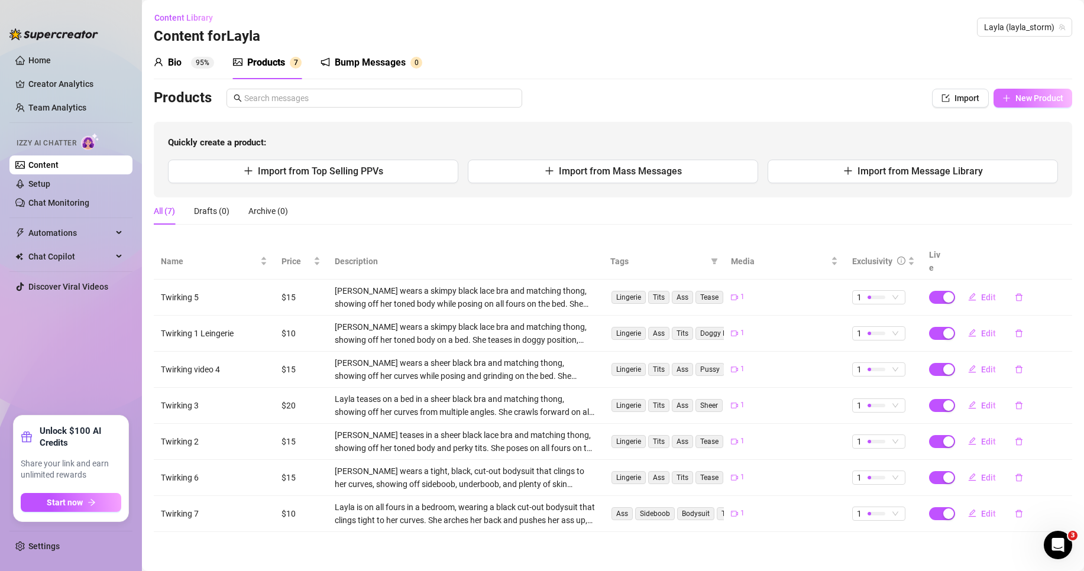
click at [1030, 96] on span "New Product" at bounding box center [1039, 97] width 48 height 9
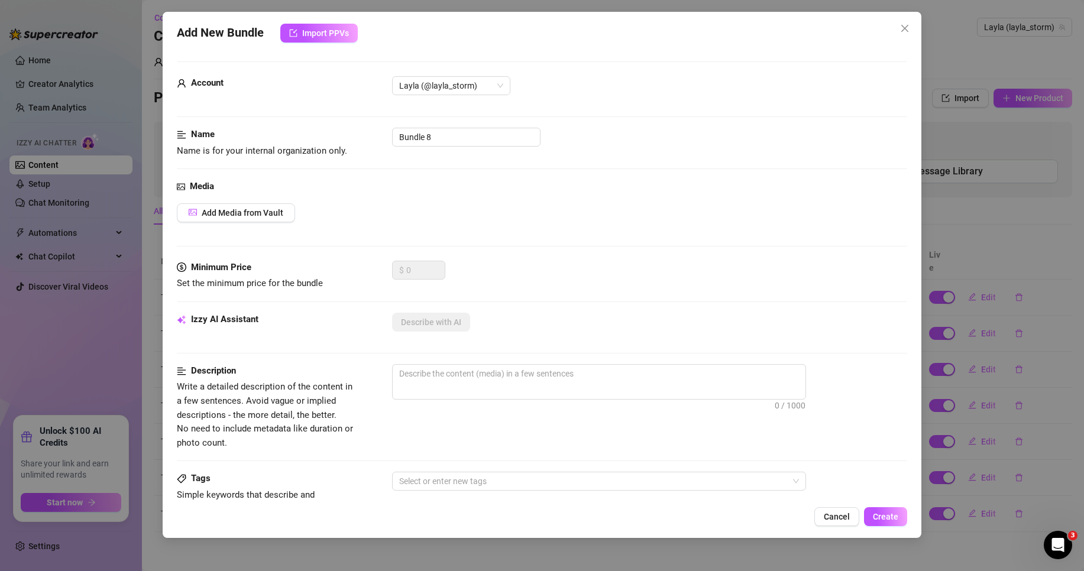
click at [439, 148] on div "Name Name is for your internal organization only. Bundle 8" at bounding box center [542, 143] width 730 height 30
click at [441, 134] on input "Bundle 8" at bounding box center [466, 137] width 148 height 19
click at [251, 219] on button "Add Media from Vault" at bounding box center [236, 212] width 118 height 19
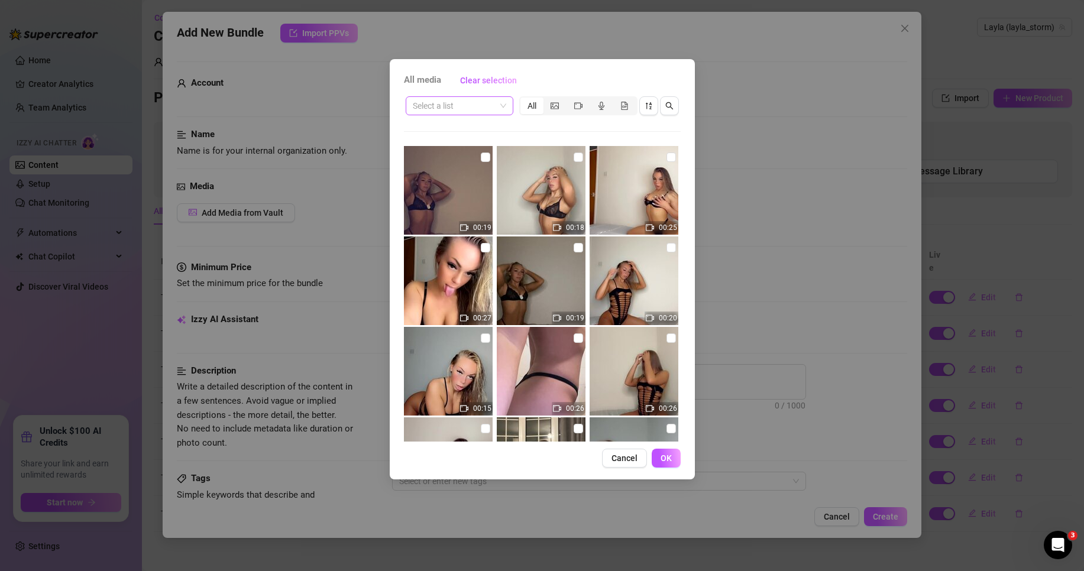
click at [470, 105] on input "search" at bounding box center [454, 106] width 83 height 18
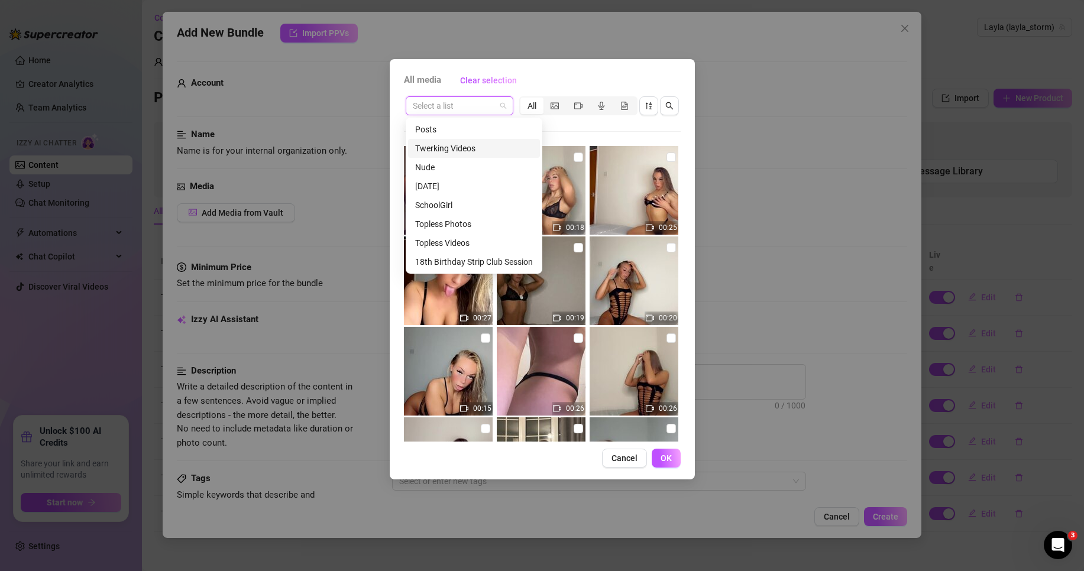
click at [468, 148] on div "Twerking Videos" at bounding box center [474, 148] width 118 height 13
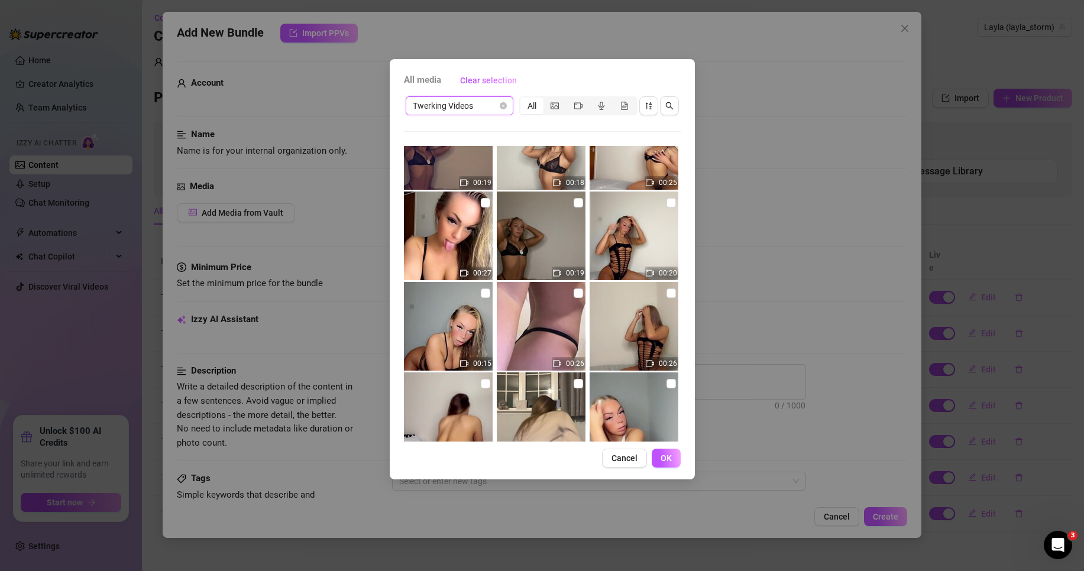
scroll to position [118, 0]
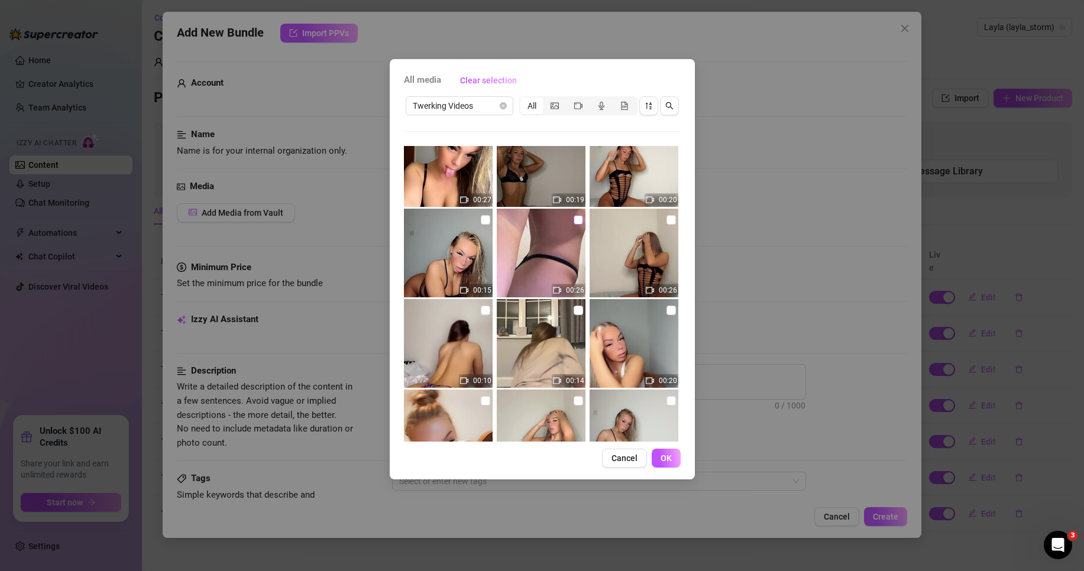
click at [575, 220] on input "checkbox" at bounding box center [578, 219] width 9 height 9
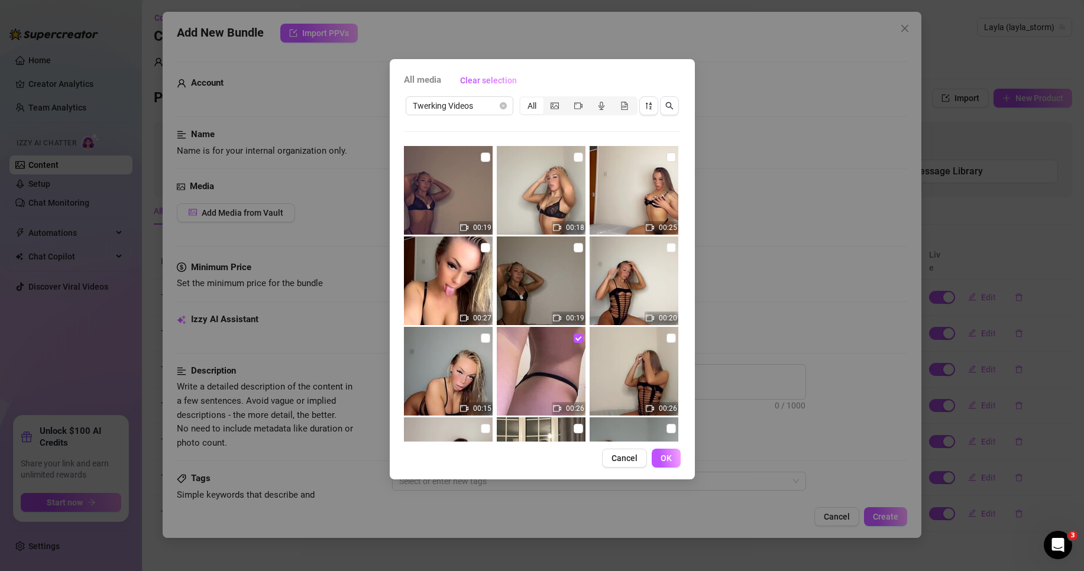
scroll to position [177, 0]
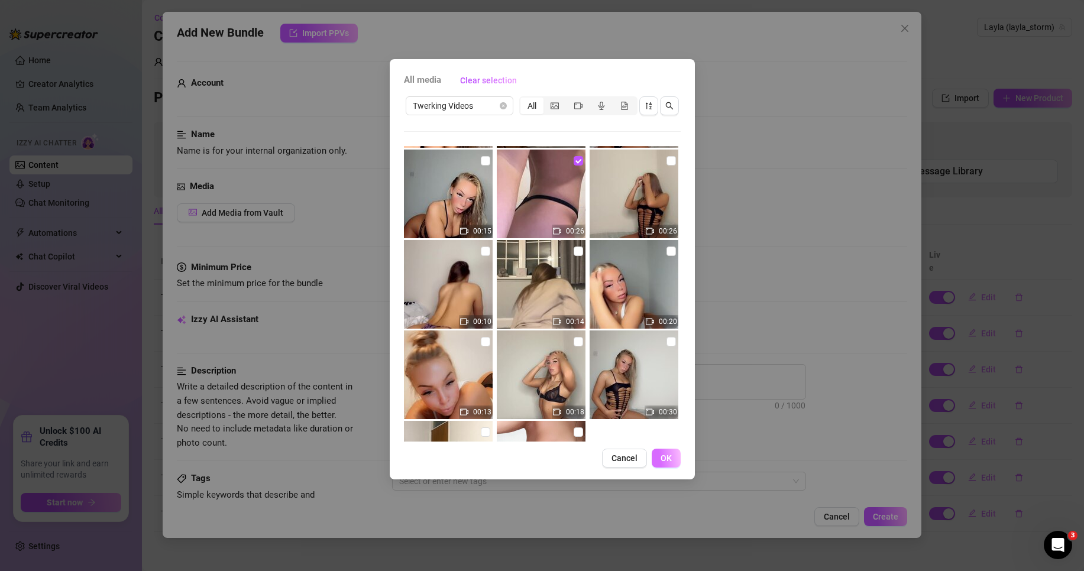
click at [661, 460] on span "OK" at bounding box center [666, 458] width 11 height 9
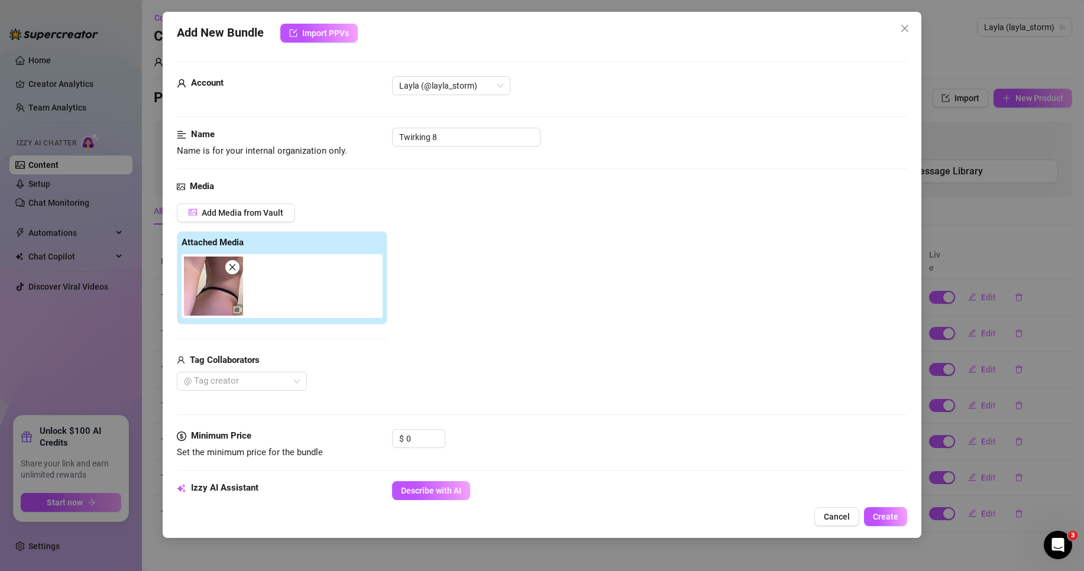
drag, startPoint x: 412, startPoint y: 487, endPoint x: 769, endPoint y: 297, distance: 404.5
click at [413, 487] on span "Describe with AI" at bounding box center [431, 490] width 60 height 9
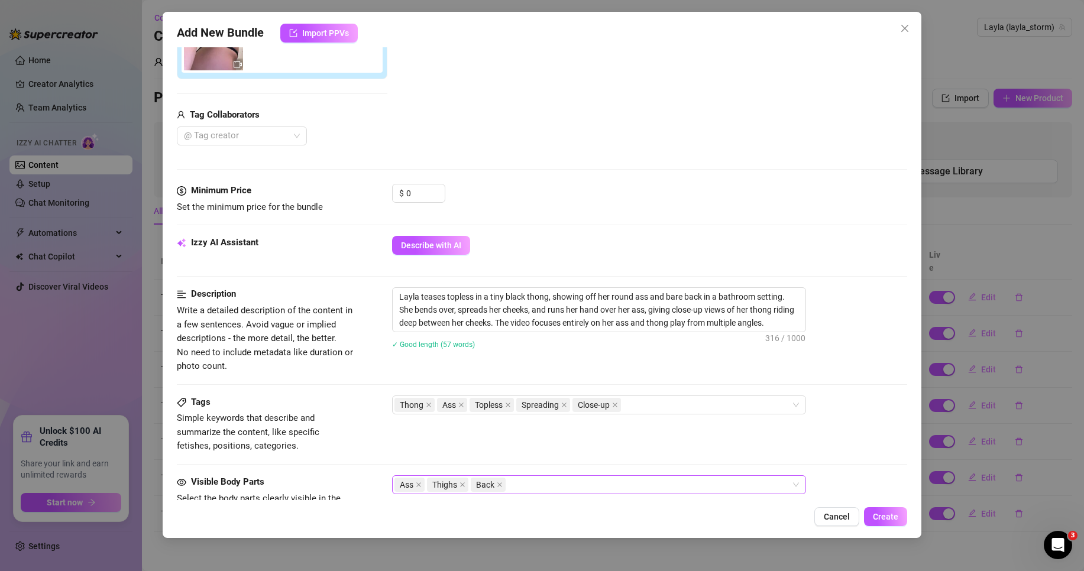
scroll to position [355, 0]
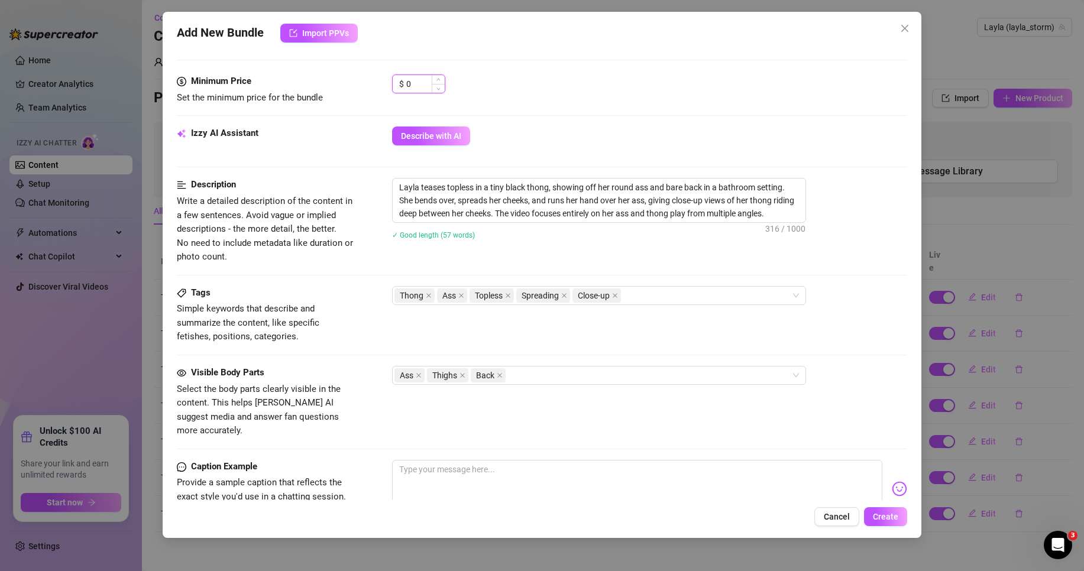
click at [419, 79] on input "0" at bounding box center [425, 84] width 38 height 18
click at [550, 131] on div "Describe with AI" at bounding box center [649, 136] width 515 height 19
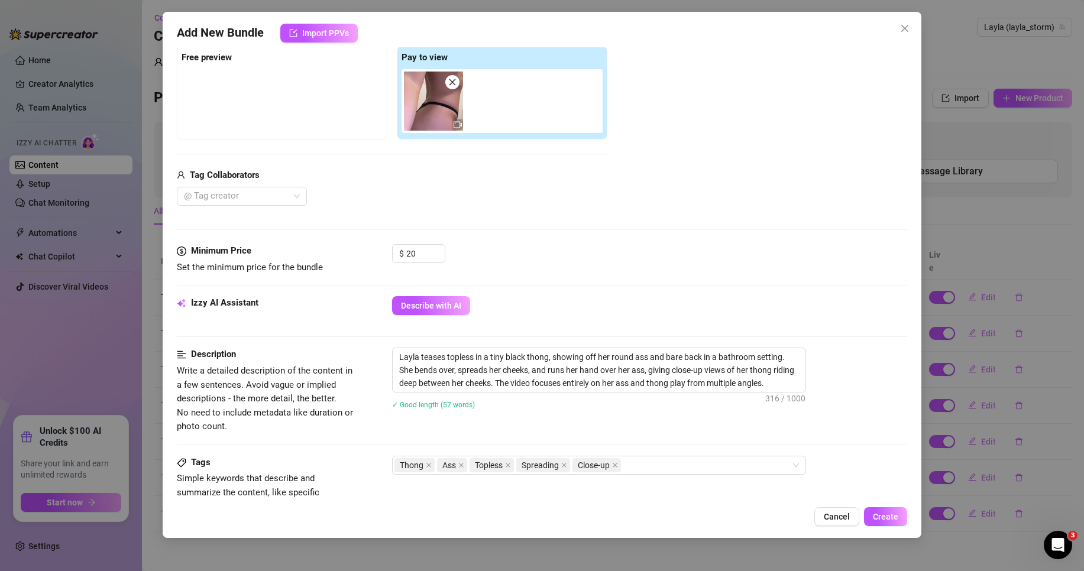
scroll to position [118, 0]
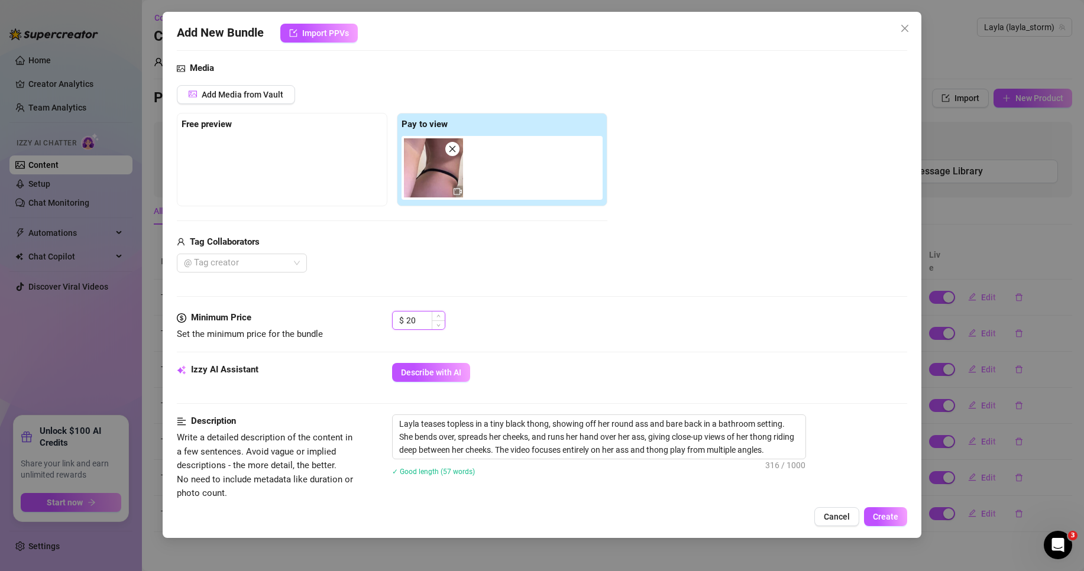
click at [422, 318] on input "20" at bounding box center [425, 321] width 38 height 18
click at [555, 332] on div "$ 25" at bounding box center [649, 326] width 515 height 30
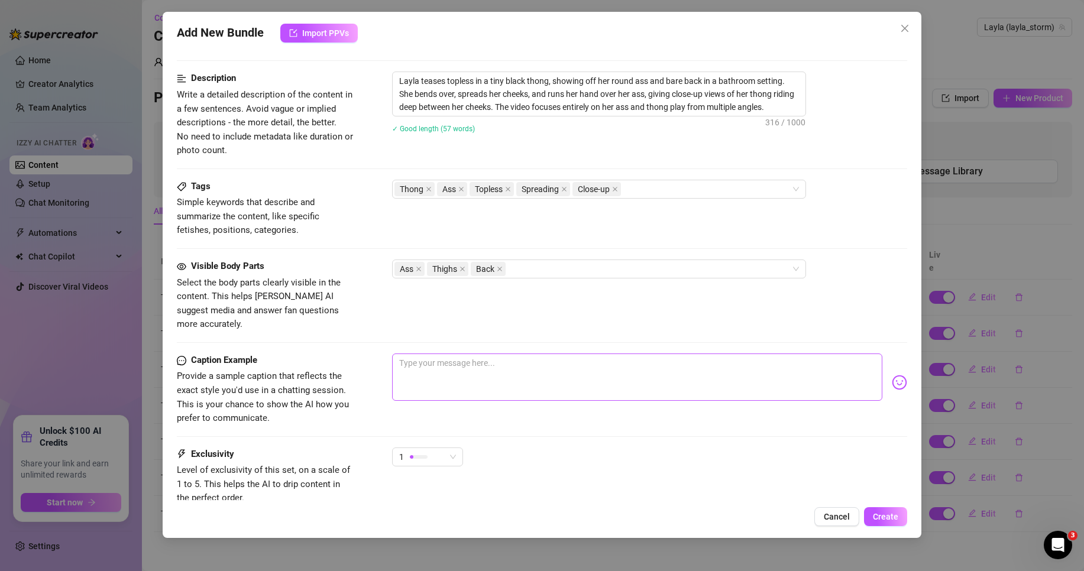
scroll to position [473, 0]
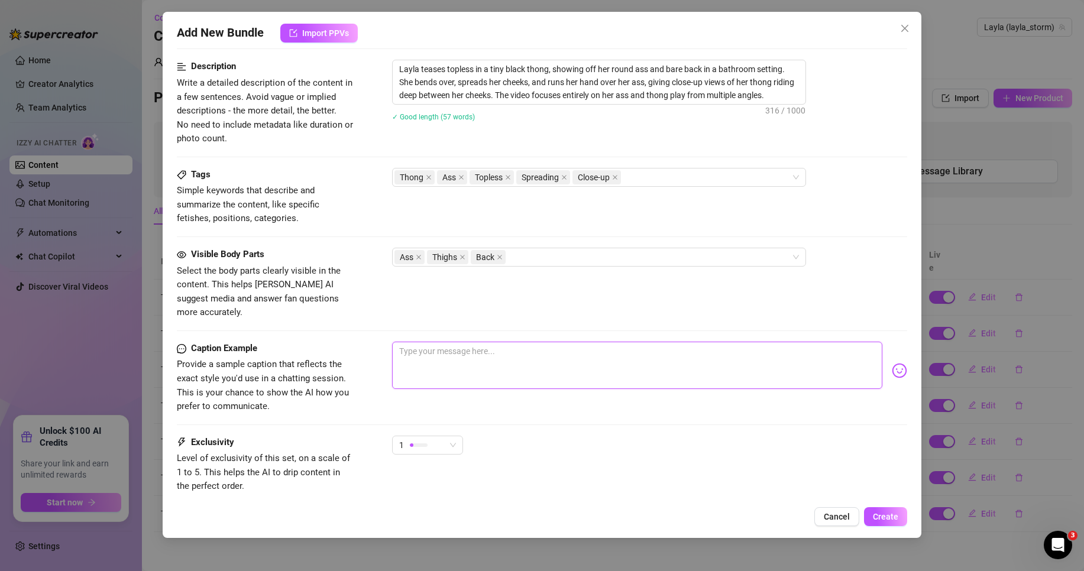
click at [472, 346] on textarea at bounding box center [637, 365] width 490 height 47
click at [892, 363] on img at bounding box center [899, 370] width 15 height 15
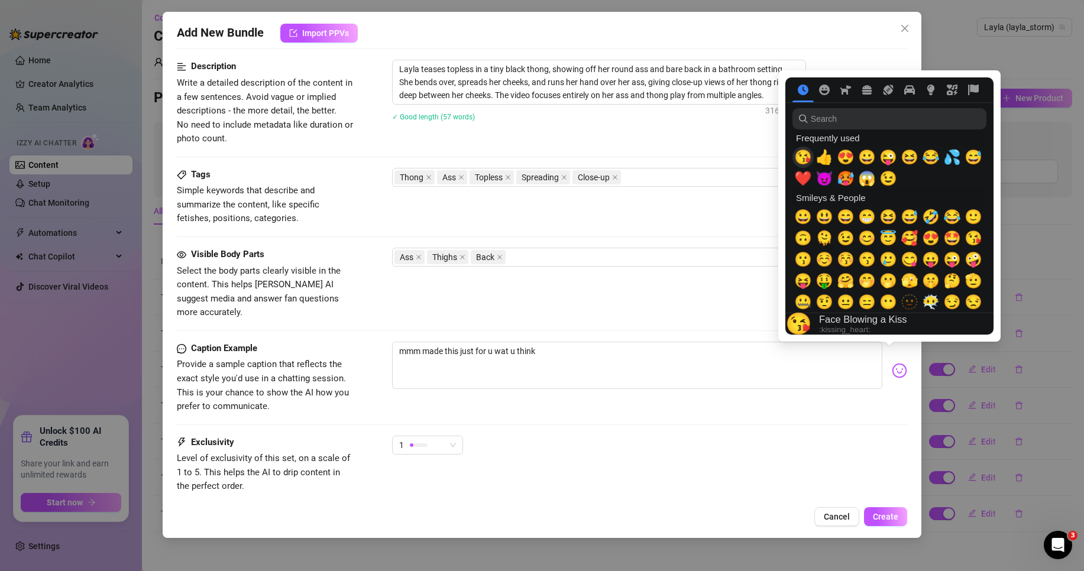
click at [809, 154] on span "😘" at bounding box center [803, 157] width 18 height 17
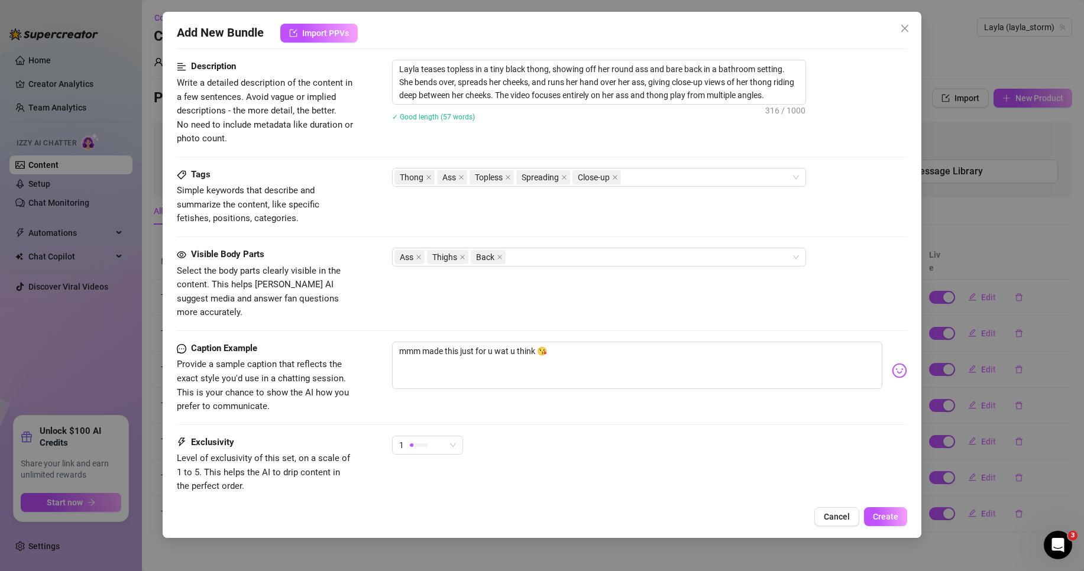
click at [686, 436] on div "1" at bounding box center [649, 451] width 515 height 30
click at [433, 436] on div "1" at bounding box center [422, 445] width 46 height 18
click at [428, 465] on div "2" at bounding box center [456, 473] width 125 height 19
click at [438, 438] on div "2" at bounding box center [422, 445] width 46 height 18
click at [834, 467] on div "Exclusivity Level of exclusivity of this set, on a scale of 1 to 5. This helps …" at bounding box center [542, 465] width 730 height 58
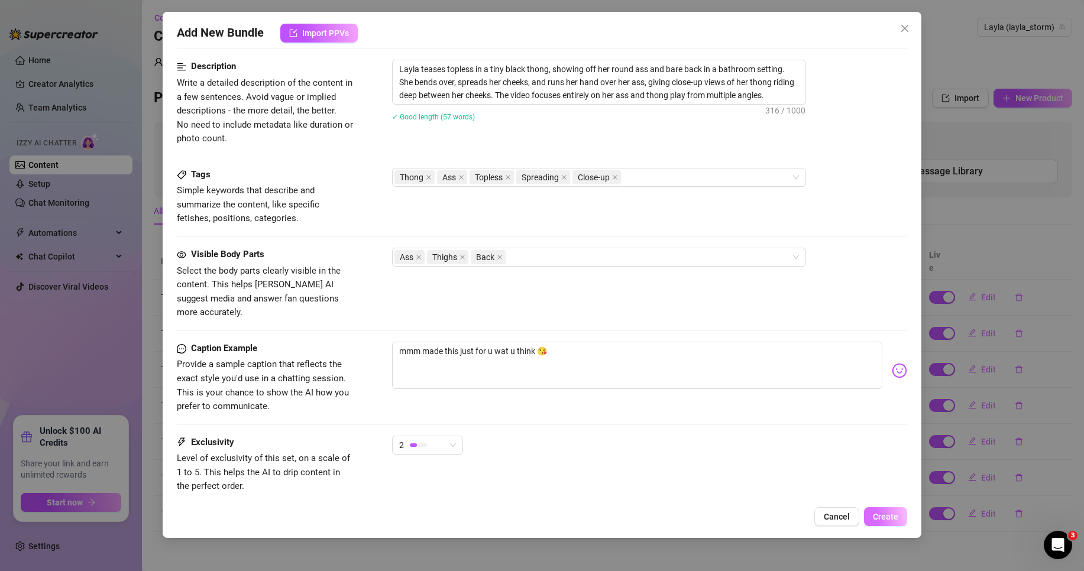
click at [878, 514] on span "Create" at bounding box center [885, 516] width 25 height 9
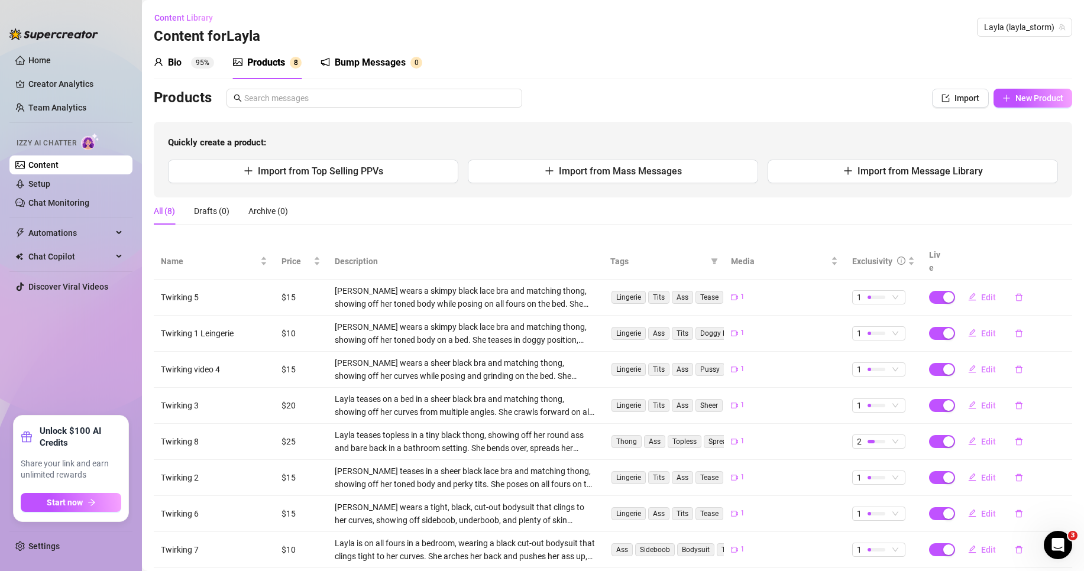
scroll to position [20, 0]
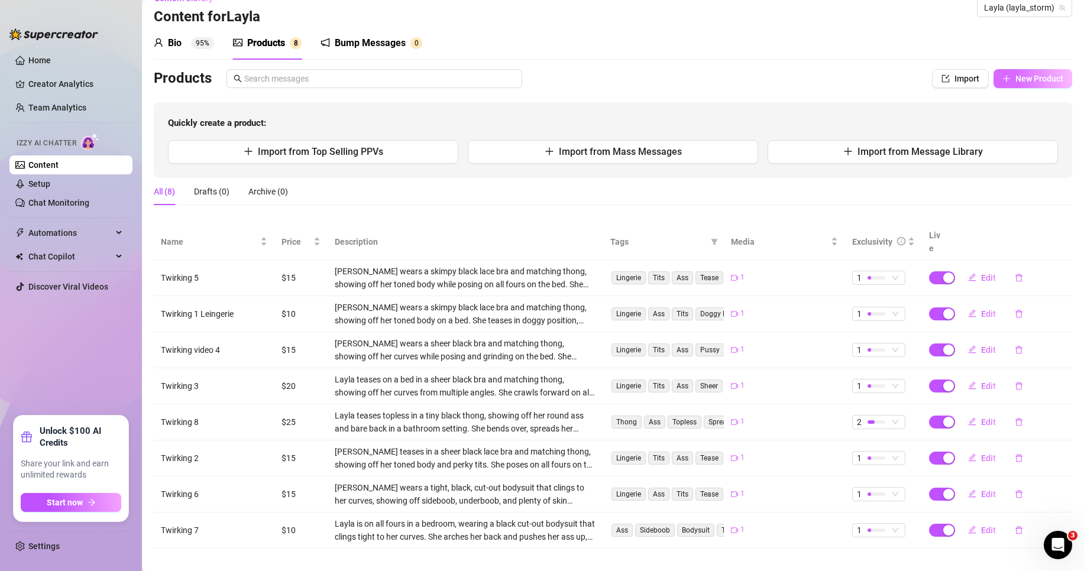
click at [1025, 76] on span "New Product" at bounding box center [1039, 78] width 48 height 9
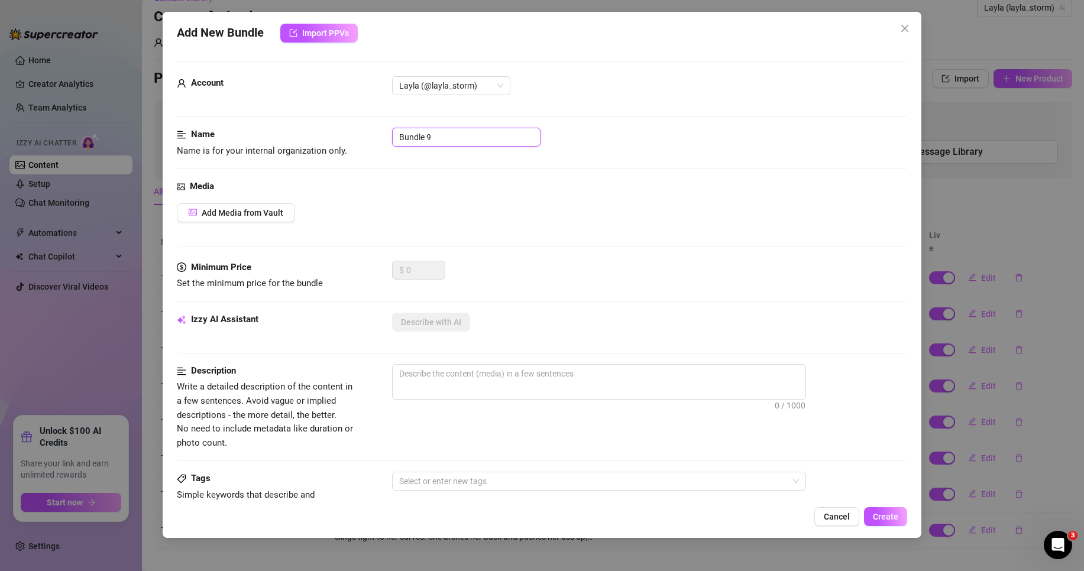
click at [477, 134] on input "Bundle 9" at bounding box center [466, 137] width 148 height 19
click at [264, 215] on span "Add Media from Vault" at bounding box center [243, 212] width 82 height 9
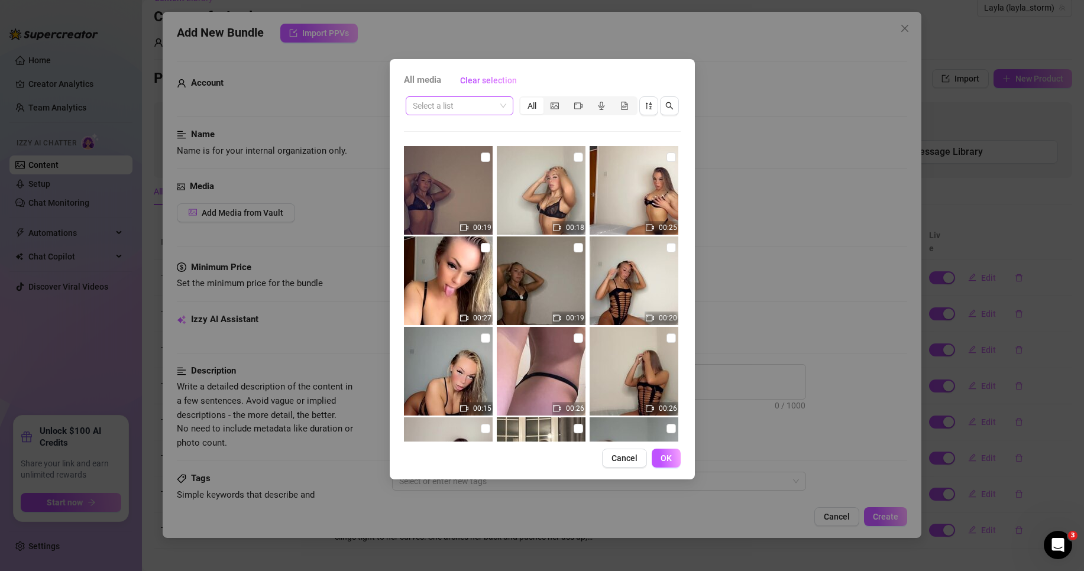
click at [510, 109] on div "Select a list" at bounding box center [460, 105] width 108 height 19
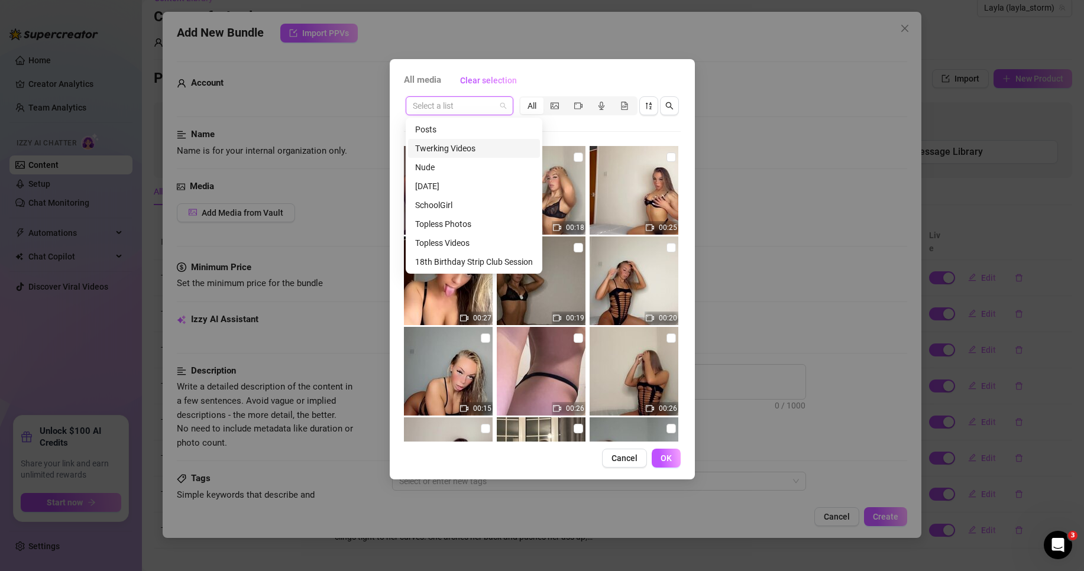
click at [484, 151] on div "Twerking Videos" at bounding box center [474, 148] width 118 height 13
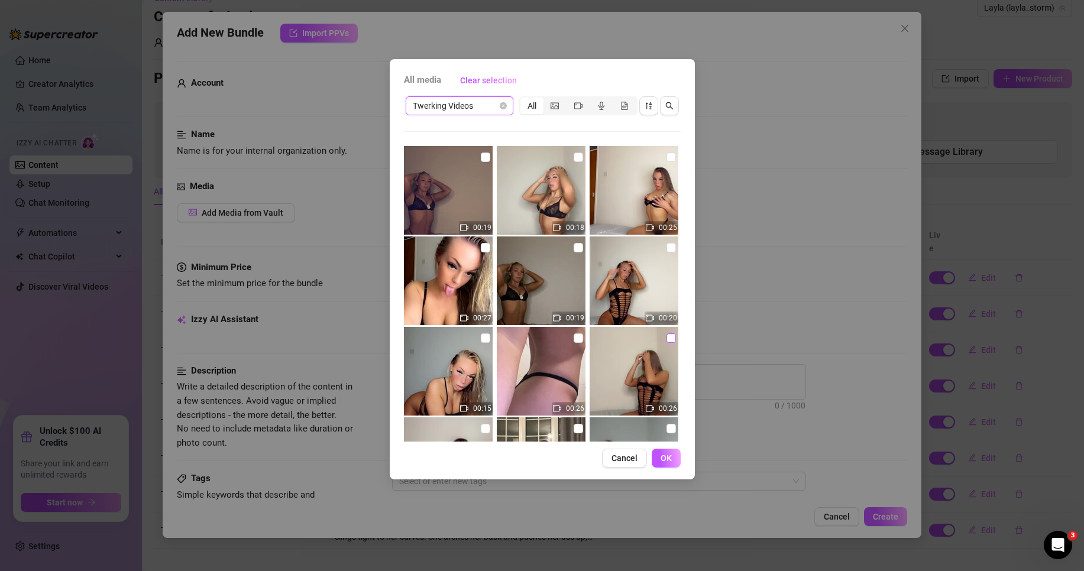
click at [666, 339] on input "checkbox" at bounding box center [670, 338] width 9 height 9
click at [666, 467] on button "OK" at bounding box center [666, 458] width 29 height 19
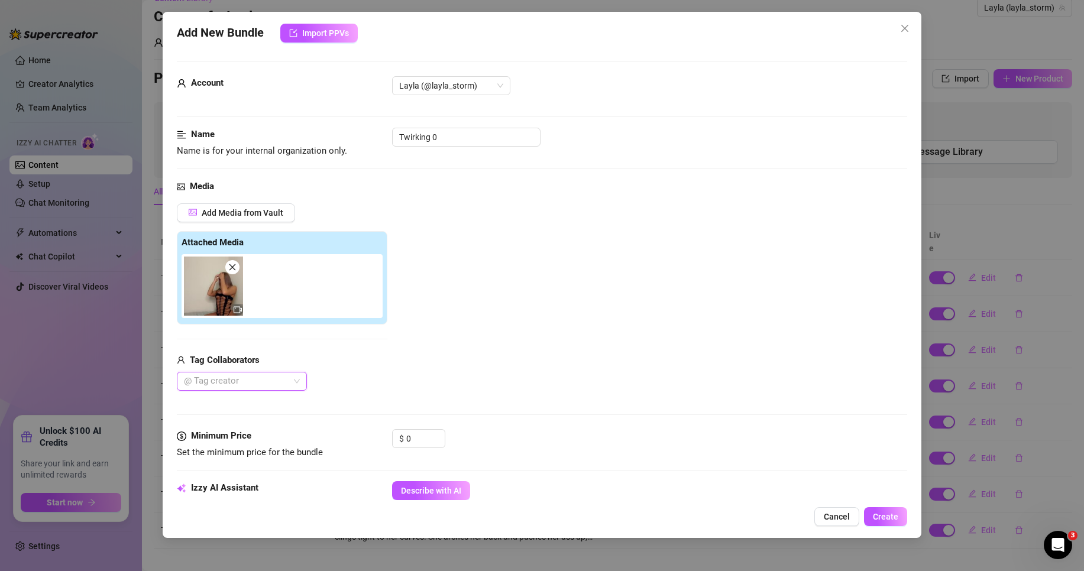
click at [282, 373] on div "@ Tag creator" at bounding box center [242, 381] width 130 height 19
click at [318, 375] on div "@ Tag creator" at bounding box center [282, 381] width 211 height 19
click at [406, 435] on input "0" at bounding box center [425, 439] width 38 height 18
click at [407, 435] on input "0" at bounding box center [425, 439] width 38 height 18
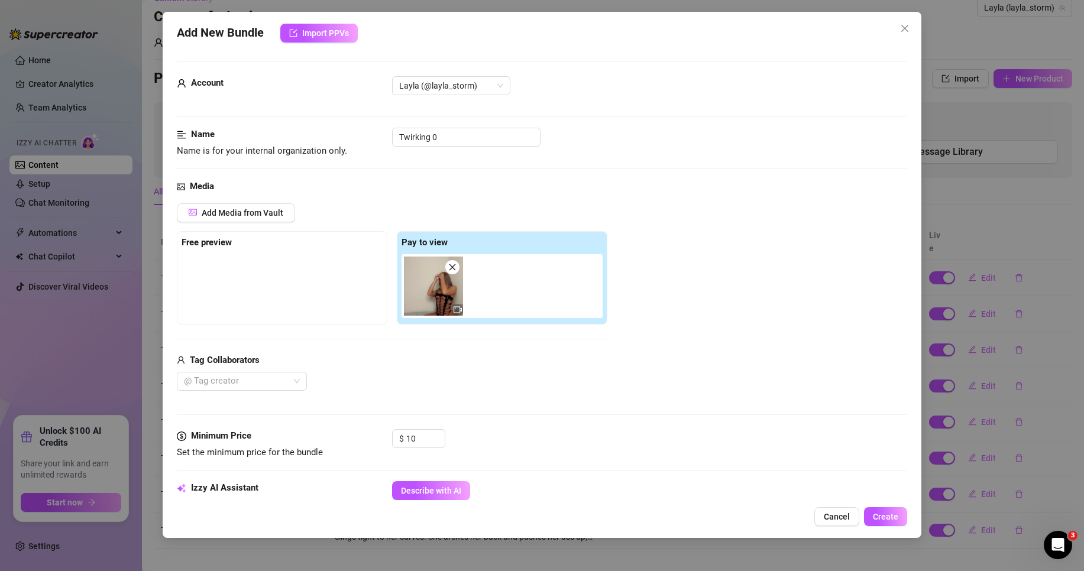
click at [523, 406] on div "Media Add Media from Vault Free preview Pay to view Tag Collaborators @ Tag cre…" at bounding box center [542, 305] width 730 height 250
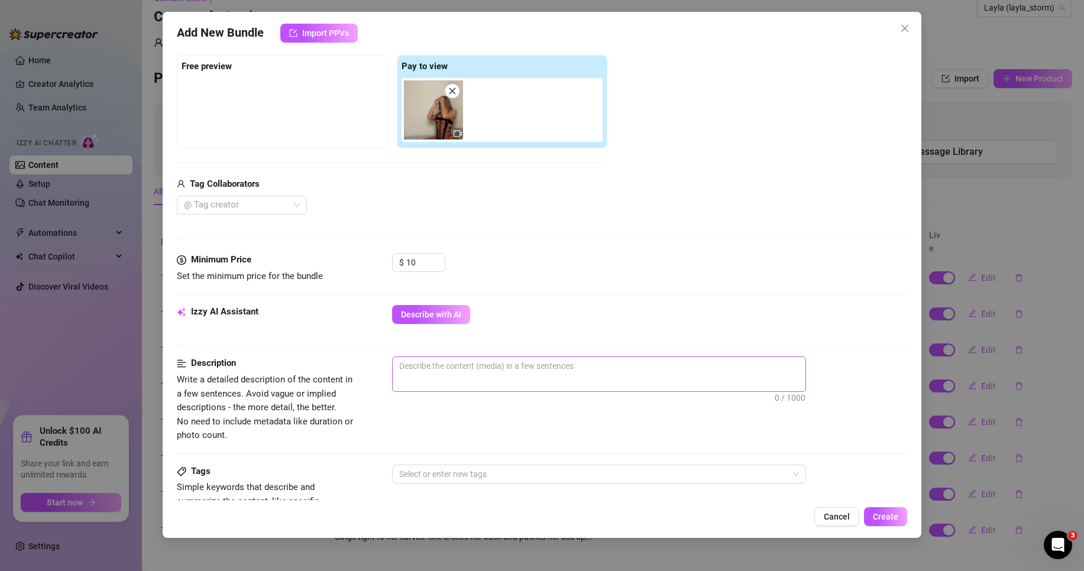
scroll to position [177, 0]
click at [423, 306] on button "Describe with AI" at bounding box center [431, 313] width 78 height 19
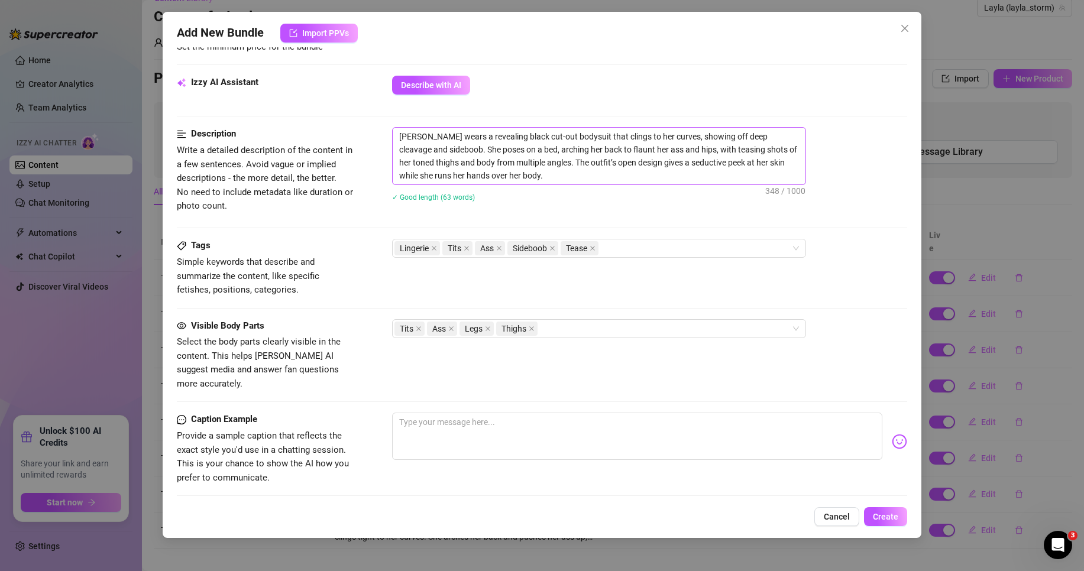
scroll to position [414, 0]
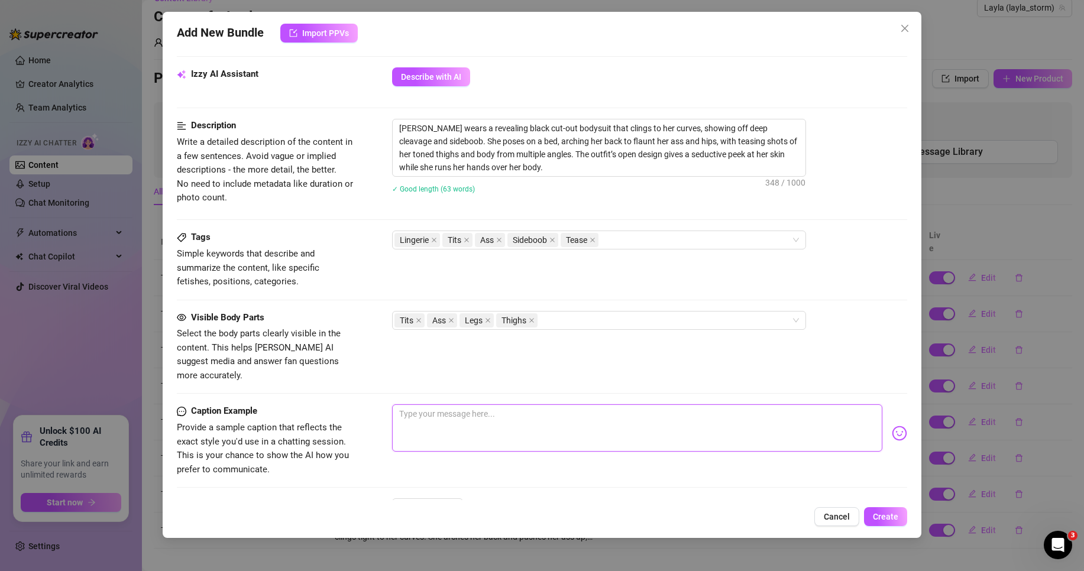
drag, startPoint x: 499, startPoint y: 404, endPoint x: 510, endPoint y: 401, distance: 11.6
click at [499, 404] on textarea at bounding box center [637, 427] width 490 height 47
click at [893, 426] on img at bounding box center [899, 433] width 15 height 15
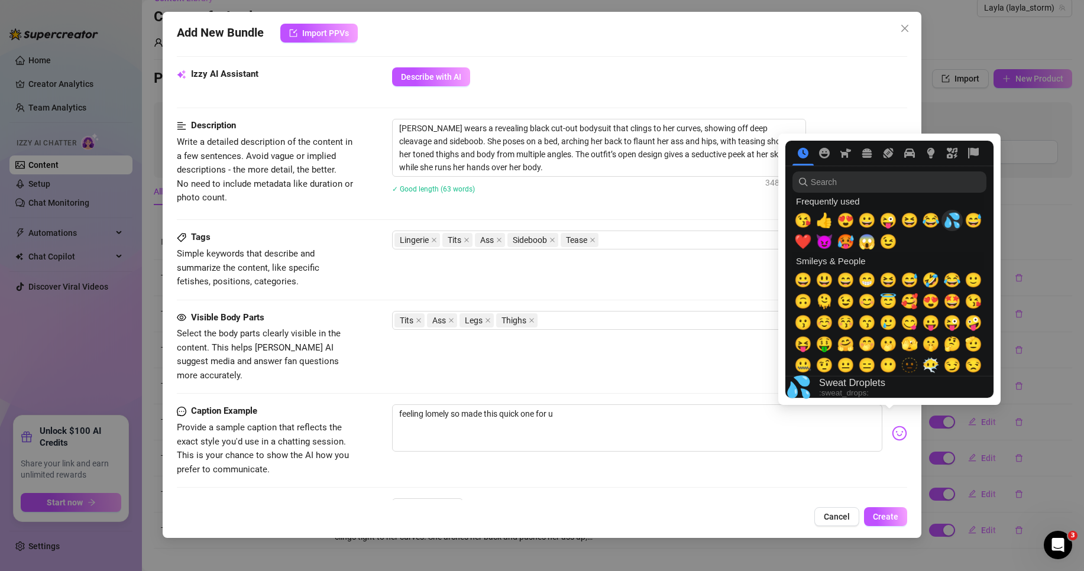
click at [951, 222] on span "💦" at bounding box center [952, 220] width 18 height 17
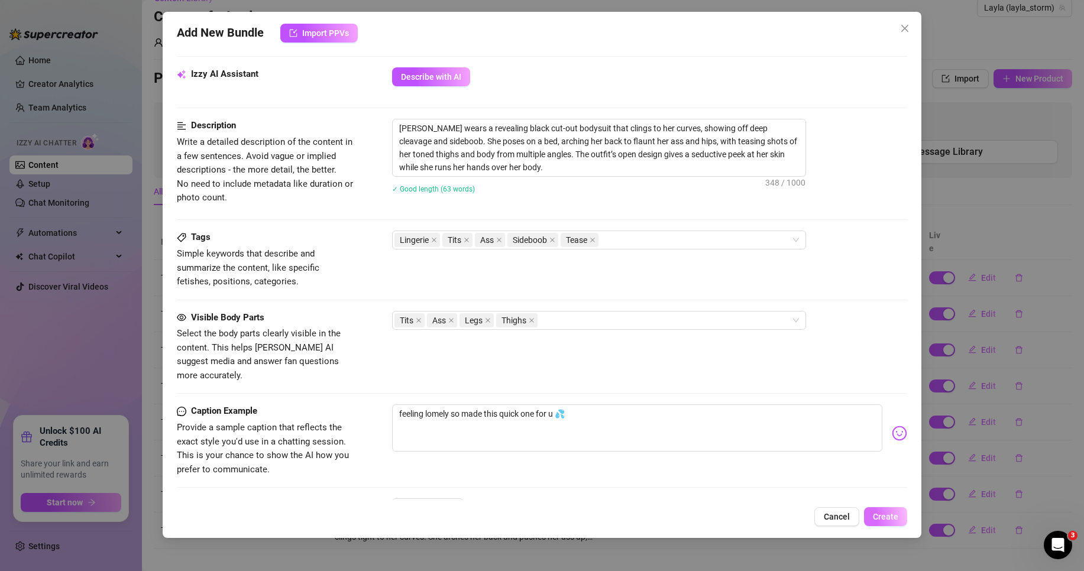
click at [892, 517] on span "Create" at bounding box center [885, 516] width 25 height 9
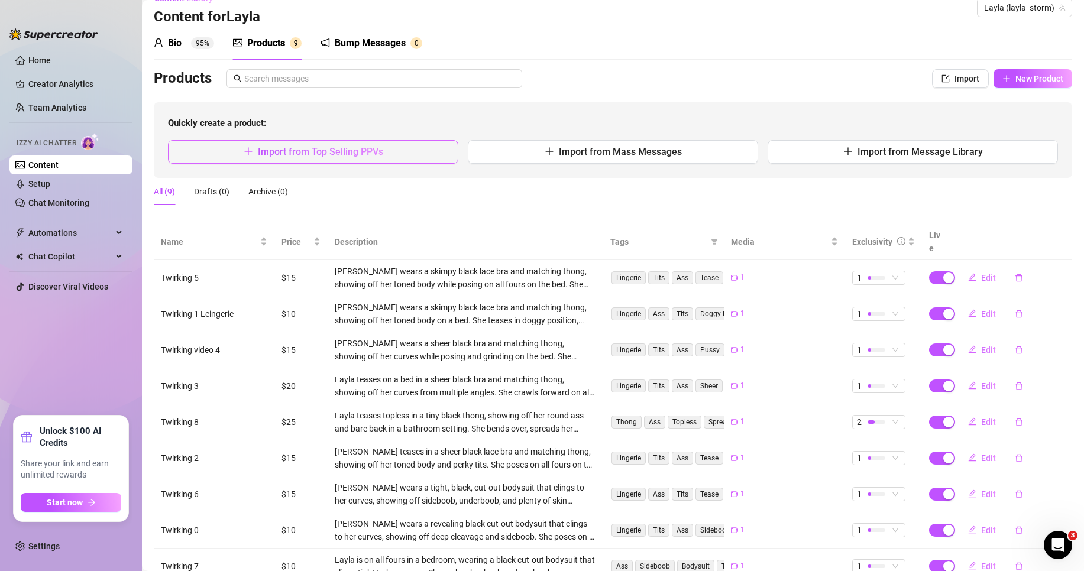
scroll to position [0, 0]
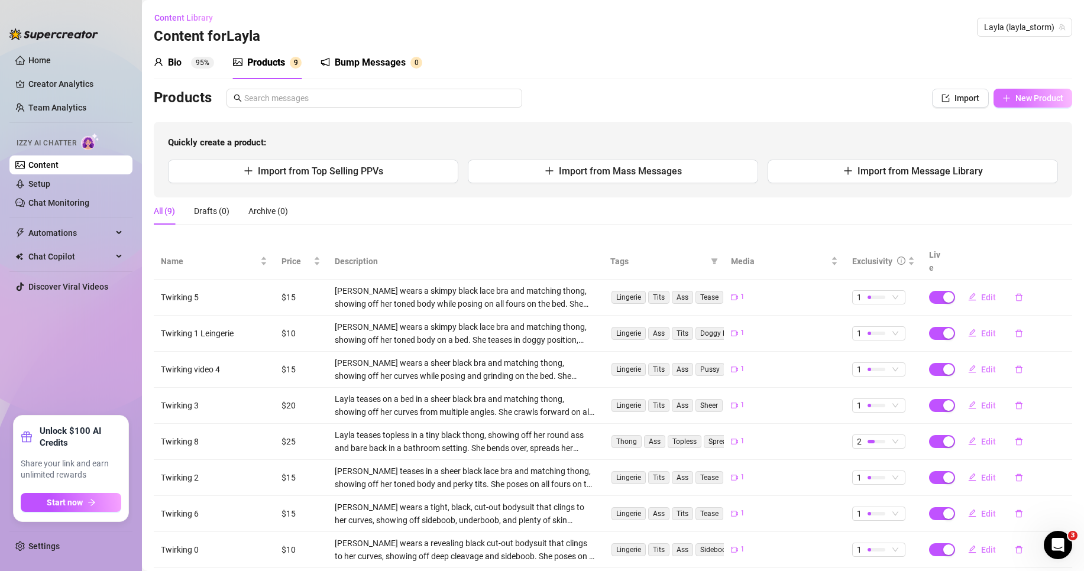
click at [1015, 93] on span "New Product" at bounding box center [1039, 97] width 48 height 9
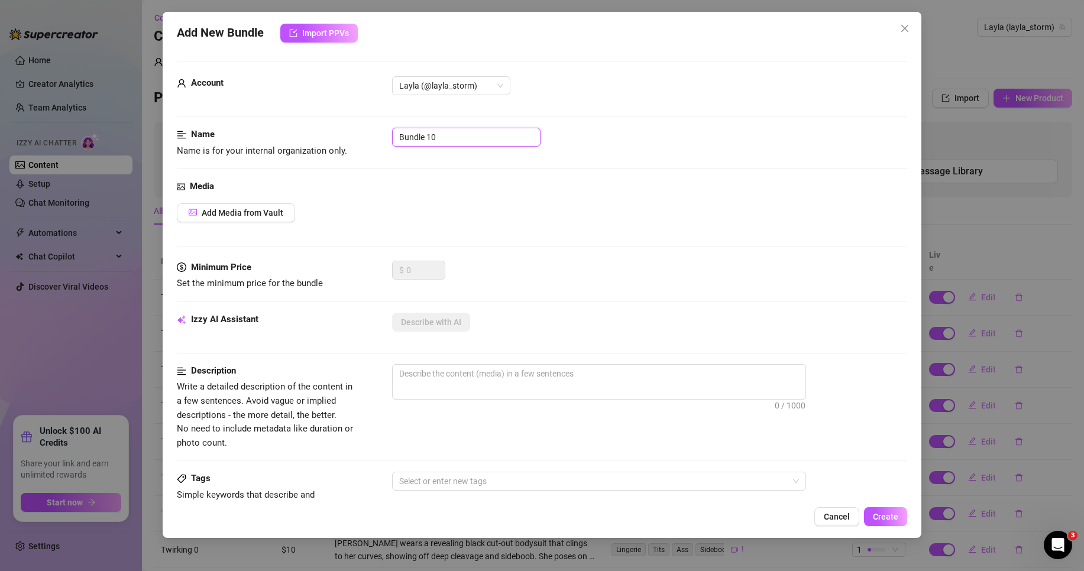
click at [438, 135] on input "Bundle 10" at bounding box center [466, 137] width 148 height 19
click at [253, 203] on button "Add Media from Vault" at bounding box center [236, 212] width 118 height 19
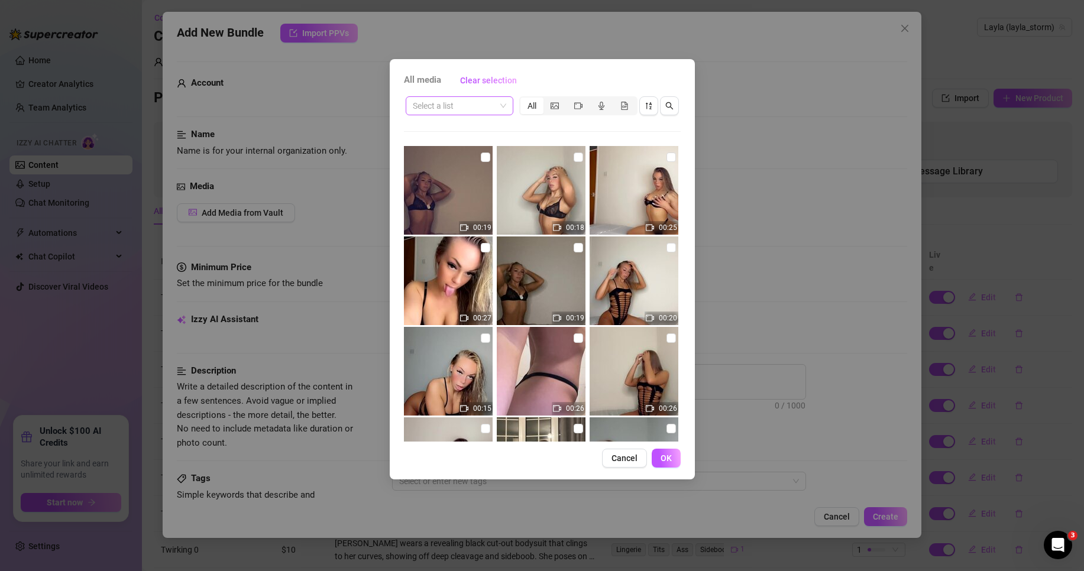
click at [500, 96] on div "Select a list" at bounding box center [460, 105] width 108 height 19
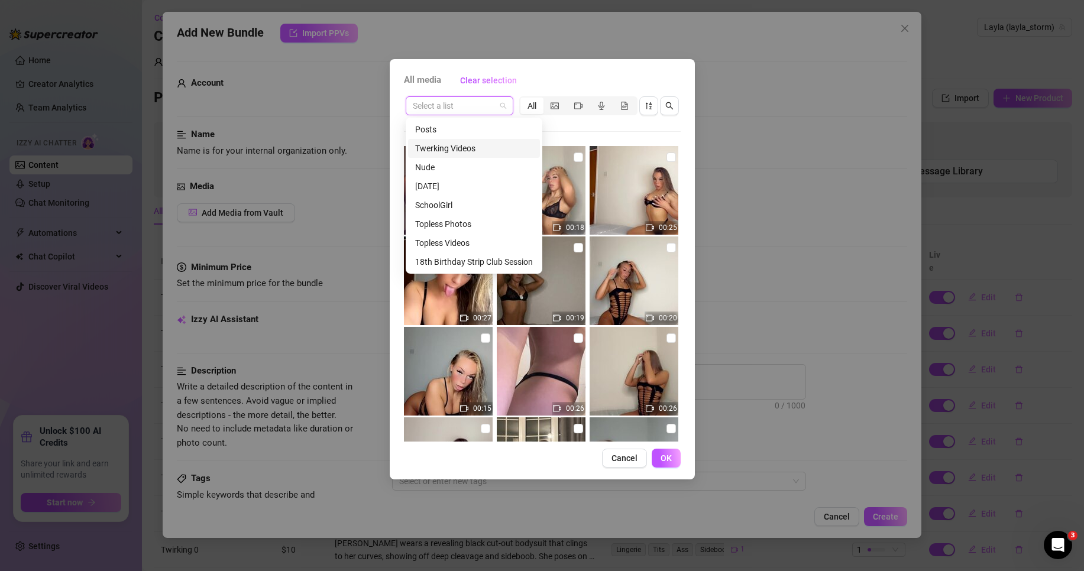
click at [493, 149] on div "Twerking Videos" at bounding box center [474, 148] width 118 height 13
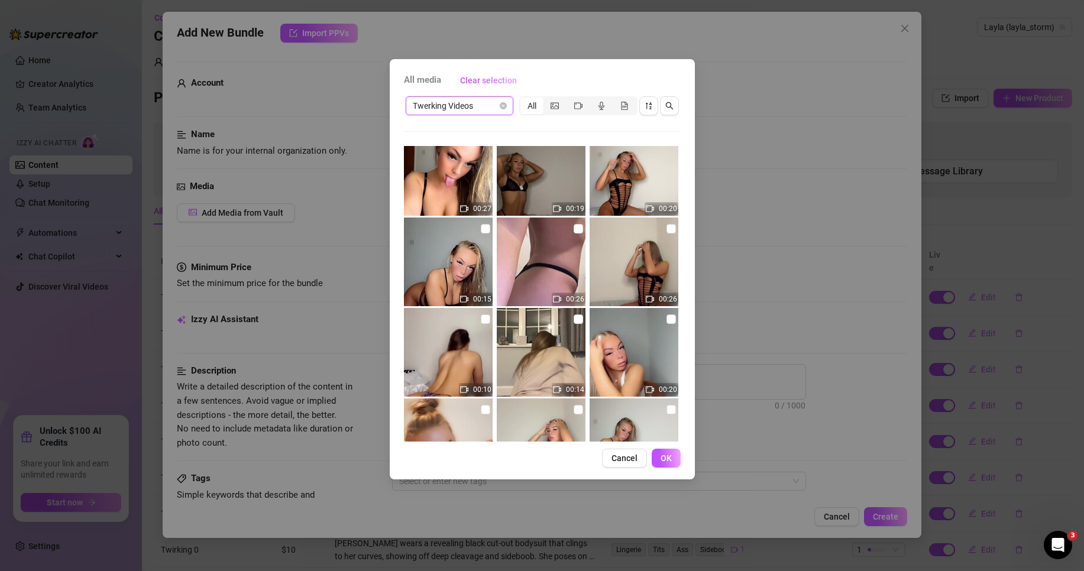
scroll to position [118, 0]
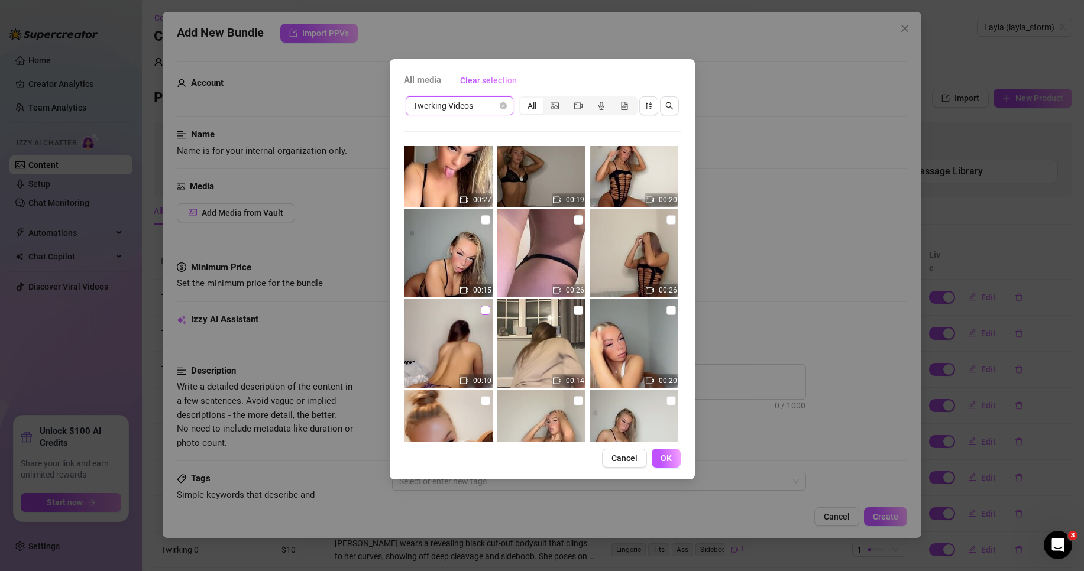
click at [481, 312] on input "checkbox" at bounding box center [485, 310] width 9 height 9
click at [665, 459] on span "OK" at bounding box center [666, 458] width 11 height 9
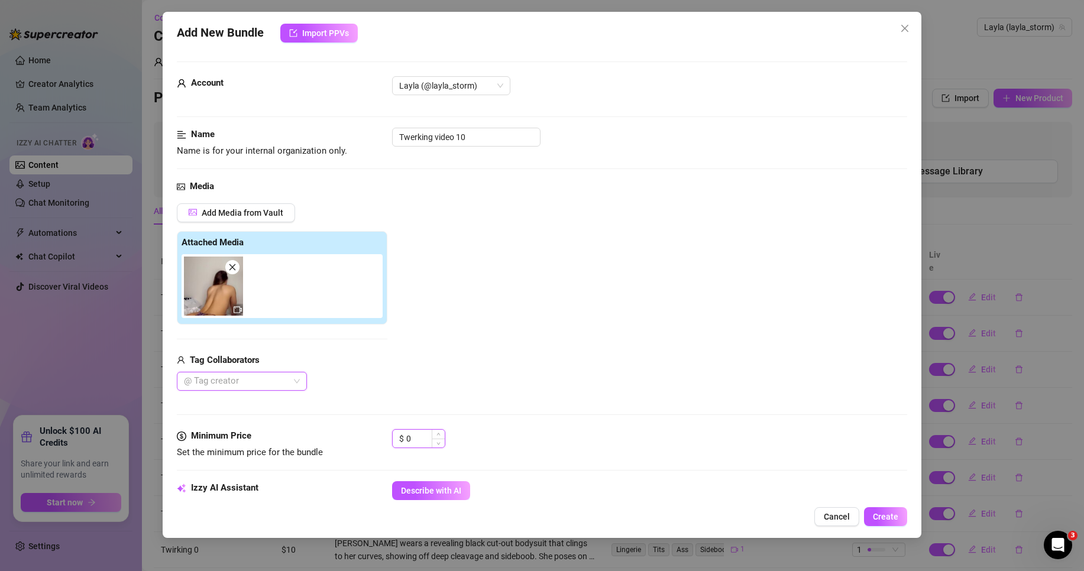
click at [420, 435] on input "0" at bounding box center [425, 439] width 38 height 18
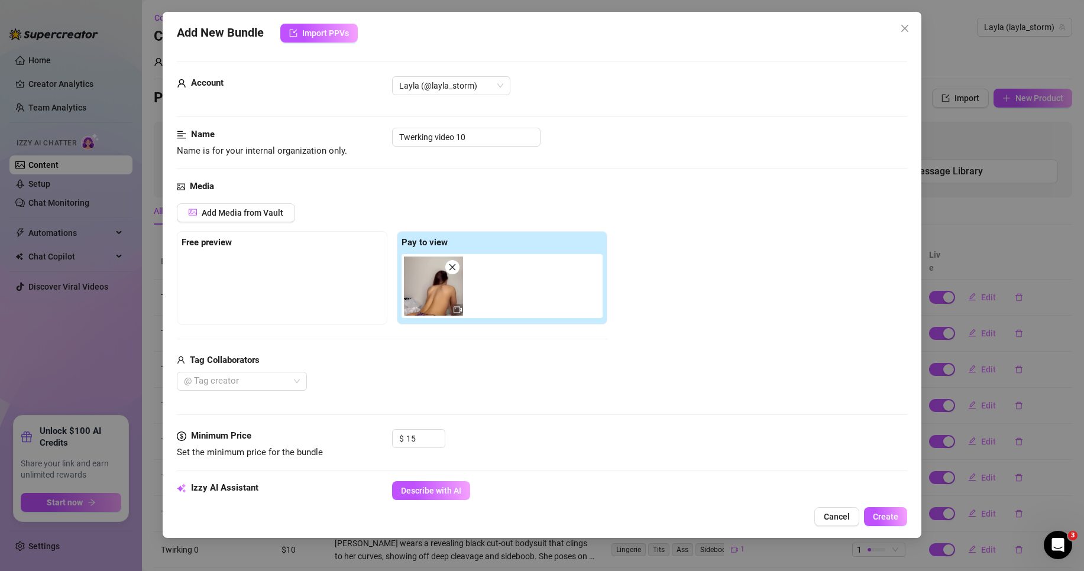
click at [435, 468] on div "Minimum Price Set the minimum price for the bundle $ 15" at bounding box center [542, 455] width 730 height 52
click at [431, 480] on div "Minimum Price Set the minimum price for the bundle $ 15" at bounding box center [542, 455] width 730 height 52
click at [455, 477] on div "Minimum Price Set the minimum price for the bundle $ 15" at bounding box center [542, 455] width 730 height 52
click at [433, 480] on div "Minimum Price Set the minimum price for the bundle $ 15" at bounding box center [542, 455] width 730 height 52
click at [416, 494] on span "Describe with AI" at bounding box center [431, 490] width 60 height 9
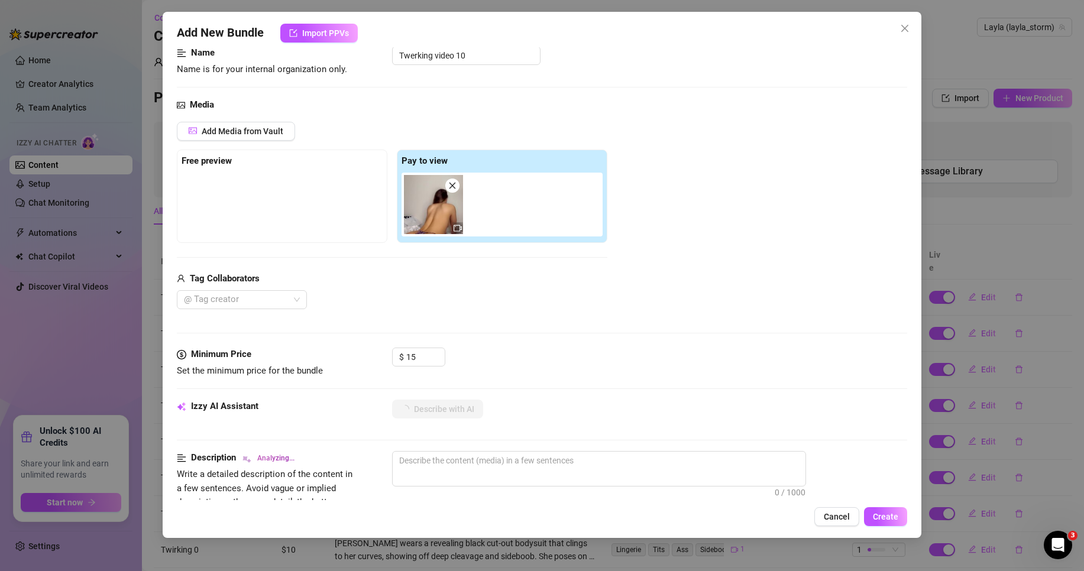
scroll to position [355, 0]
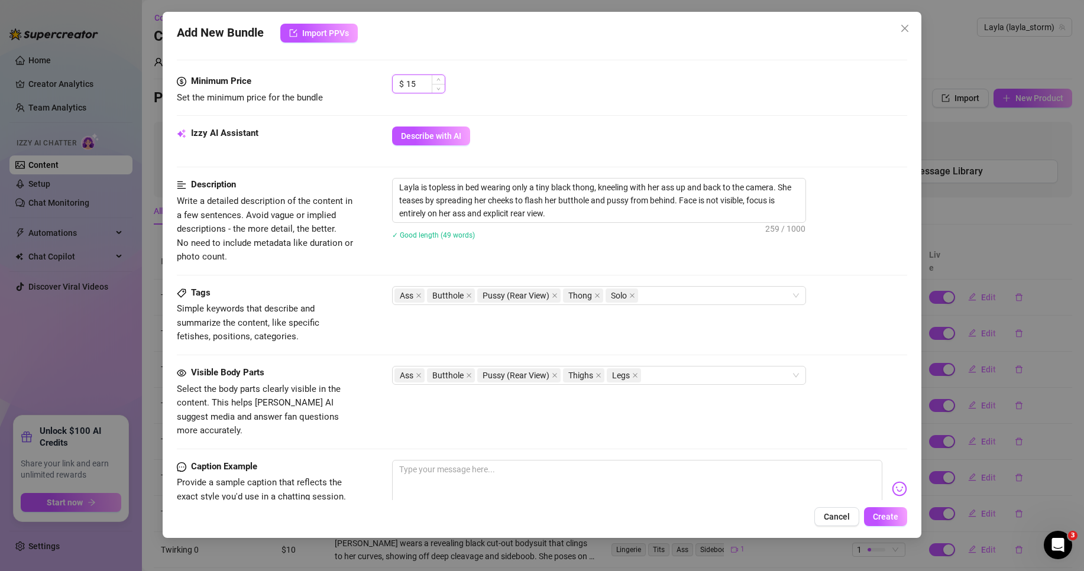
click at [413, 84] on input "15" at bounding box center [425, 84] width 38 height 18
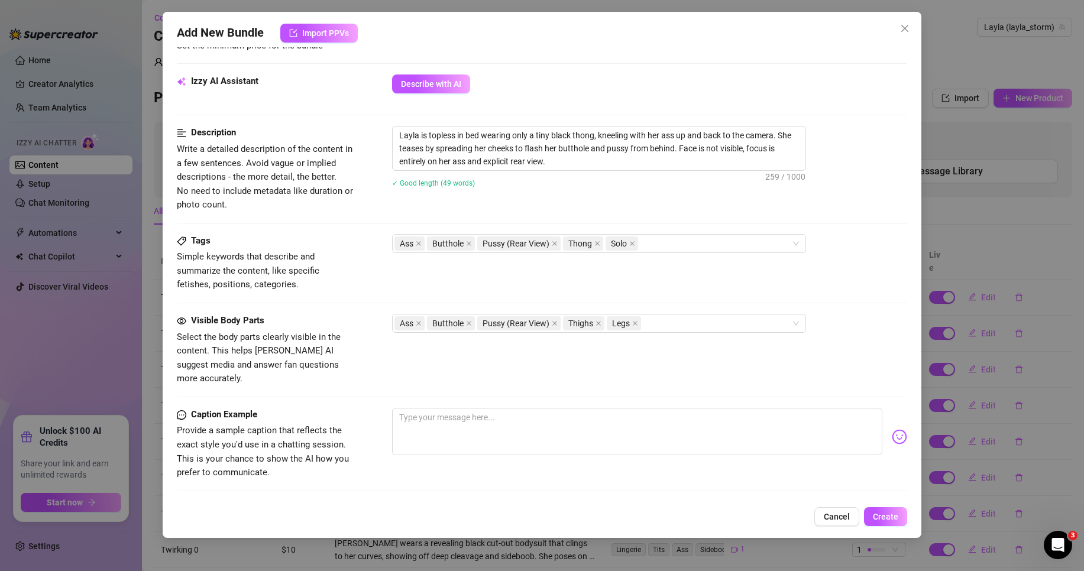
scroll to position [473, 0]
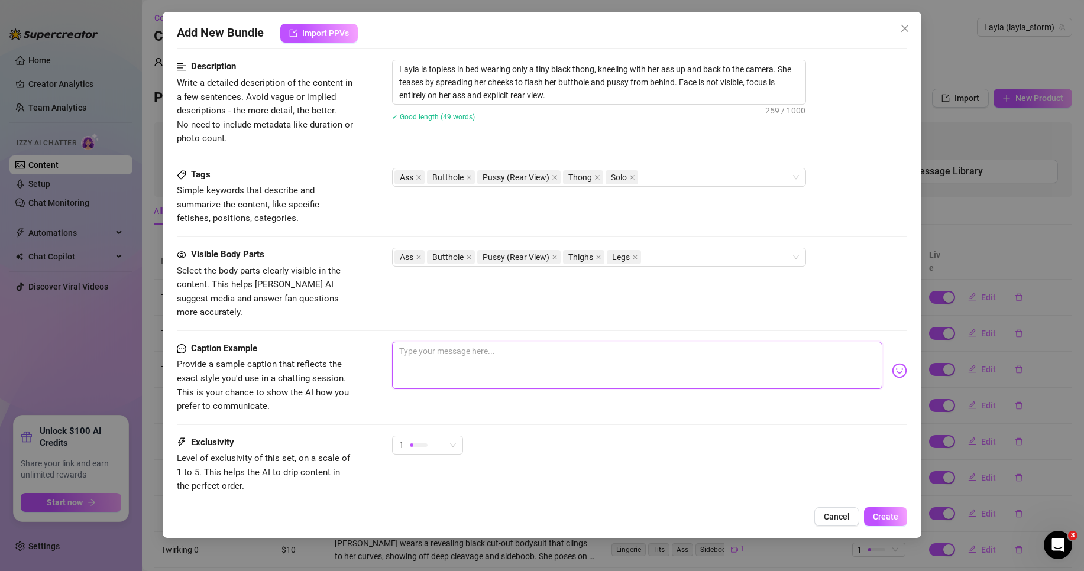
click at [480, 371] on textarea at bounding box center [637, 365] width 490 height 47
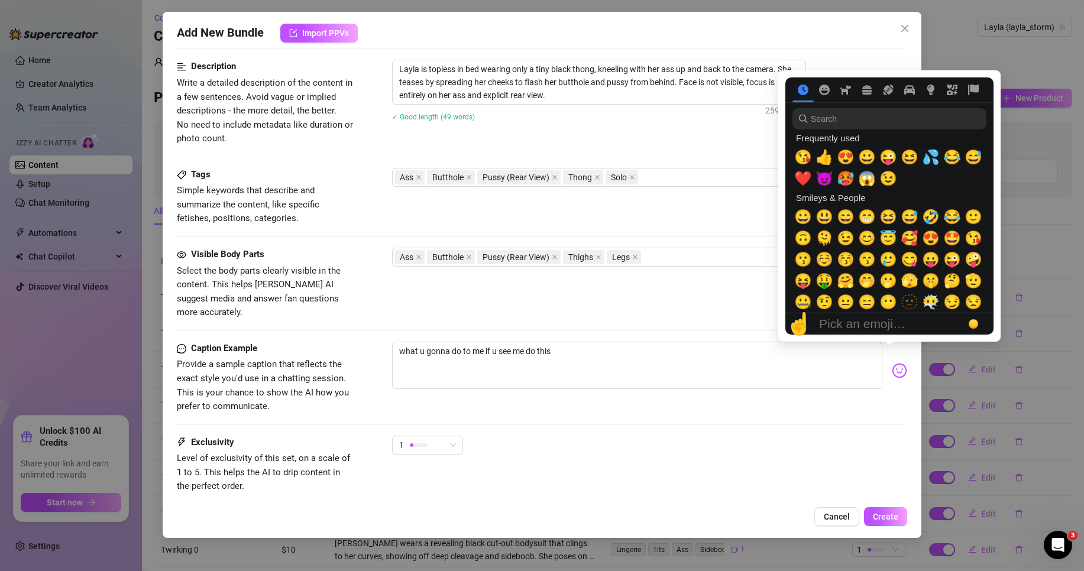
click at [892, 363] on img at bounding box center [899, 370] width 15 height 15
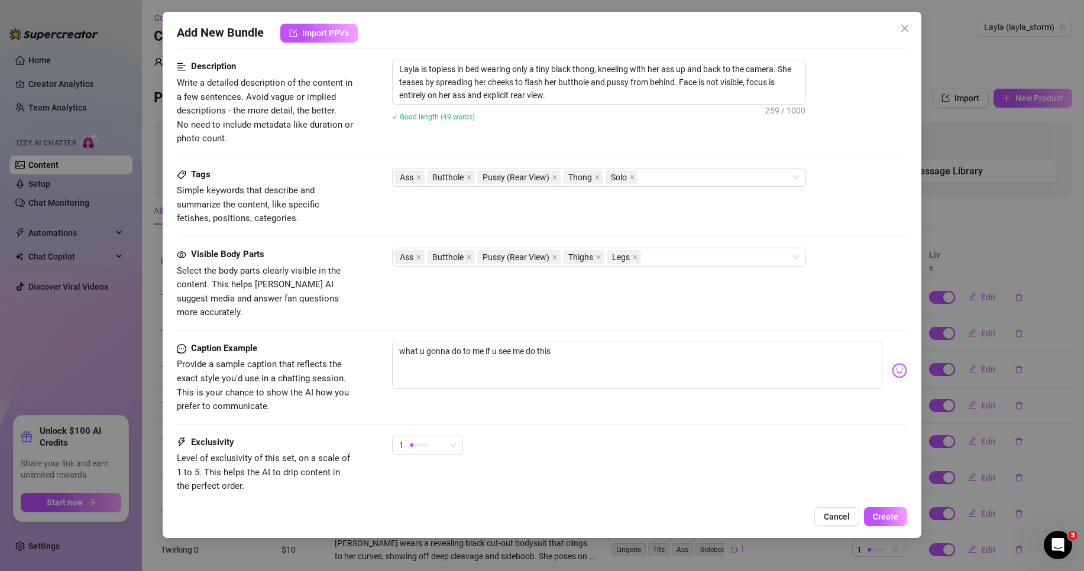
click at [888, 348] on div "what u gonna do to me if u see me do this" at bounding box center [649, 371] width 515 height 58
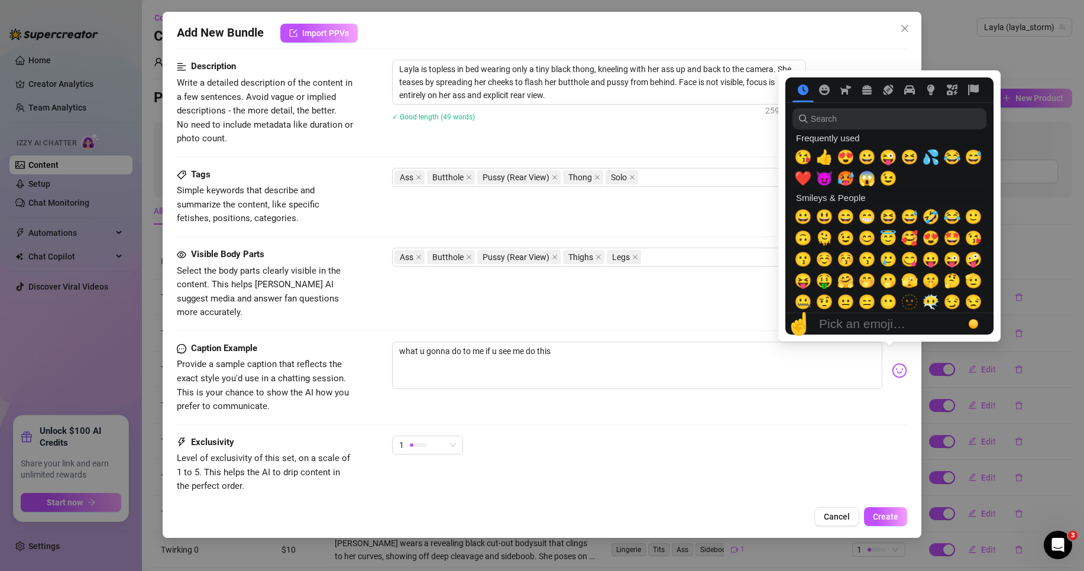
click at [892, 363] on img at bounding box center [899, 370] width 15 height 15
click at [891, 161] on span "😜" at bounding box center [888, 157] width 18 height 17
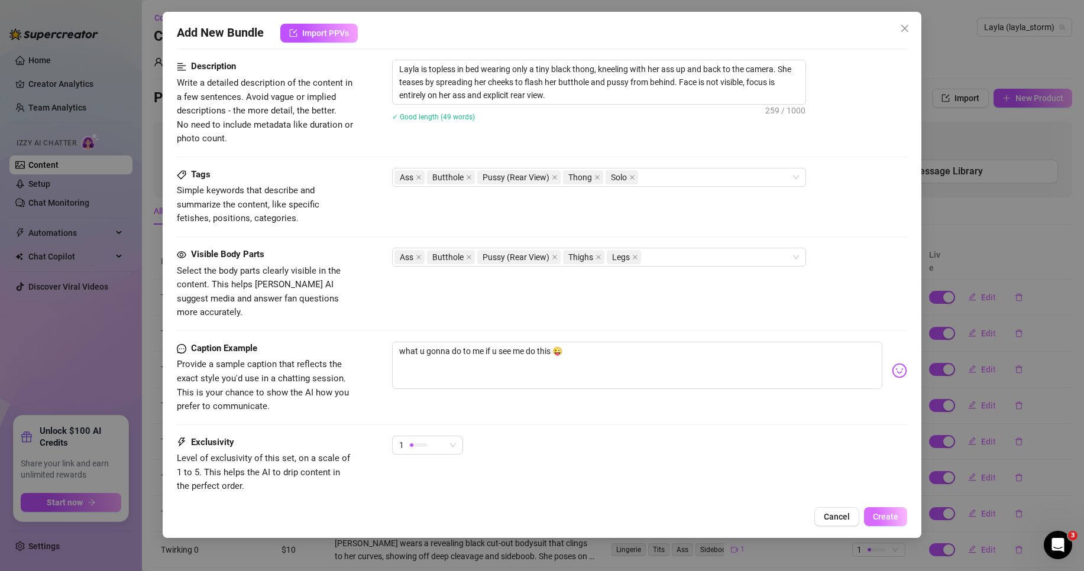
click at [883, 513] on span "Create" at bounding box center [885, 516] width 25 height 9
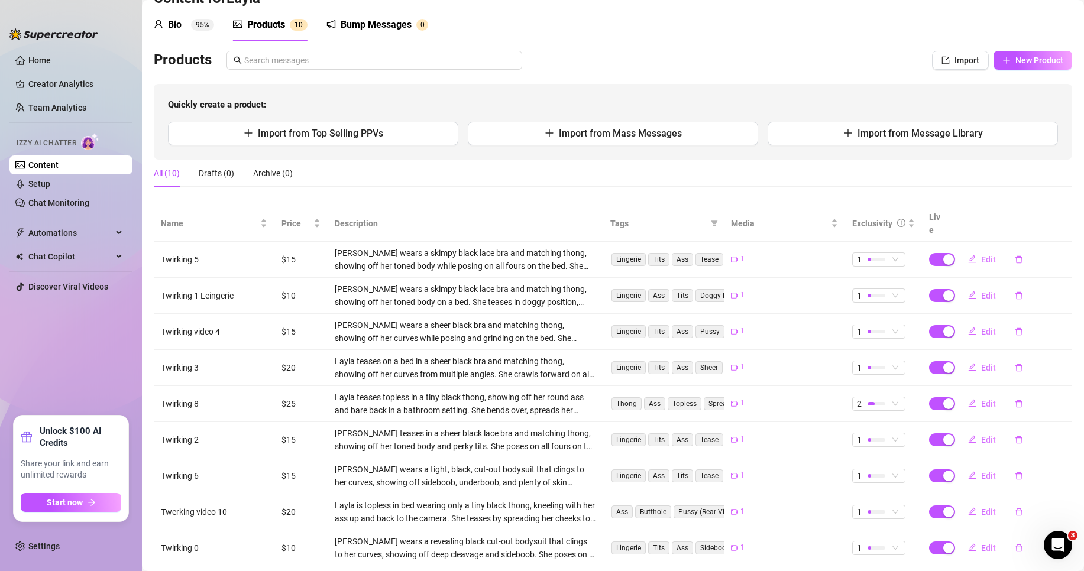
scroll to position [0, 0]
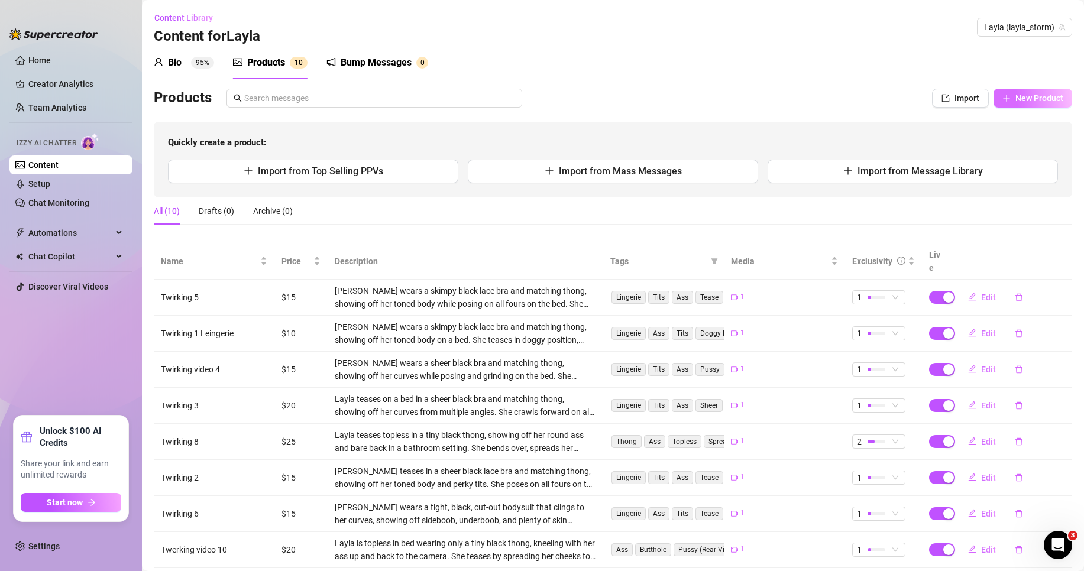
click at [1035, 103] on button "New Product" at bounding box center [1032, 98] width 79 height 19
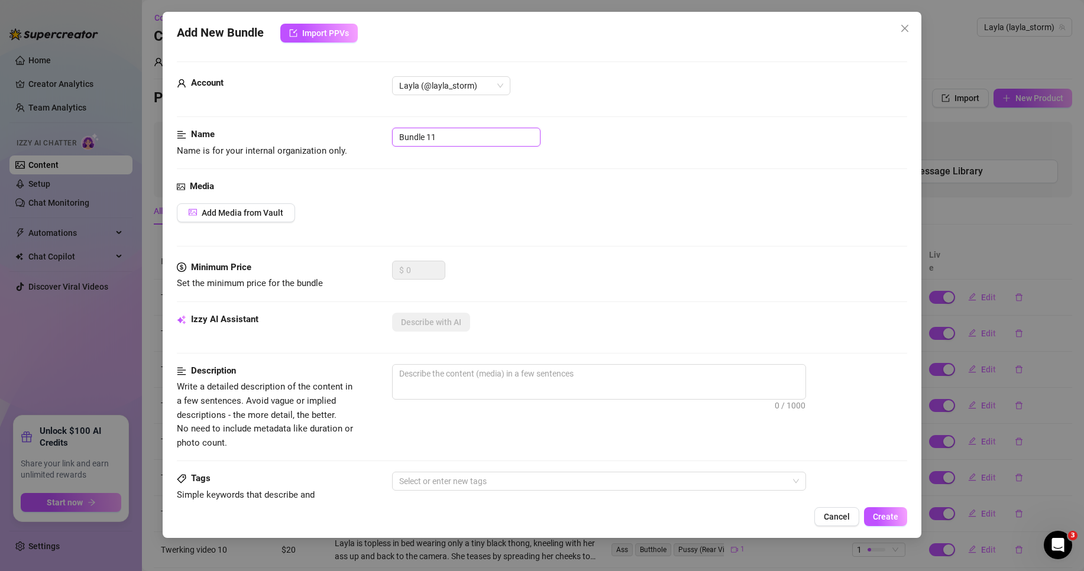
click at [488, 143] on input "Bundle 11" at bounding box center [466, 137] width 148 height 19
click at [247, 208] on span "Add Media from Vault" at bounding box center [243, 212] width 82 height 9
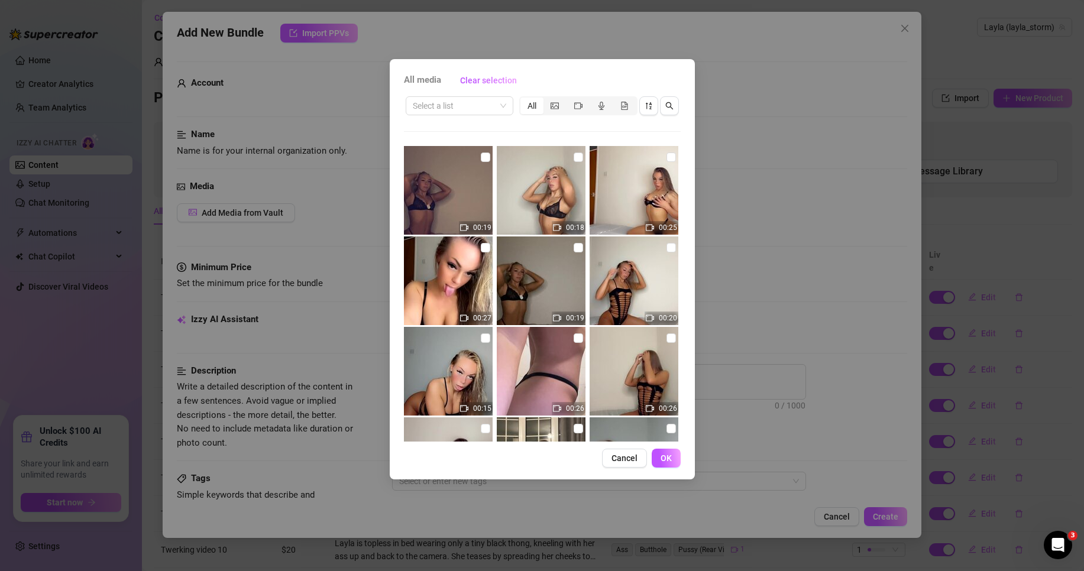
click at [477, 95] on div "Select a list All" at bounding box center [542, 106] width 277 height 22
click at [472, 99] on input "search" at bounding box center [454, 106] width 83 height 18
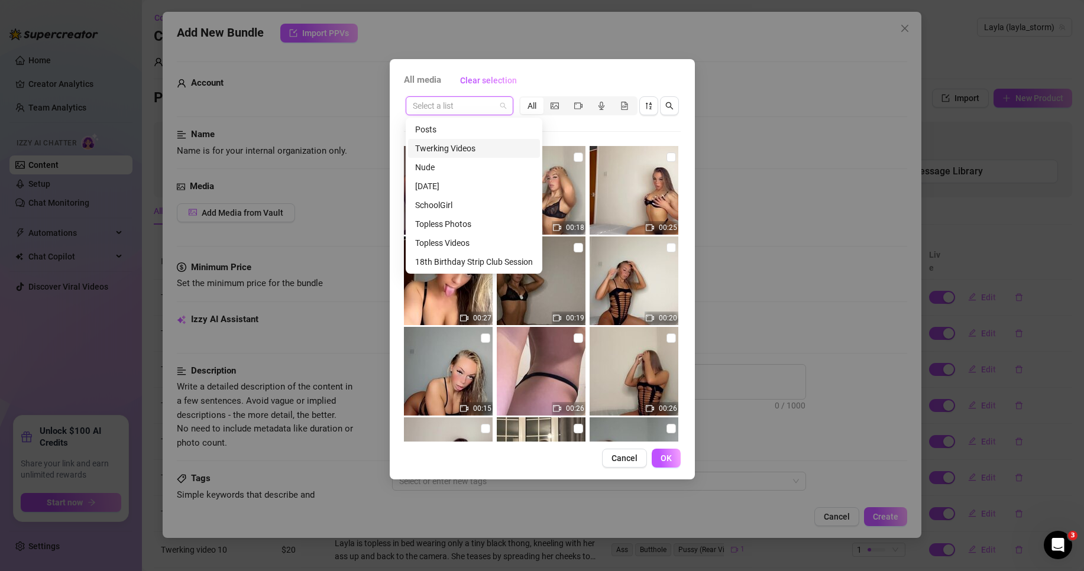
click at [490, 147] on div "Twerking Videos" at bounding box center [474, 148] width 118 height 13
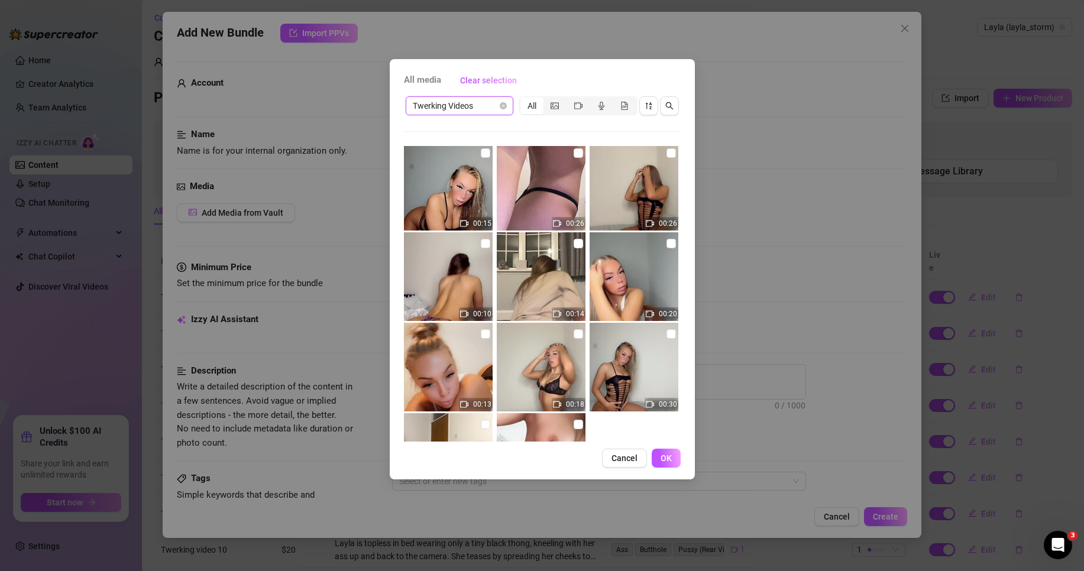
scroll to position [265, 0]
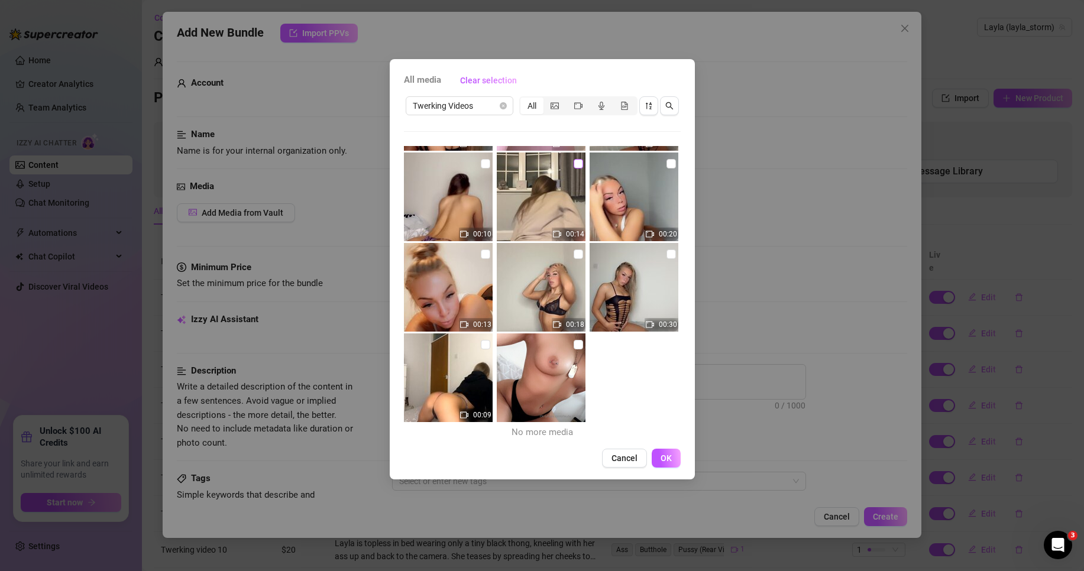
click at [574, 163] on input "checkbox" at bounding box center [578, 163] width 9 height 9
click at [661, 445] on div "All media Clear selection Twerking Videos All 00:19 00:18 00:25 00:27 00:19 00:…" at bounding box center [542, 269] width 305 height 420
click at [663, 449] on button "OK" at bounding box center [666, 458] width 29 height 19
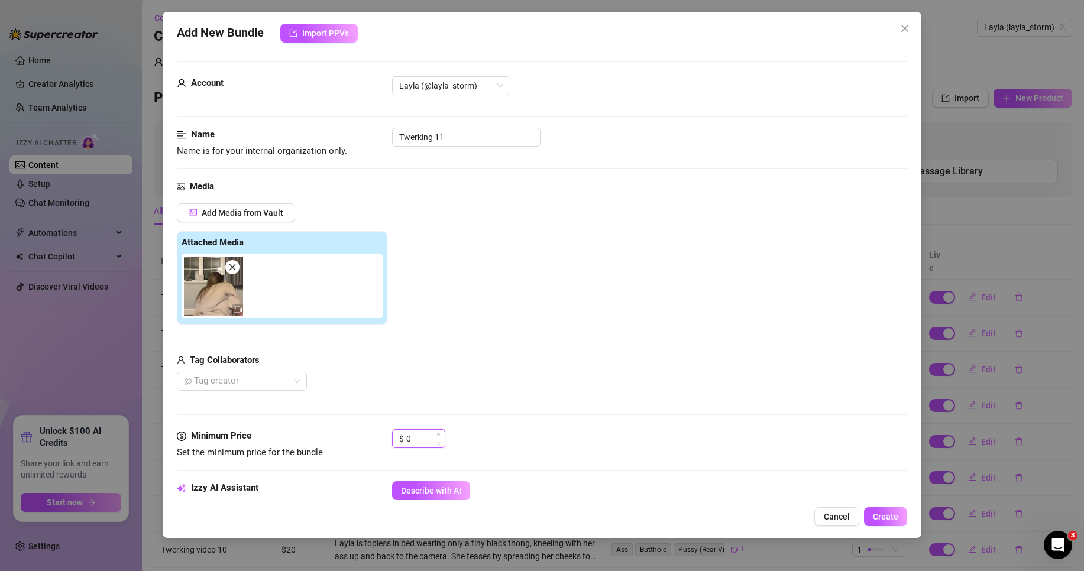
click at [426, 433] on input "0" at bounding box center [425, 439] width 38 height 18
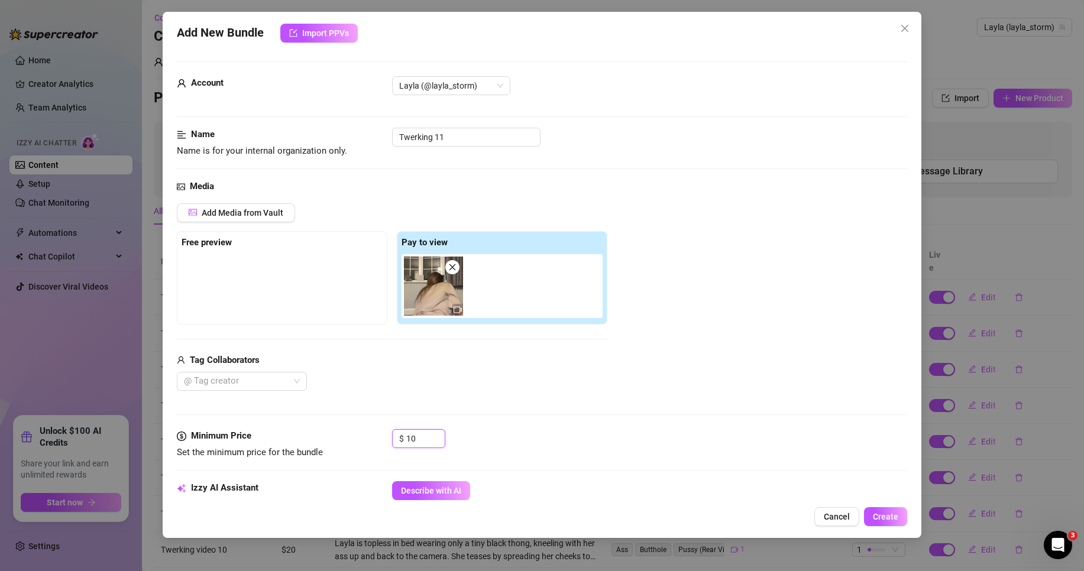
scroll to position [296, 0]
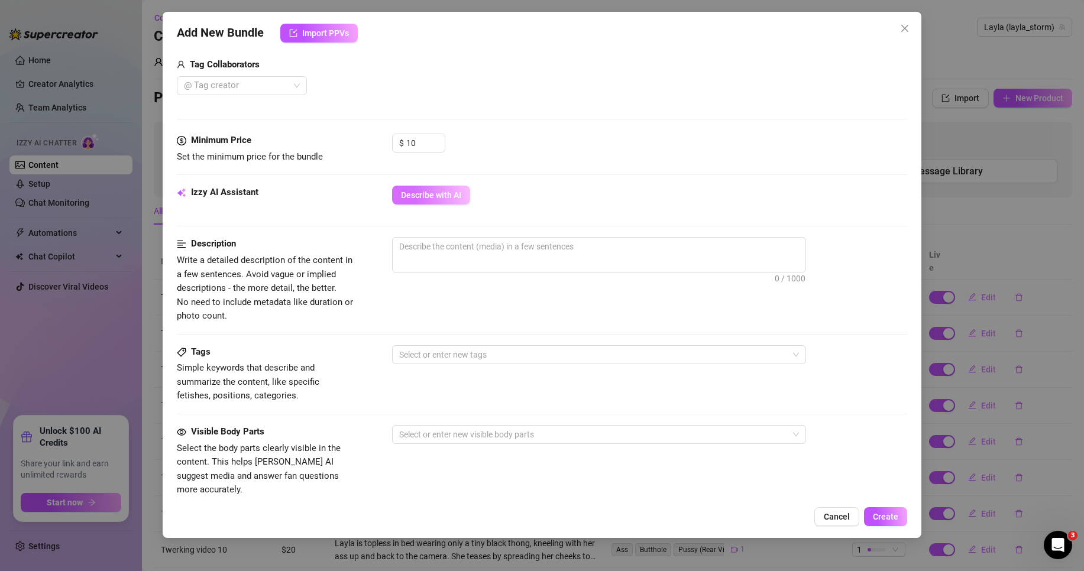
click at [448, 192] on span "Describe with AI" at bounding box center [431, 194] width 60 height 9
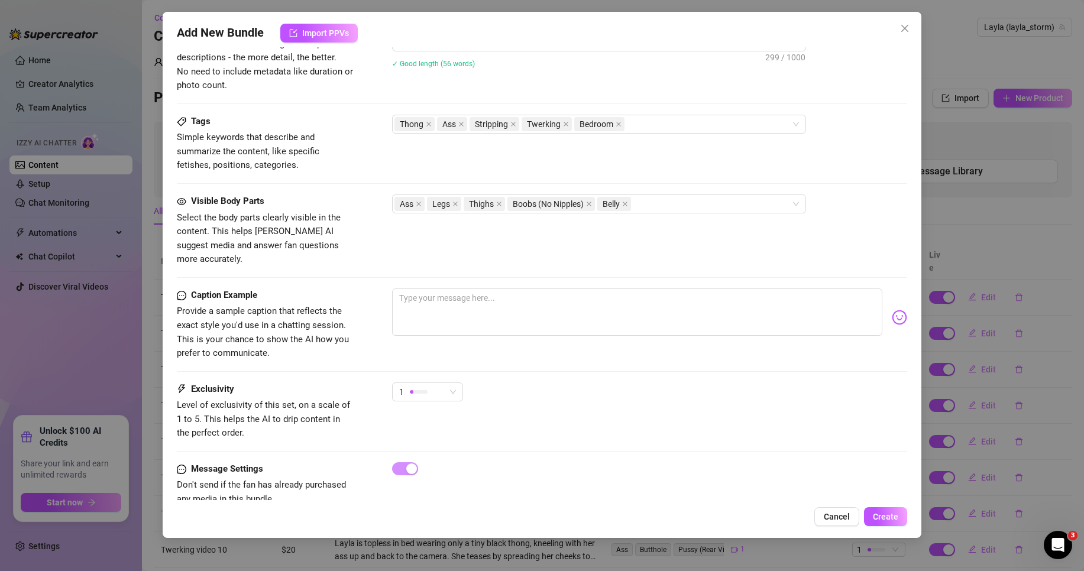
scroll to position [532, 0]
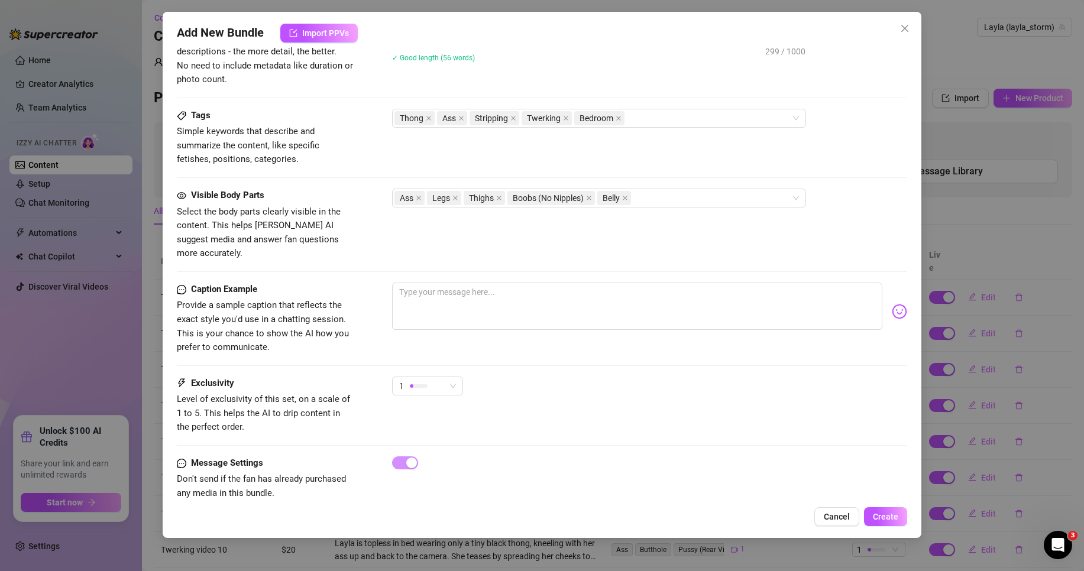
click at [613, 256] on div "Visible Body Parts Select the body parts clearly visible in the content. This h…" at bounding box center [542, 236] width 730 height 94
click at [623, 293] on textarea at bounding box center [637, 306] width 490 height 47
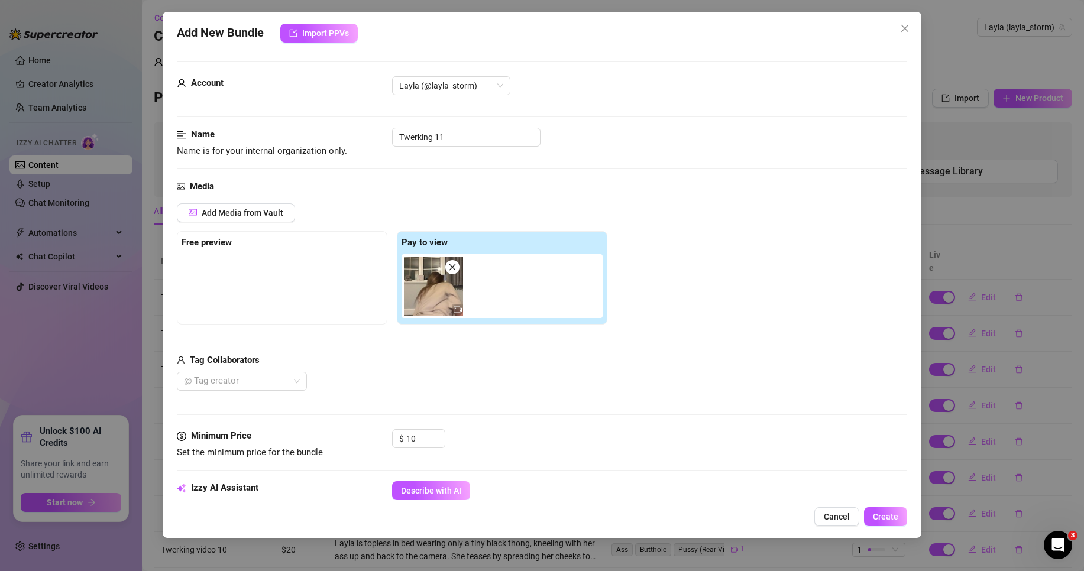
scroll to position [532, 0]
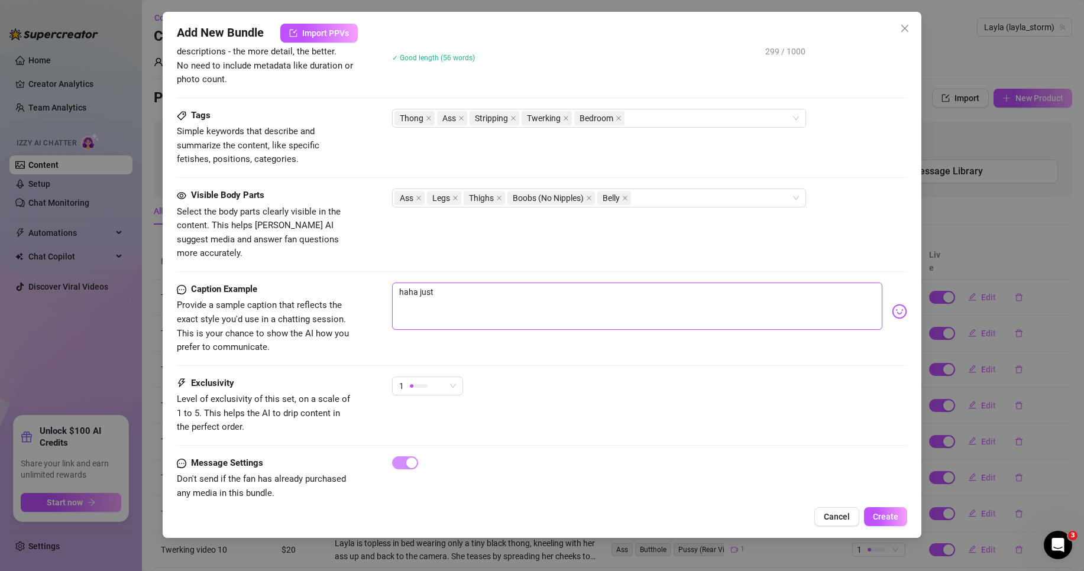
click at [512, 283] on textarea "haha just" at bounding box center [637, 306] width 490 height 47
type textarea "haha just t"
type textarea "haha just th"
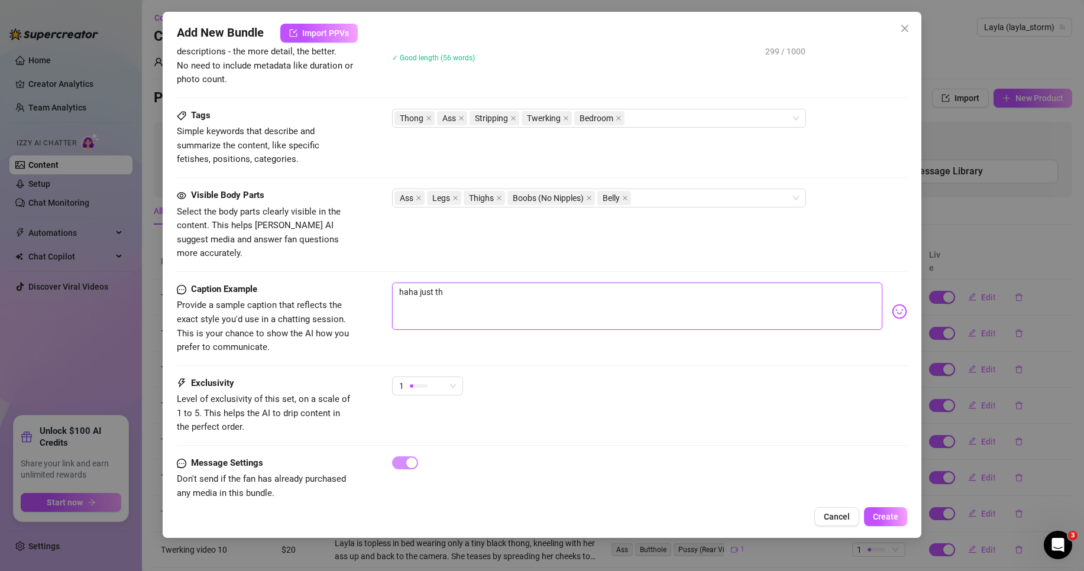
type textarea "haha just thi"
type textarea "haha just thin"
type textarea "haha just thi"
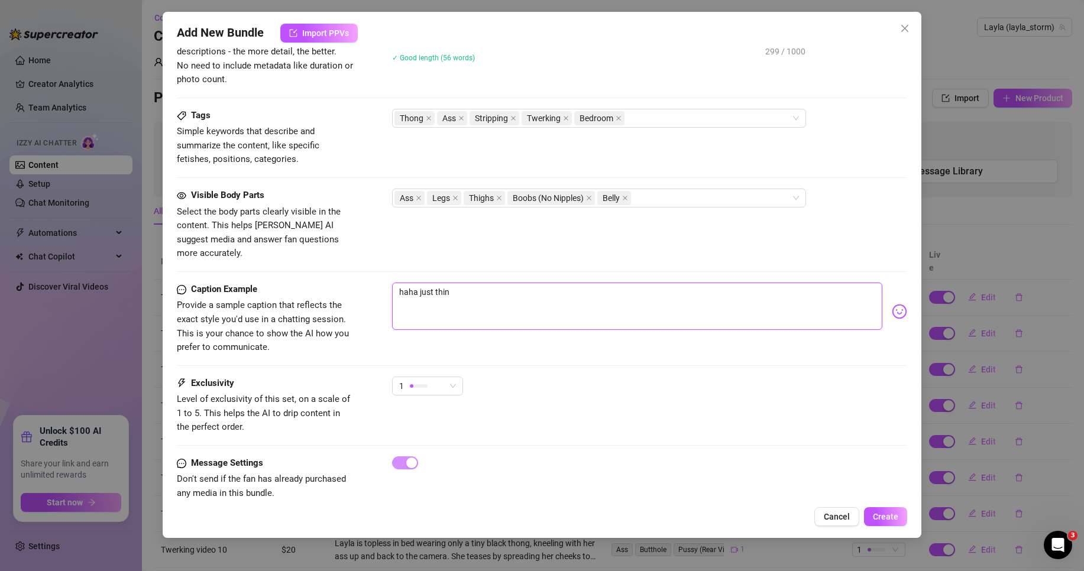
type textarea "haha just thi"
type textarea "haha just th"
type textarea "haha just t"
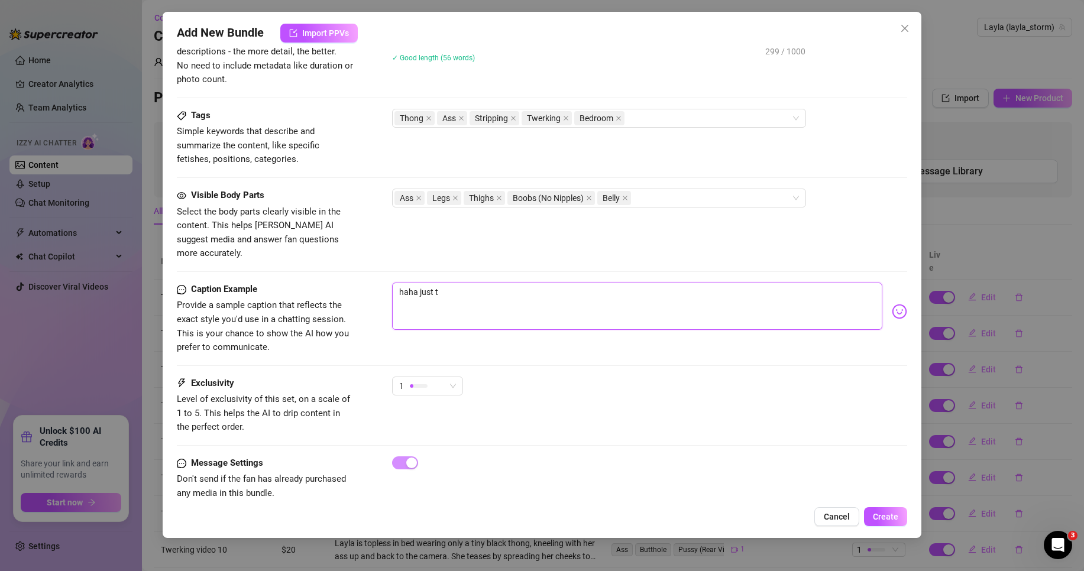
type textarea "haha just"
type textarea "haha jus"
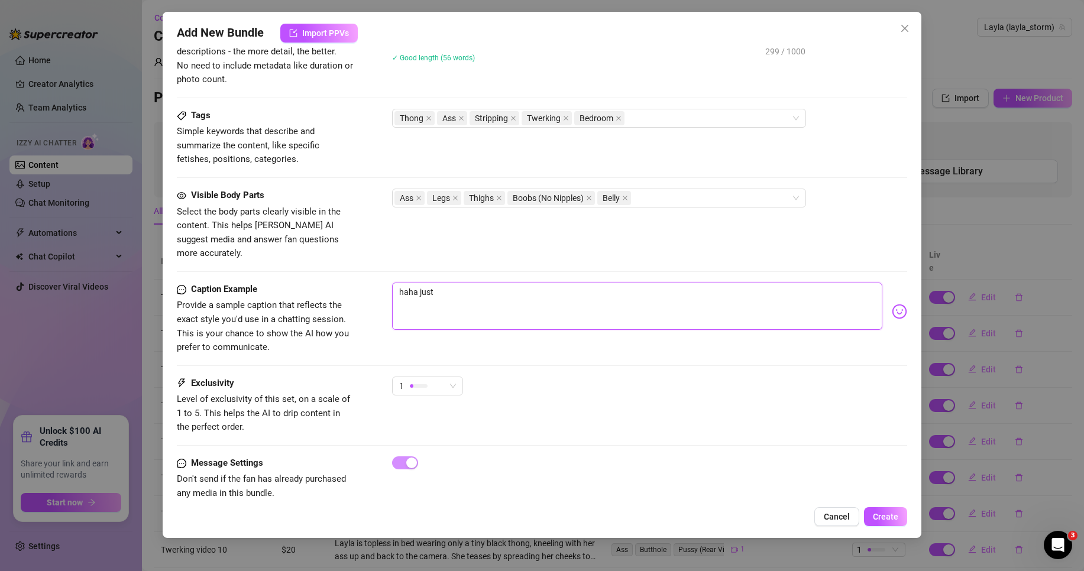
type textarea "haha jus"
type textarea "haha ju"
type textarea "haha j"
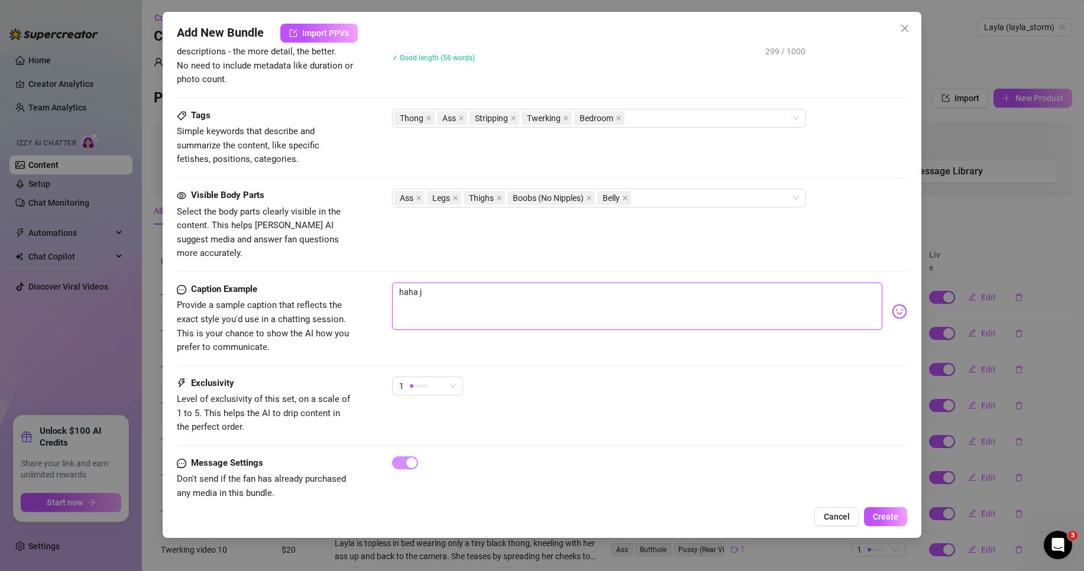
type textarea "haha"
type textarea "hah"
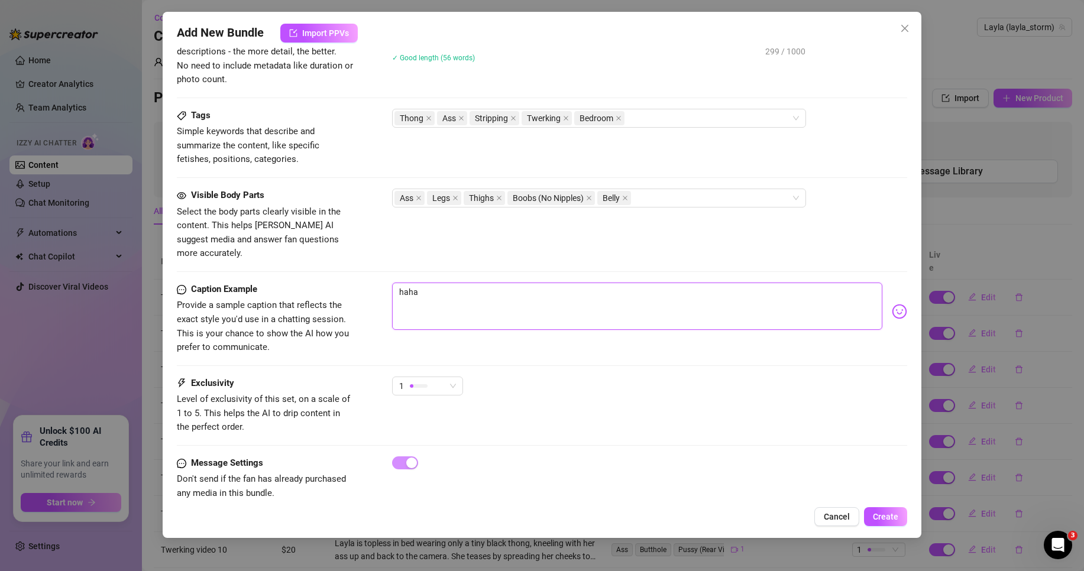
type textarea "hah"
type textarea "ha"
type textarea "h"
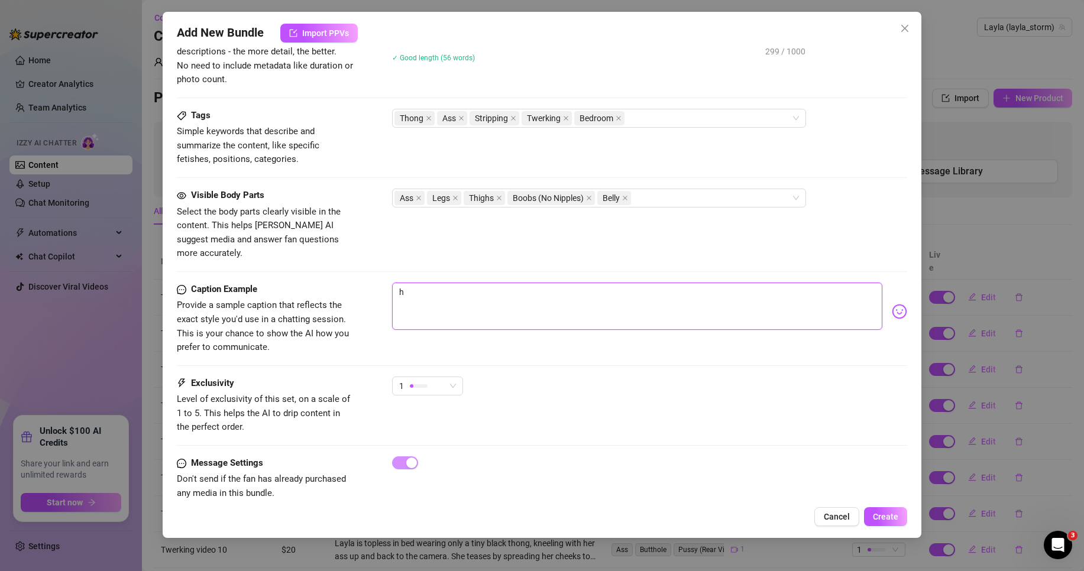
type textarea "Type your message here..."
type textarea "m"
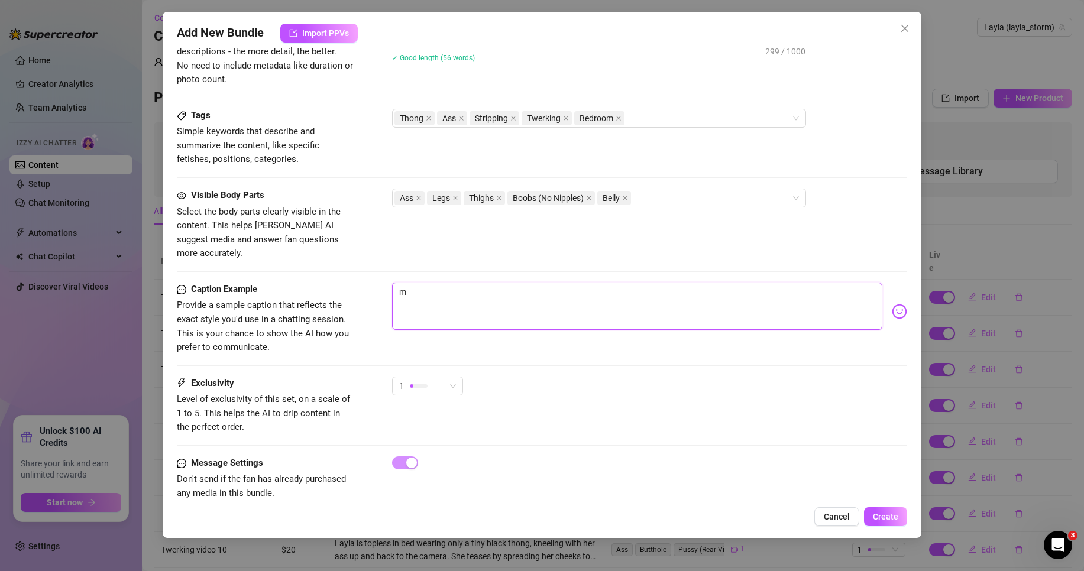
type textarea "m"
type textarea "mn"
type textarea "mnn"
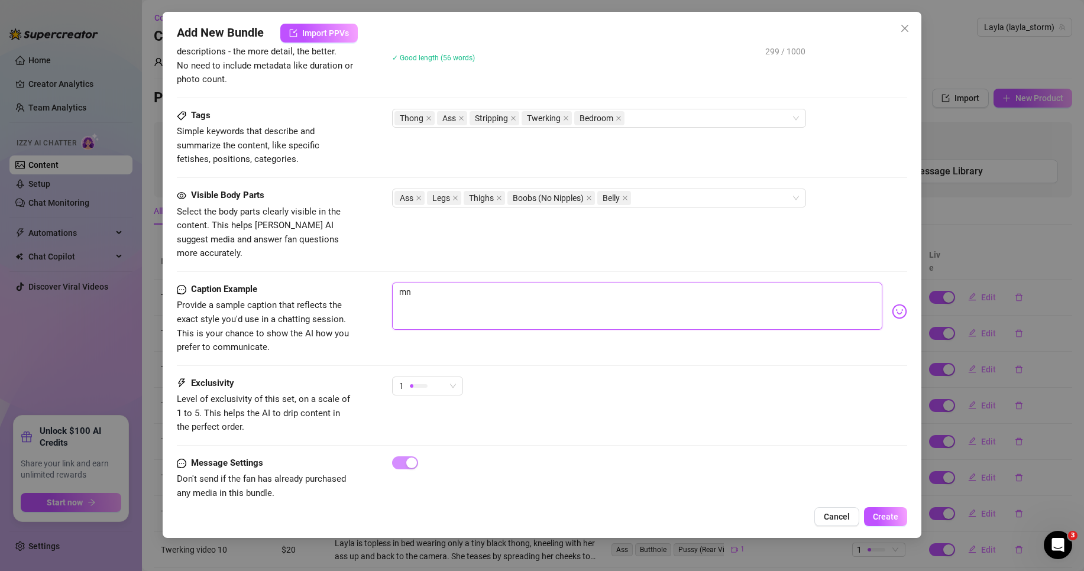
type textarea "mnn"
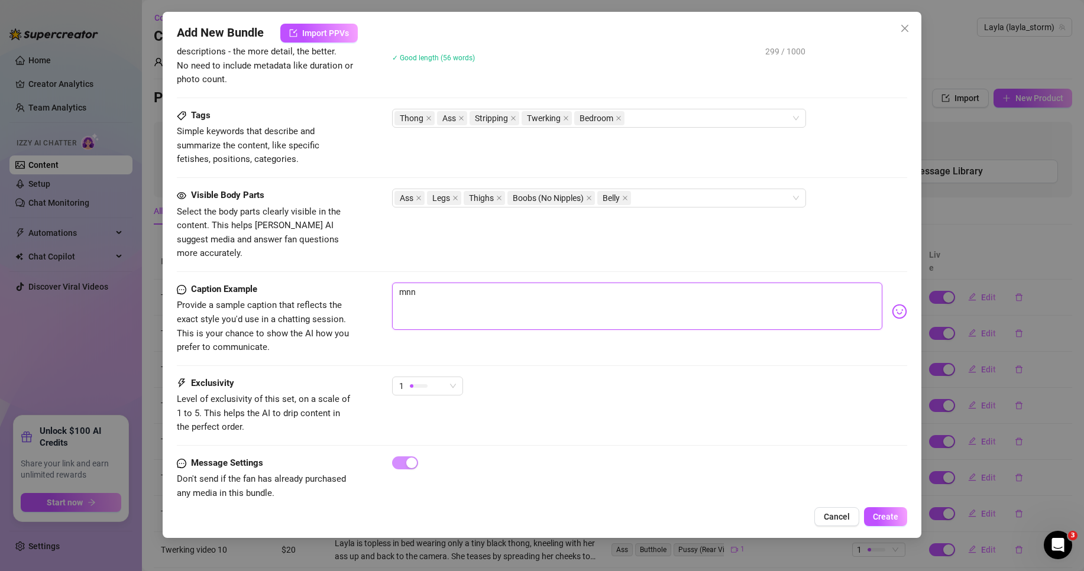
type textarea "mn"
type textarea "m"
type textarea "mm"
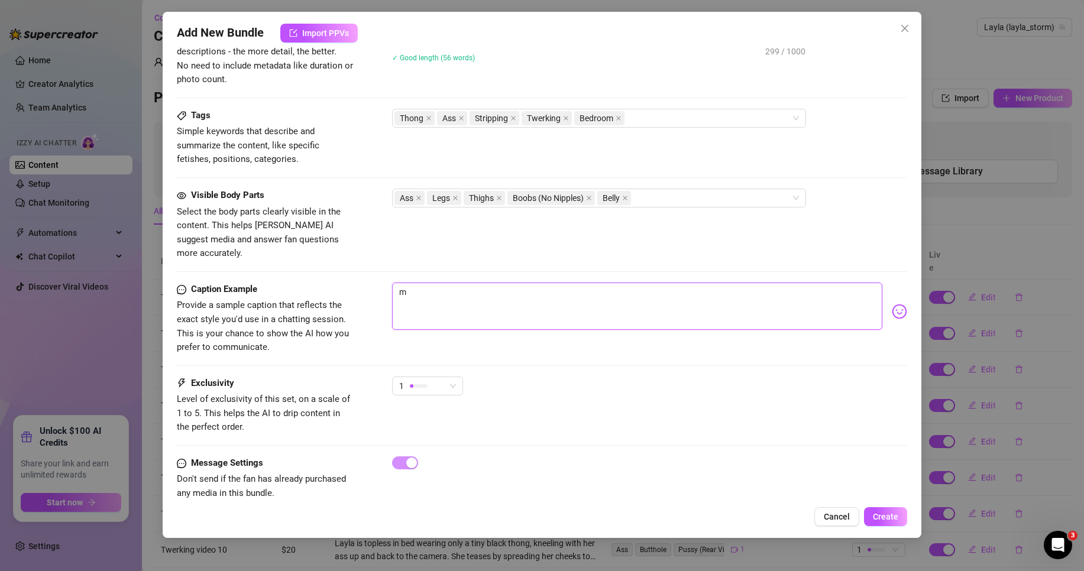
type textarea "mm"
type textarea "mmm"
click at [493, 283] on textarea "mmm" at bounding box center [637, 306] width 490 height 47
type textarea "mmm"
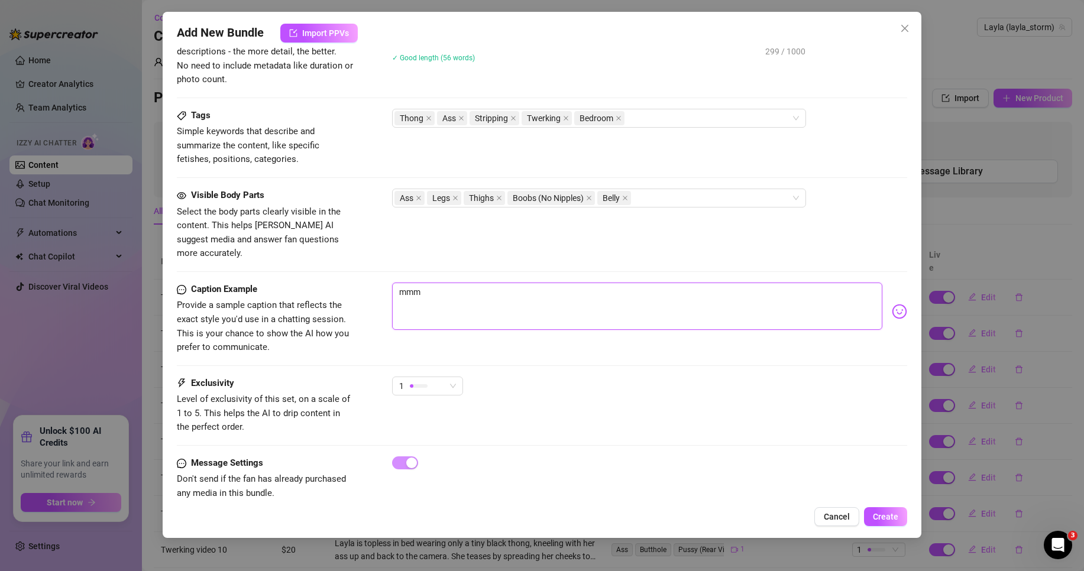
type textarea "mmm"
type textarea "mmm j"
type textarea "mmm ju"
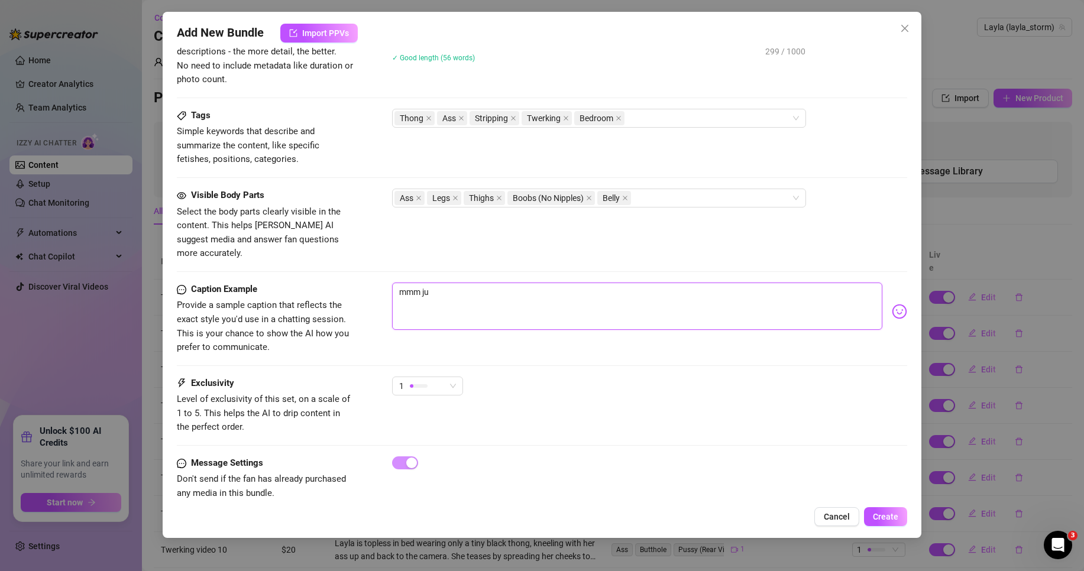
type textarea "mmm jus"
type textarea "mmm just"
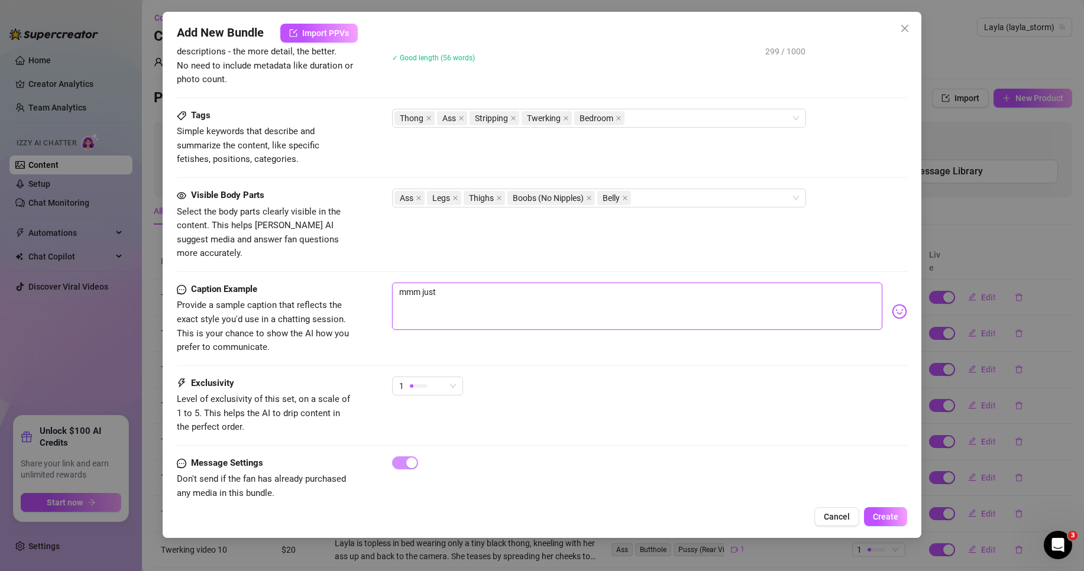
type textarea "mmm just"
type textarea "mmm just t"
type textarea "mmm just th"
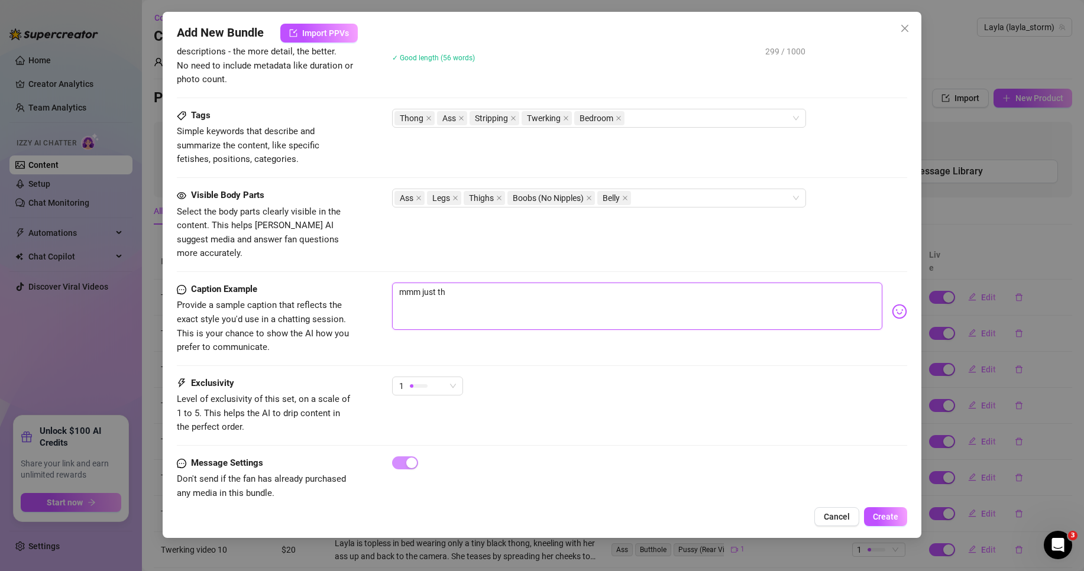
type textarea "mmm just thi"
type textarea "mmm just thin"
type textarea "mmm just thi"
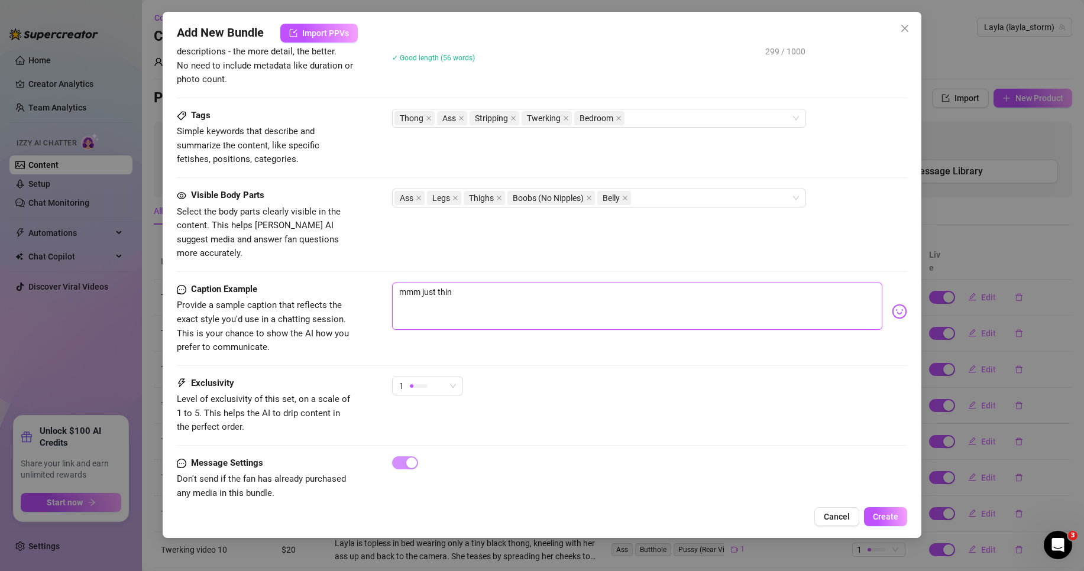
type textarea "mmm just thi"
type textarea "mmm just th"
type textarea "mmm just t"
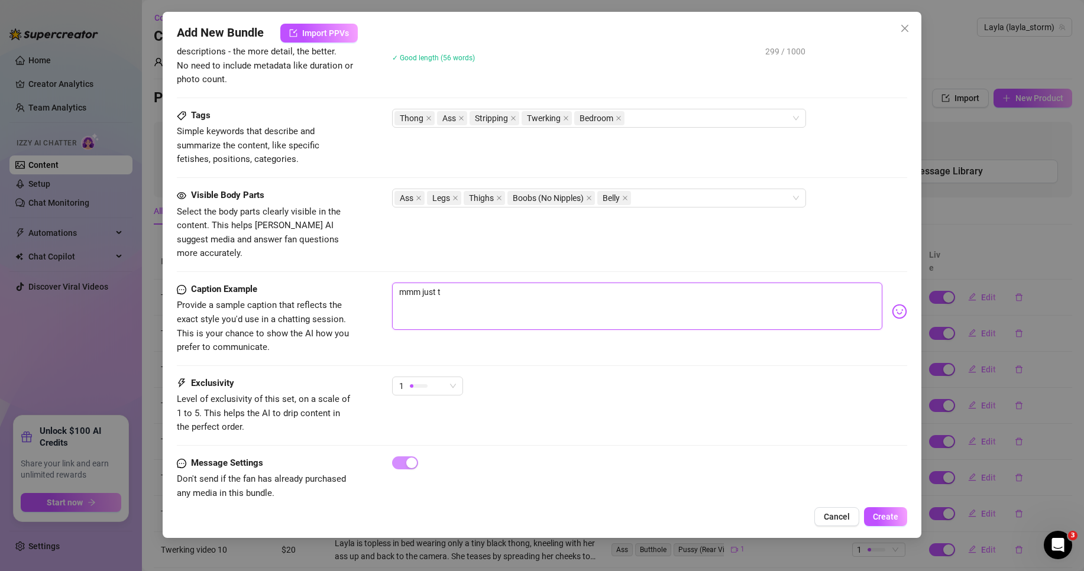
type textarea "mmm just"
type textarea "mmm just m"
type textarea "mmm just ma"
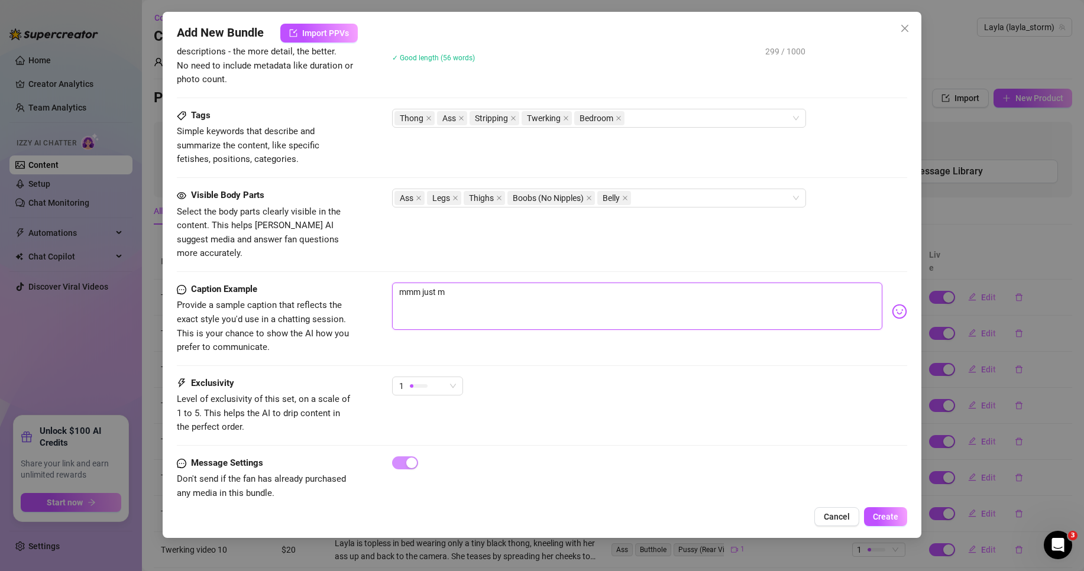
type textarea "mmm just ma"
type textarea "mmm just mad"
type textarea "mmm just made"
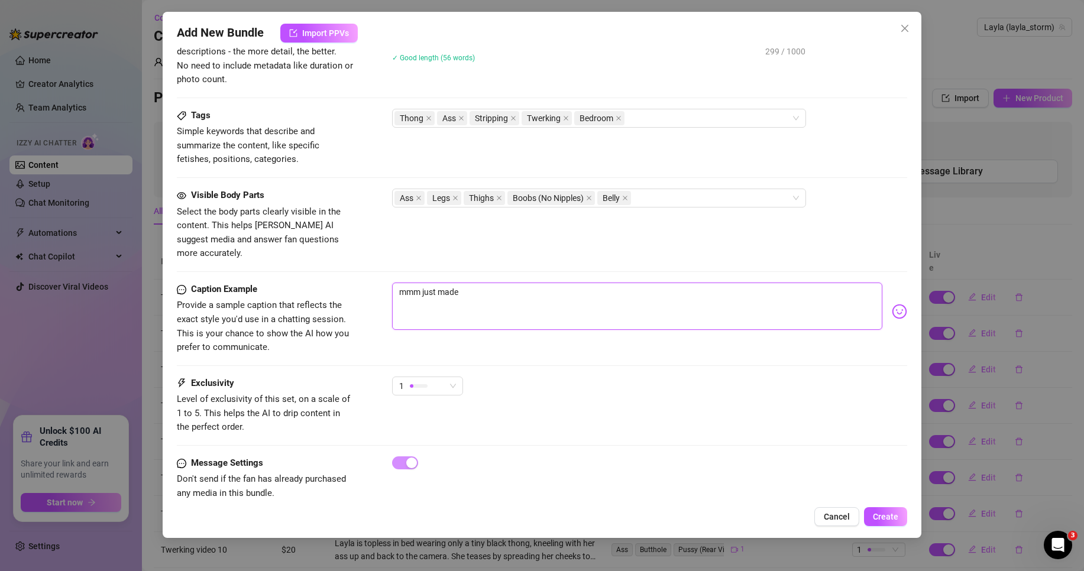
type textarea "mmm just made"
type textarea "mmm just made t"
type textarea "mmm just made th"
type textarea "mmm just made thi"
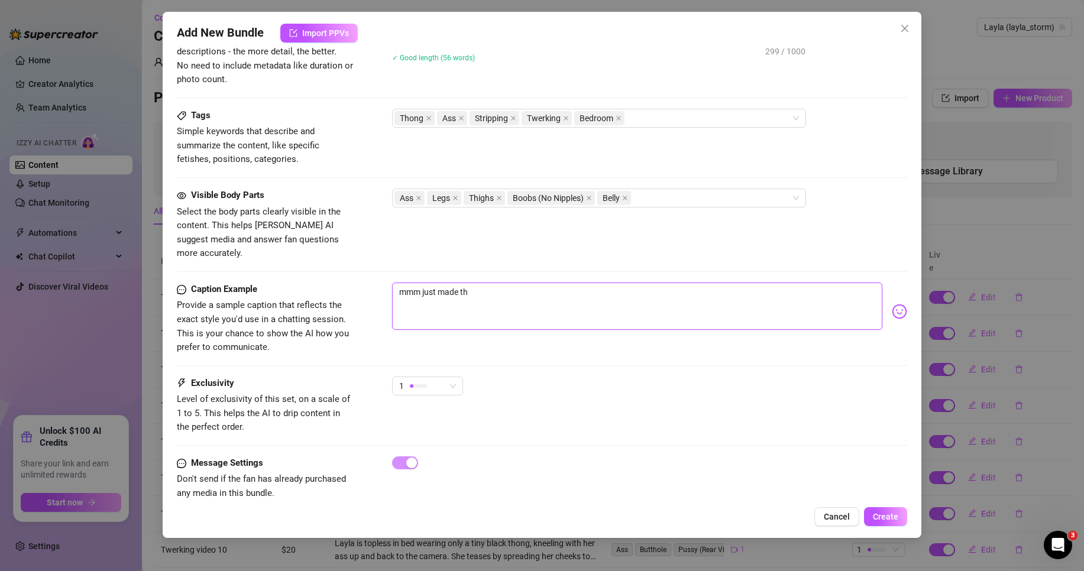
type textarea "mmm just made thi"
type textarea "mmm just made this"
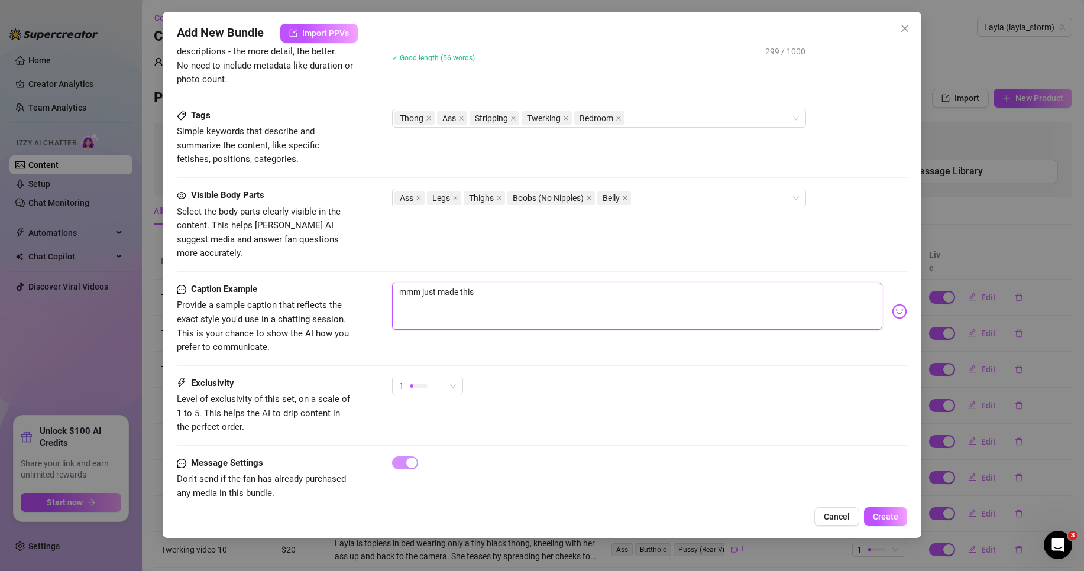
type textarea "mmm just made this t"
type textarea "mmm just made this th"
type textarea "mmm just made this thi"
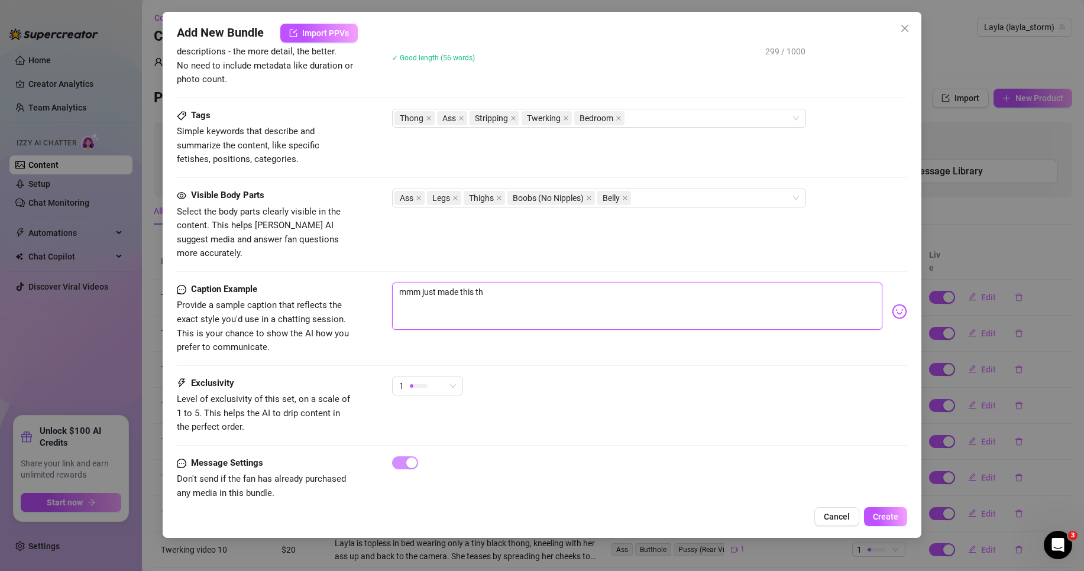
type textarea "mmm just made this thi"
type textarea "mmm just made this thin"
type textarea "mmm just made this think"
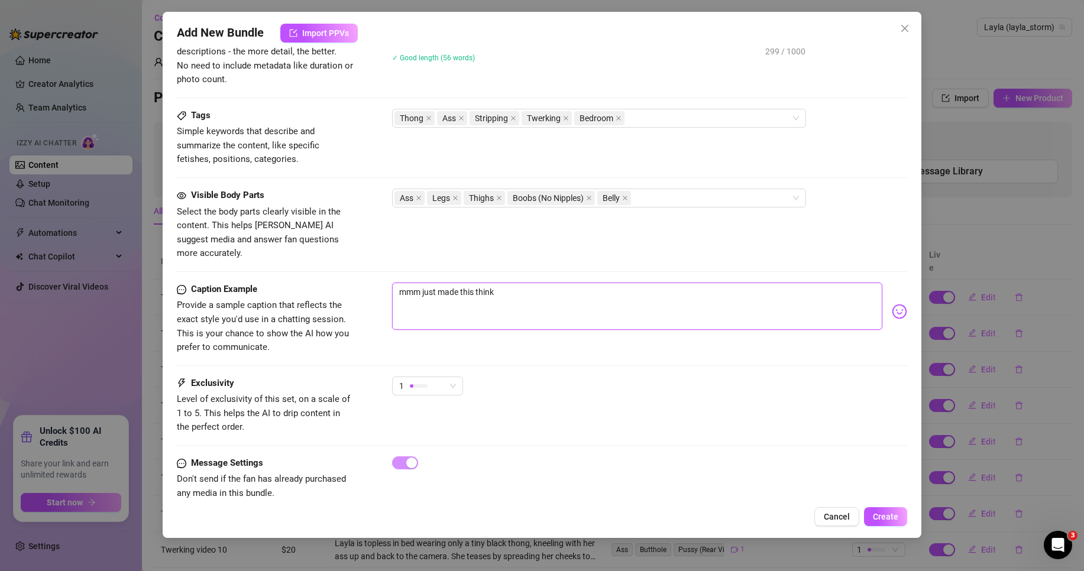
type textarea "mmm just made this thinki"
type textarea "mmm just made this thinkin"
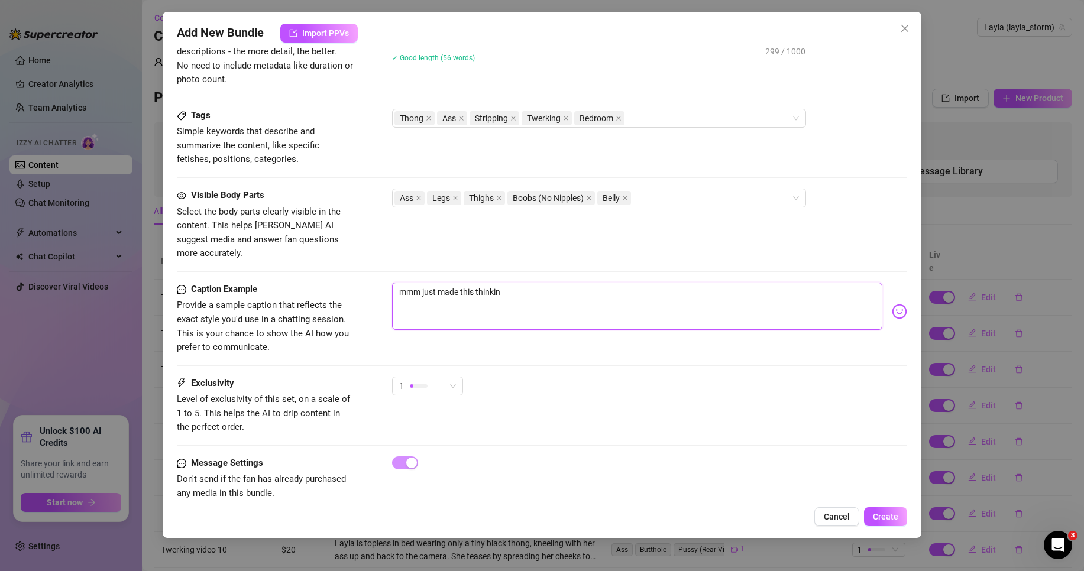
type textarea "mmm just made this thinkin"
type textarea "mmm just made this thinkin o"
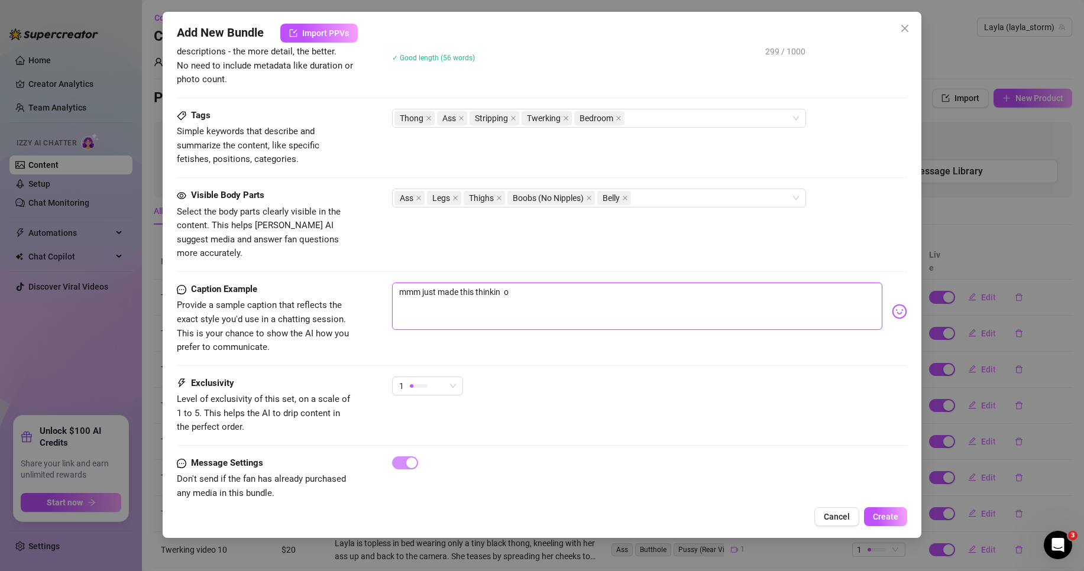
type textarea "mmm just made this thinkin of"
type textarea "mmm just made this thinkin of m"
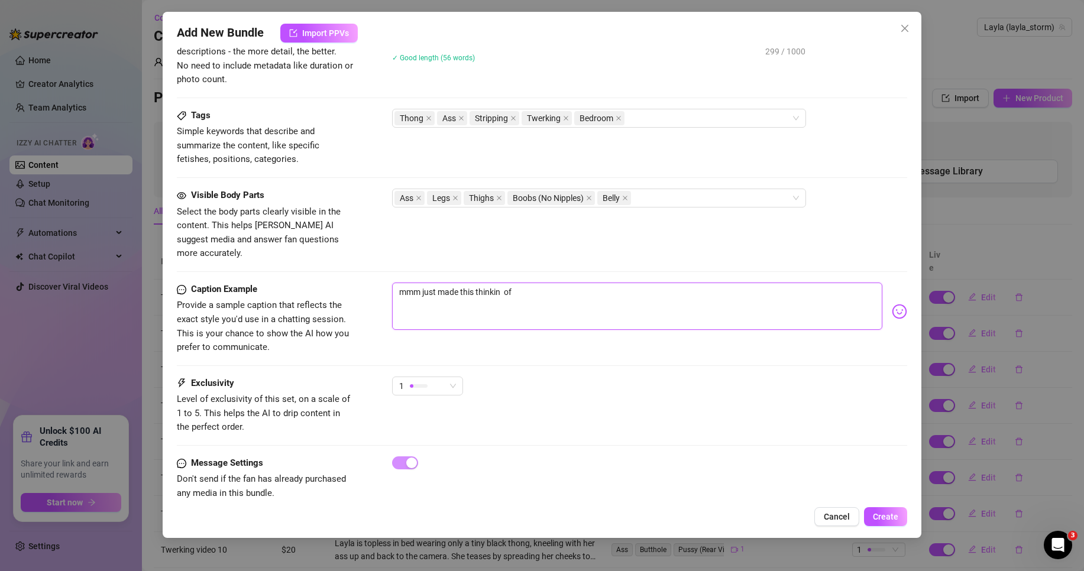
type textarea "mmm just made this thinkin of m"
type textarea "mmm just made this thinkin of me"
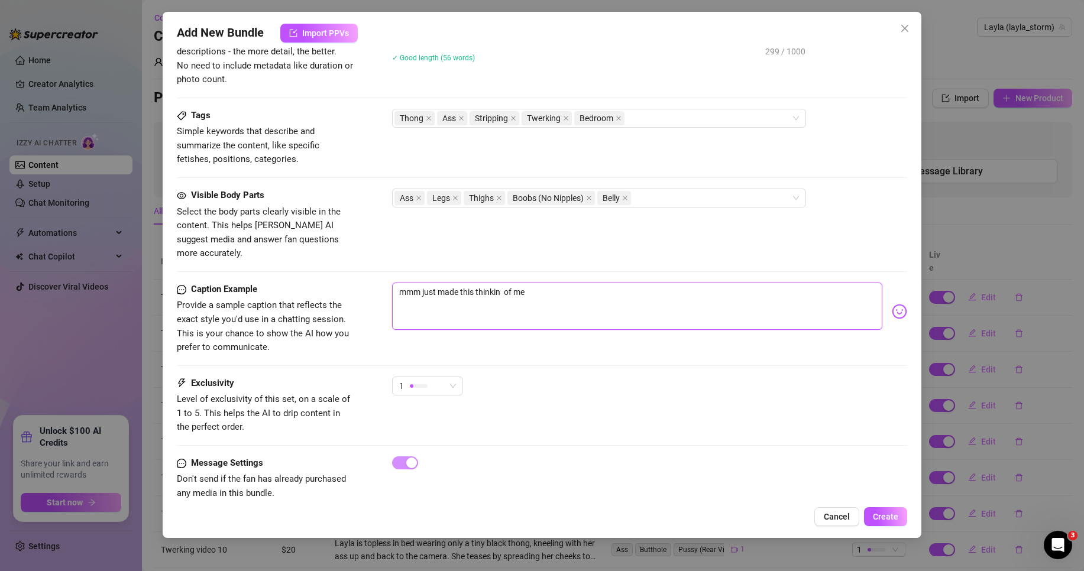
type textarea "mmm just made this thinkin of me b"
type textarea "mmm just made this thinkin of me ba"
type textarea "mmm just made this thinkin of me bac"
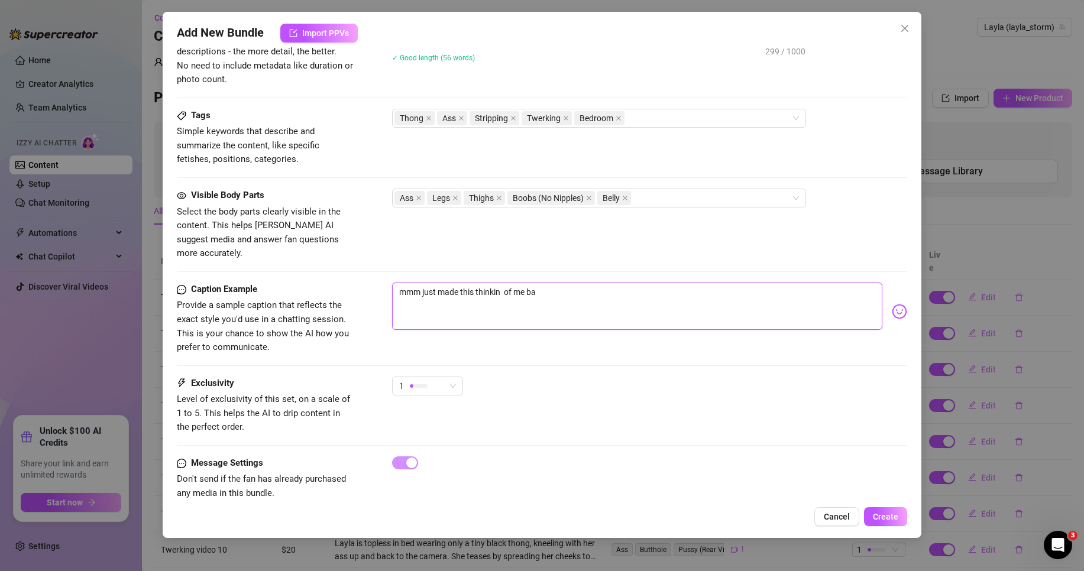
type textarea "mmm just made this thinkin of me bac"
type textarea "mmm just made this thinkin of me back"
type textarea "mmm just made this thinkin of me backi"
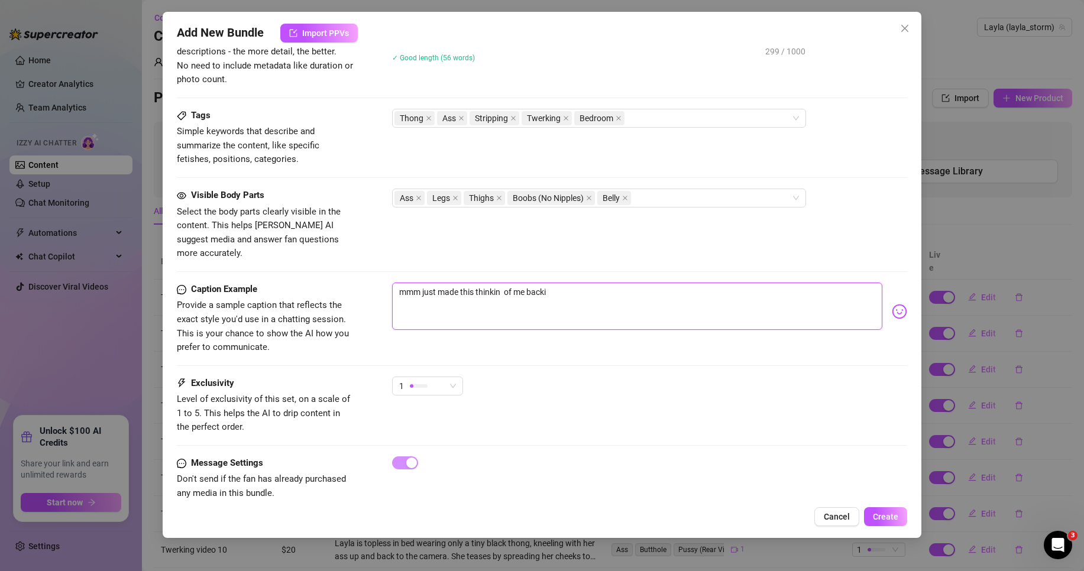
type textarea "mmm just made this thinkin of me backin"
type textarea "mmm just made this thinkin of me backing"
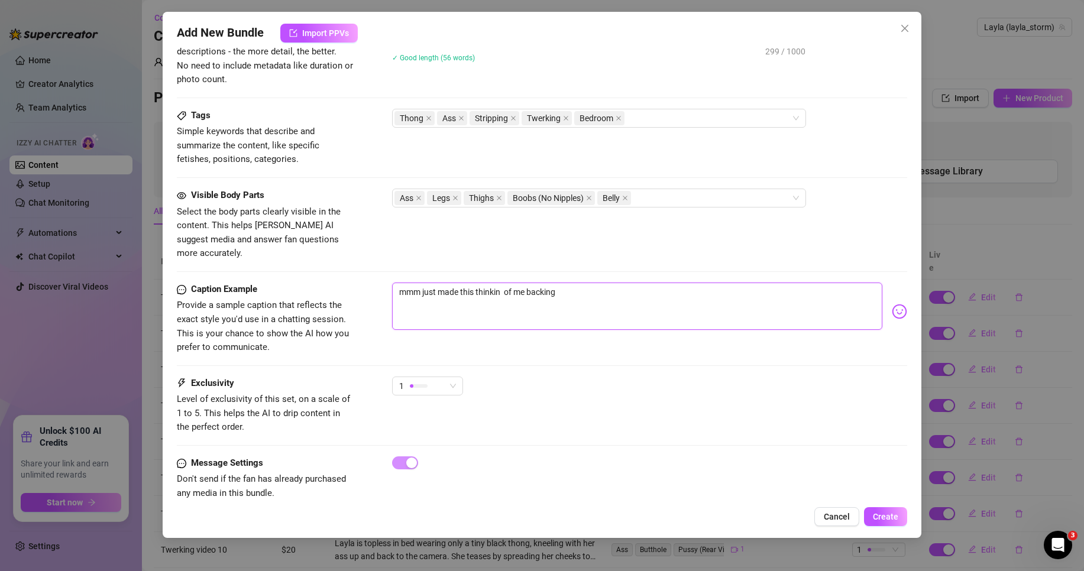
type textarea "mmm just made this thinkin of me backing"
type textarea "mmm just made this thinkin of me backing u"
type textarea "mmm just made this thinkin of me backing up"
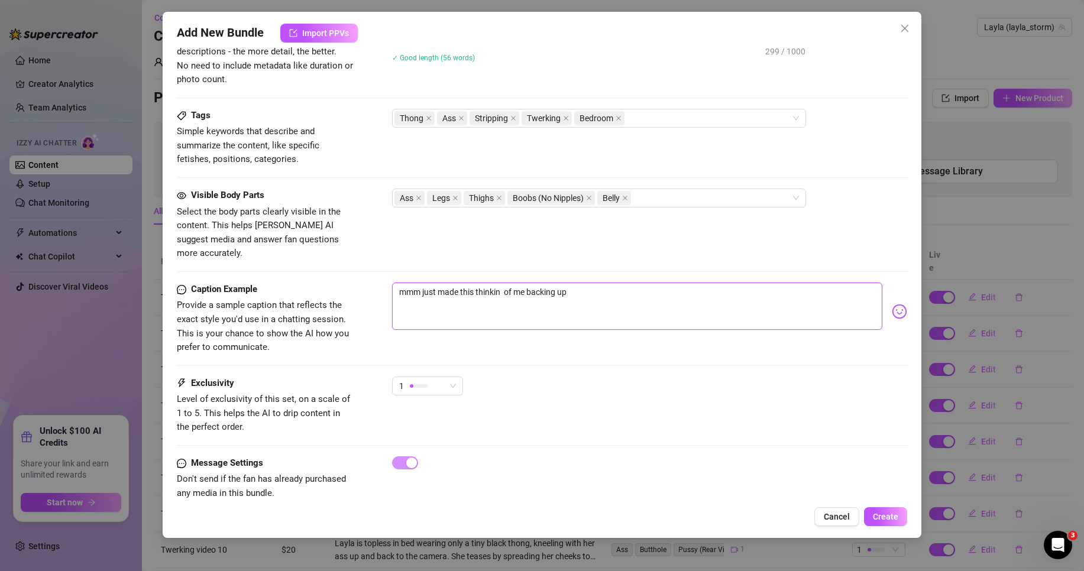
type textarea "mmm just made this thinkin of me backing up"
type textarea "mmm just made this thinkin of me backing up o"
type textarea "mmm just made this thinkin of me backing up on"
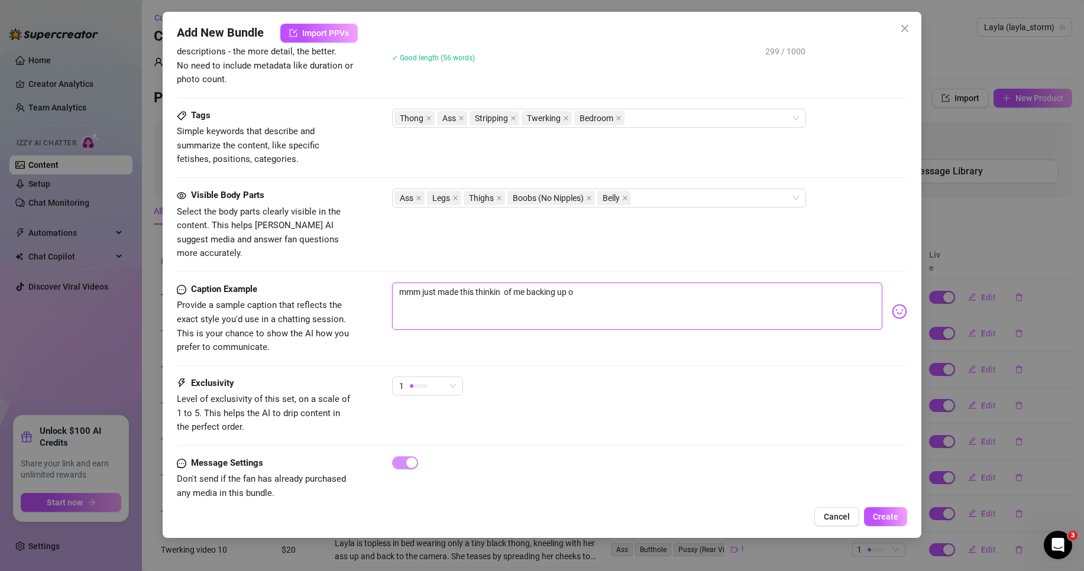
type textarea "mmm just made this thinkin of me backing up on"
type textarea "mmm just made this thinkin of me backing up on u"
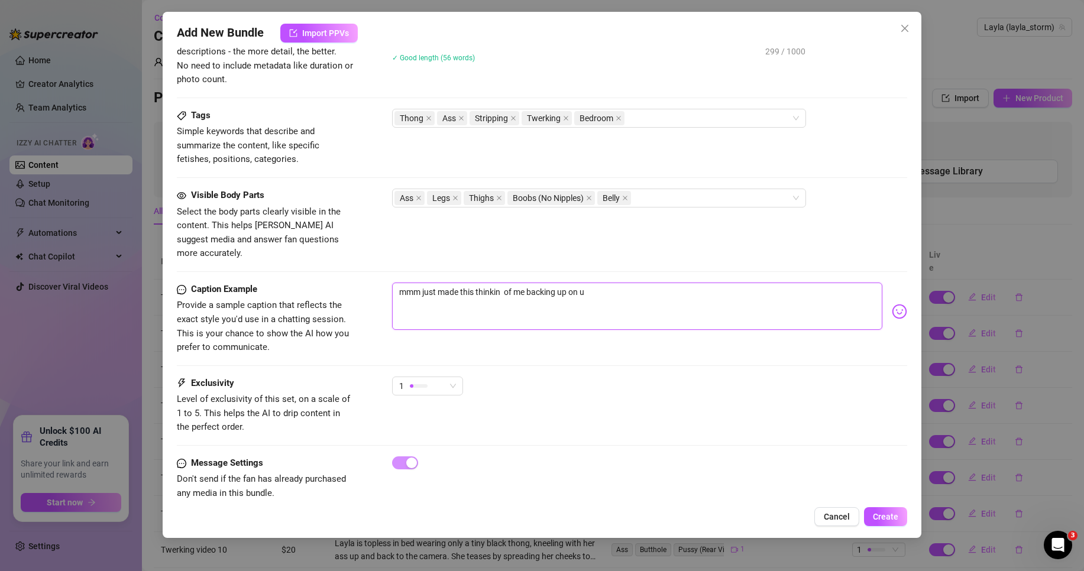
type textarea "mmm just made this thinkin of me backing up on u"
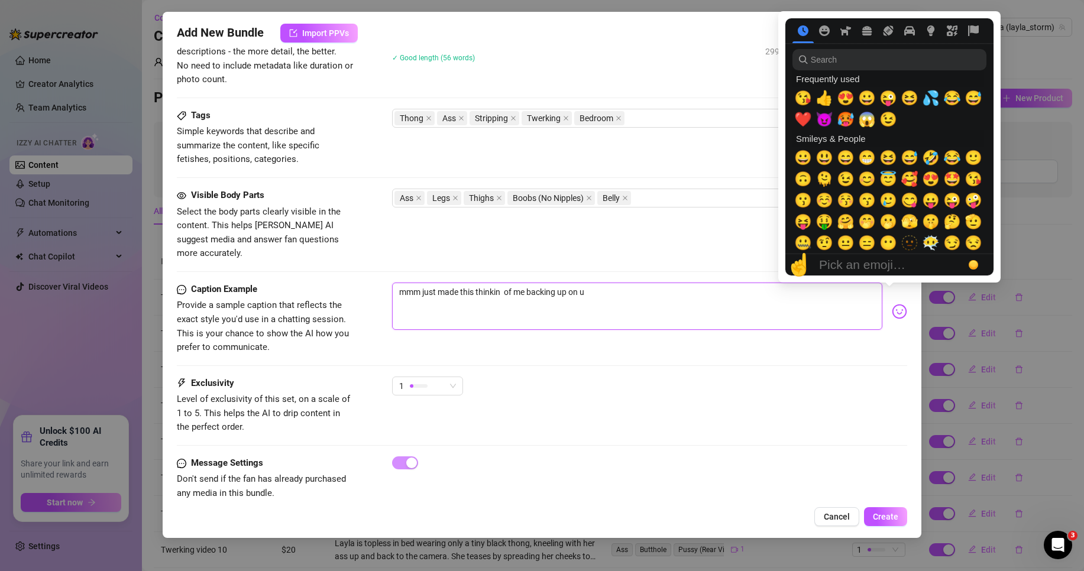
type textarea "mmm just made this thinkin of me backing up on u"
click at [892, 304] on img at bounding box center [899, 311] width 15 height 15
click at [837, 97] on span "😍" at bounding box center [846, 98] width 18 height 17
type textarea "mmm just made this thinkin of me backing up on u 😍"
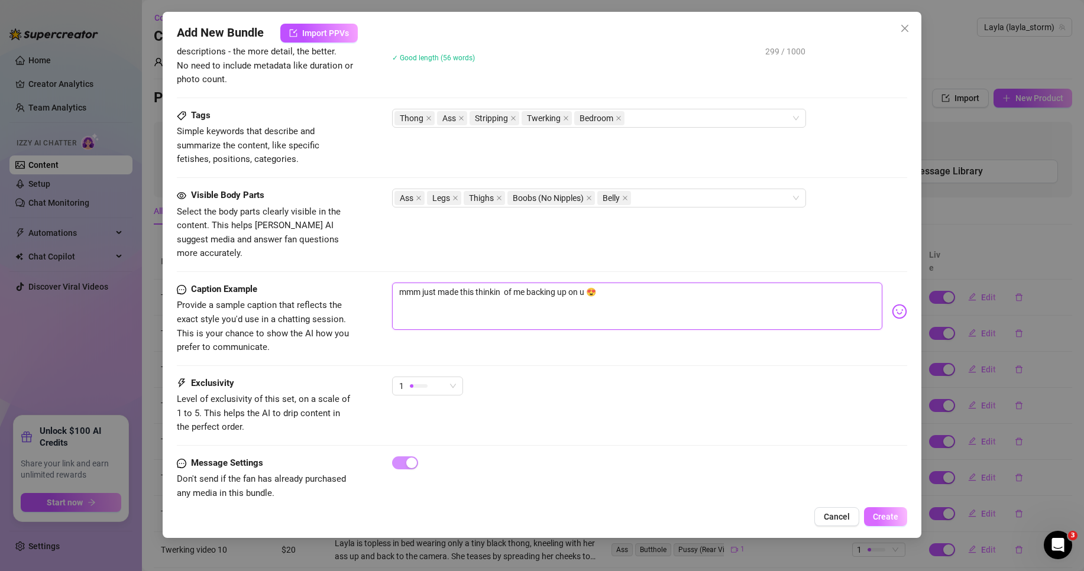
type textarea "mmm just made this thinkin of me backing up on u 😍"
click at [878, 509] on button "Create" at bounding box center [885, 516] width 43 height 19
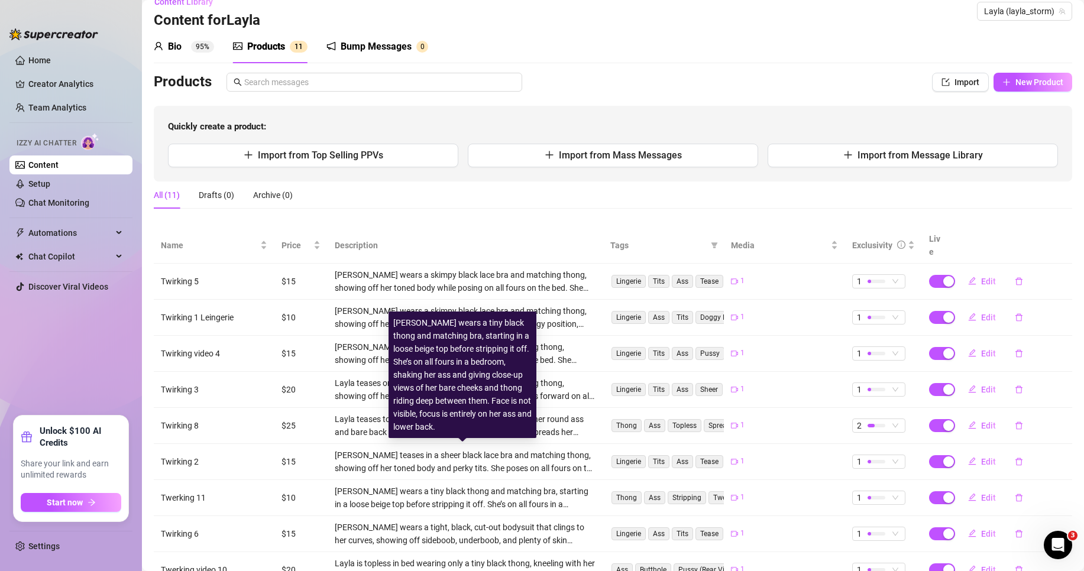
scroll to position [0, 0]
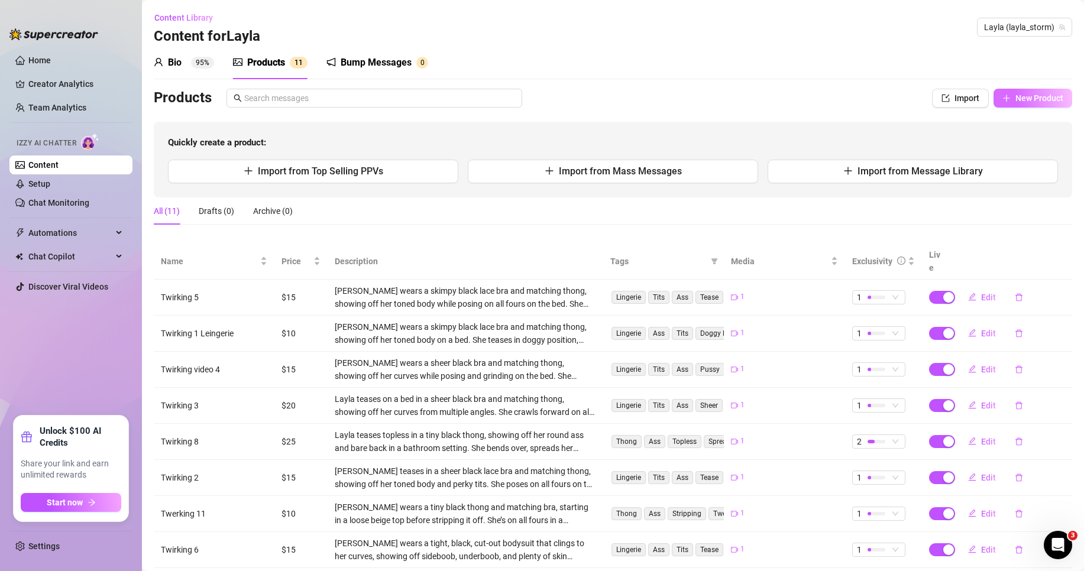
click at [1015, 95] on span "New Product" at bounding box center [1039, 97] width 48 height 9
type textarea "Type your message here..."
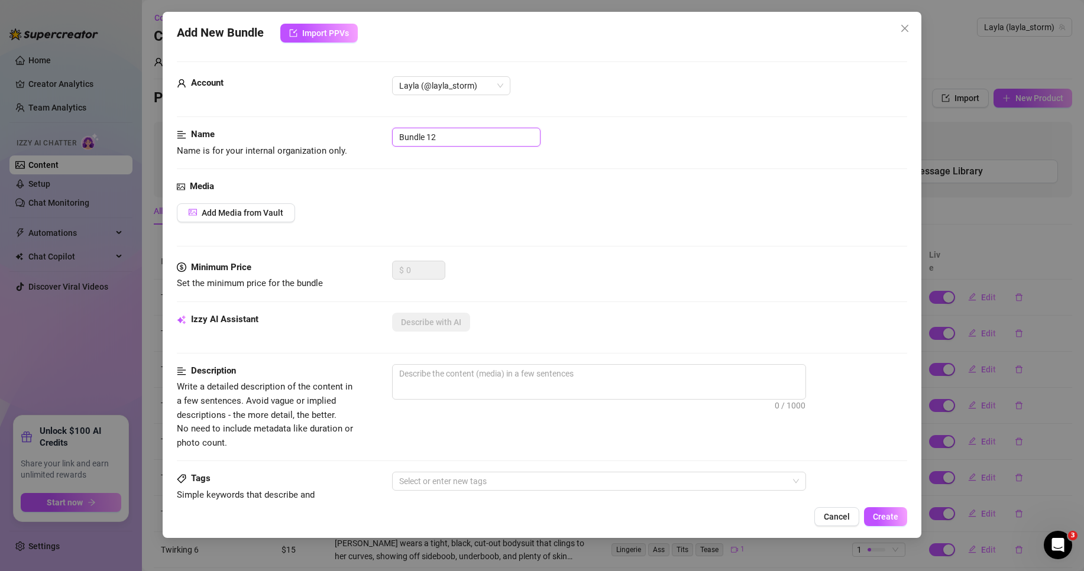
click at [436, 138] on input "Bundle 12" at bounding box center [466, 137] width 148 height 19
click at [437, 138] on input "Bundle 12" at bounding box center [466, 137] width 148 height 19
type input "Twerking 12"
click at [271, 216] on span "Add Media from Vault" at bounding box center [243, 212] width 82 height 9
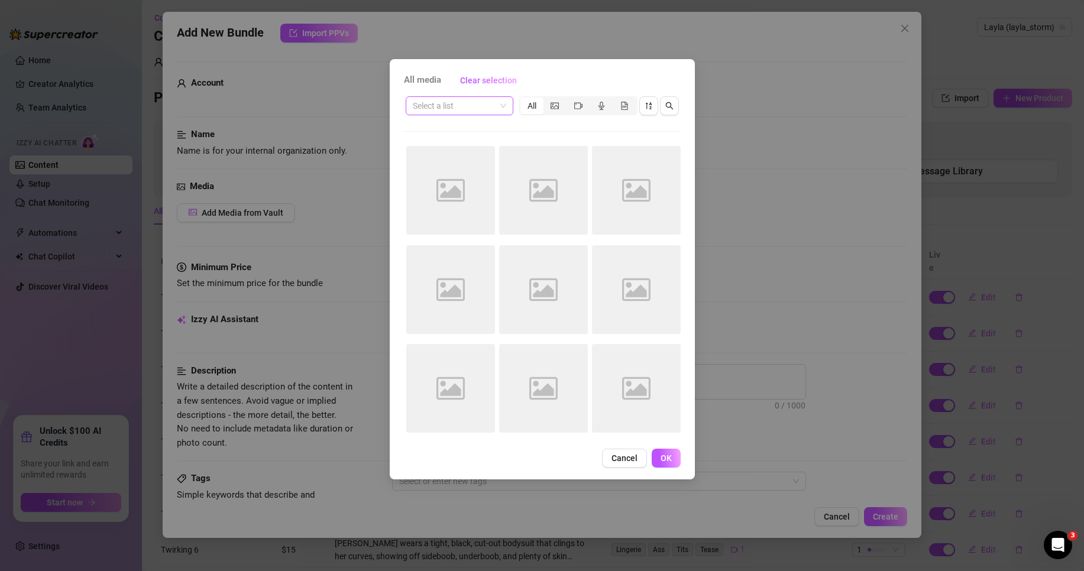
click at [453, 107] on input "search" at bounding box center [454, 106] width 83 height 18
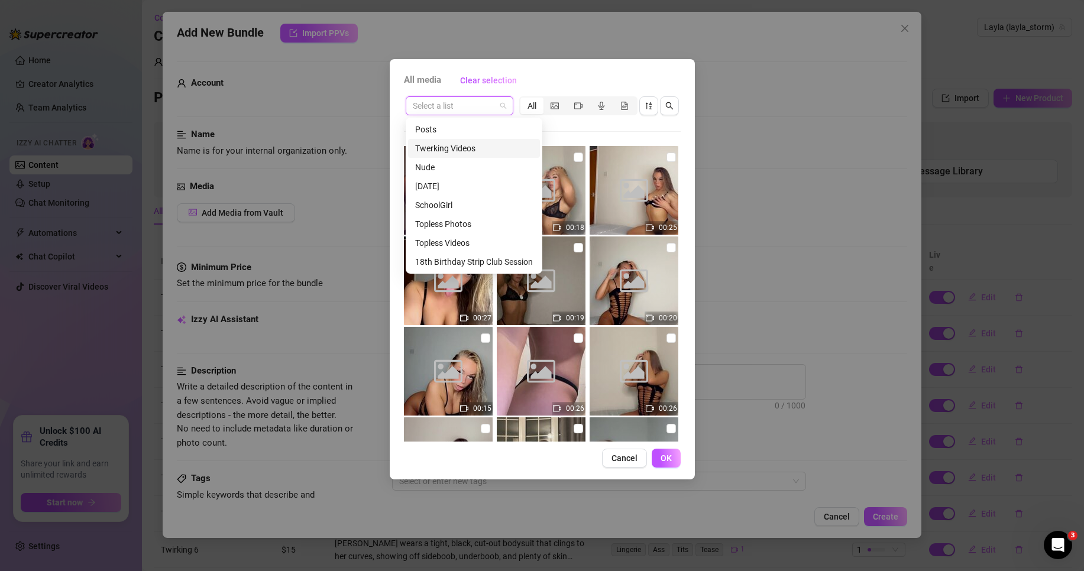
click at [470, 147] on div "Twerking Videos" at bounding box center [474, 148] width 118 height 13
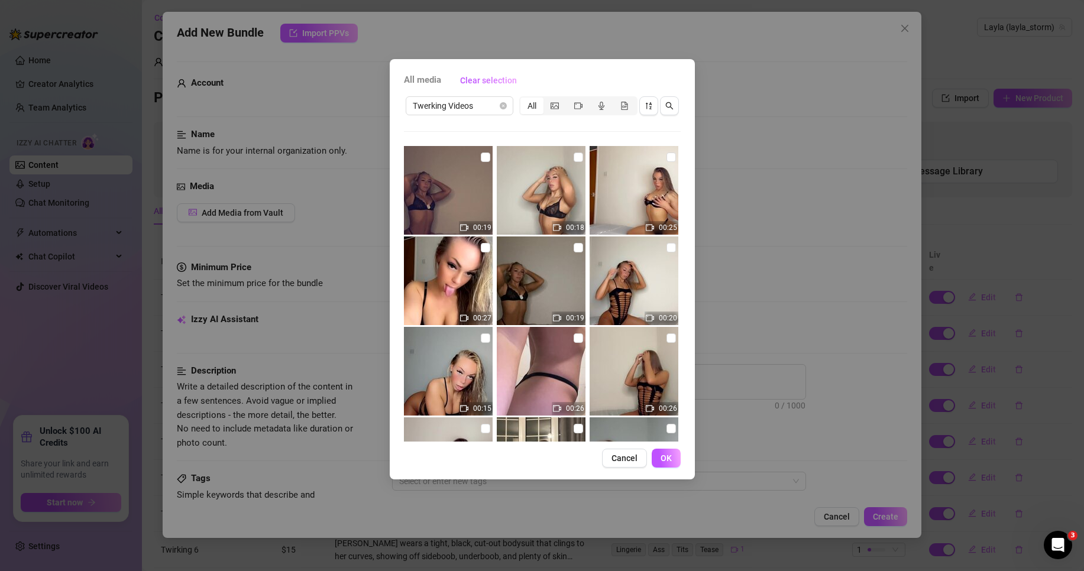
scroll to position [177, 0]
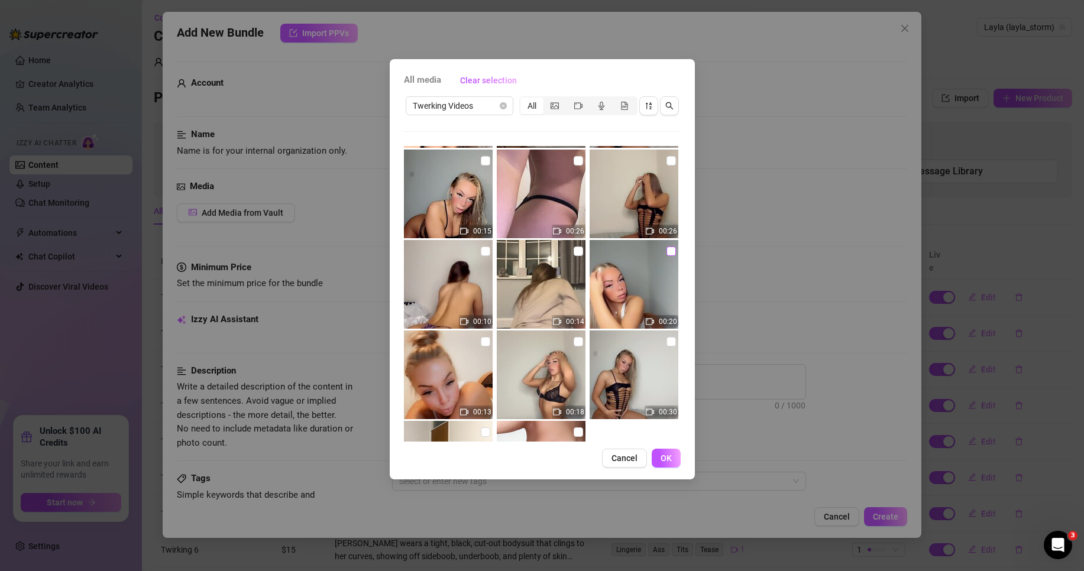
click at [666, 251] on input "checkbox" at bounding box center [670, 251] width 9 height 9
checkbox input "true"
click at [664, 470] on div "All media Clear selection Twerking Videos All 00:19 00:18 00:25 00:27 00:19 00:…" at bounding box center [542, 269] width 305 height 420
click at [664, 461] on span "OK" at bounding box center [666, 458] width 11 height 9
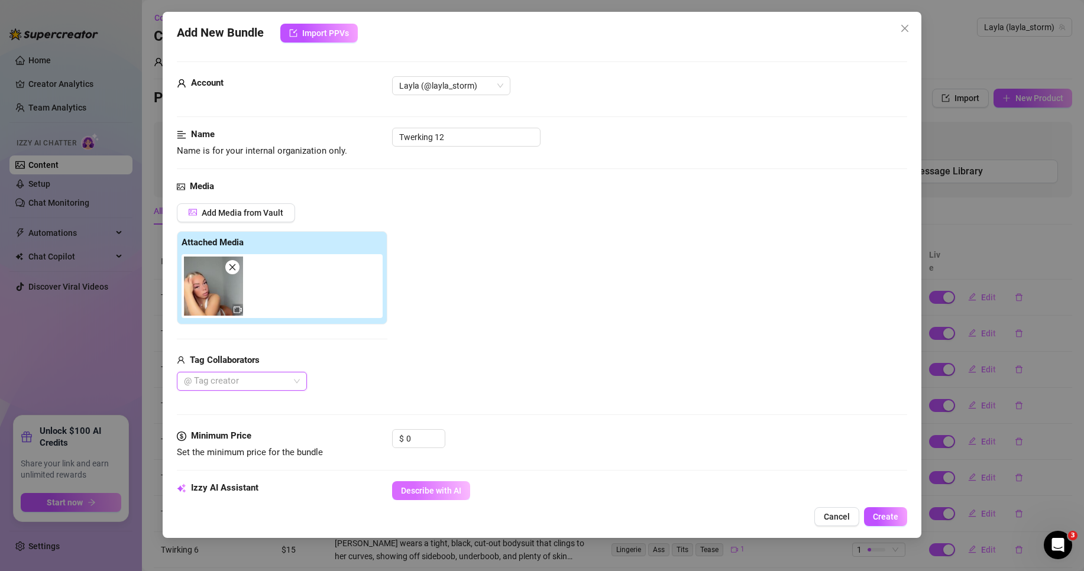
click at [421, 497] on button "Describe with AI" at bounding box center [431, 490] width 78 height 19
click at [454, 488] on span "Describe with AI" at bounding box center [431, 490] width 60 height 9
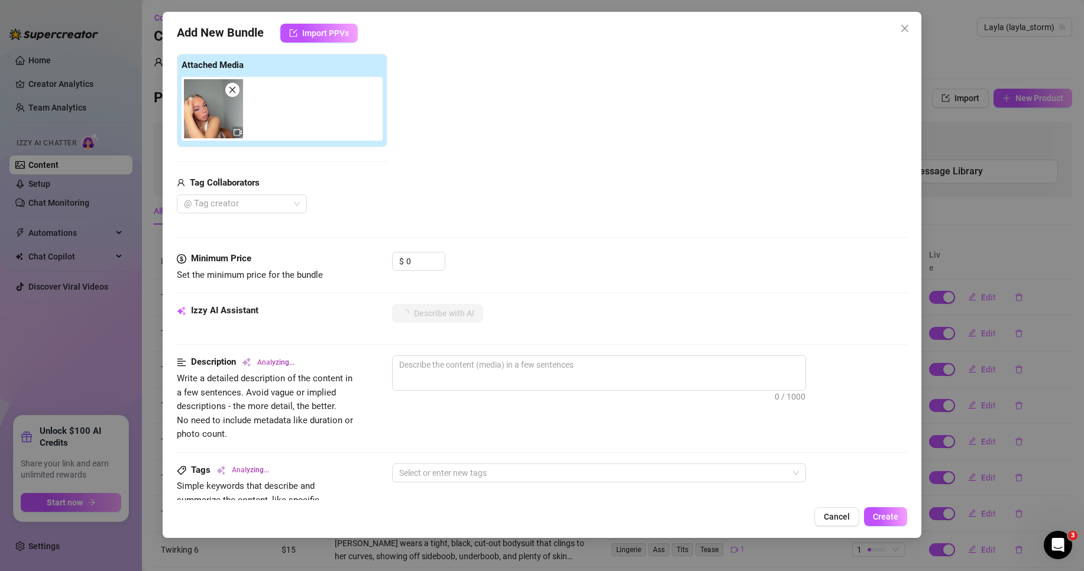
type textarea "Layla"
type textarea "[PERSON_NAME] wears"
type textarea "[PERSON_NAME] wears a"
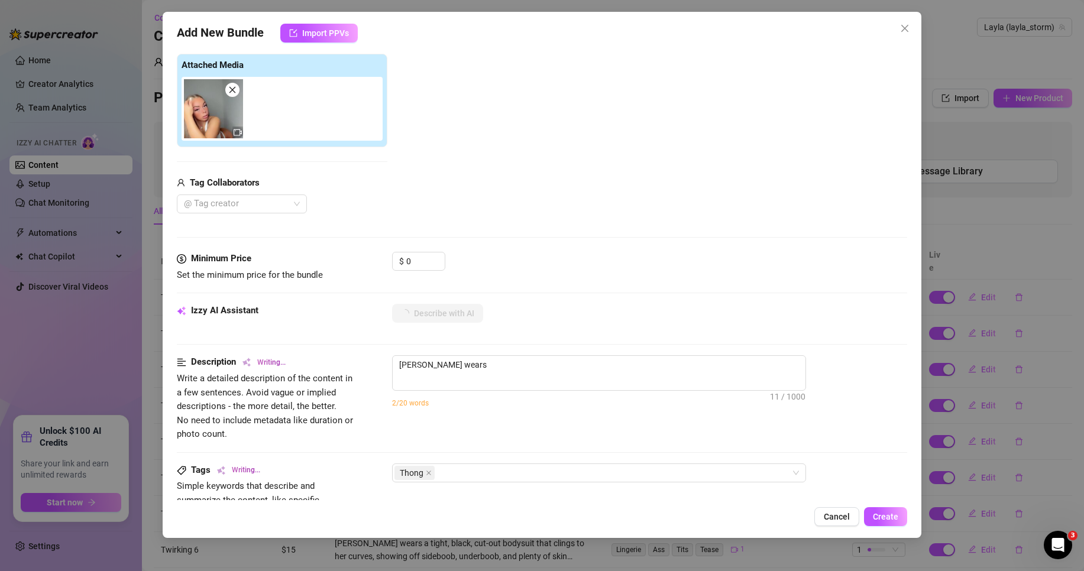
type textarea "[PERSON_NAME] wears a"
type textarea "Layla wears a tight"
type textarea "Layla wears a tight white"
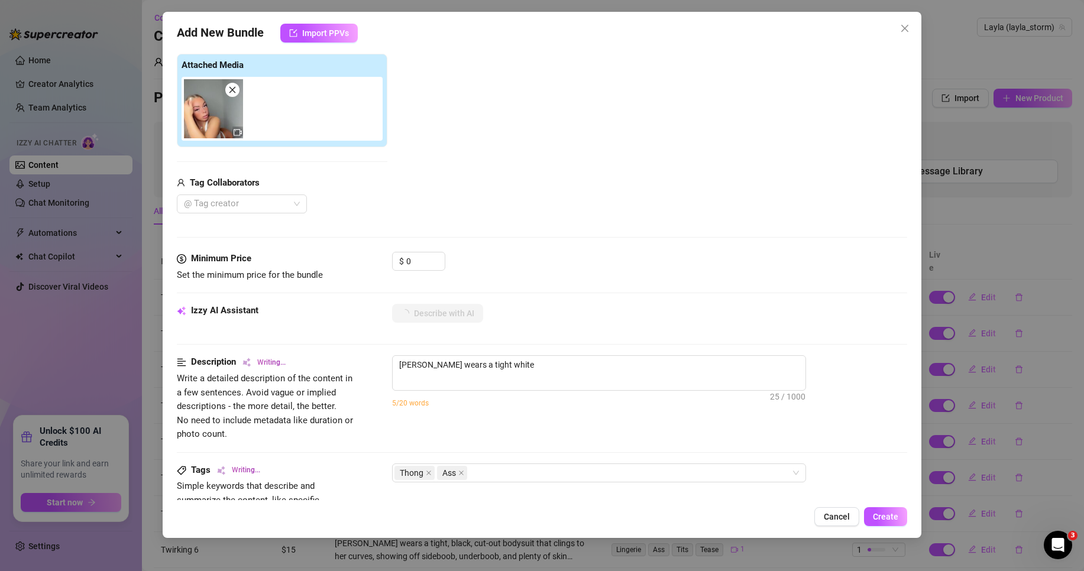
type textarea "Layla wears a tight white sports"
type textarea "Layla wears a tight white sports bra"
type textarea "Layla wears a tight white sports bra and"
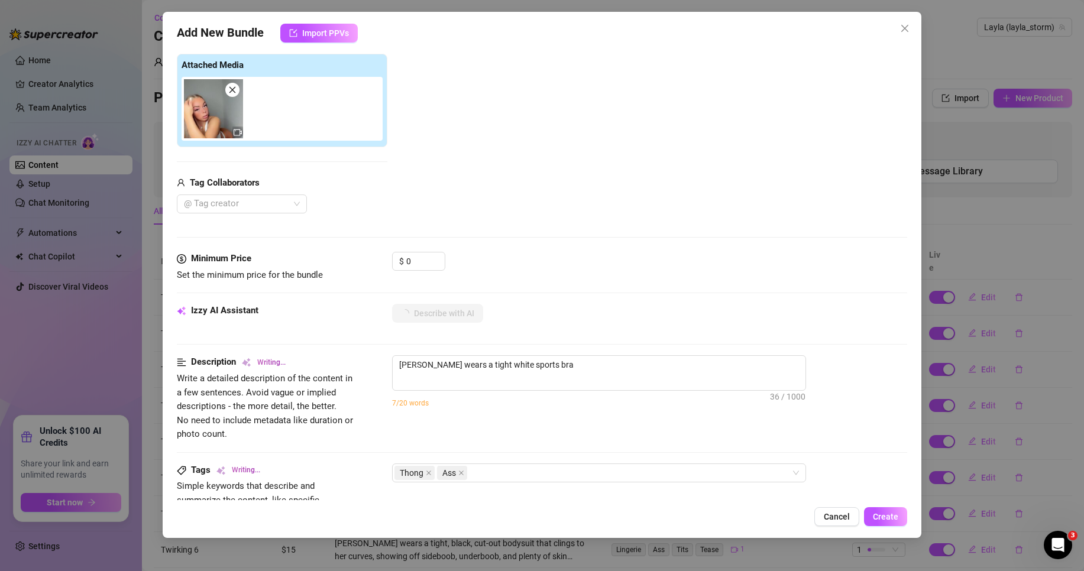
type textarea "Layla wears a tight white sports bra and"
type textarea "Layla wears a tight white sports bra and matching"
type textarea "Layla wears a tight white sports bra and matching thong,"
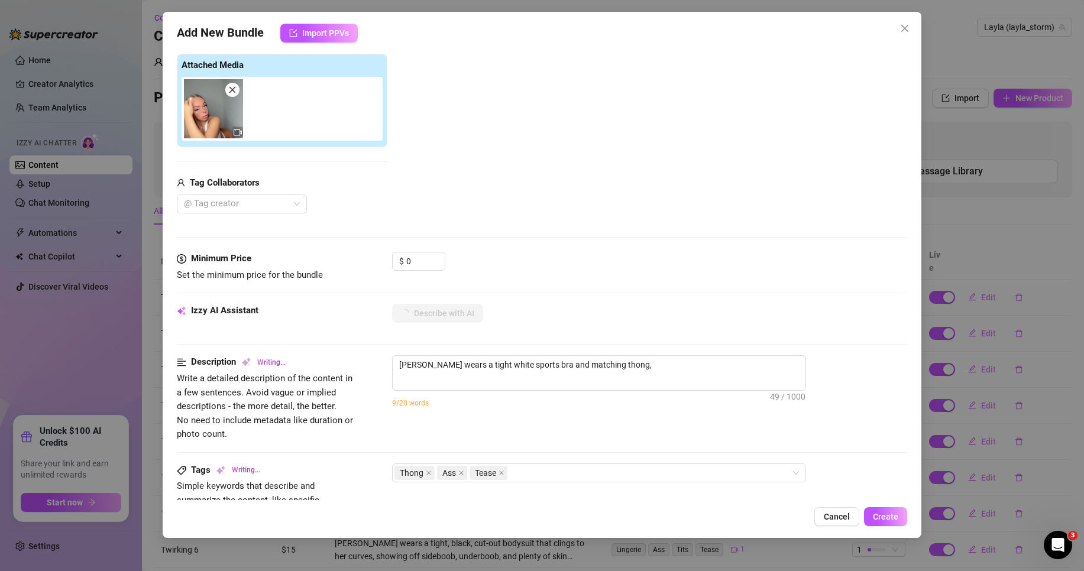
type textarea "Layla wears a tight white sports bra and matching thong, crawling"
type textarea "Layla wears a tight white sports bra and matching thong, crawling and"
type textarea "Layla wears a tight white sports bra and matching thong, crawling and posing"
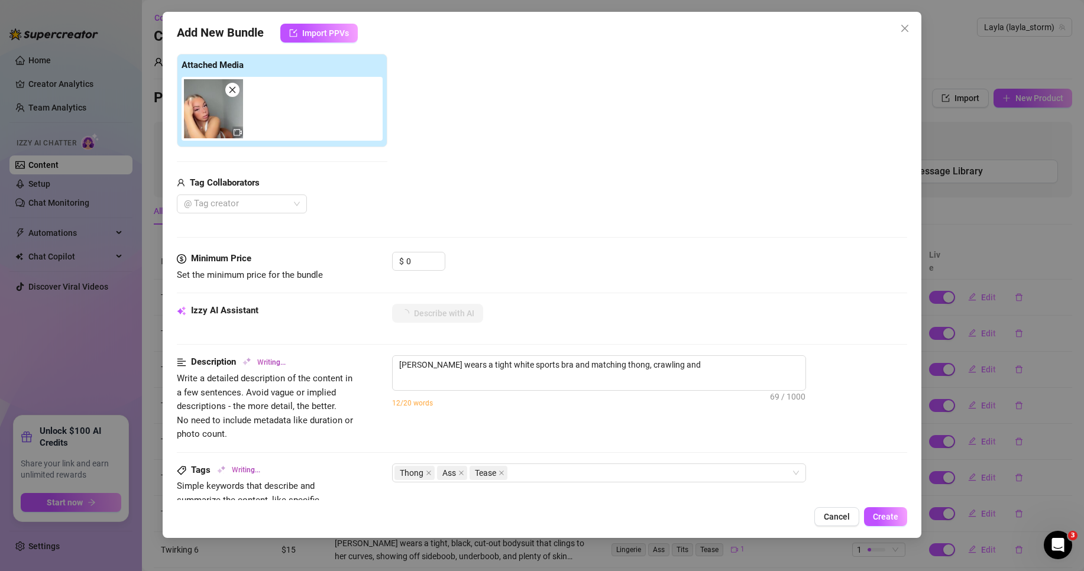
type textarea "Layla wears a tight white sports bra and matching thong, crawling and posing"
type textarea "Layla wears a tight white sports bra and matching thong, crawling and posing on"
type textarea "Layla wears a tight white sports bra and matching thong, crawling and posing on…"
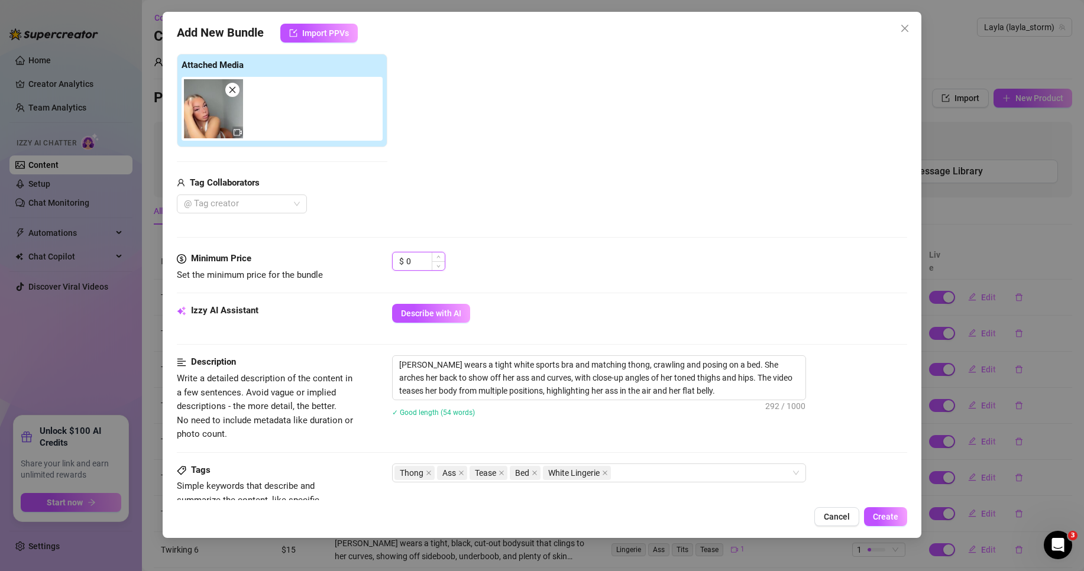
click at [410, 264] on input "0" at bounding box center [425, 262] width 38 height 18
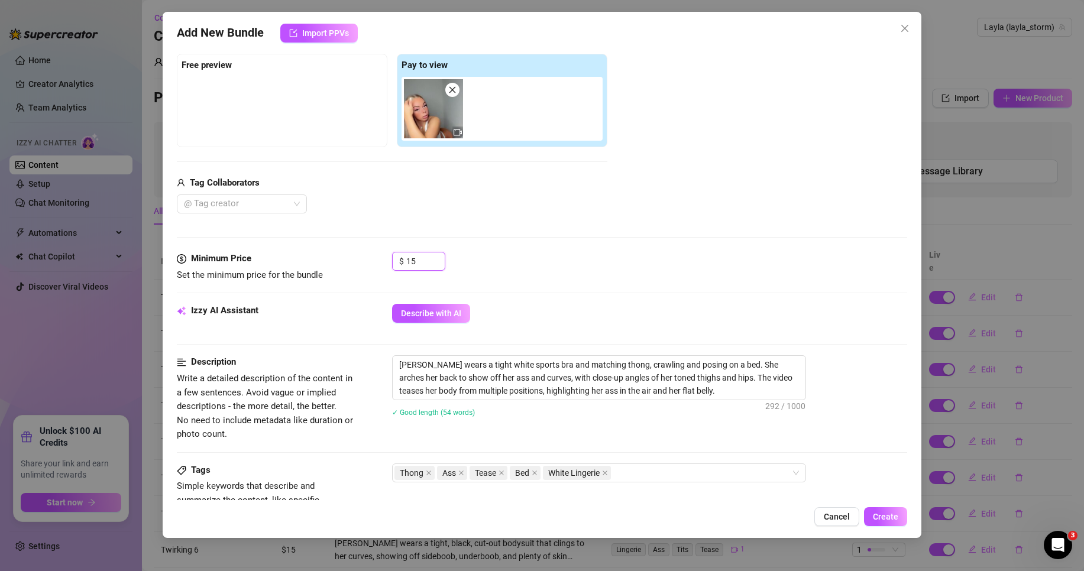
scroll to position [355, 0]
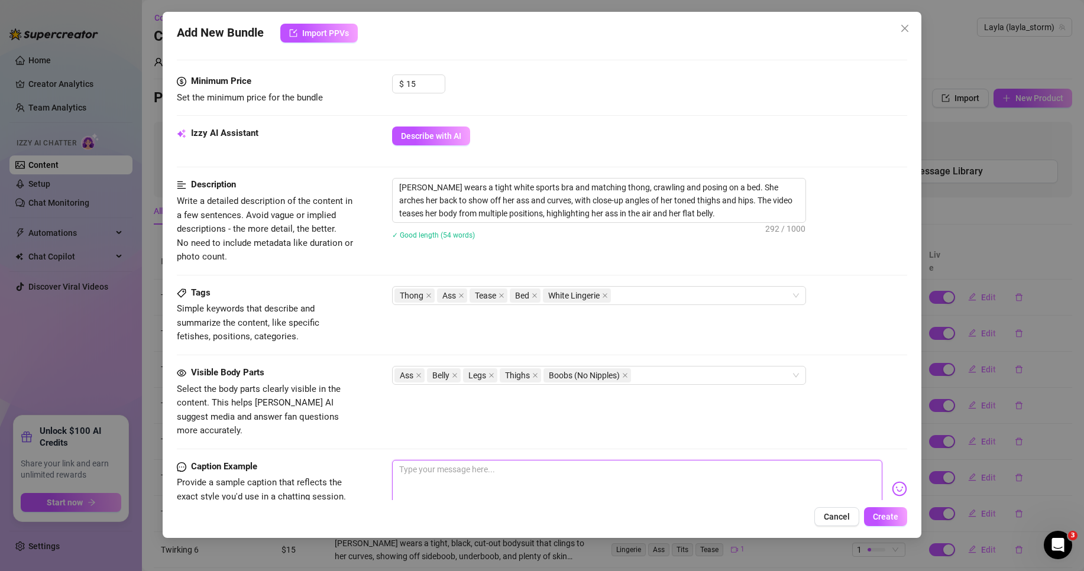
click at [538, 460] on textarea at bounding box center [637, 483] width 490 height 47
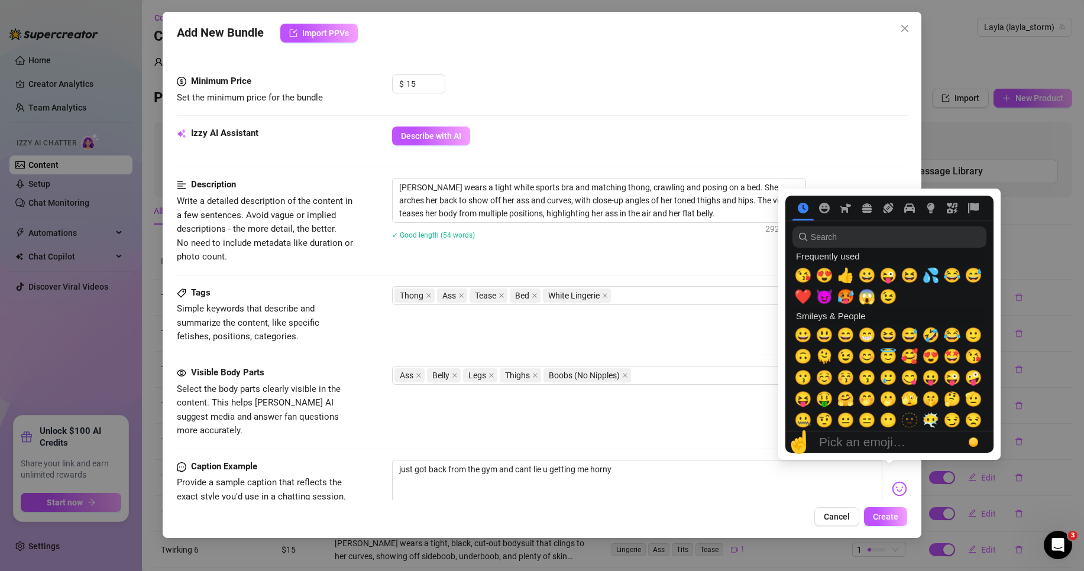
click at [895, 481] on img at bounding box center [899, 488] width 15 height 15
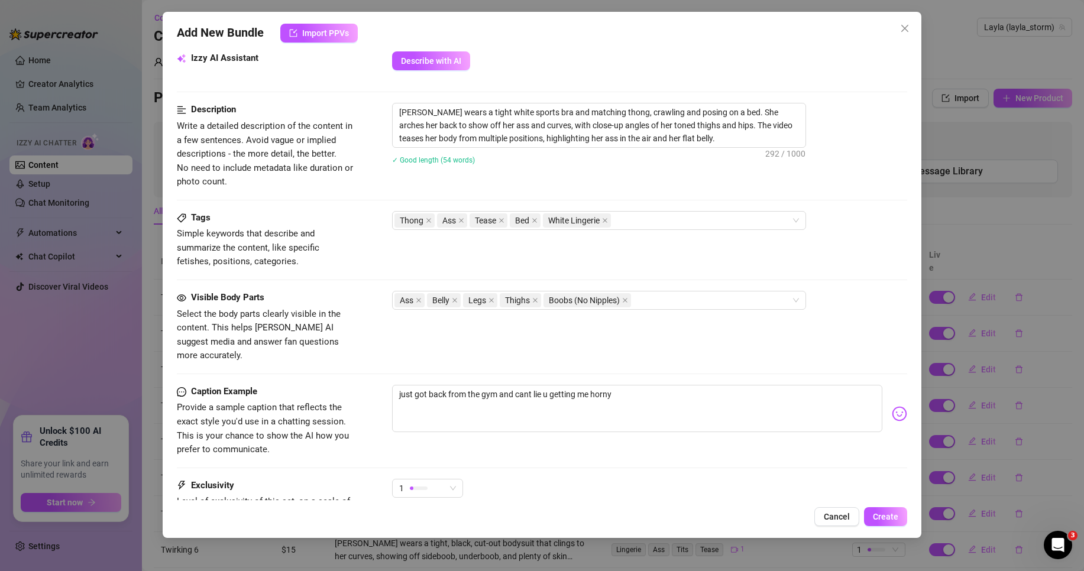
scroll to position [532, 0]
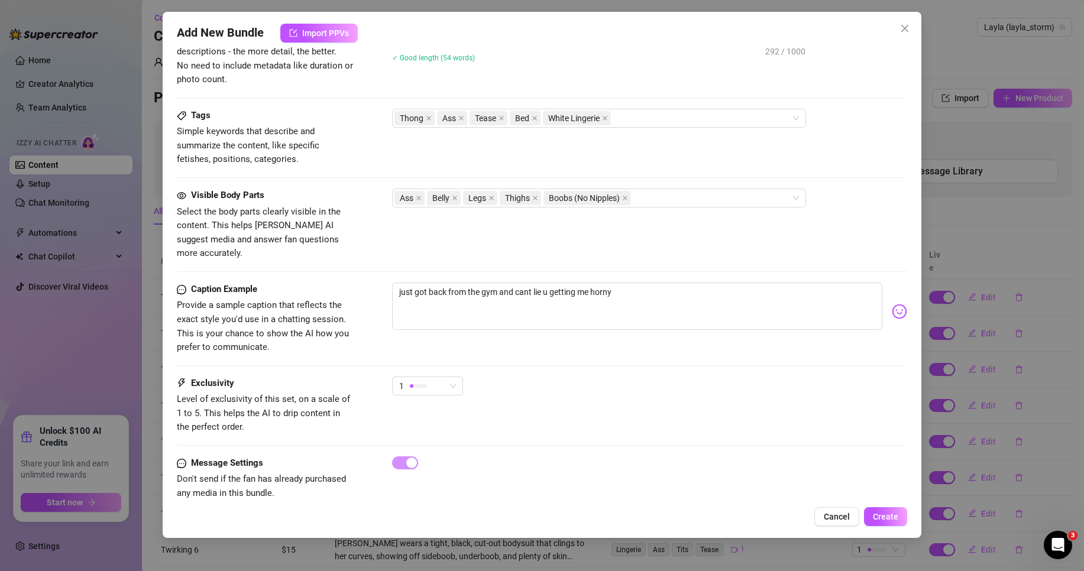
click at [892, 304] on img at bounding box center [899, 311] width 15 height 15
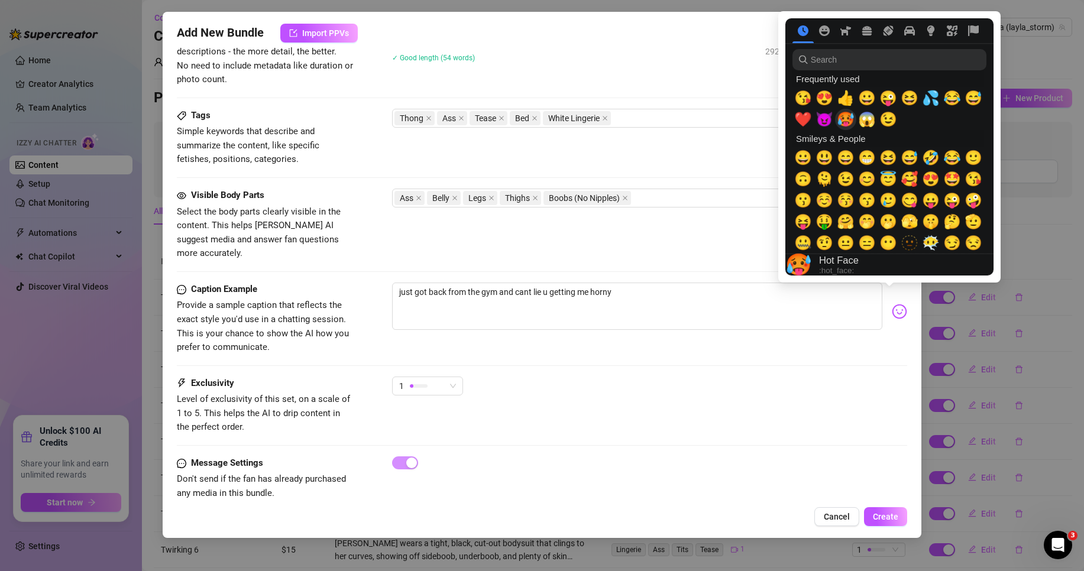
click at [855, 127] on span "🥵" at bounding box center [846, 119] width 18 height 17
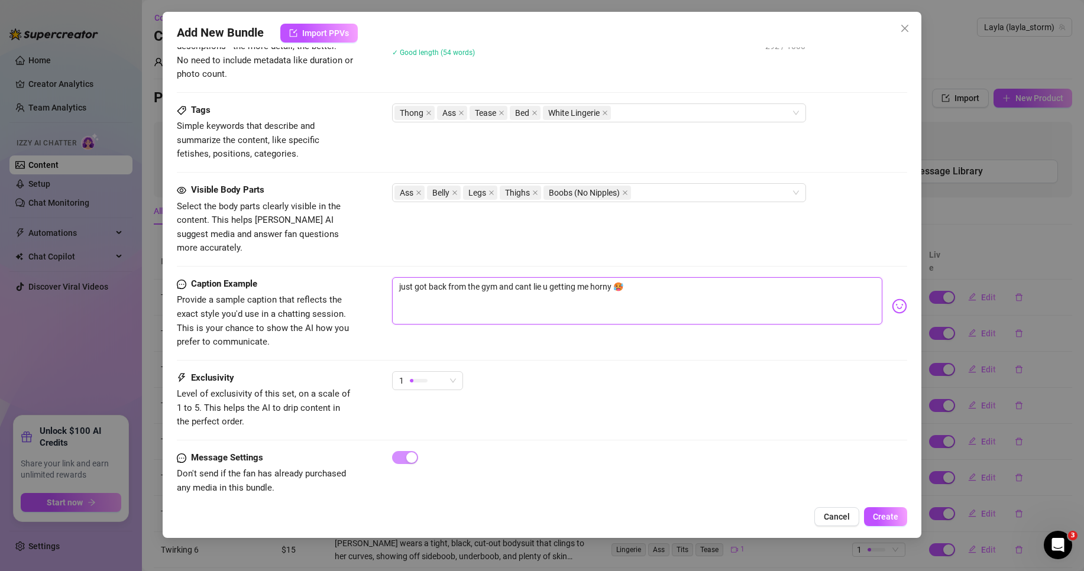
scroll to position [540, 0]
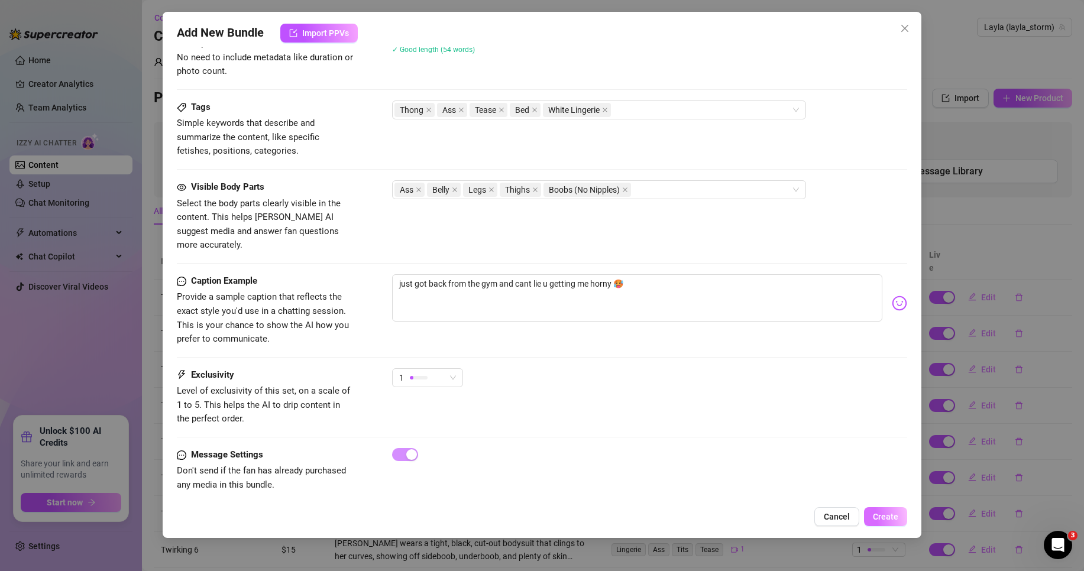
click at [878, 518] on span "Create" at bounding box center [885, 516] width 25 height 9
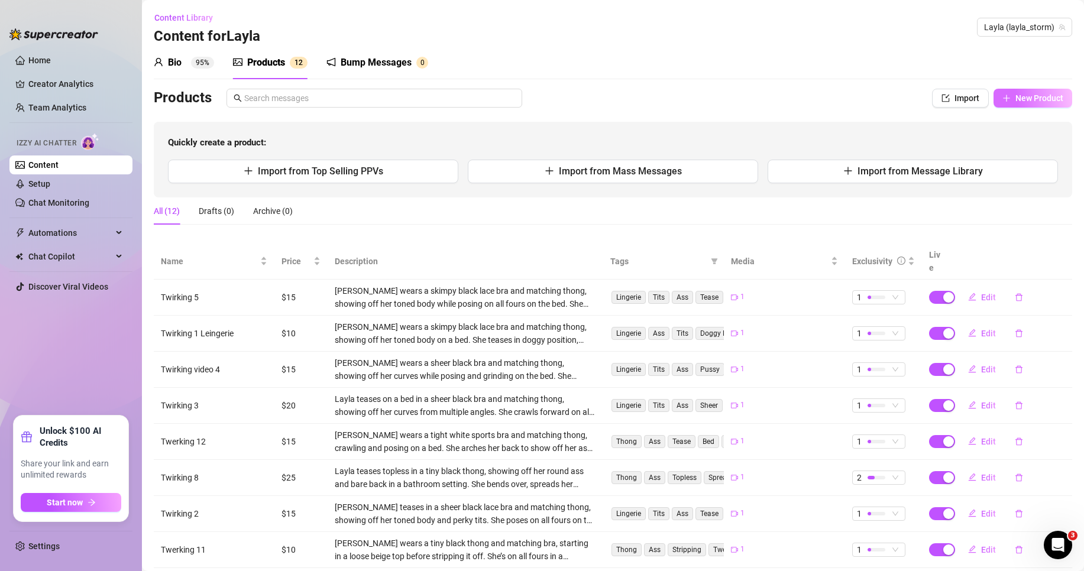
click at [1014, 92] on button "New Product" at bounding box center [1032, 98] width 79 height 19
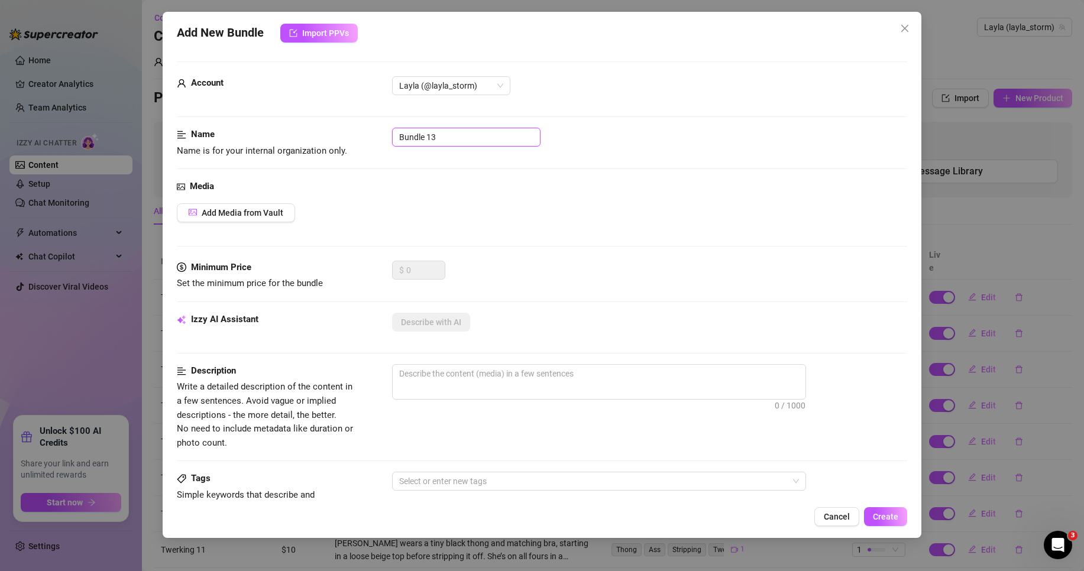
click at [429, 136] on input "Bundle 13" at bounding box center [466, 137] width 148 height 19
click at [251, 219] on button "Add Media from Vault" at bounding box center [236, 212] width 118 height 19
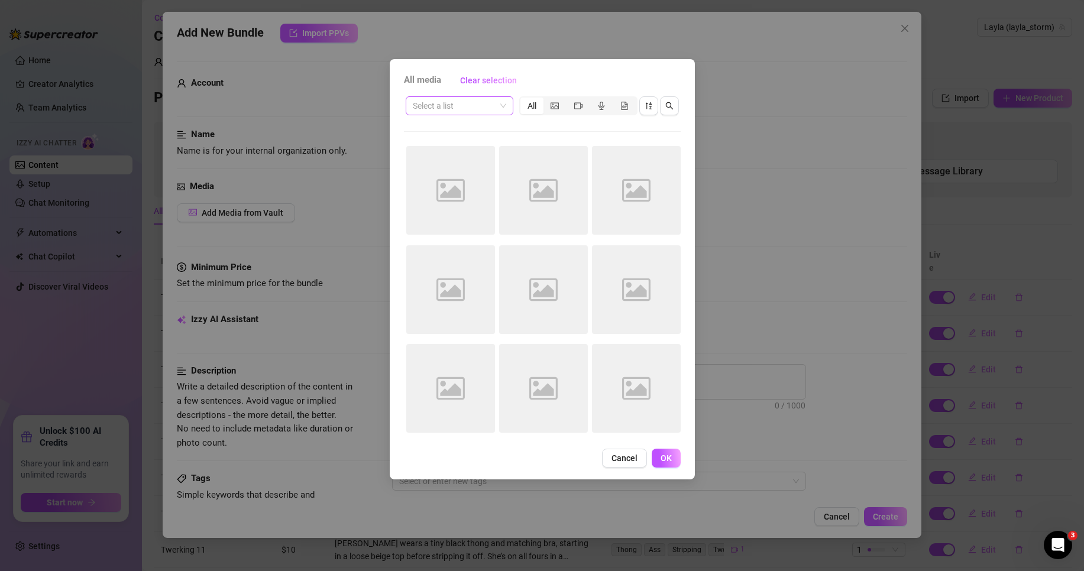
click at [458, 106] on input "search" at bounding box center [454, 106] width 83 height 18
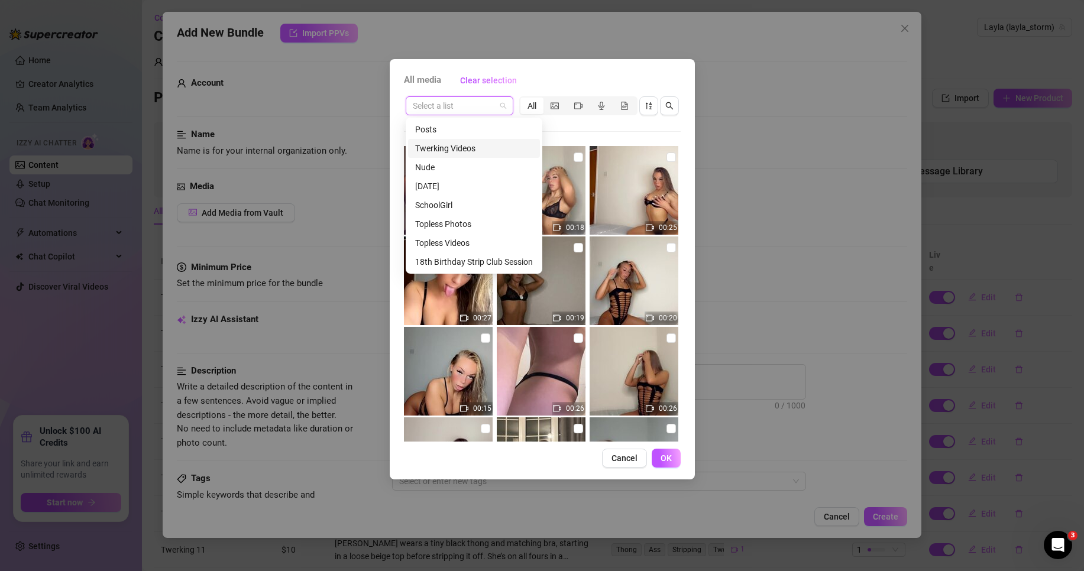
click at [484, 147] on div "Twerking Videos" at bounding box center [474, 148] width 118 height 13
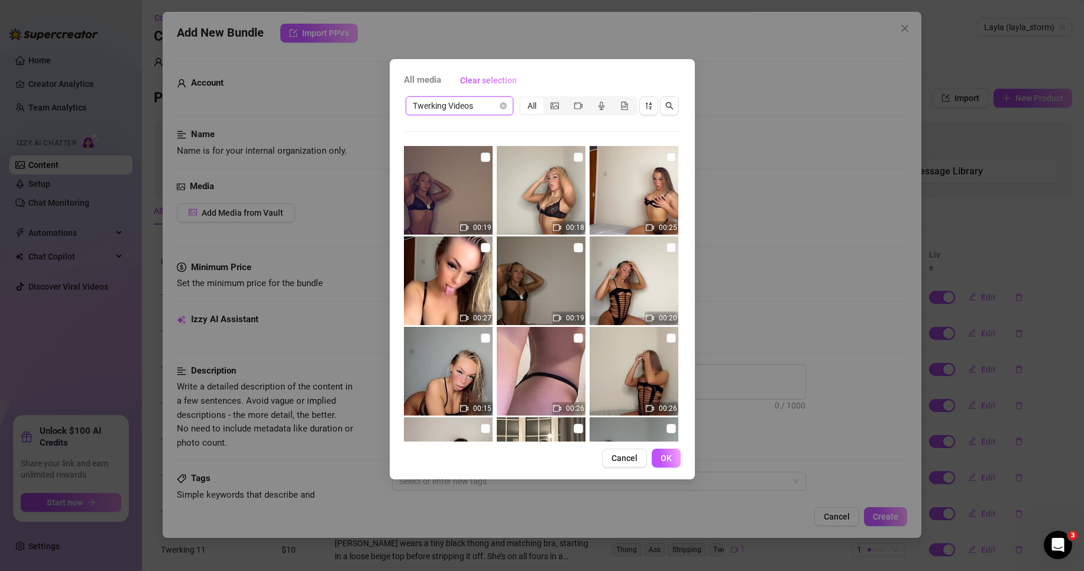
scroll to position [237, 0]
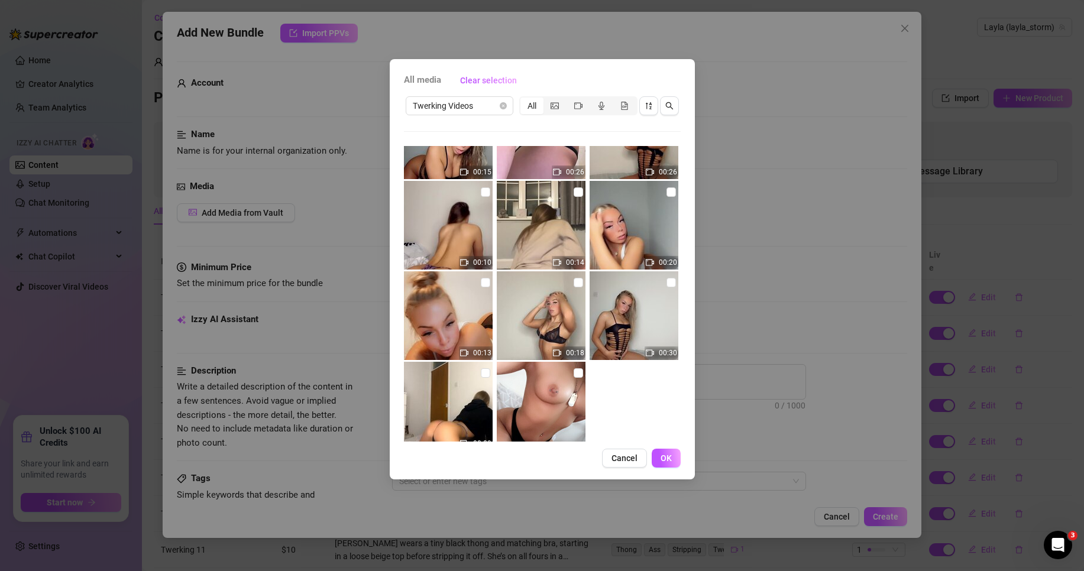
click at [488, 282] on img at bounding box center [448, 315] width 89 height 89
click at [481, 281] on input "checkbox" at bounding box center [485, 282] width 9 height 9
click at [662, 458] on span "OK" at bounding box center [666, 458] width 11 height 9
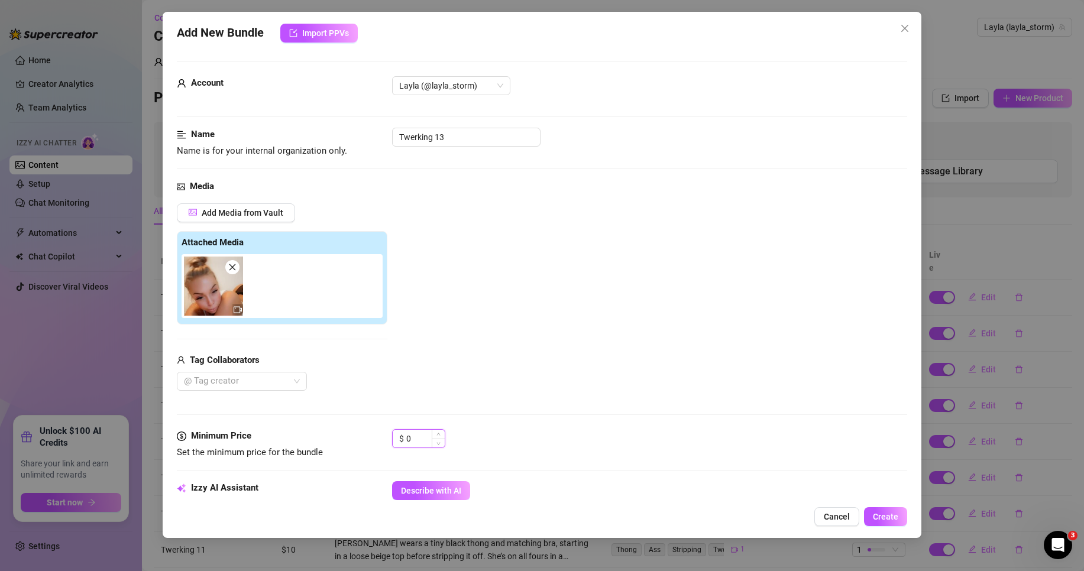
click at [412, 439] on input "0" at bounding box center [425, 439] width 38 height 18
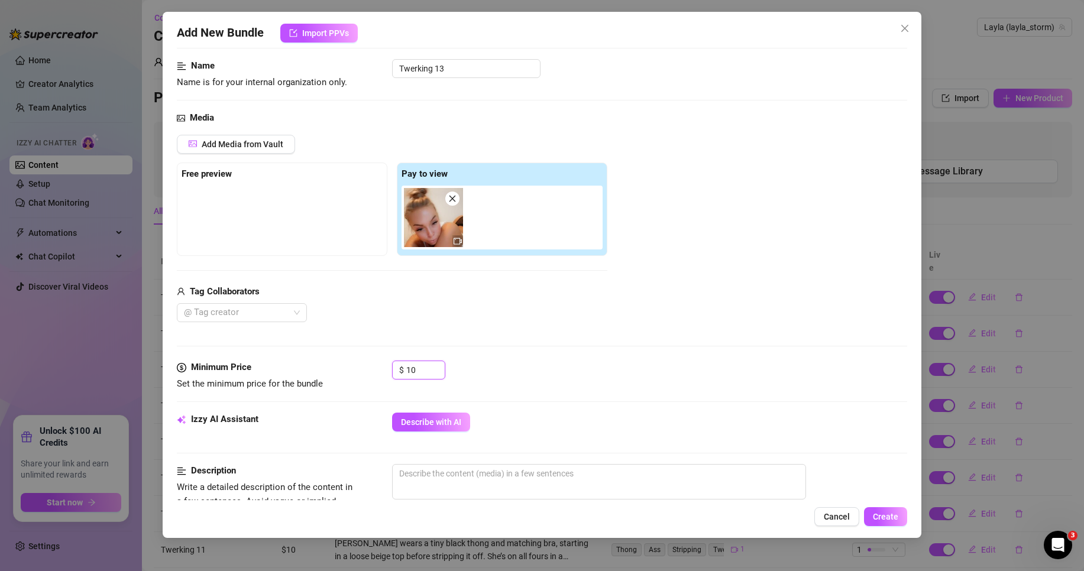
scroll to position [177, 0]
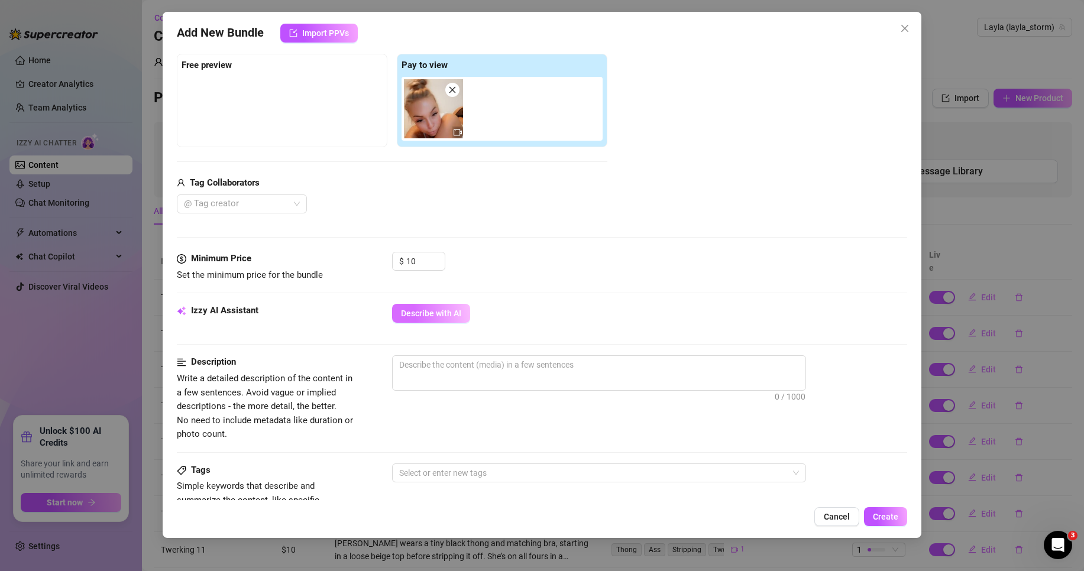
click at [439, 312] on span "Describe with AI" at bounding box center [431, 313] width 60 height 9
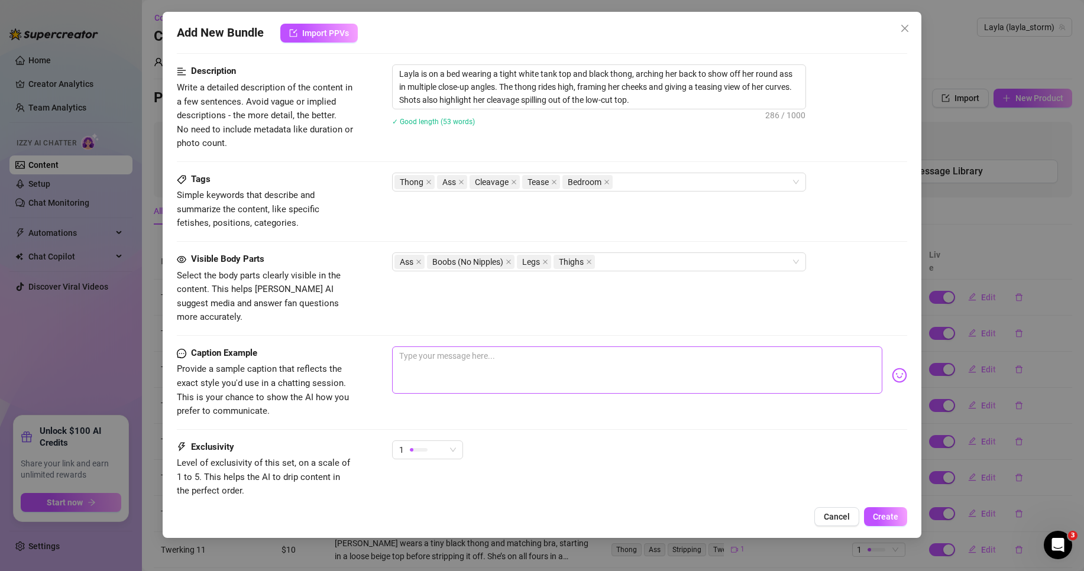
scroll to position [473, 0]
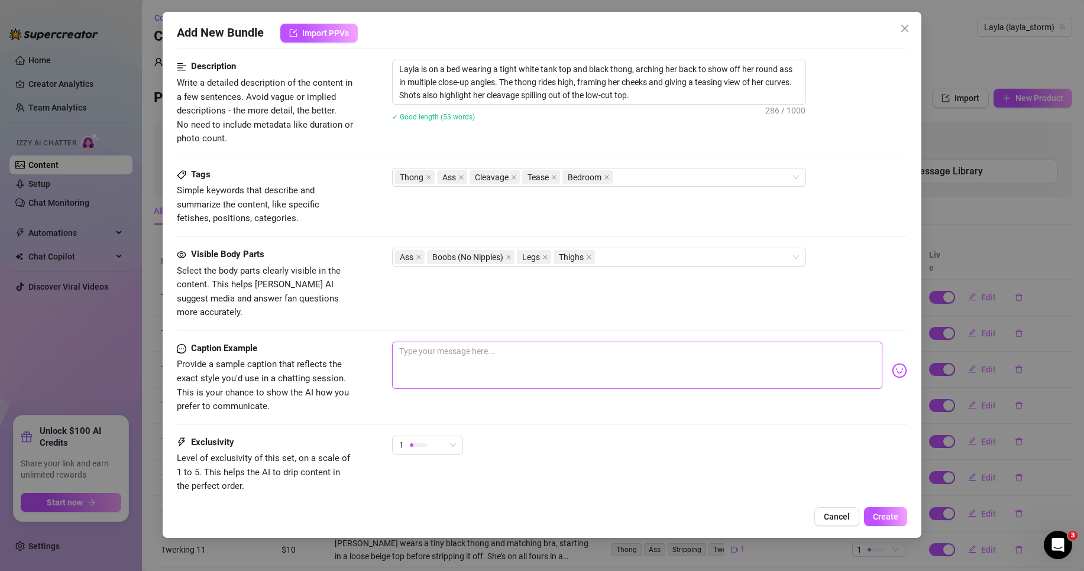
click at [507, 348] on textarea at bounding box center [637, 365] width 490 height 47
click at [881, 367] on div "just chillin bbe thinking of u" at bounding box center [649, 371] width 515 height 58
click at [892, 363] on img at bounding box center [899, 370] width 15 height 15
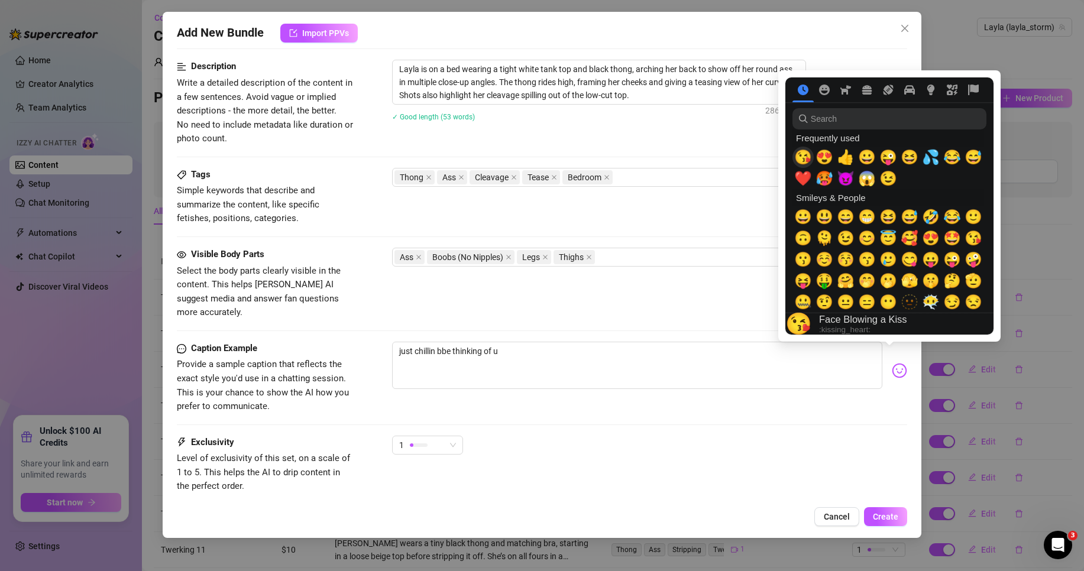
click at [807, 149] on span "😘" at bounding box center [803, 157] width 18 height 17
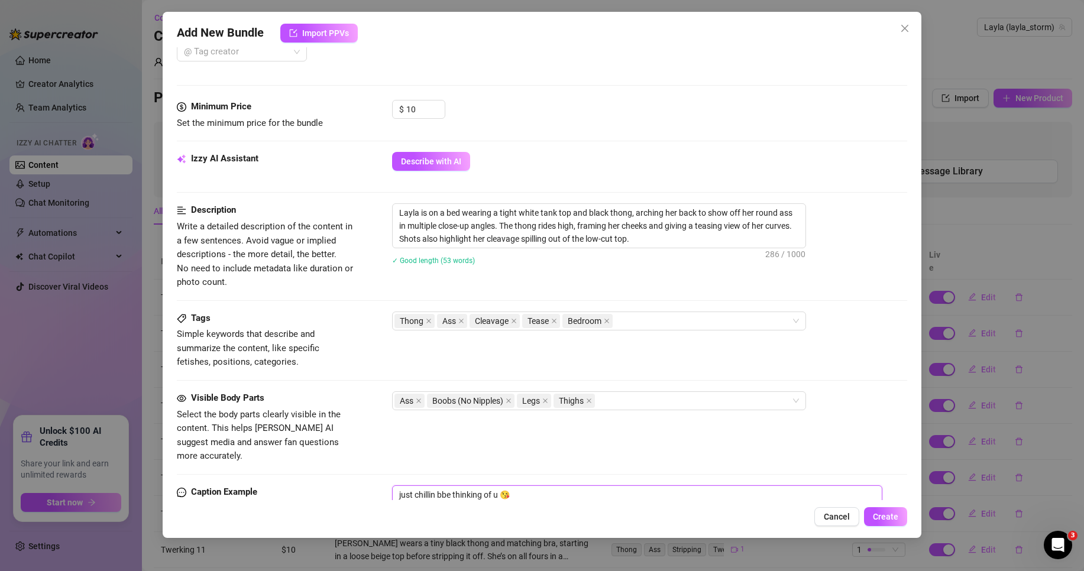
scroll to position [414, 0]
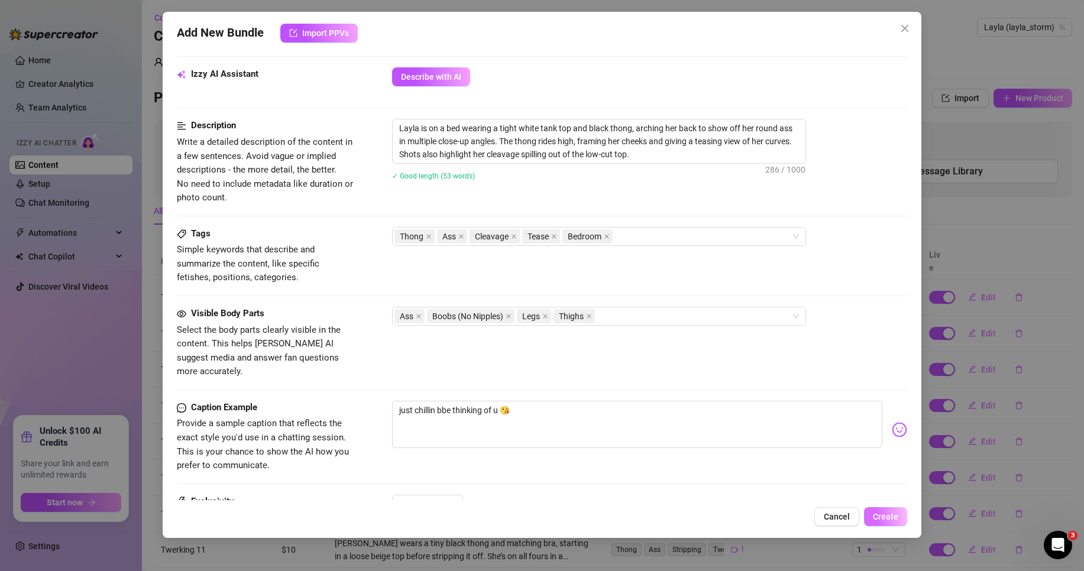
click at [892, 514] on span "Create" at bounding box center [885, 516] width 25 height 9
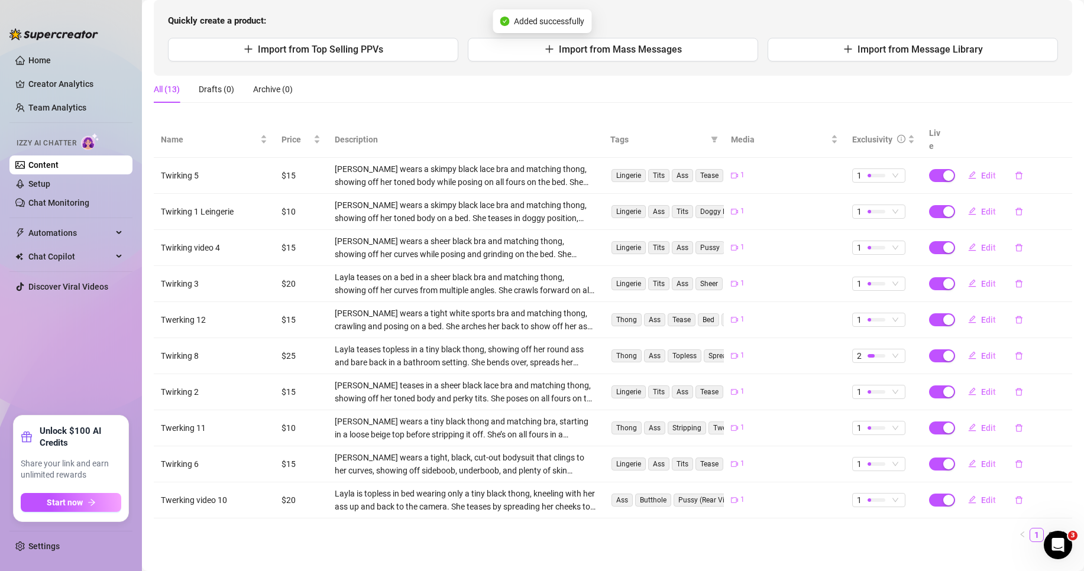
scroll to position [125, 0]
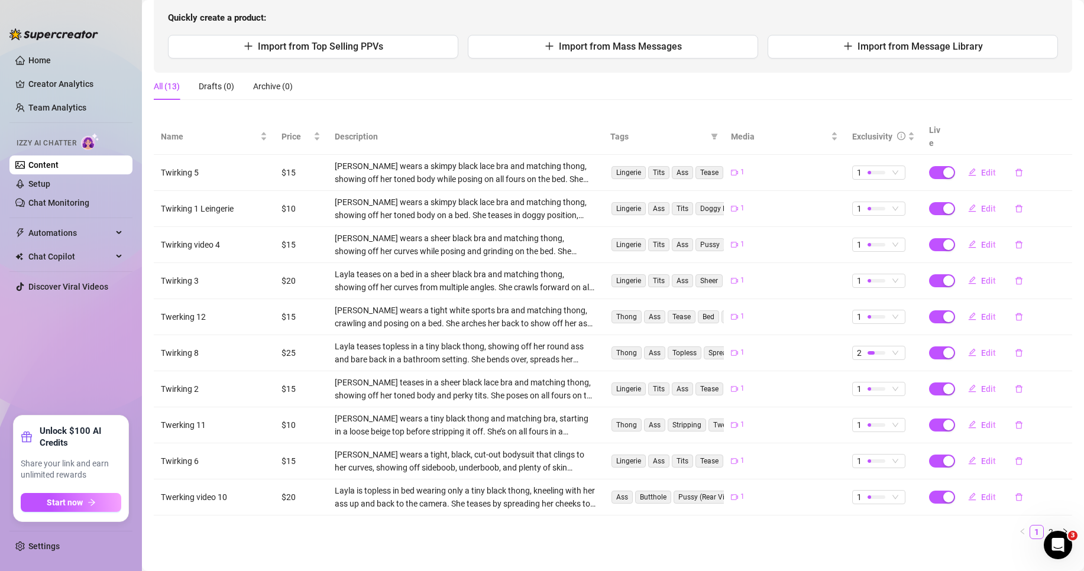
click at [2, 86] on aside "Home Creator Analytics Team Analytics Izzy AI Chatter Content Setup Chat Monito…" at bounding box center [71, 285] width 142 height 571
click at [61, 93] on link "Creator Analytics" at bounding box center [75, 84] width 95 height 19
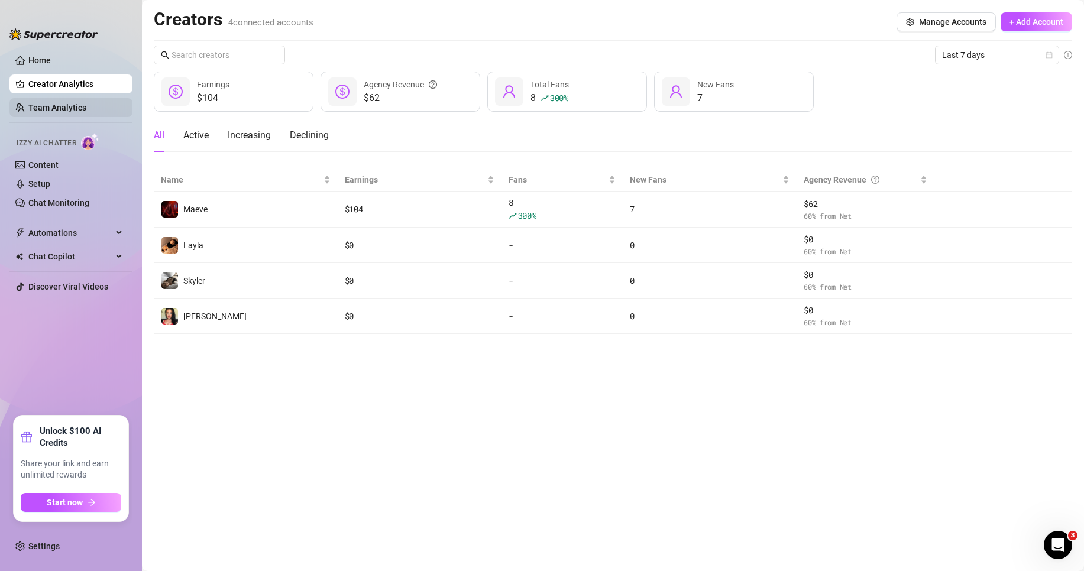
click at [61, 103] on link "Team Analytics" at bounding box center [57, 107] width 58 height 9
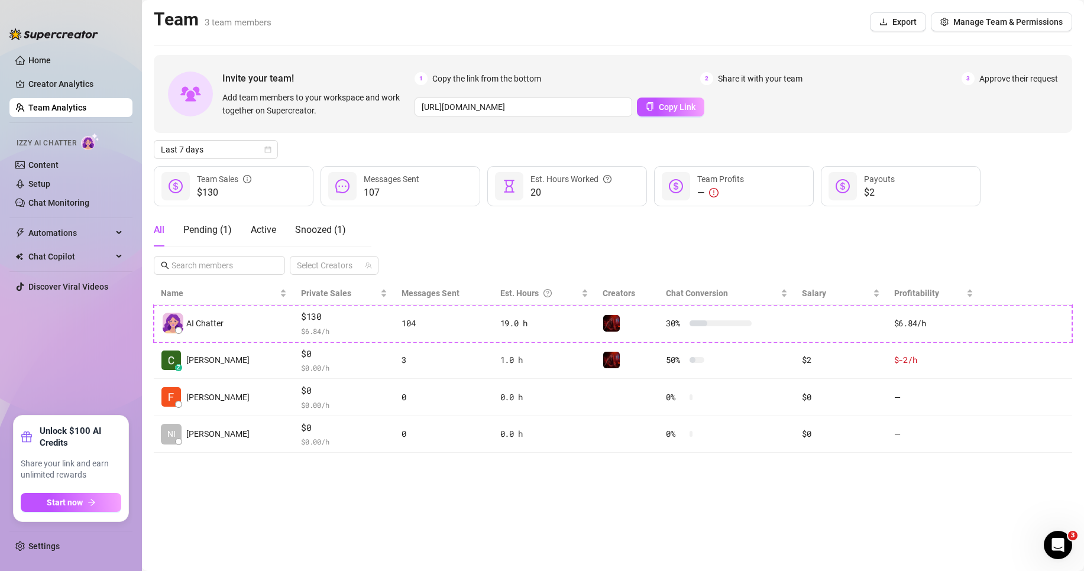
click at [180, 230] on div "All Pending ( 1 ) Active Snoozed ( 1 )" at bounding box center [250, 229] width 192 height 33
click at [205, 232] on div "Pending ( 1 )" at bounding box center [207, 230] width 48 height 14
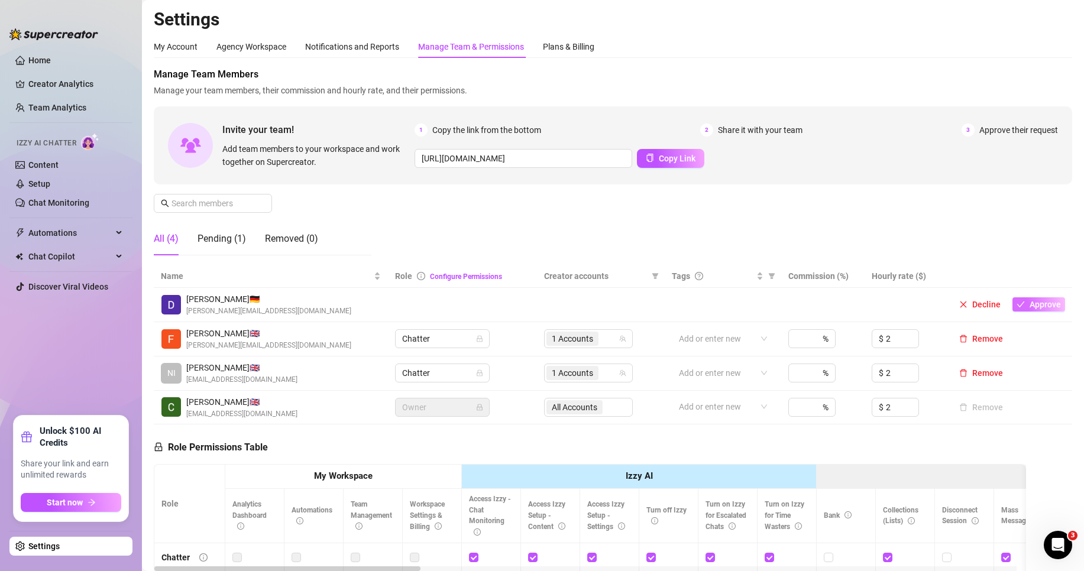
click at [1043, 308] on span "Approve" at bounding box center [1045, 304] width 31 height 9
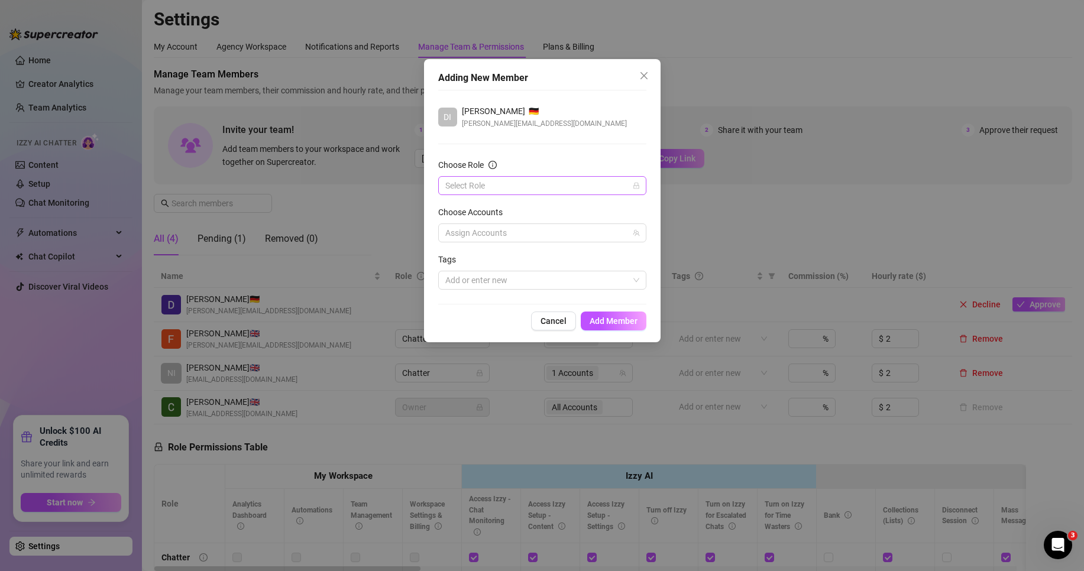
click at [541, 190] on input "Choose Role" at bounding box center [536, 186] width 183 height 18
click at [523, 212] on div "Chatter" at bounding box center [542, 209] width 189 height 13
click at [525, 233] on div at bounding box center [536, 233] width 191 height 17
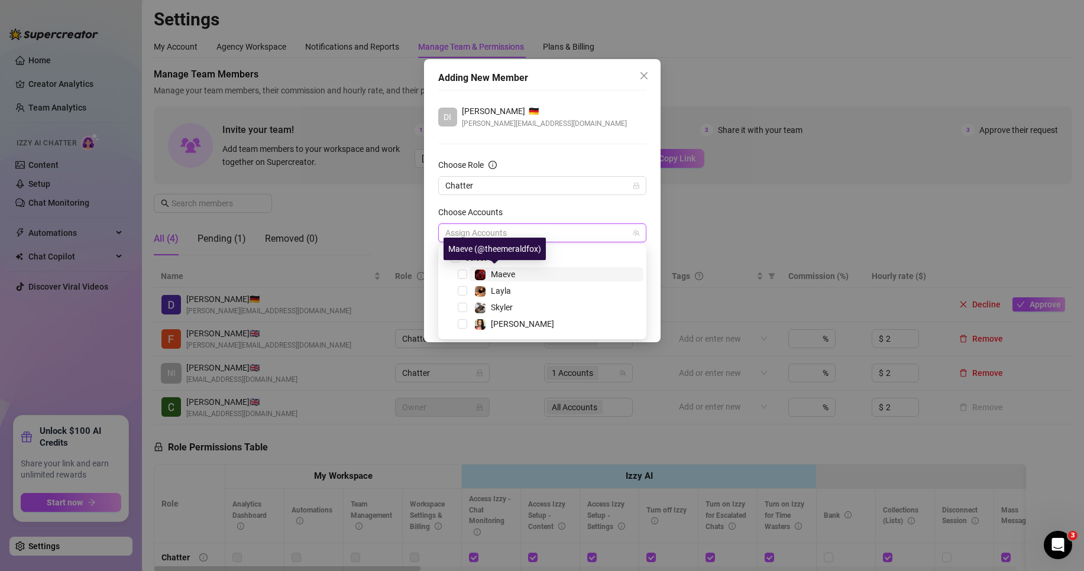
click at [515, 278] on span "Maeve" at bounding box center [503, 274] width 24 height 9
click at [564, 100] on div "DI Dillon Baines 🇩🇪 dillion@odysseymangementgroup.com Choose Role Chatter Choos…" at bounding box center [542, 197] width 208 height 215
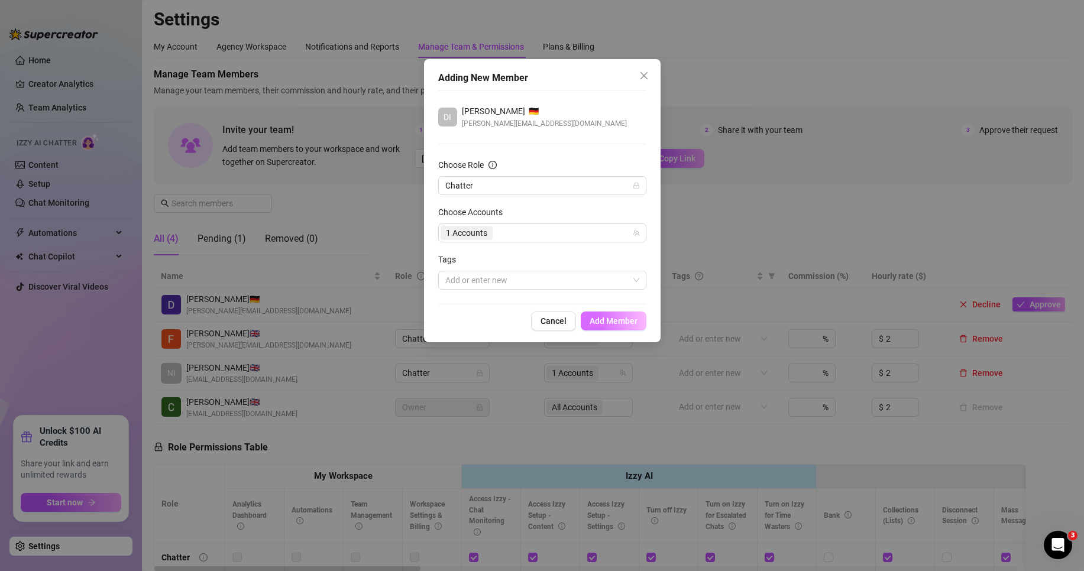
click at [608, 325] on span "Add Member" at bounding box center [614, 320] width 48 height 9
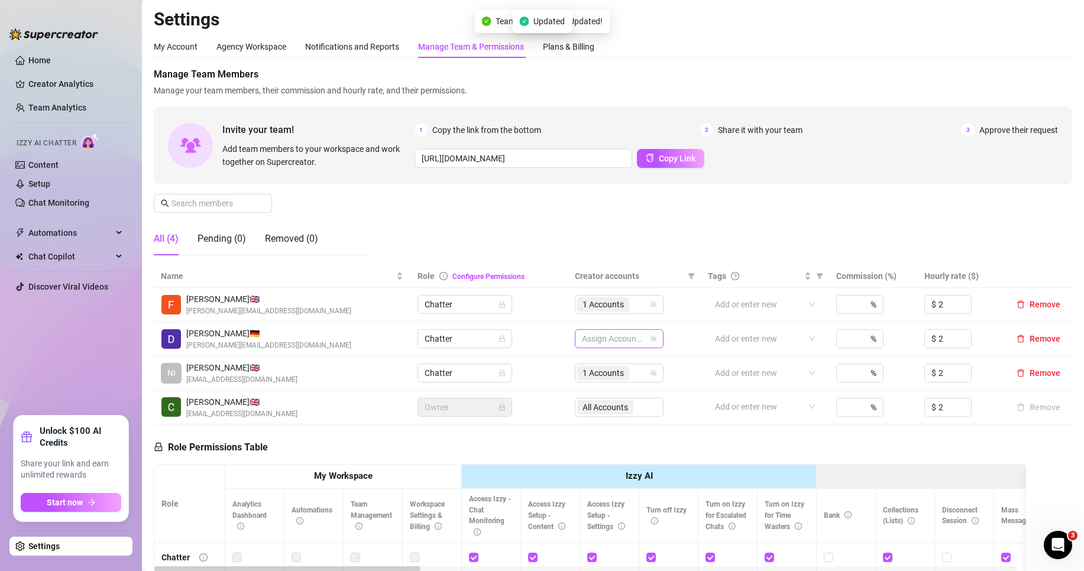
click at [595, 332] on div at bounding box center [613, 339] width 72 height 17
click at [615, 380] on img at bounding box center [612, 381] width 11 height 11
click at [671, 259] on div "Manage Team Members Manage your team members, their commission and hourly rate,…" at bounding box center [613, 166] width 918 height 198
